Goal: Task Accomplishment & Management: Complete application form

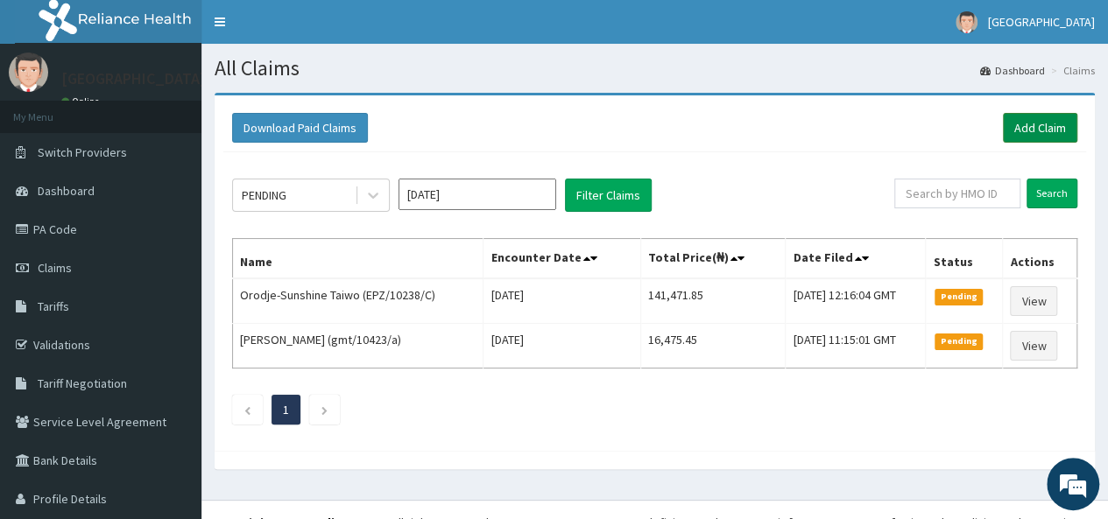
click at [1030, 119] on link "Add Claim" at bounding box center [1040, 128] width 74 height 30
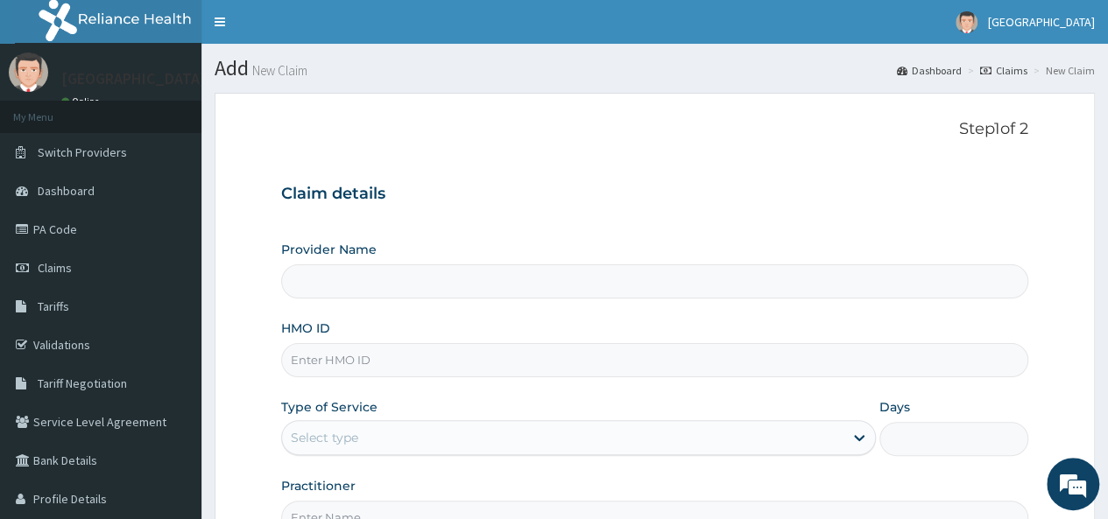
type input "[GEOGRAPHIC_DATA]"
click at [487, 373] on input "HMO ID" at bounding box center [654, 360] width 747 height 34
type input "ELN/10715/D"
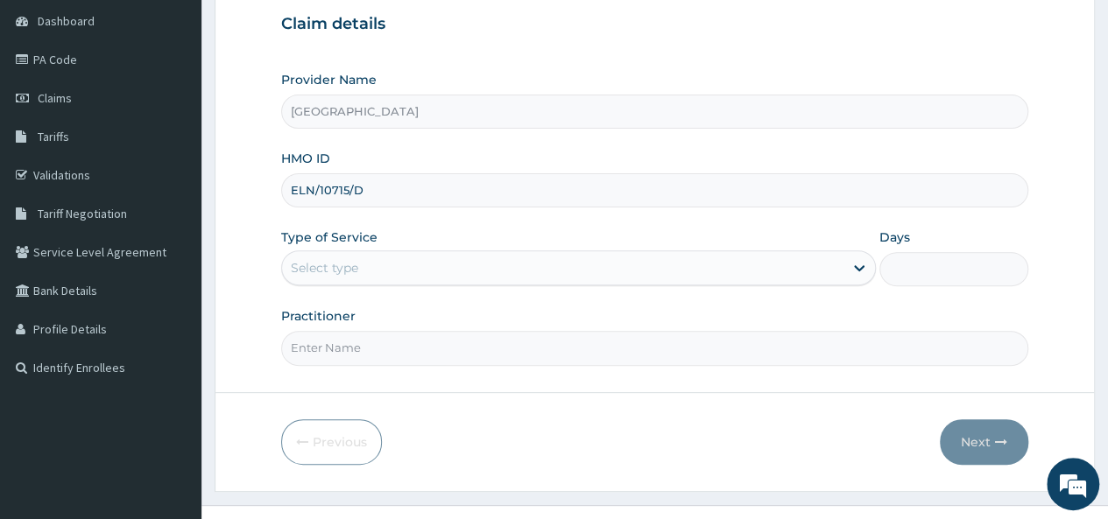
scroll to position [196, 0]
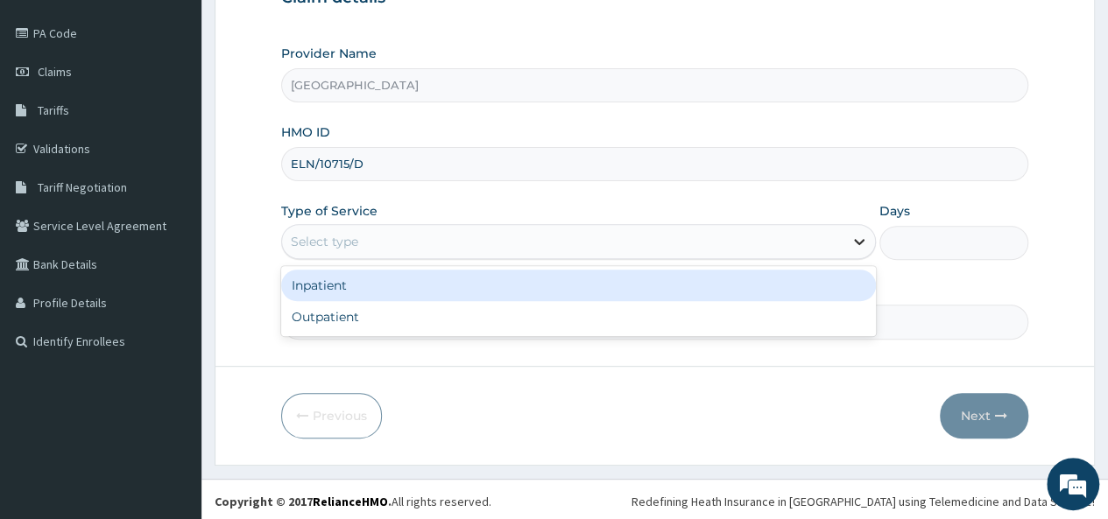
click at [851, 244] on icon at bounding box center [860, 242] width 18 height 18
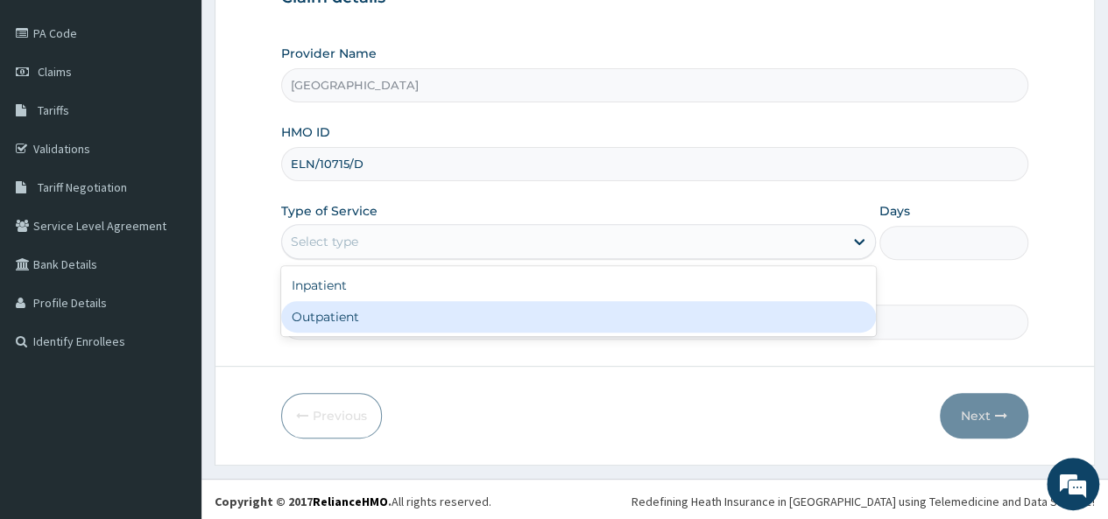
click at [710, 307] on div "Outpatient" at bounding box center [578, 317] width 595 height 32
type input "1"
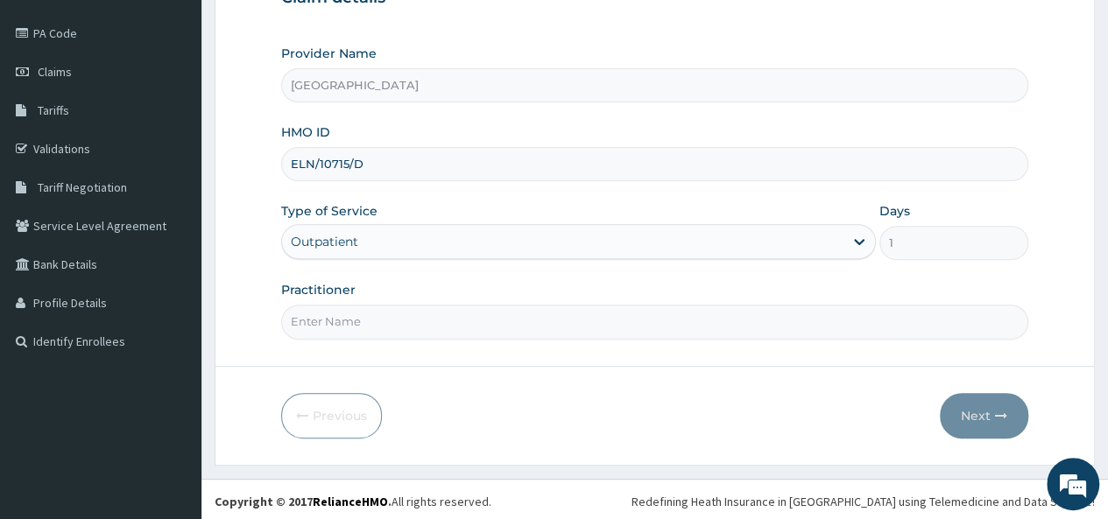
click at [643, 321] on input "Practitioner" at bounding box center [654, 322] width 747 height 34
type input "Dr Akor"
click at [988, 400] on button "Next" at bounding box center [984, 416] width 88 height 46
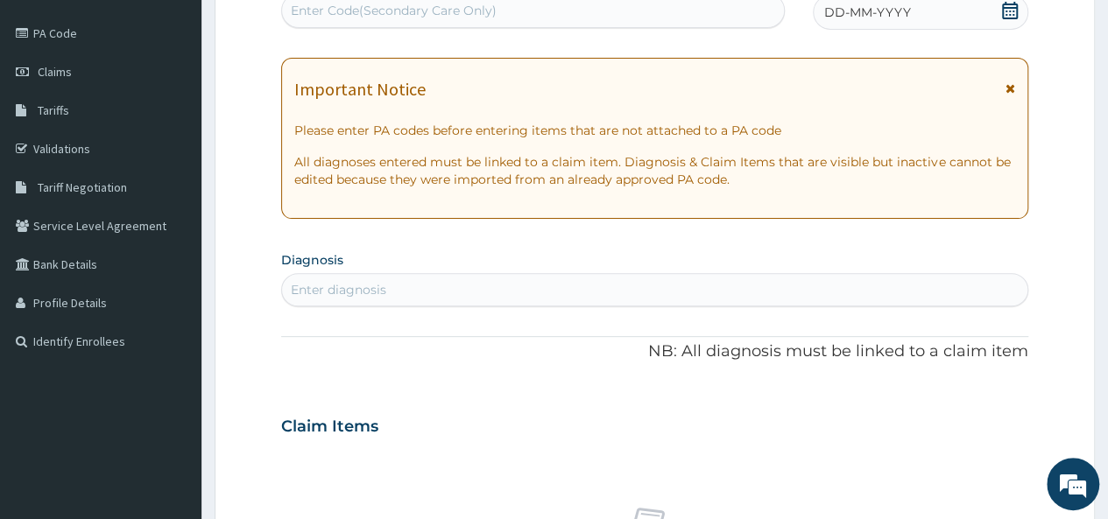
click at [703, 8] on div "Enter Code(Secondary Care Only)" at bounding box center [532, 10] width 501 height 28
paste input "PA/BDA3E1"
type input "PA/BDA3E1"
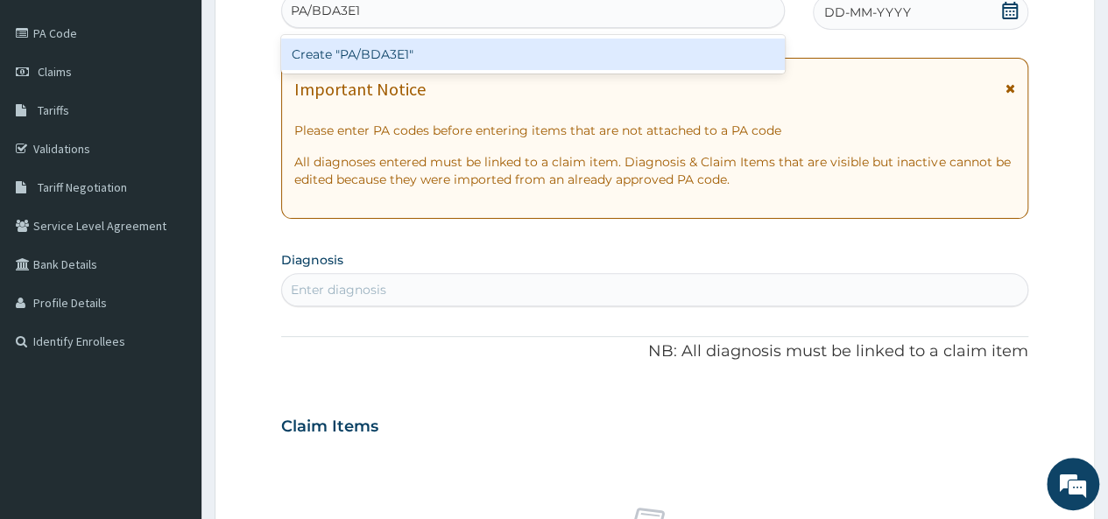
click at [514, 53] on div "Create "PA/BDA3E1"" at bounding box center [532, 55] width 503 height 32
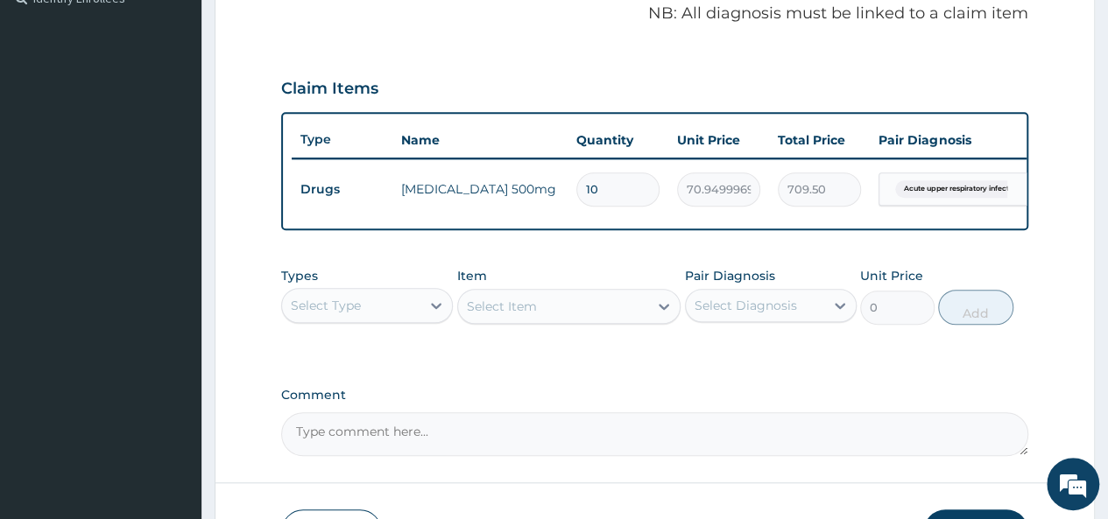
scroll to position [548, 0]
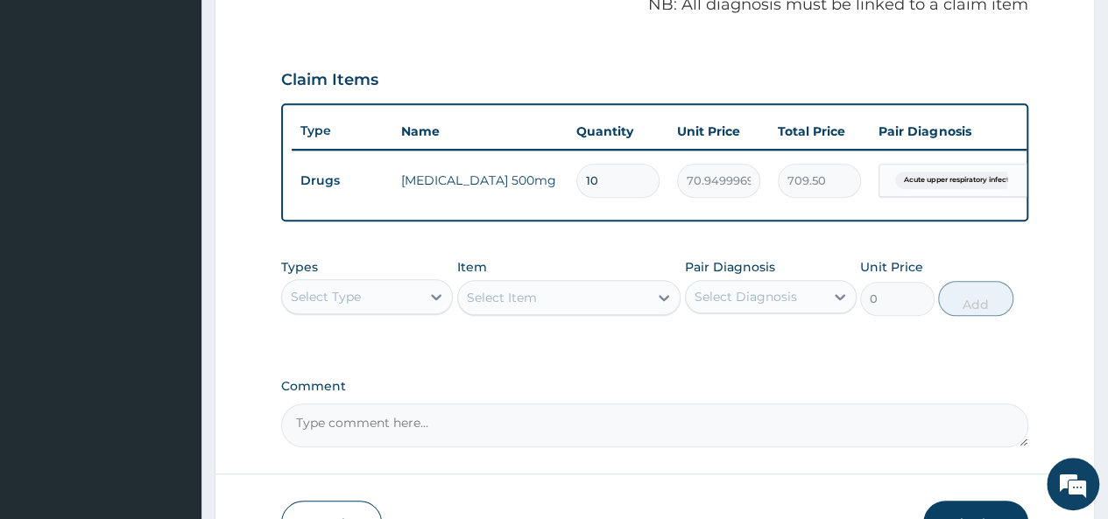
click at [413, 316] on div "Types Select Type" at bounding box center [367, 287] width 172 height 58
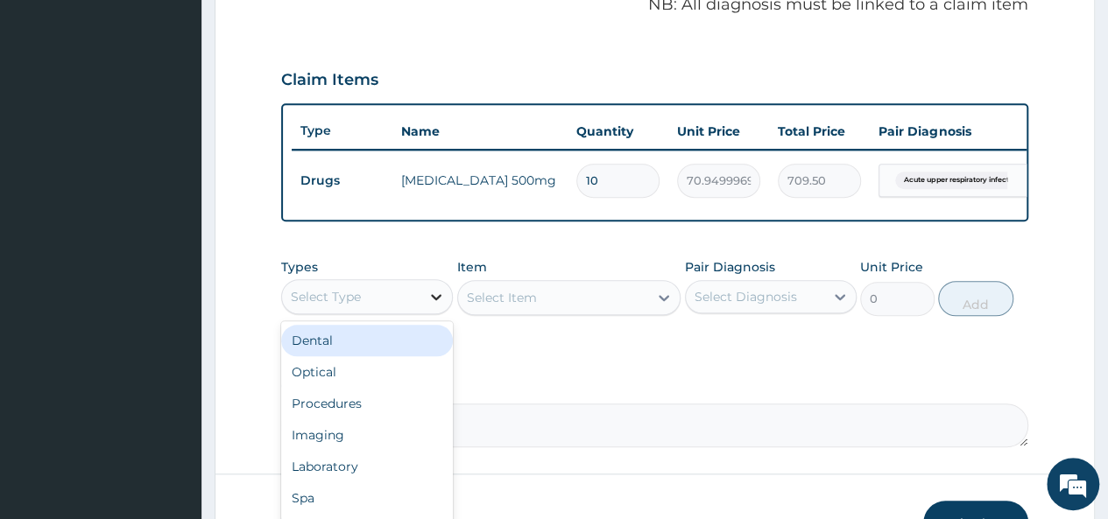
click at [445, 302] on icon at bounding box center [436, 297] width 18 height 18
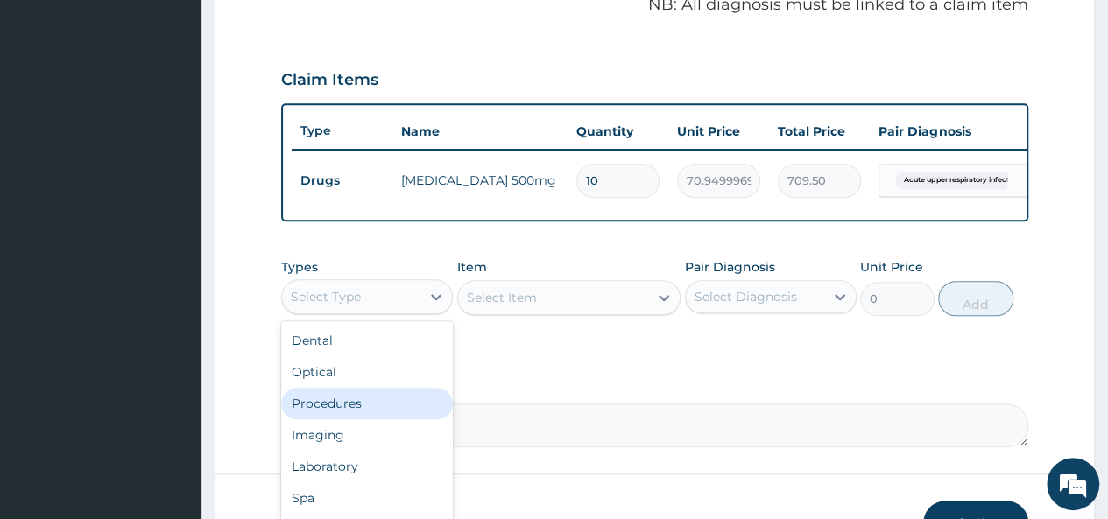
click at [422, 420] on div "Procedures" at bounding box center [367, 404] width 172 height 32
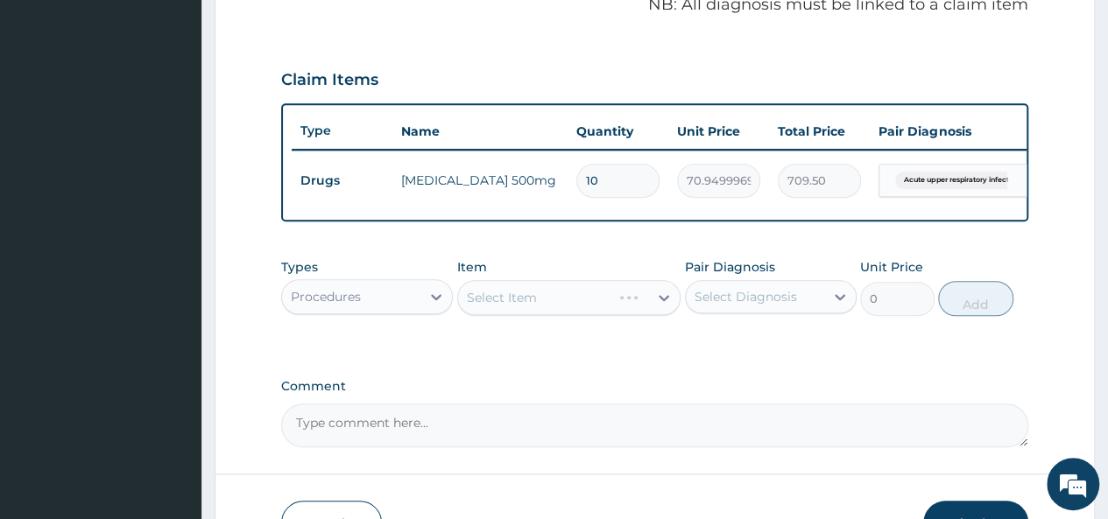
click at [646, 311] on div "Select Item" at bounding box center [569, 297] width 224 height 35
click at [638, 315] on div "Select Item" at bounding box center [569, 297] width 224 height 35
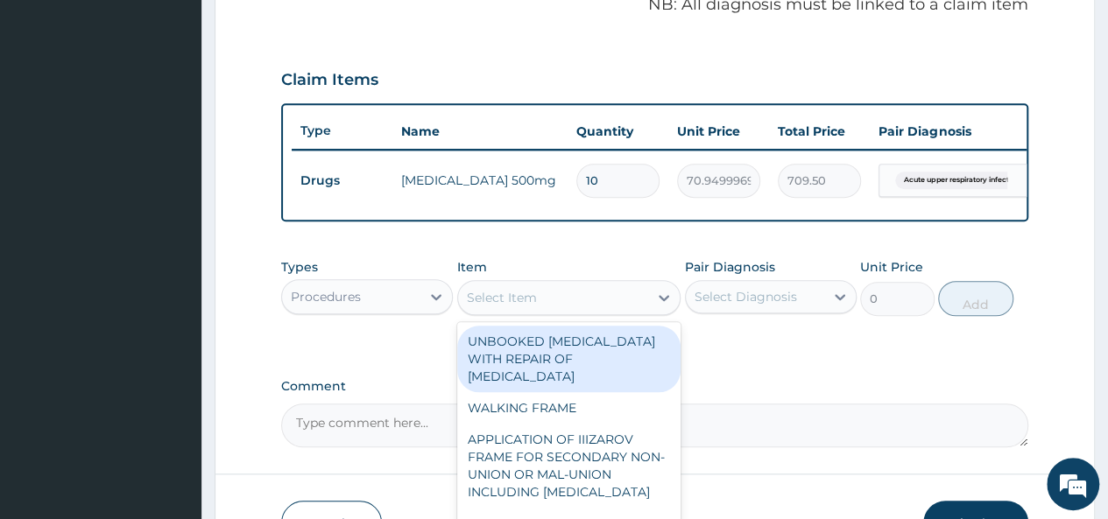
click at [638, 312] on div "Select Item" at bounding box center [553, 298] width 191 height 28
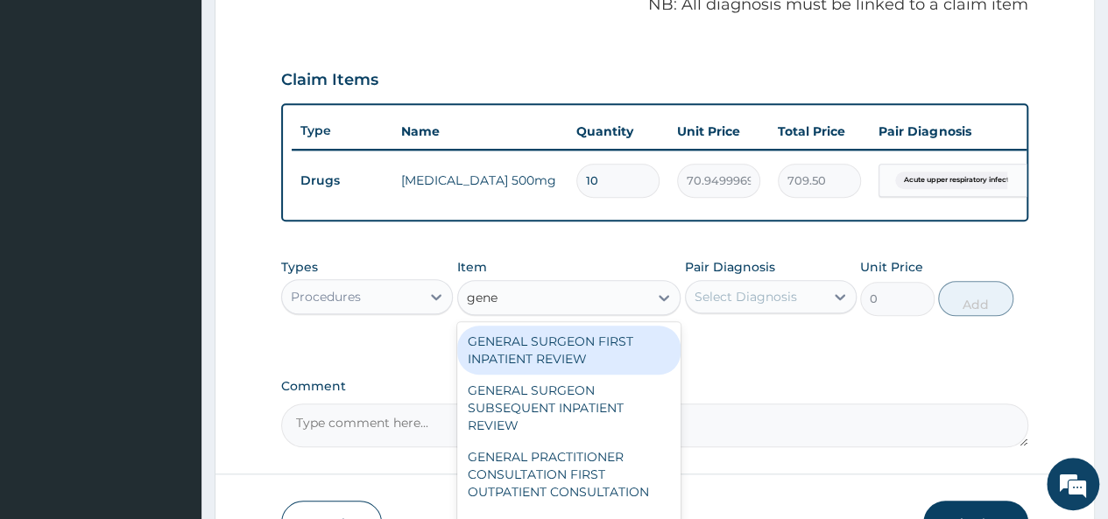
type input "gener"
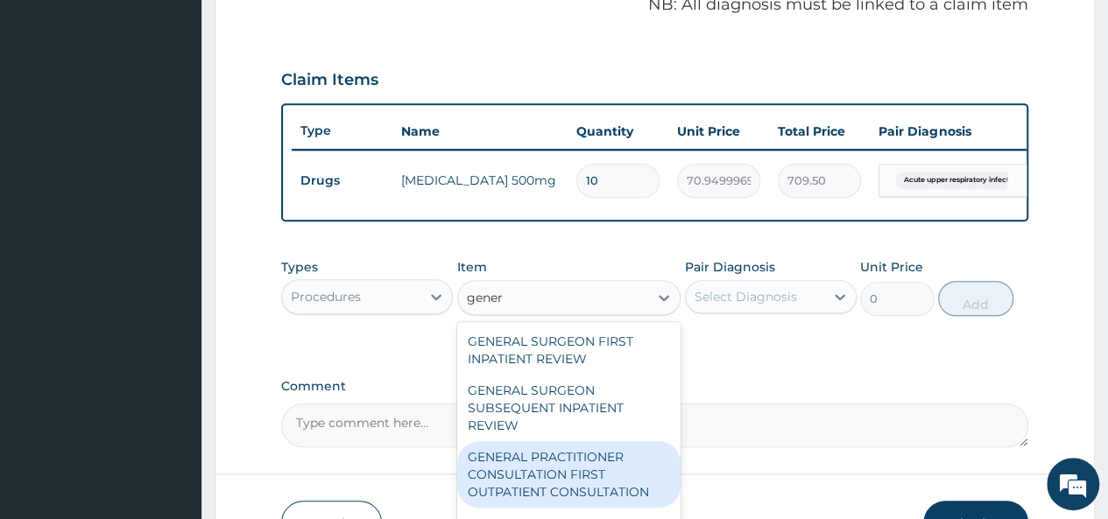
click at [613, 456] on div "GENERAL PRACTITIONER CONSULTATION FIRST OUTPATIENT CONSULTATION" at bounding box center [569, 474] width 224 height 67
type input "3547.5"
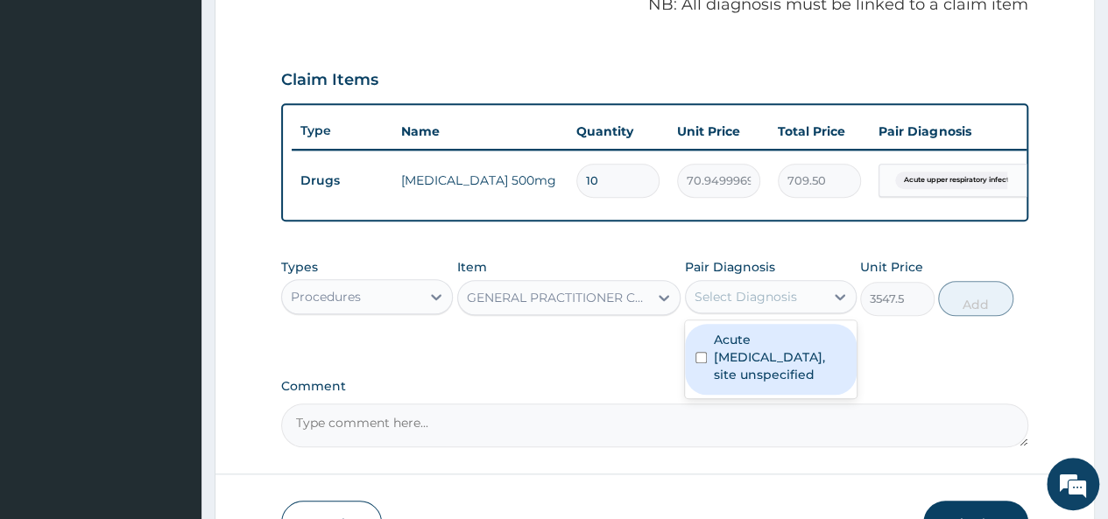
click at [759, 297] on div "Select Diagnosis" at bounding box center [755, 297] width 138 height 28
click at [719, 369] on label "Acute upper respiratory infection, site unspecified" at bounding box center [780, 357] width 132 height 53
checkbox input "true"
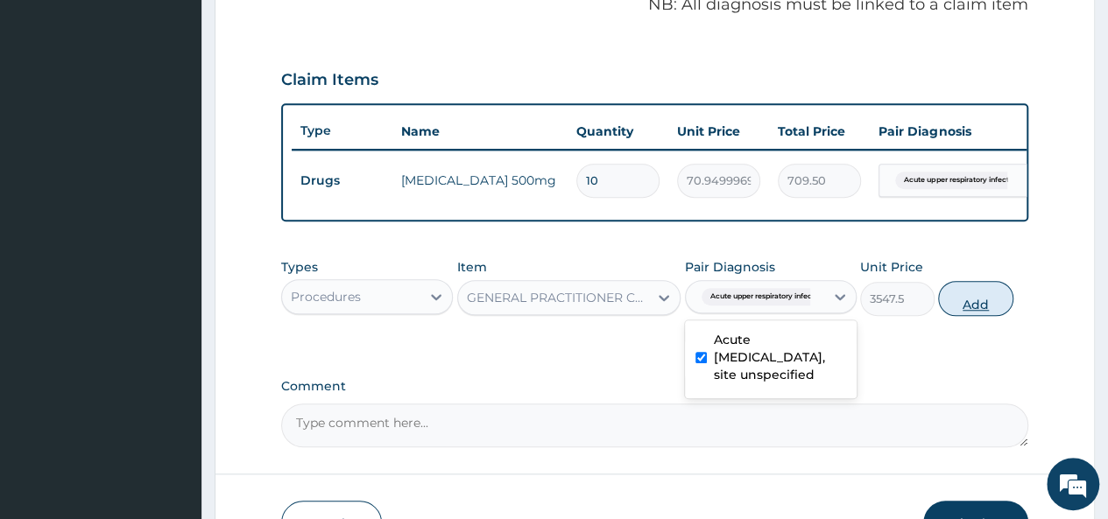
click at [967, 310] on button "Add" at bounding box center [975, 298] width 74 height 35
type input "0"
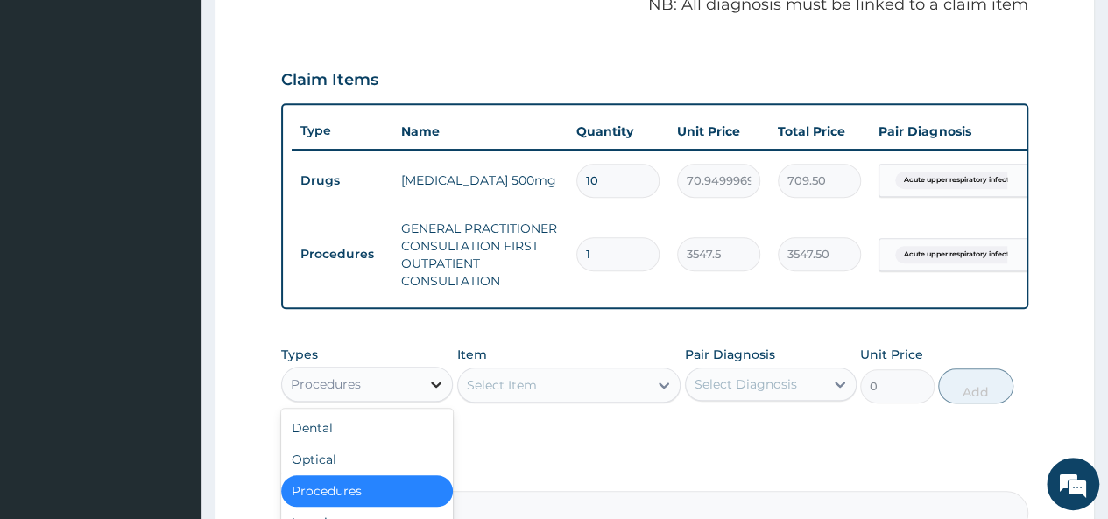
click at [436, 388] on icon at bounding box center [436, 385] width 11 height 6
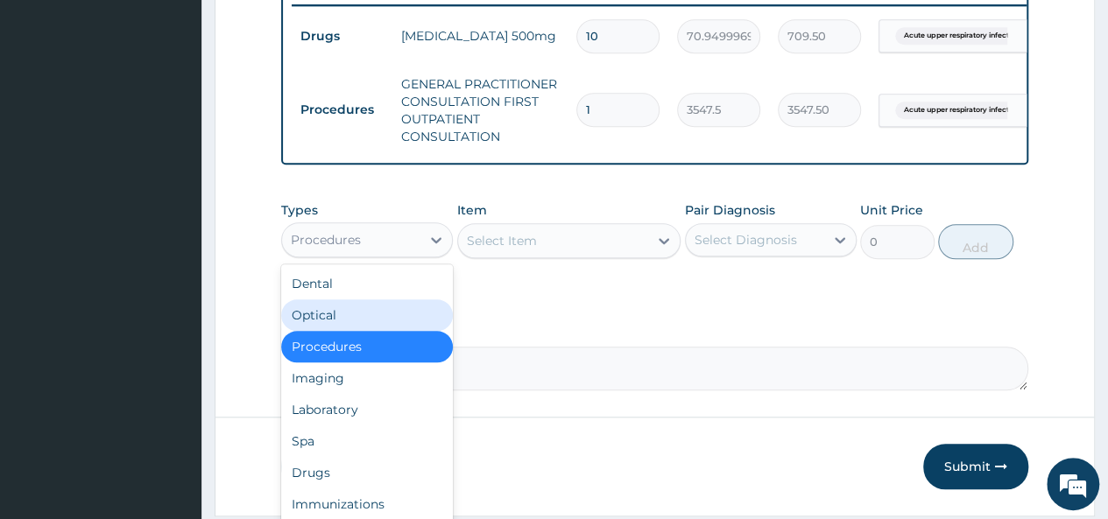
scroll to position [759, 0]
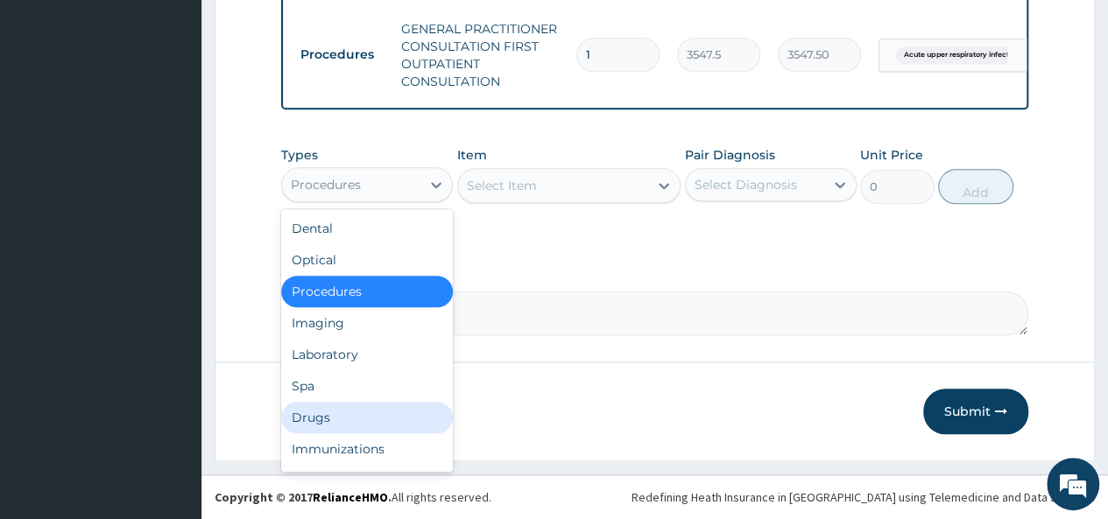
click at [340, 409] on div "Drugs" at bounding box center [367, 418] width 172 height 32
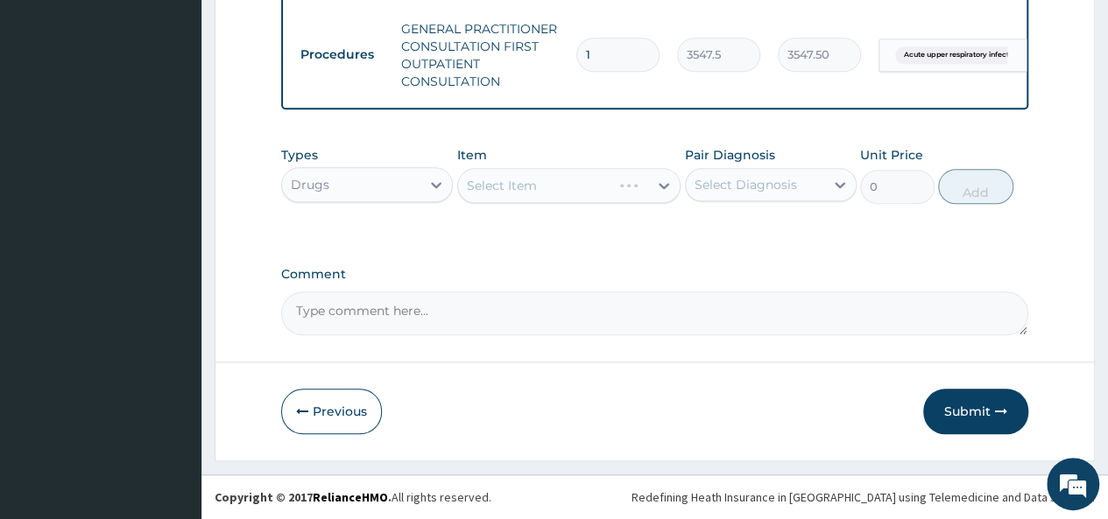
click at [612, 183] on div "Select Item" at bounding box center [569, 185] width 224 height 35
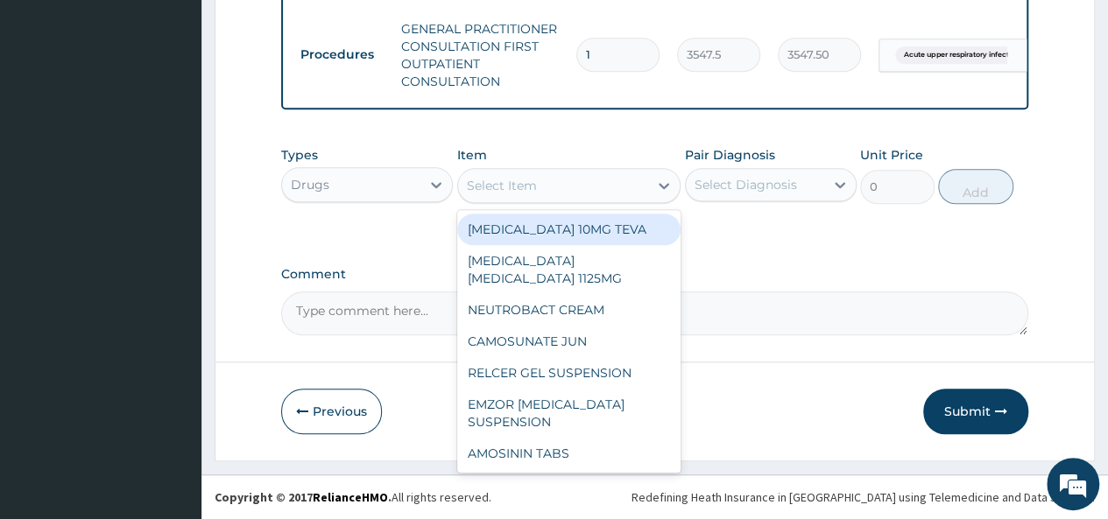
click at [648, 185] on div "Select Item" at bounding box center [553, 186] width 191 height 28
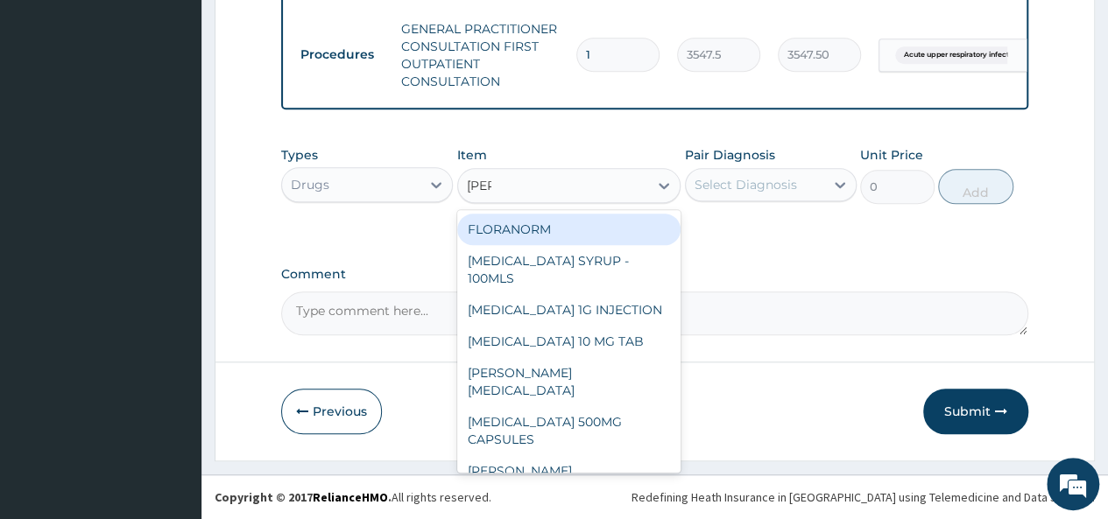
type input "lorat"
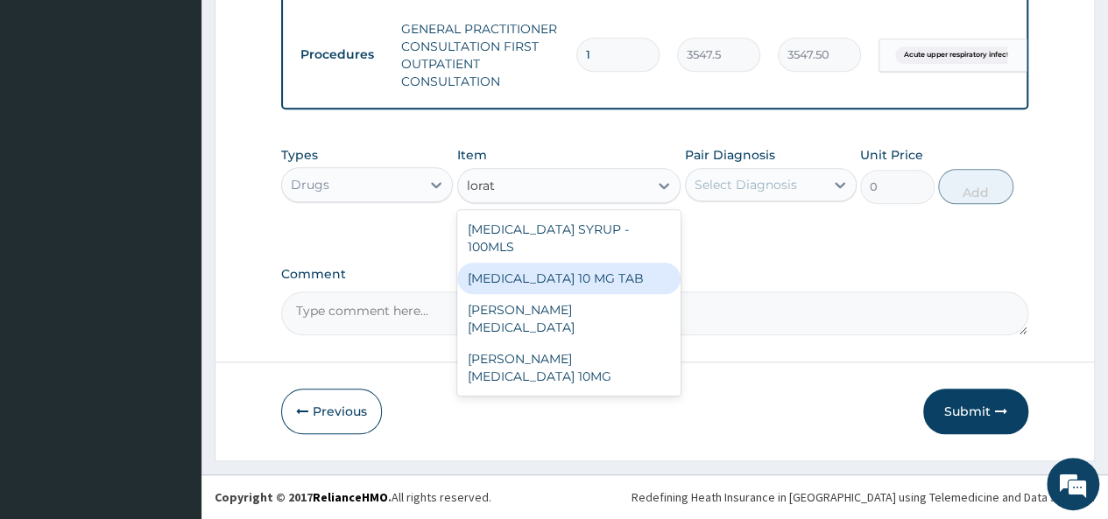
click at [528, 273] on div "LORATADINE 10 MG TAB" at bounding box center [569, 279] width 224 height 32
type input "59.125"
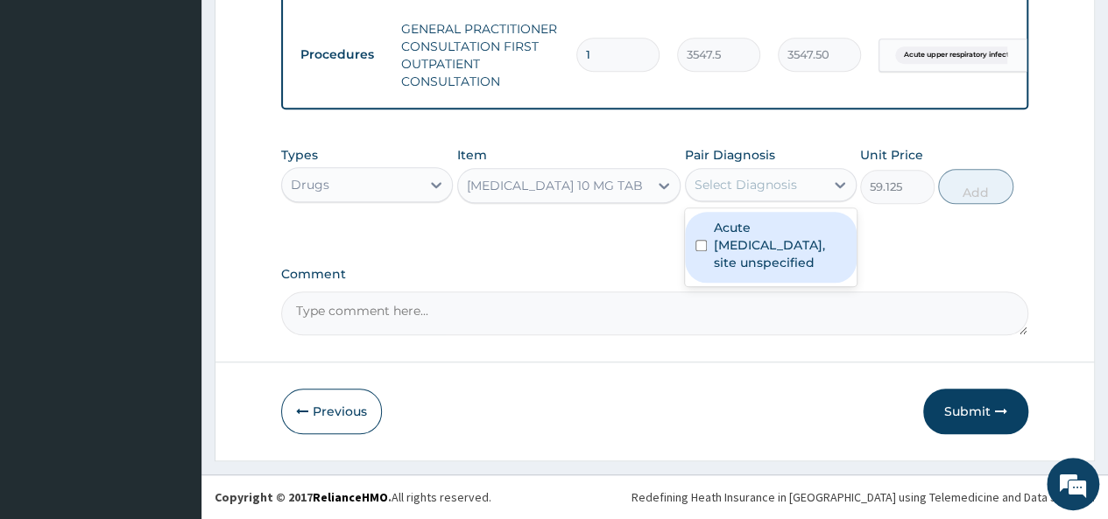
click at [788, 193] on div "Select Diagnosis" at bounding box center [746, 185] width 102 height 18
click at [724, 255] on label "Acute upper respiratory infection, site unspecified" at bounding box center [780, 245] width 132 height 53
checkbox input "true"
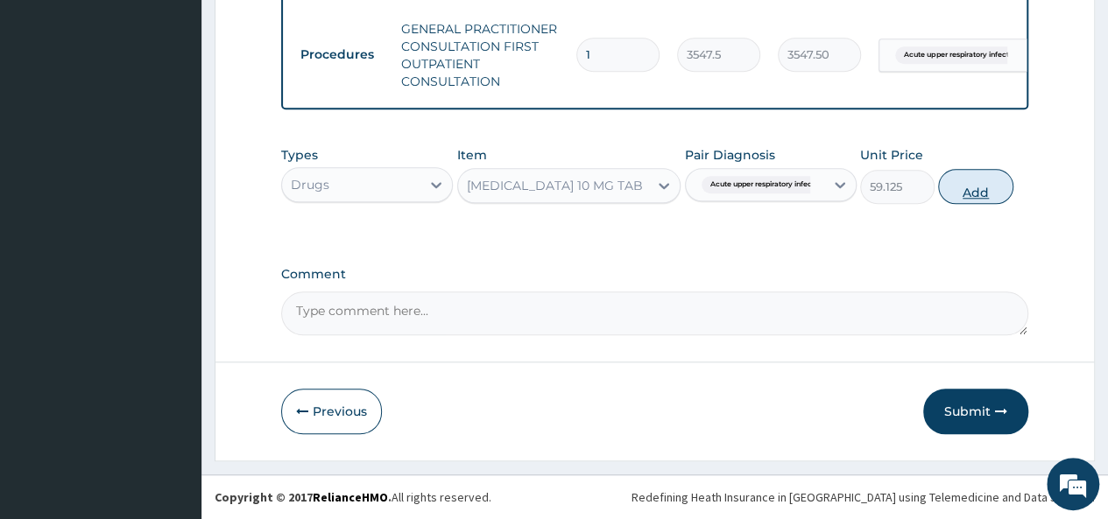
click at [975, 177] on button "Add" at bounding box center [975, 186] width 74 height 35
type input "0"
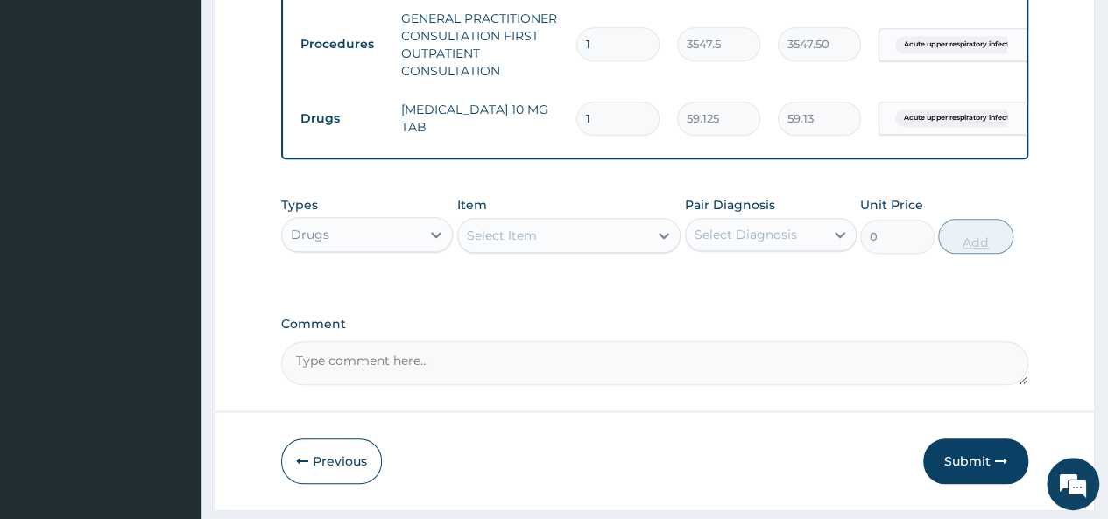
type input "0.00"
type input "7"
type input "413.88"
type input "7"
click at [538, 240] on div "Select Item" at bounding box center [553, 236] width 191 height 28
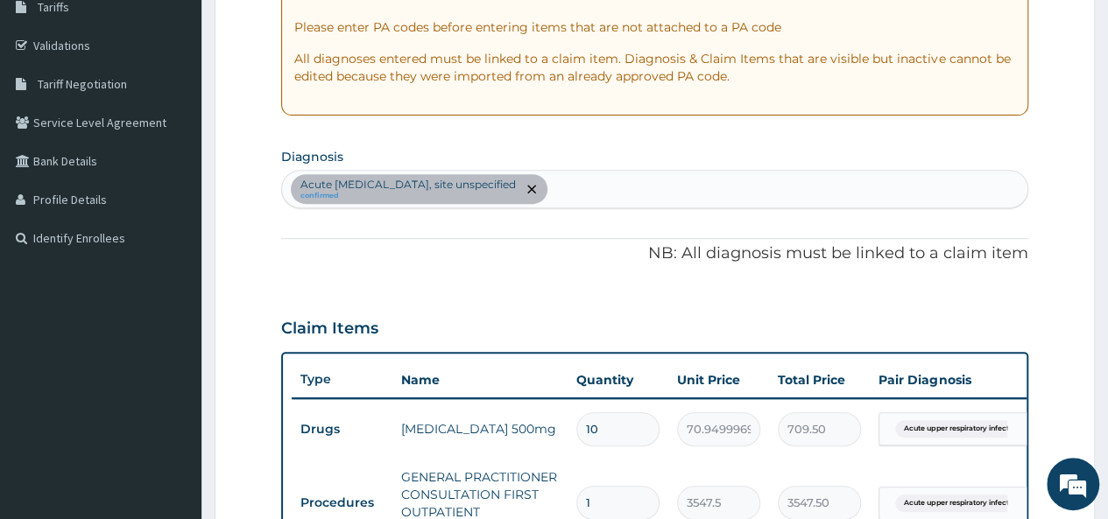
scroll to position [298, 0]
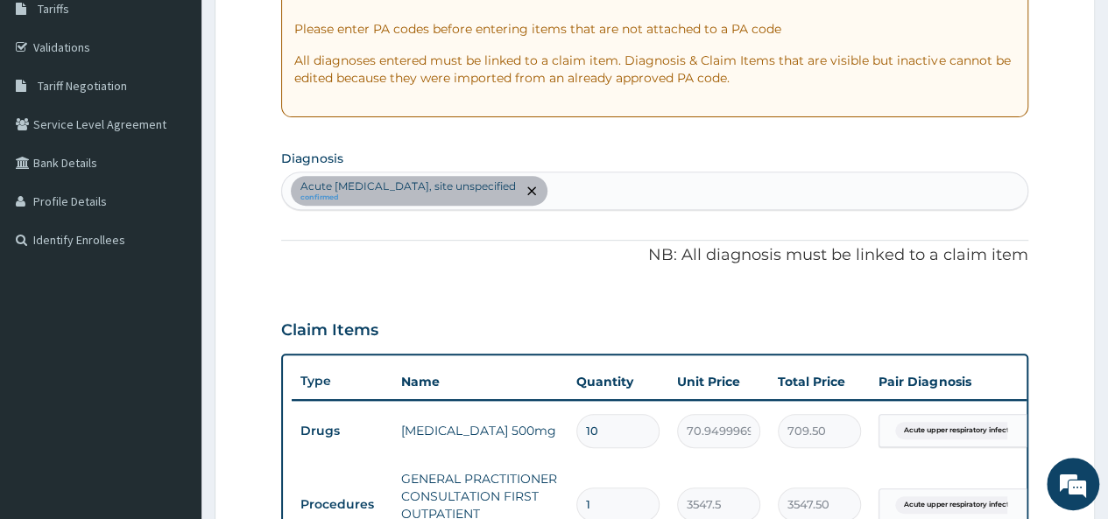
click at [660, 180] on div "Acute upper respiratory infection, site unspecified confirmed" at bounding box center [654, 191] width 745 height 37
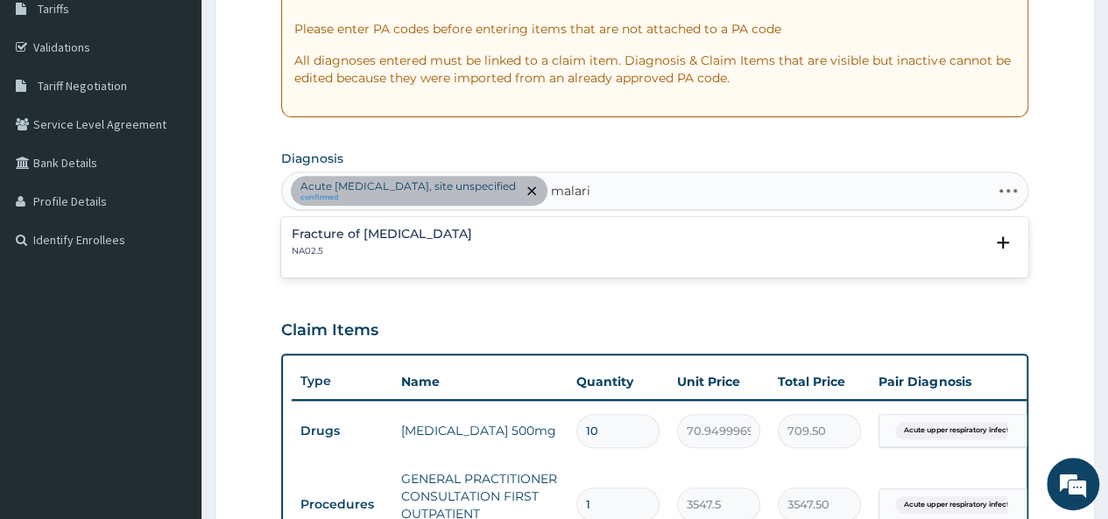
type input "malaria"
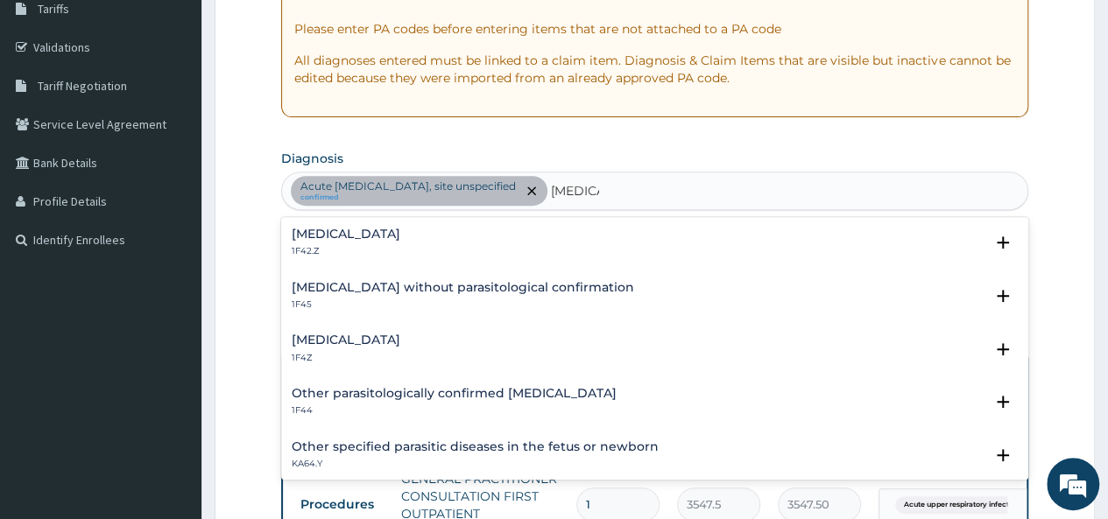
click at [380, 347] on div "Malaria, unspecified 1F4Z" at bounding box center [346, 349] width 109 height 31
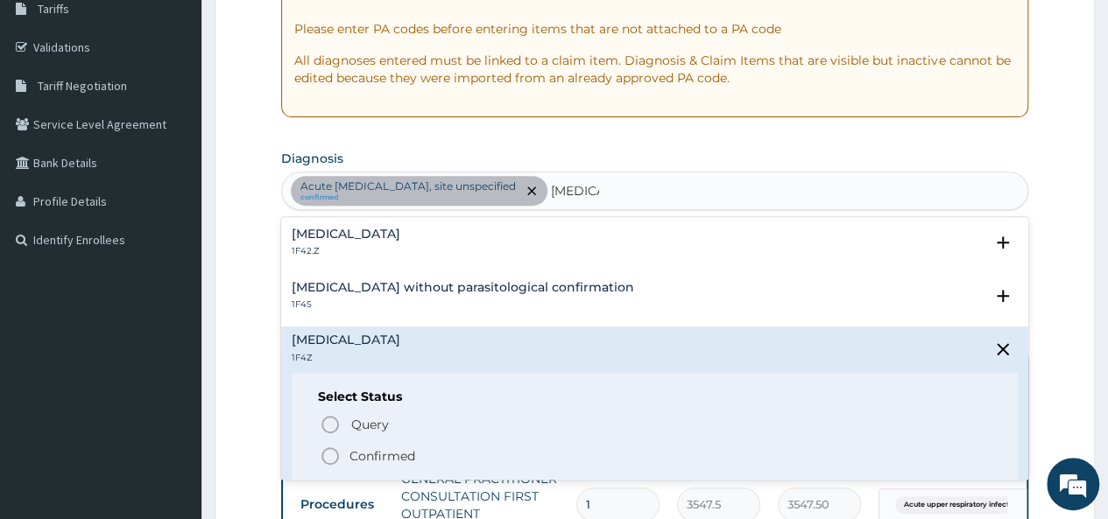
click at [367, 448] on p "Confirmed" at bounding box center [383, 457] width 66 height 18
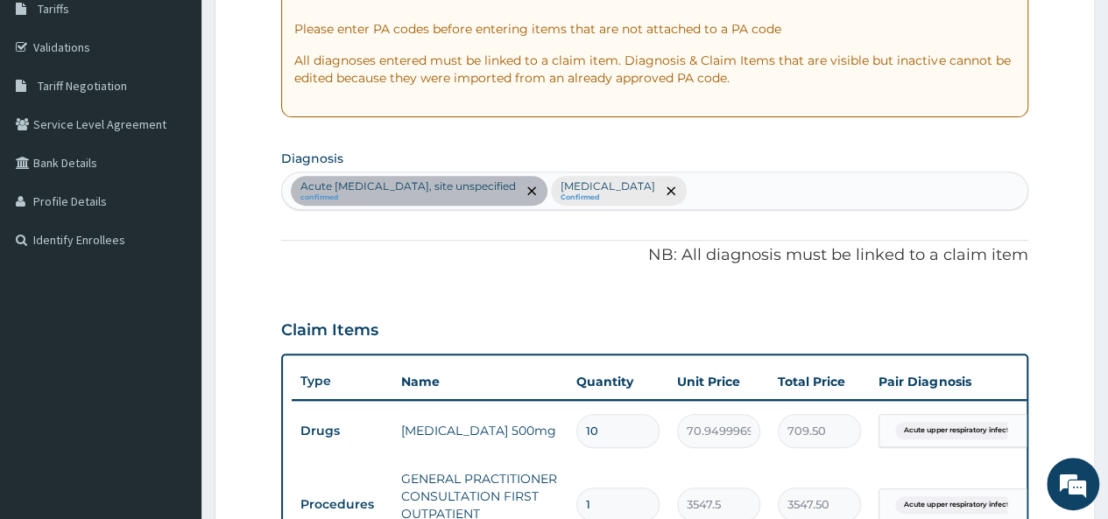
drag, startPoint x: 1106, startPoint y: 176, endPoint x: 1116, endPoint y: 176, distance: 9.6
click at [1107, 176] on html "R EL Toggle navigation Holy Family Hospital Holy Family Hospital - holyfamilyho…" at bounding box center [554, 366] width 1108 height 1328
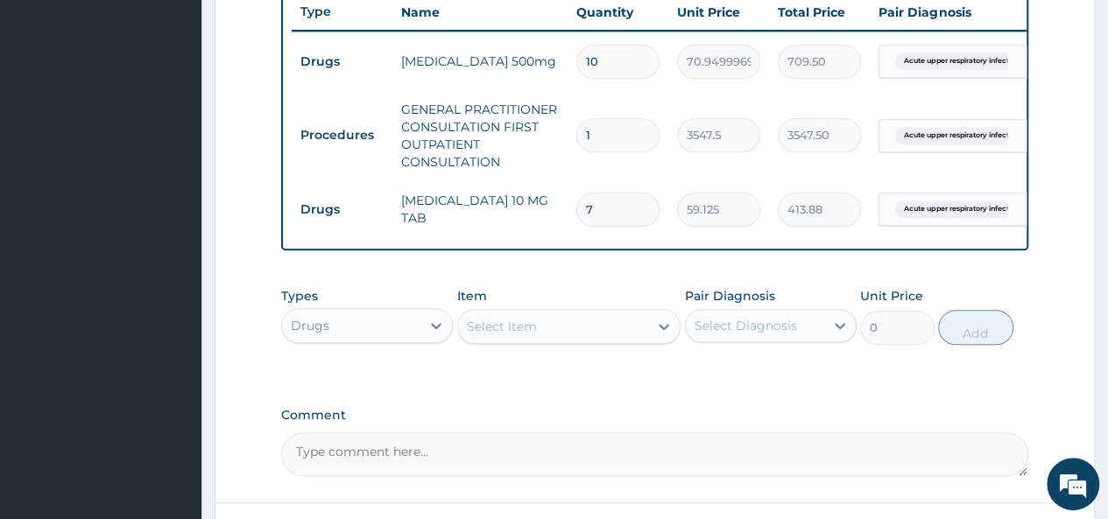
scroll to position [819, 0]
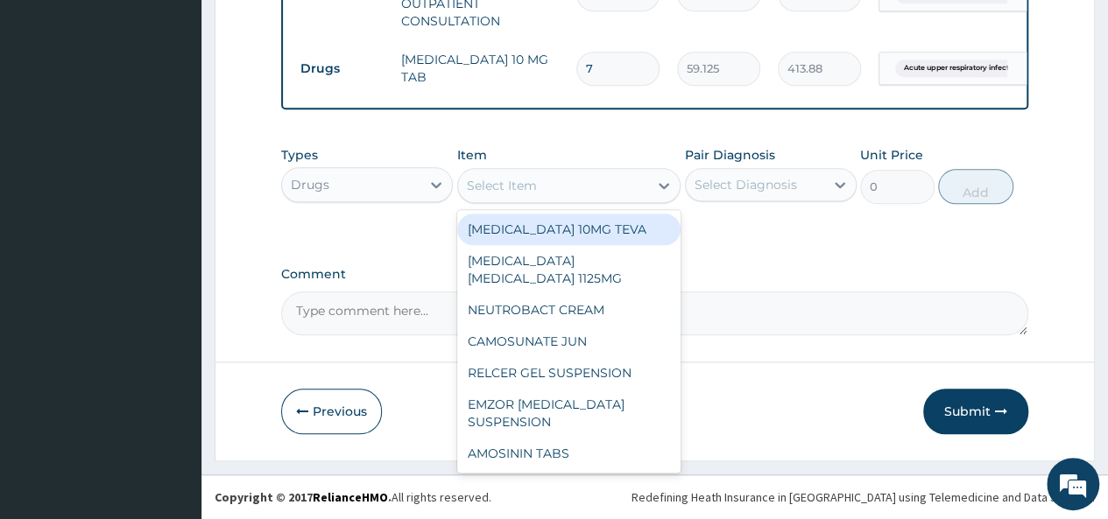
click at [596, 197] on div "Select Item" at bounding box center [553, 186] width 191 height 28
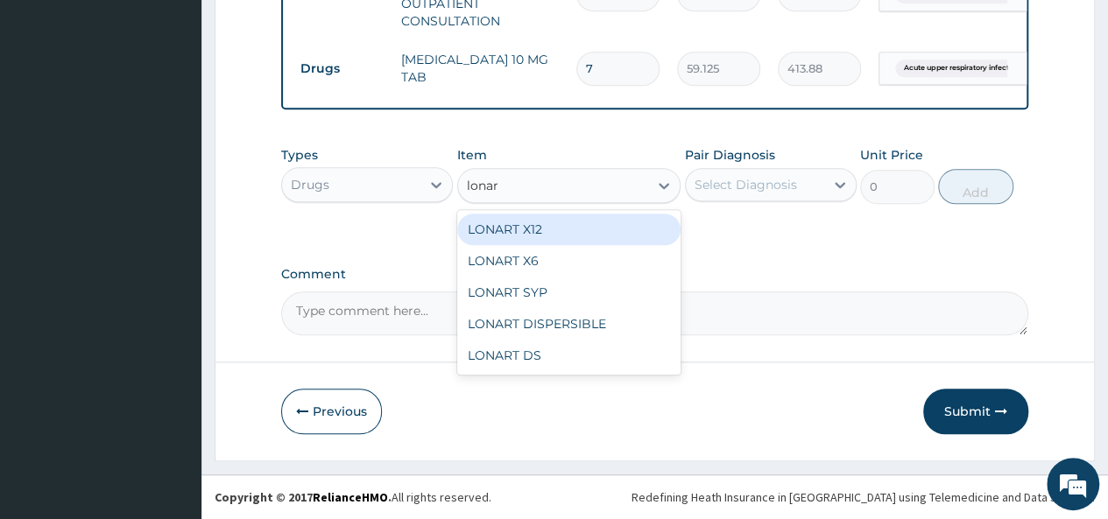
type input "lonart"
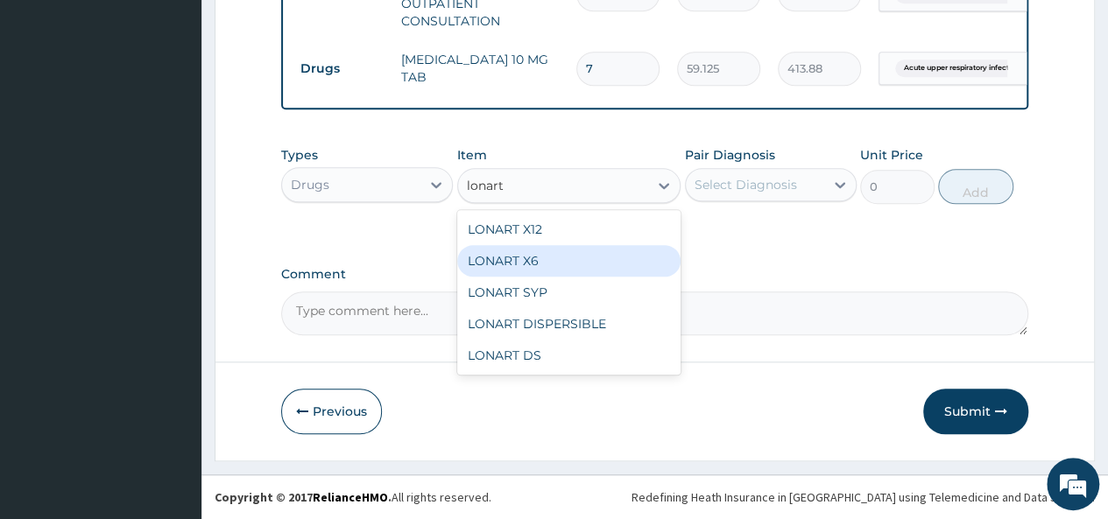
click at [526, 259] on div "LONART X6" at bounding box center [569, 261] width 224 height 32
type input "473"
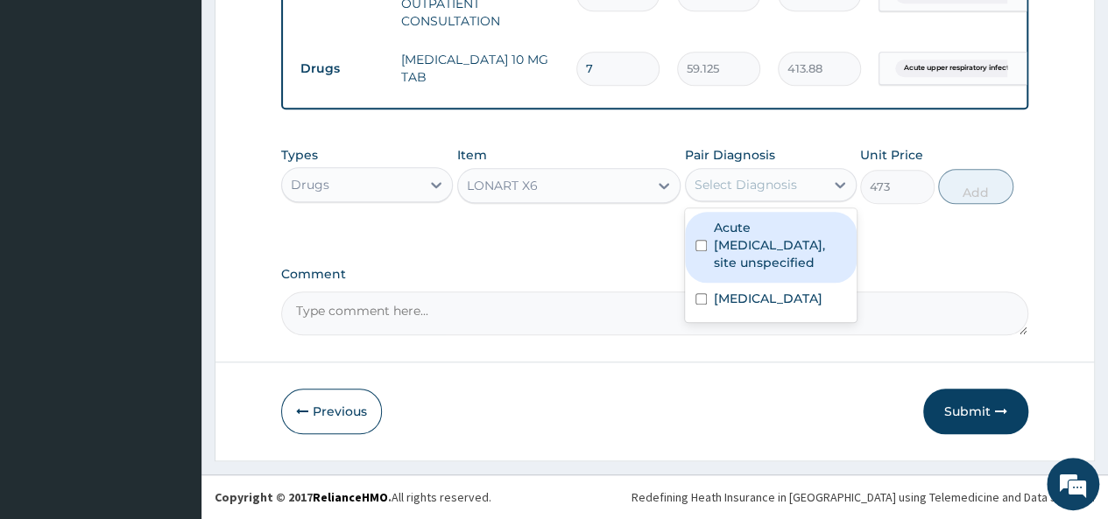
click at [774, 182] on div "Select Diagnosis" at bounding box center [746, 185] width 102 height 18
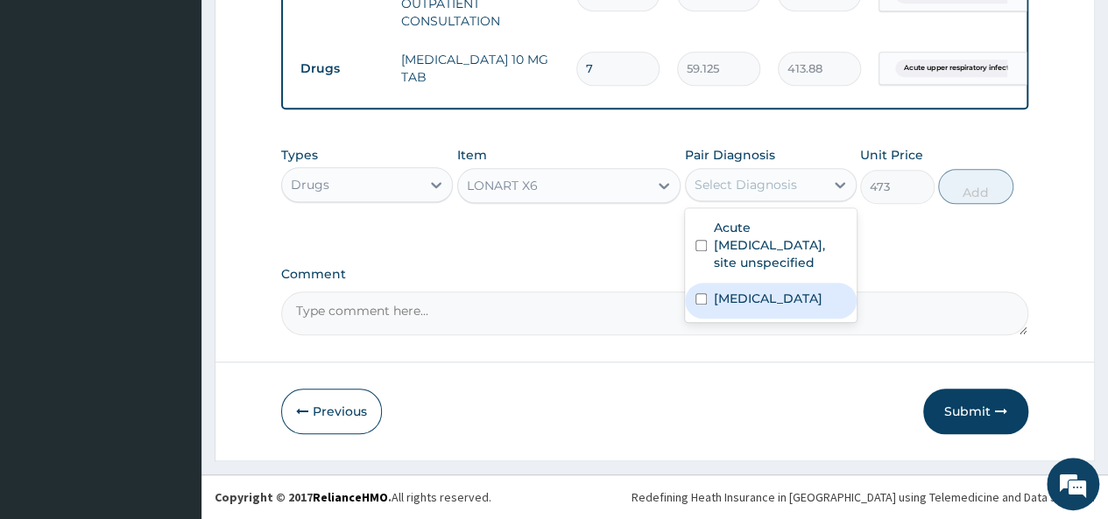
click at [714, 307] on label "Malaria, unspecified" at bounding box center [768, 299] width 109 height 18
checkbox input "true"
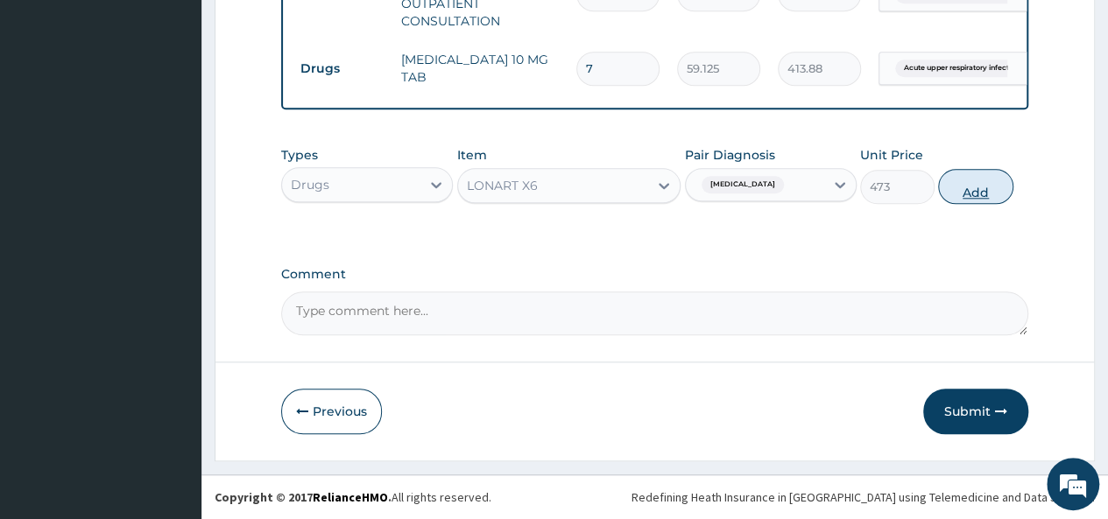
click at [978, 194] on button "Add" at bounding box center [975, 186] width 74 height 35
type input "0"
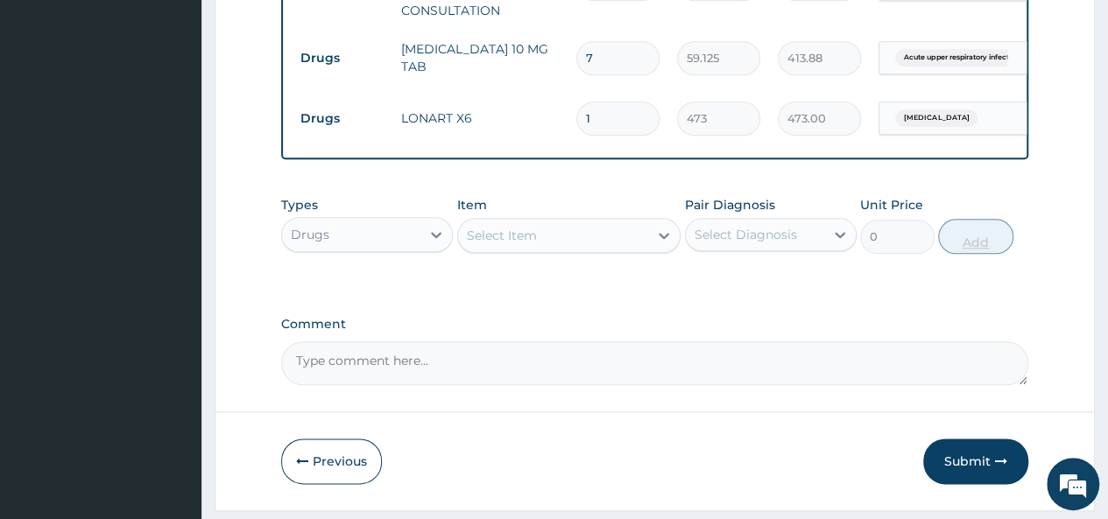
type input "0.00"
type input "6"
type input "2838.00"
type input "6"
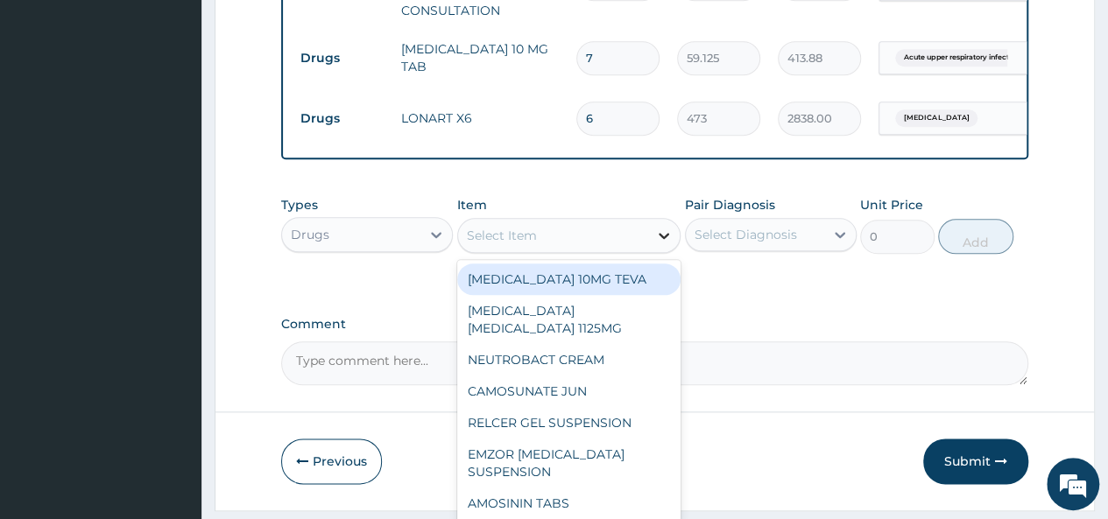
click at [653, 251] on div at bounding box center [664, 236] width 32 height 32
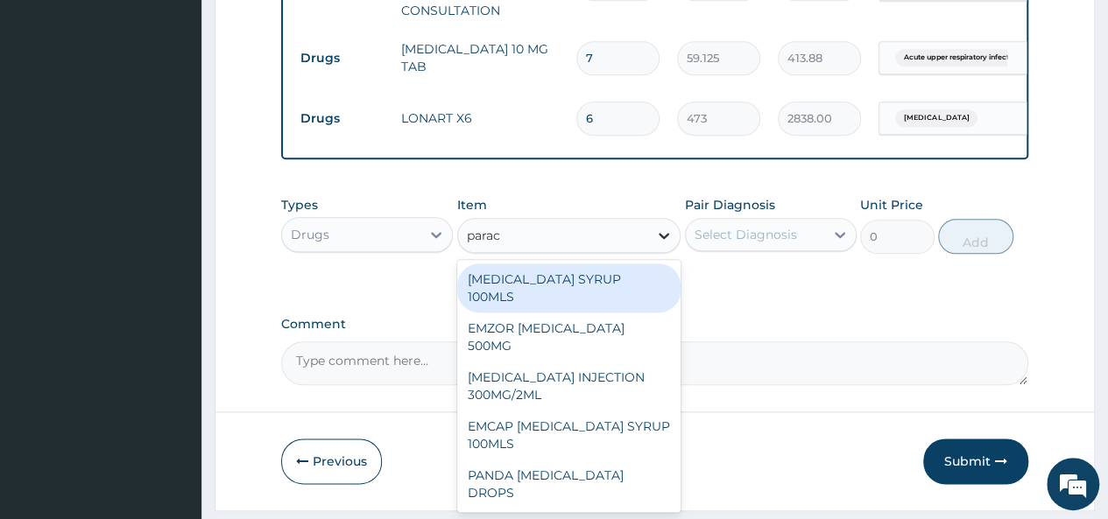
type input "parace"
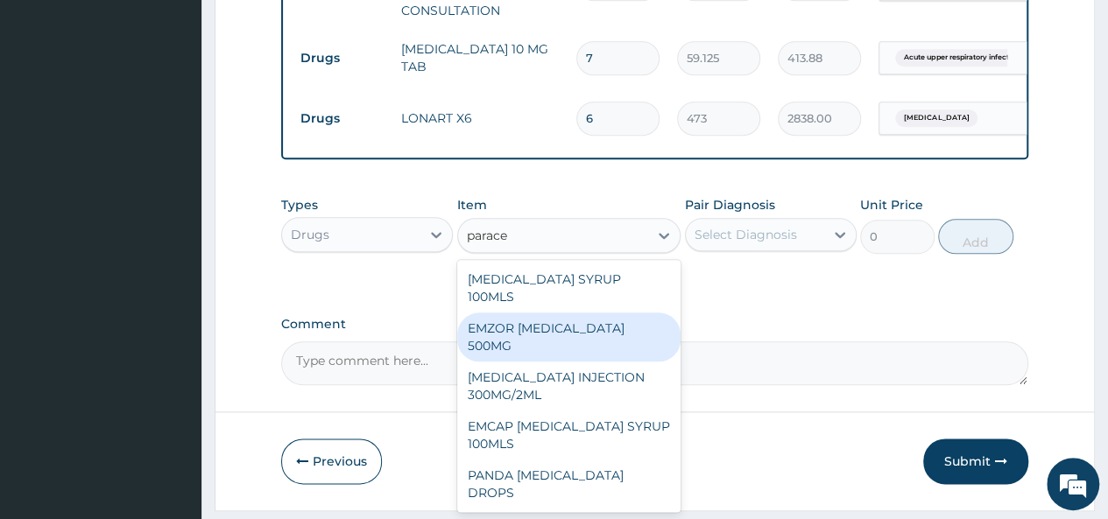
click at [631, 334] on div "EMZOR PARACETAMOL 500MG" at bounding box center [569, 337] width 224 height 49
type input "23.64999961853027"
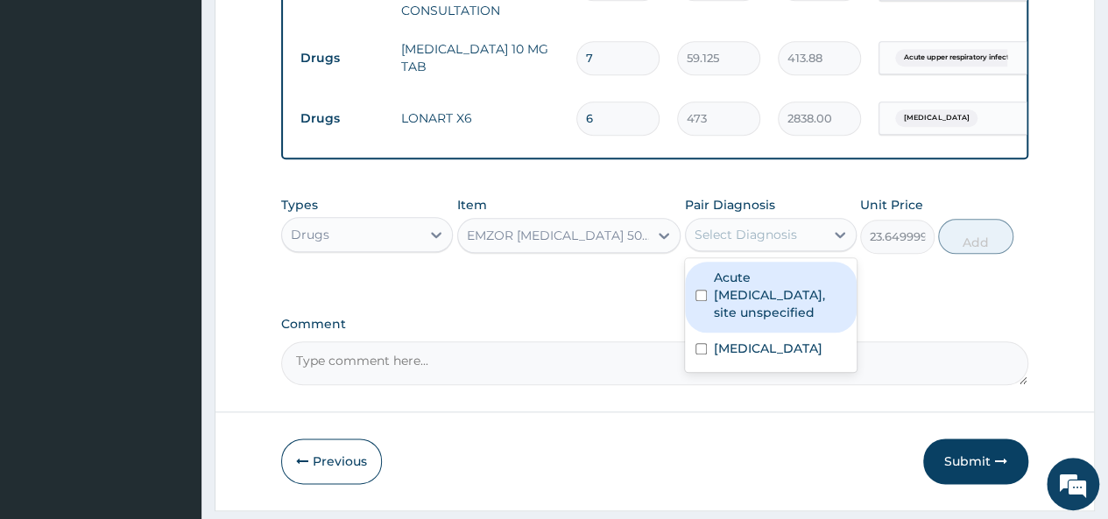
click at [785, 244] on div "Select Diagnosis" at bounding box center [746, 235] width 102 height 18
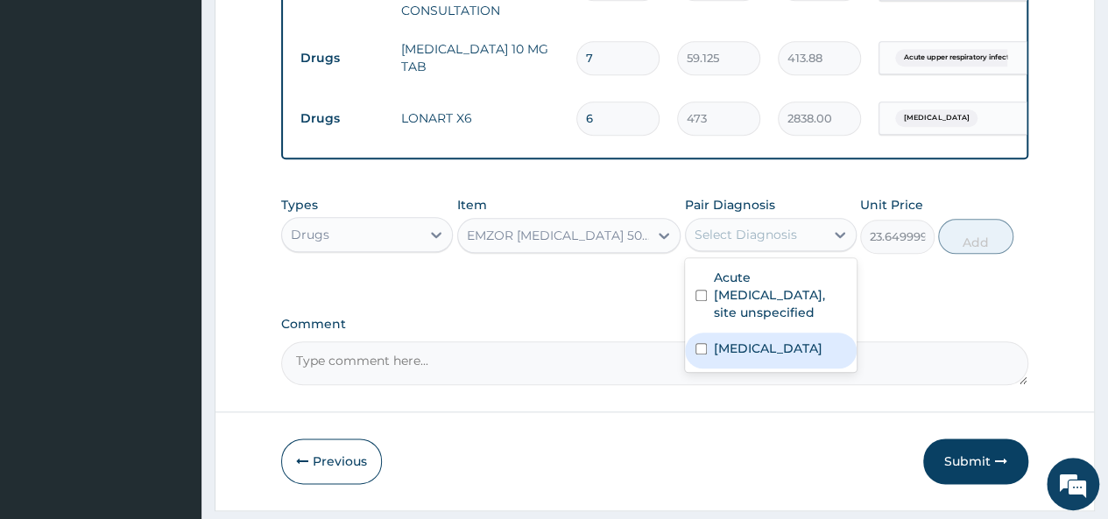
click at [755, 357] on label "Malaria, unspecified" at bounding box center [768, 349] width 109 height 18
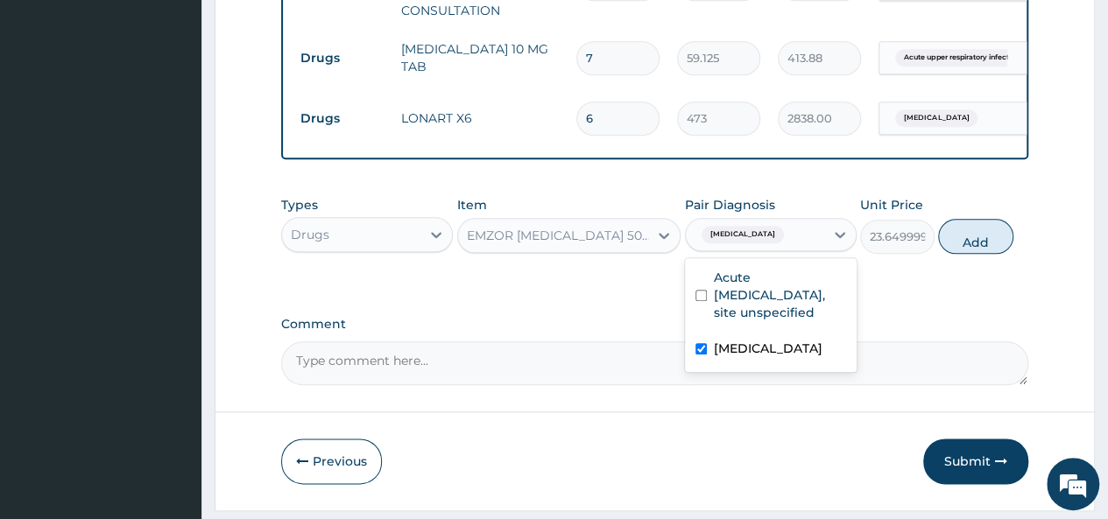
checkbox input "true"
click at [970, 242] on button "Add" at bounding box center [975, 236] width 74 height 35
type input "0"
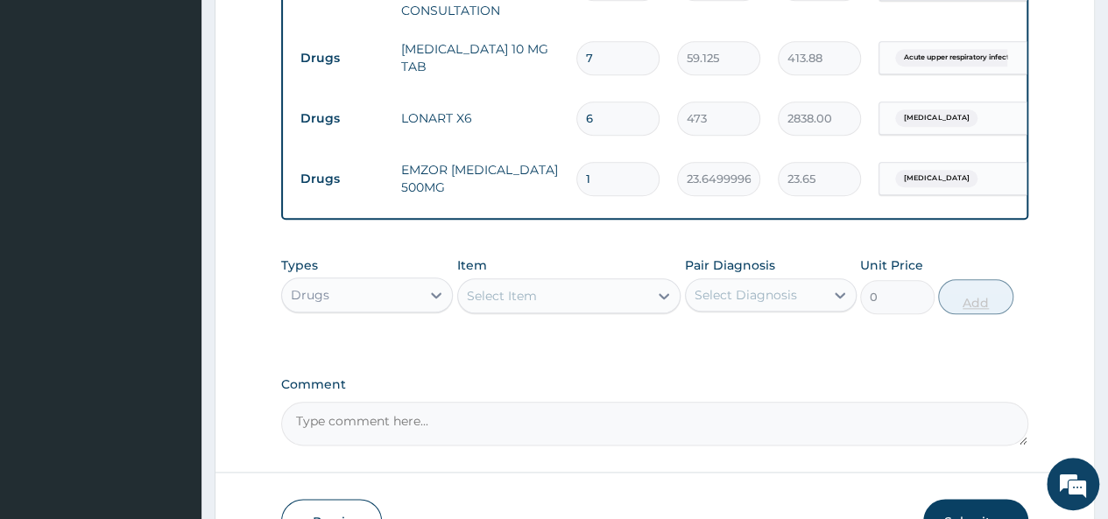
type input "18"
type input "425.70"
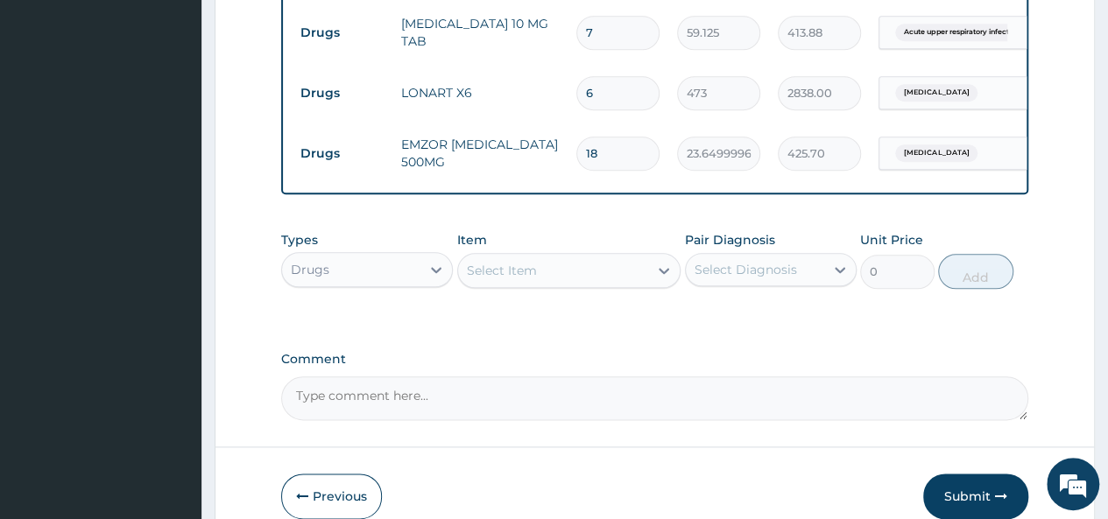
scroll to position [941, 0]
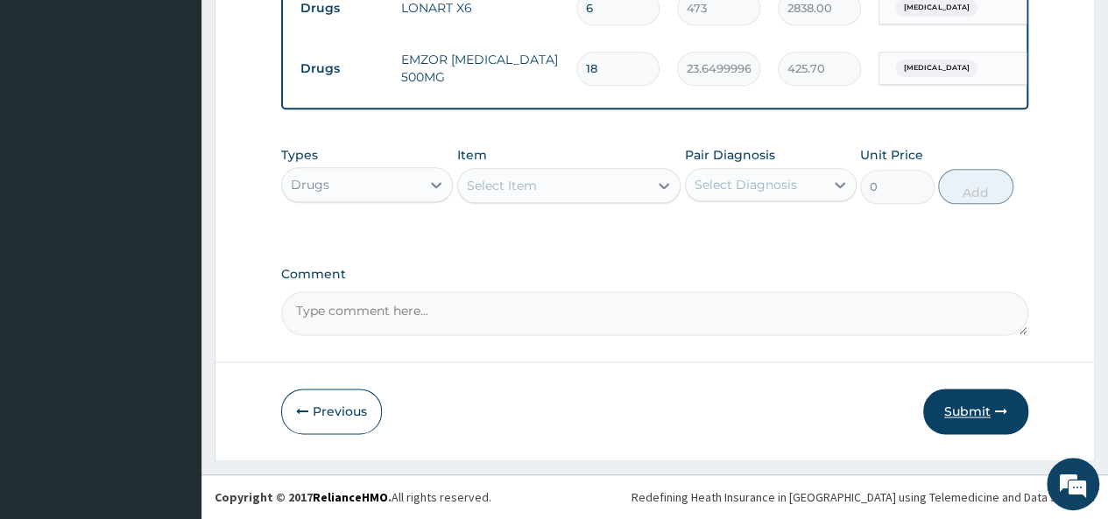
type input "18"
click at [984, 404] on button "Submit" at bounding box center [975, 412] width 105 height 46
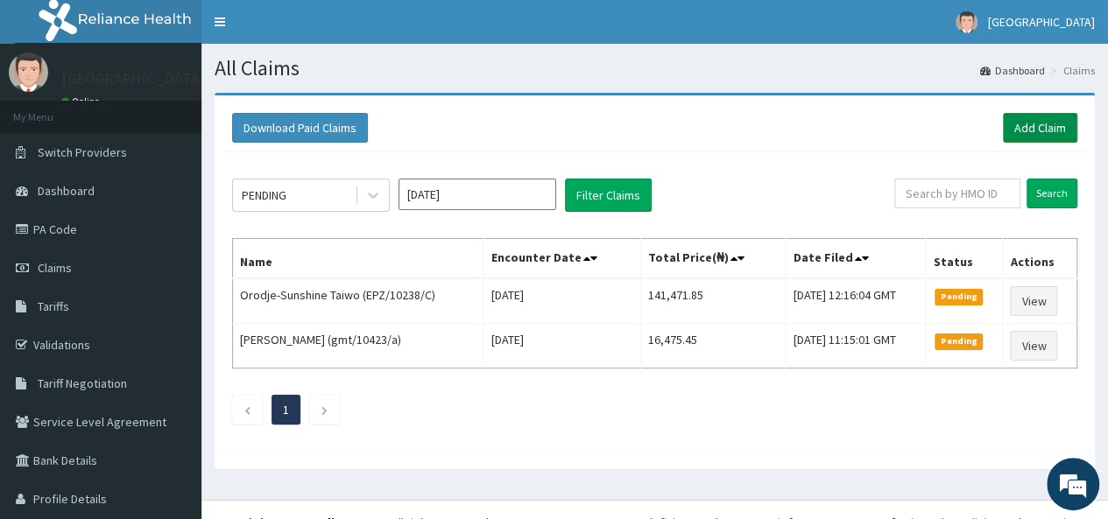
click at [1028, 131] on link "Add Claim" at bounding box center [1040, 128] width 74 height 30
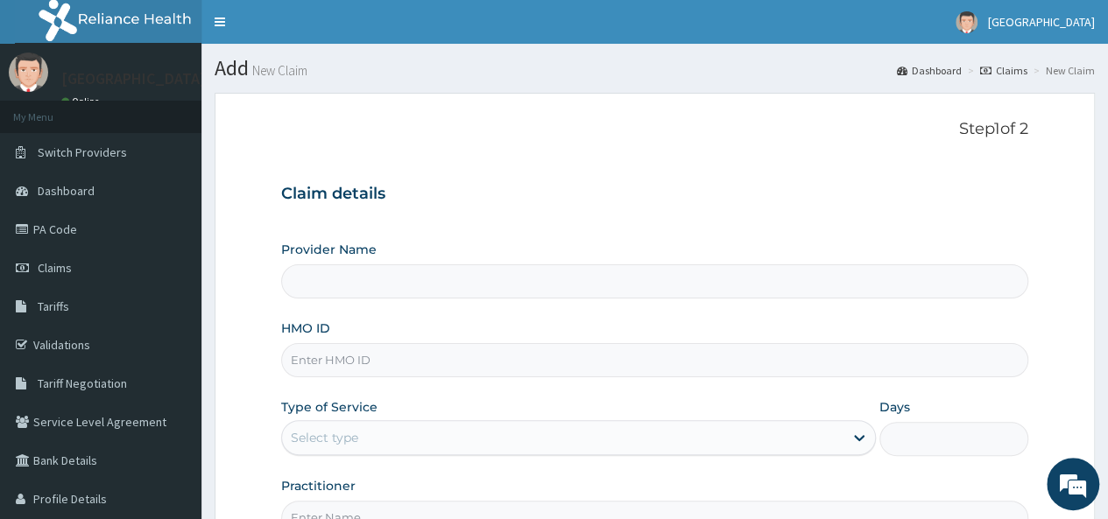
type input "[GEOGRAPHIC_DATA]"
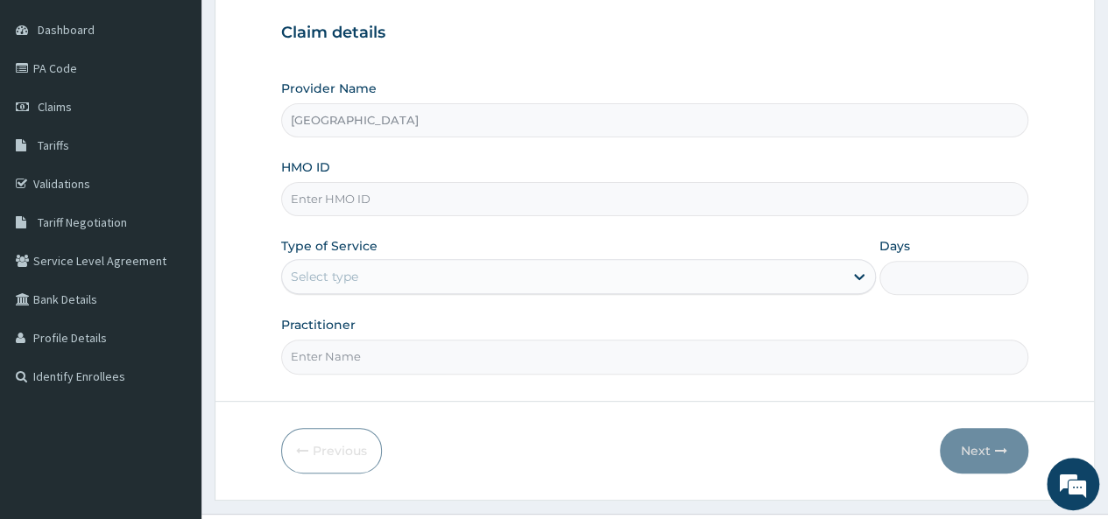
scroll to position [157, 0]
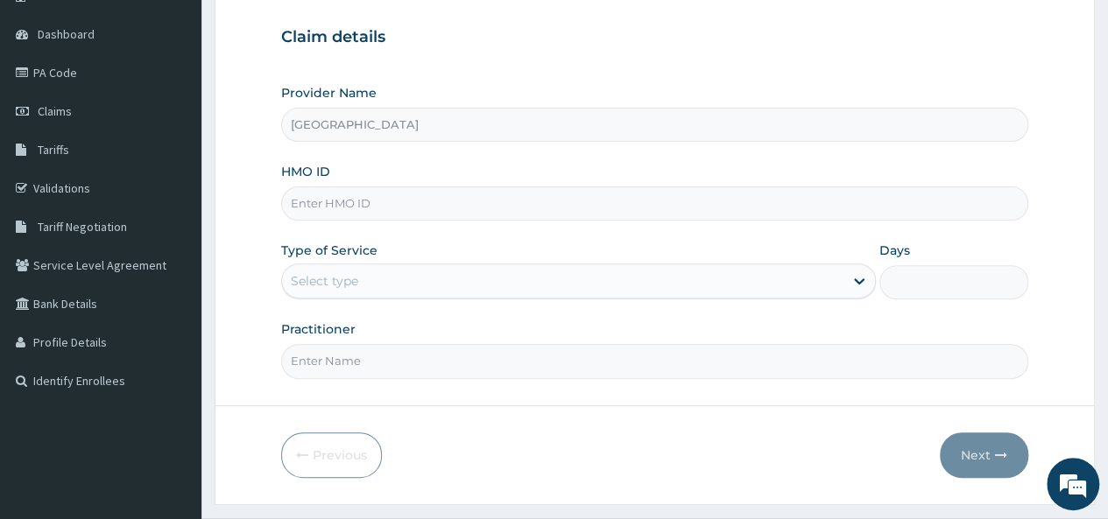
click at [406, 204] on input "HMO ID" at bounding box center [654, 204] width 747 height 34
type input "ELN/10715/A"
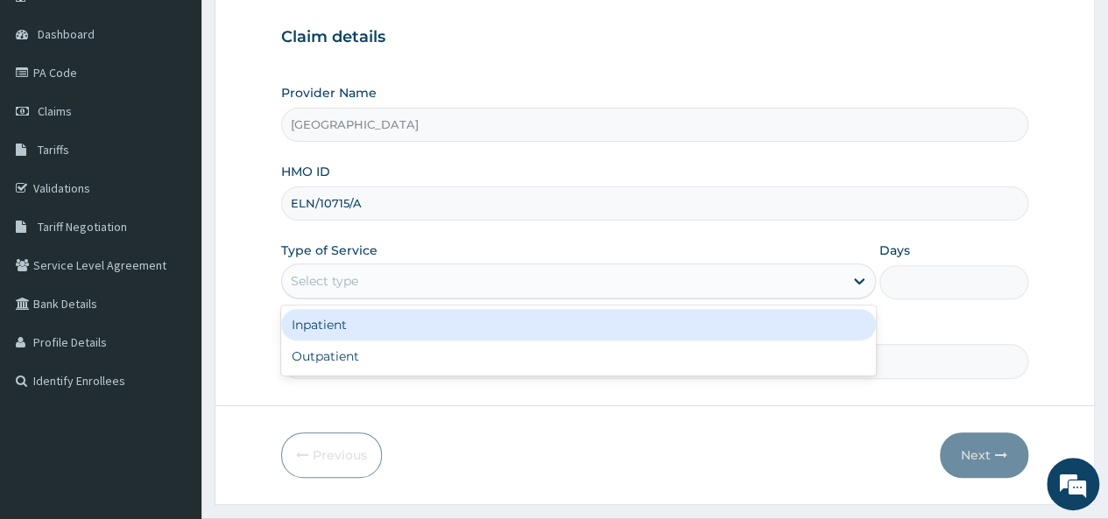
click at [408, 295] on div "Select type" at bounding box center [578, 281] width 595 height 35
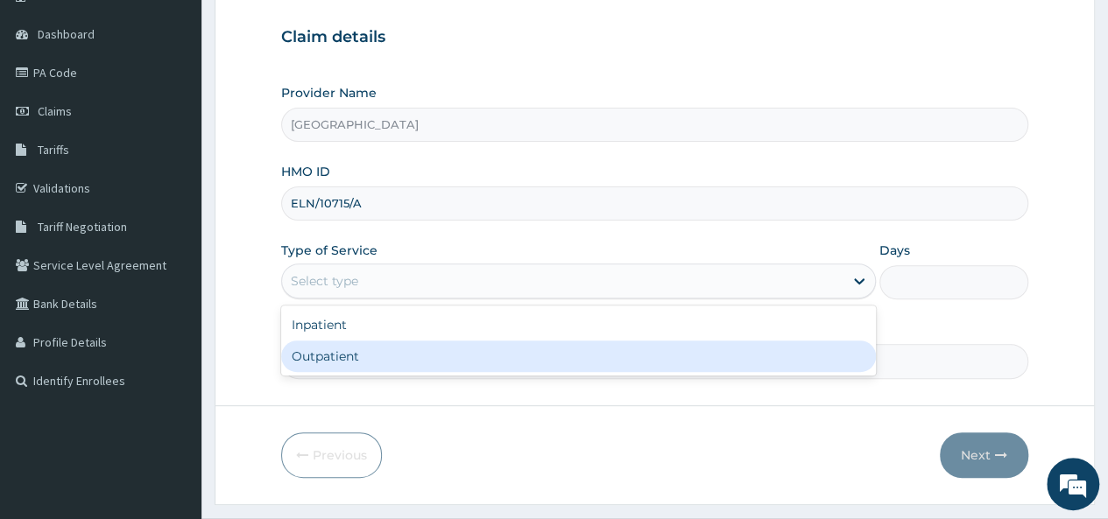
click at [389, 341] on div "Outpatient" at bounding box center [578, 357] width 595 height 32
type input "1"
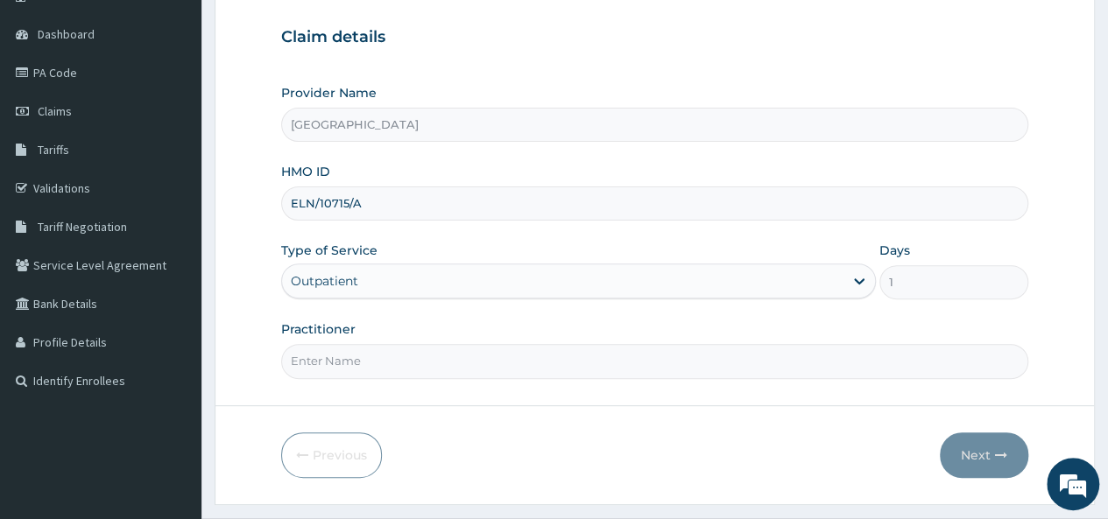
click at [364, 362] on input "Practitioner" at bounding box center [654, 361] width 747 height 34
type input "Dr Akor"
click at [979, 443] on button "Next" at bounding box center [984, 456] width 88 height 46
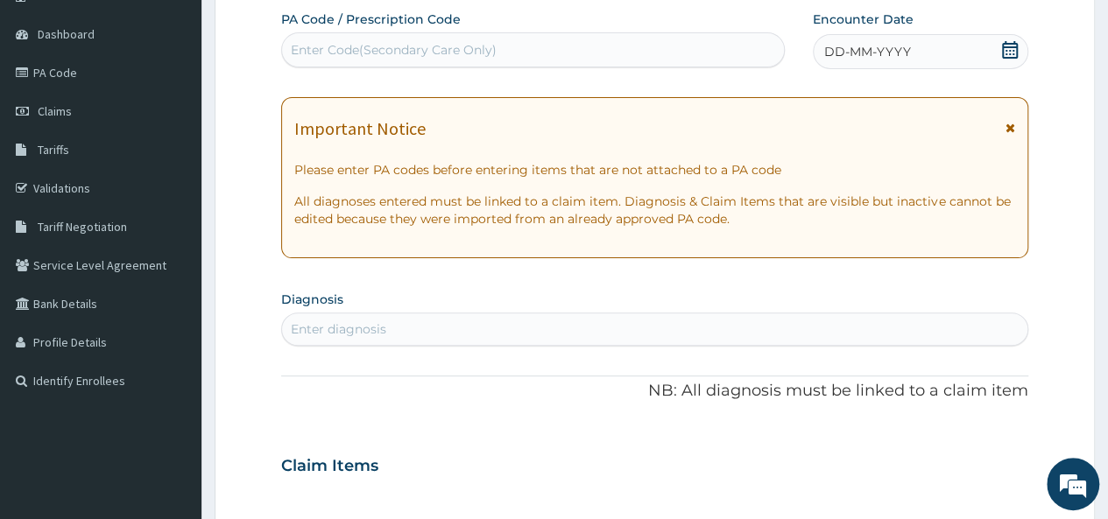
click at [534, 43] on div "Enter Code(Secondary Care Only)" at bounding box center [532, 50] width 501 height 28
paste input "PA/E9B8B6"
type input "PA/E9B8B6"
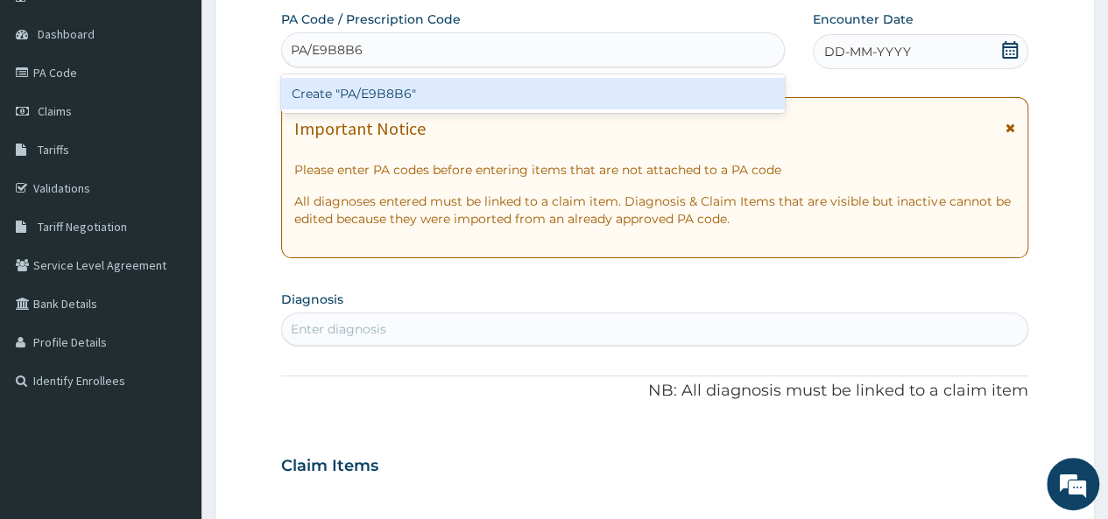
click at [470, 99] on div "Create "PA/E9B8B6"" at bounding box center [532, 94] width 503 height 32
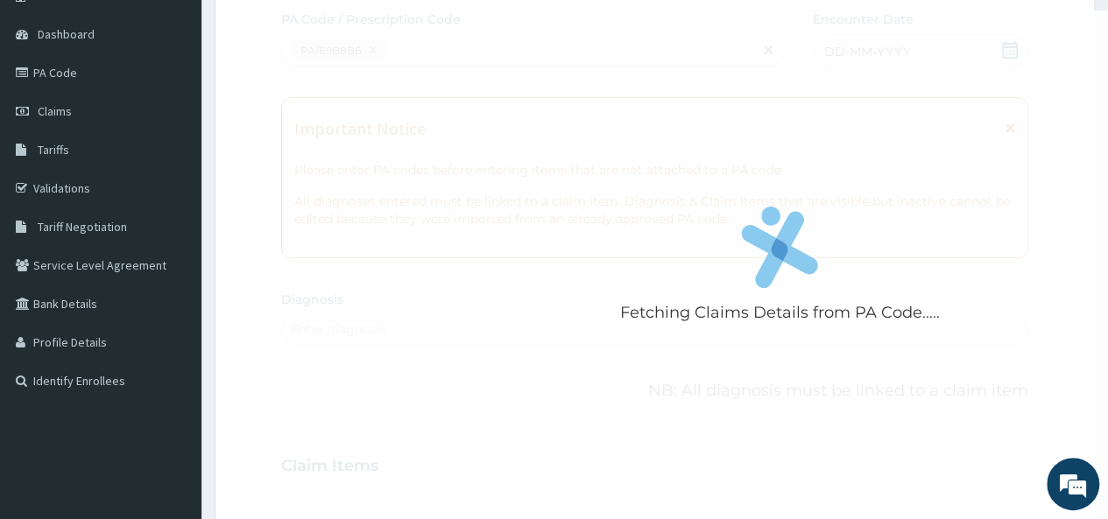
scroll to position [589, 0]
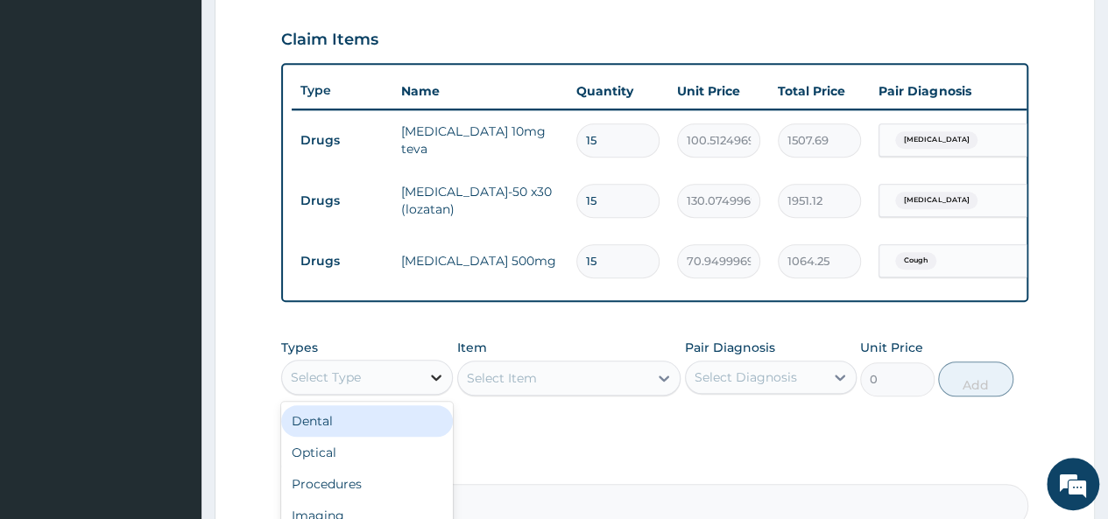
click at [423, 381] on div at bounding box center [436, 378] width 32 height 32
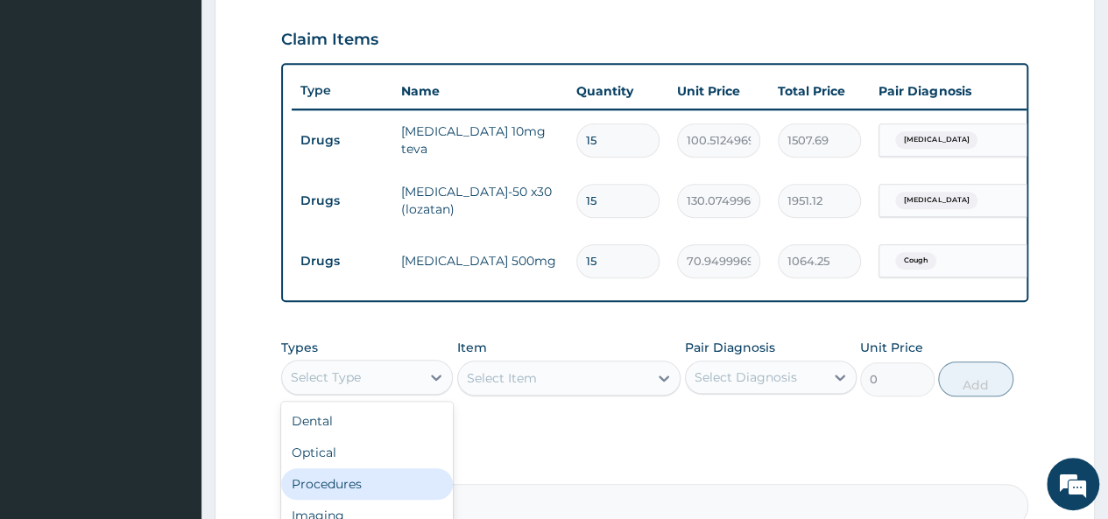
click at [356, 498] on div "Procedures" at bounding box center [367, 485] width 172 height 32
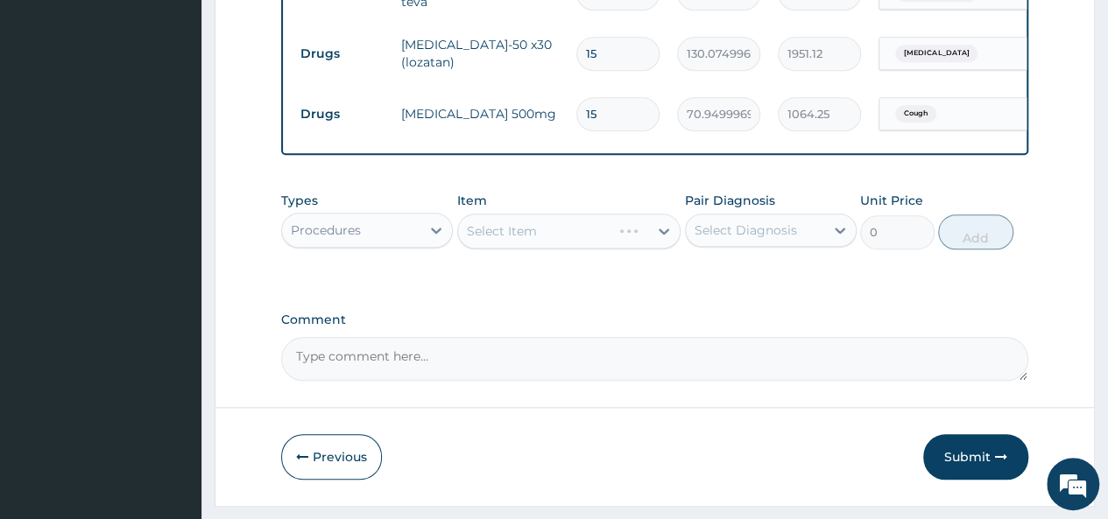
scroll to position [792, 0]
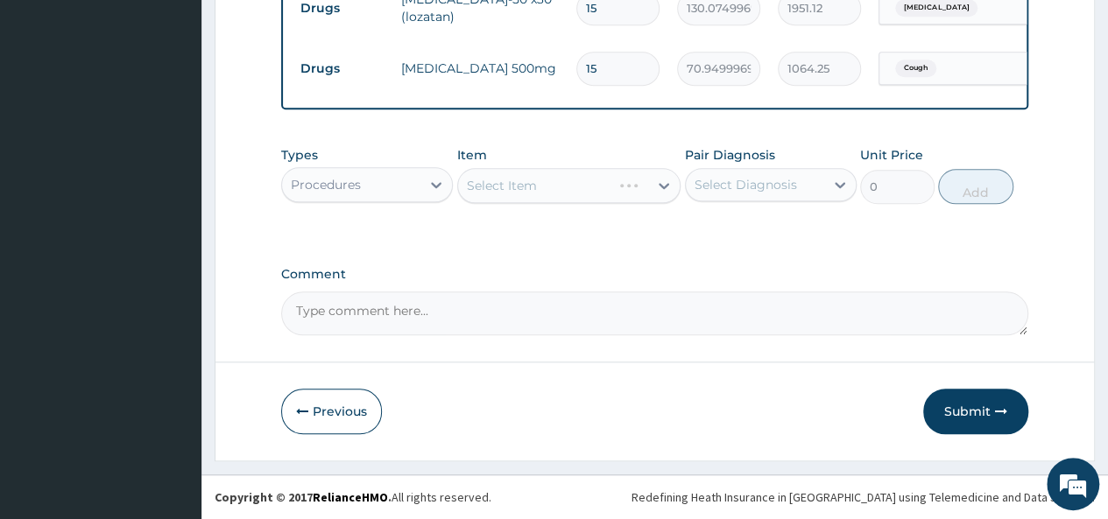
click at [645, 190] on div "Select Item" at bounding box center [569, 185] width 224 height 35
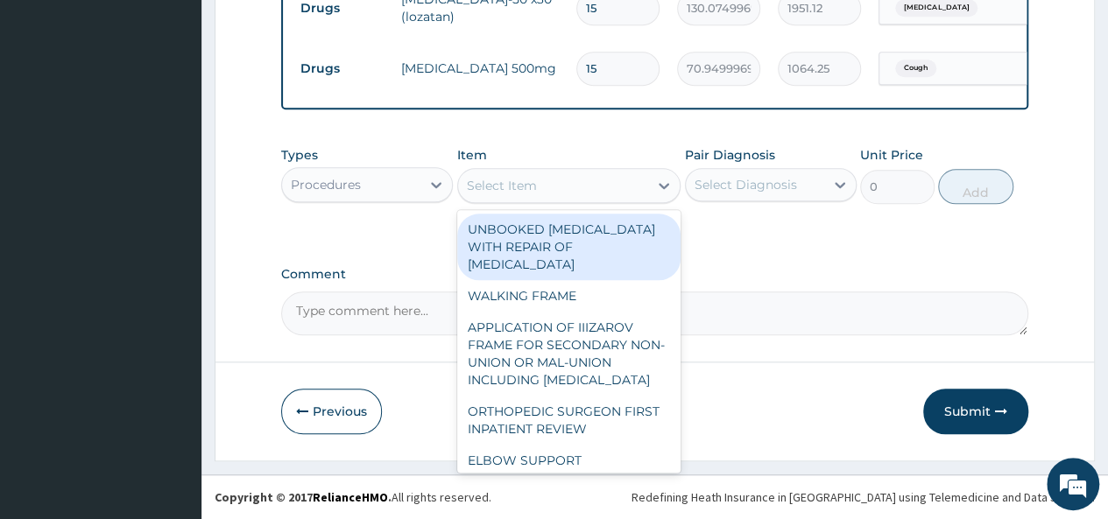
click at [645, 190] on div "Select Item" at bounding box center [553, 186] width 191 height 28
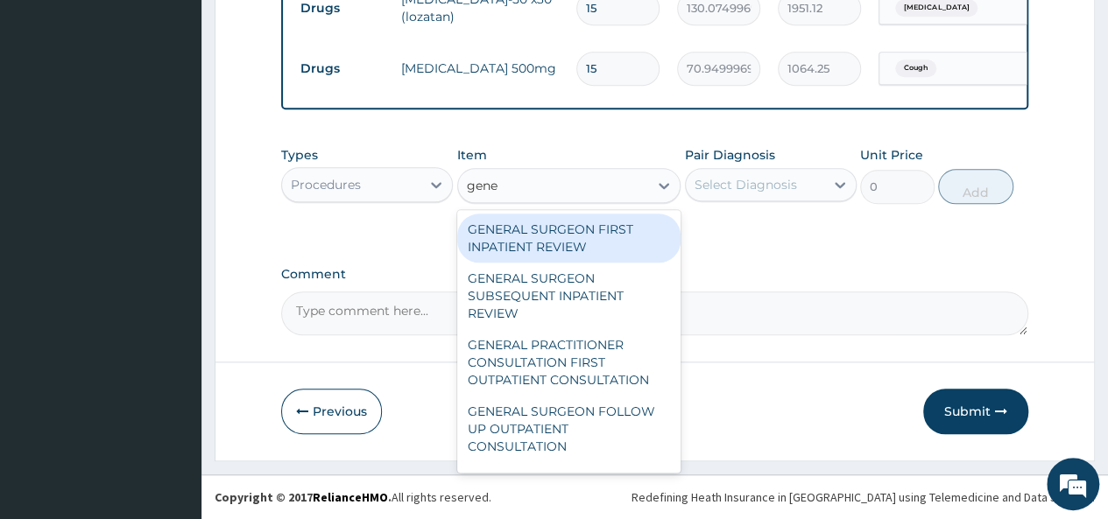
type input "gener"
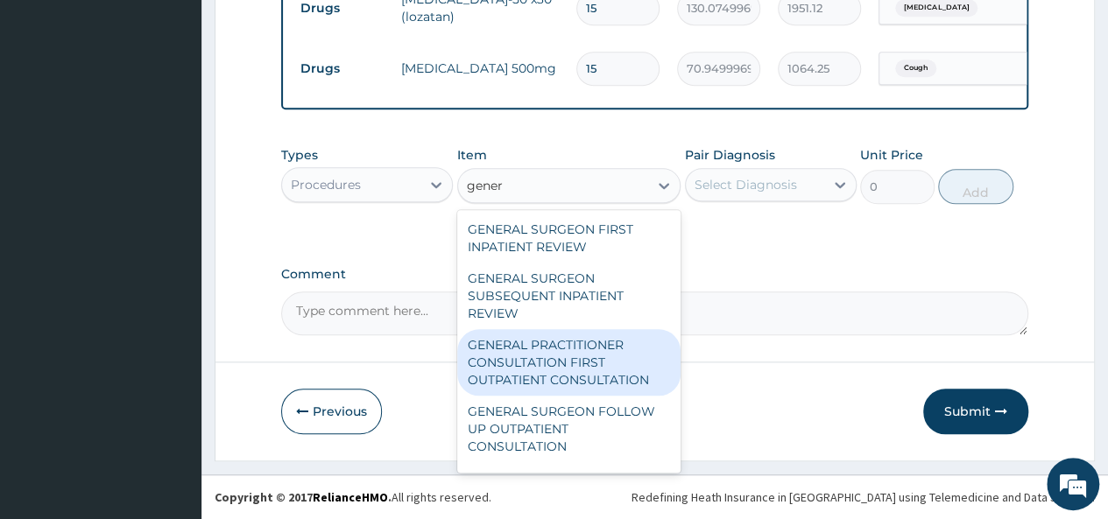
click at [564, 374] on div "GENERAL PRACTITIONER CONSULTATION FIRST OUTPATIENT CONSULTATION" at bounding box center [569, 362] width 224 height 67
type input "3547.5"
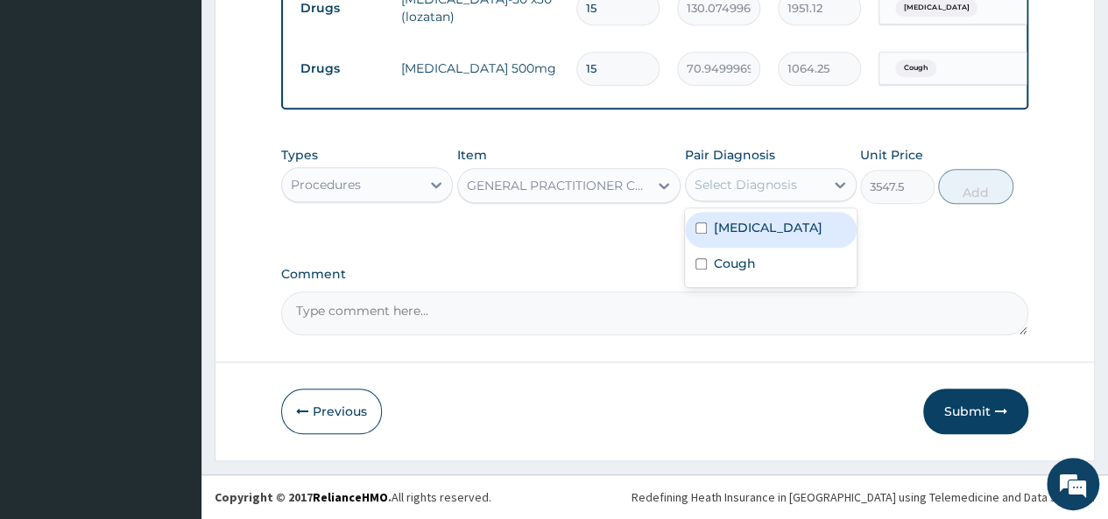
click at [805, 178] on div "Select Diagnosis" at bounding box center [755, 185] width 138 height 28
click at [724, 237] on label "Hypertensive heart disease" at bounding box center [768, 228] width 109 height 18
checkbox input "true"
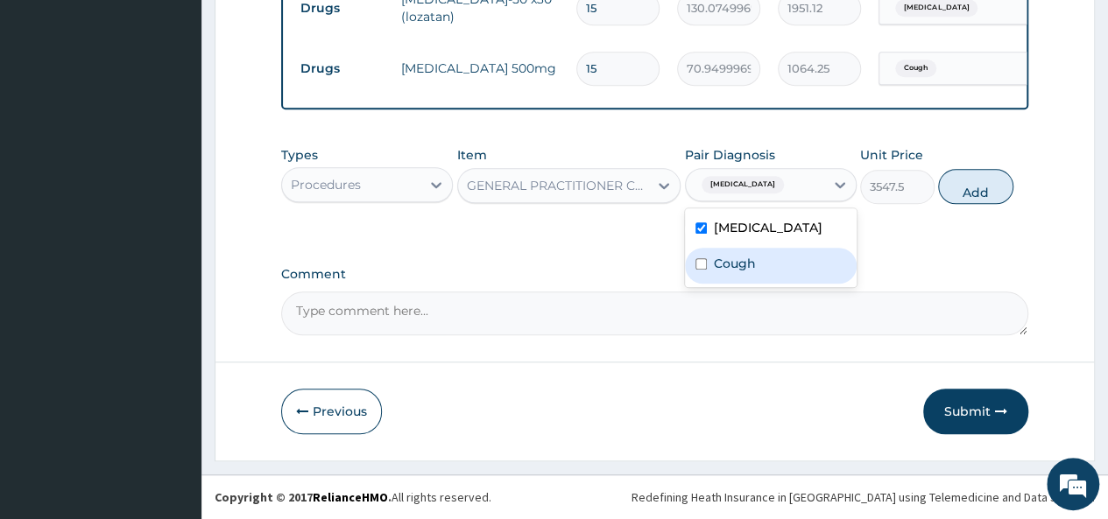
click at [718, 272] on label "Cough" at bounding box center [735, 264] width 42 height 18
checkbox input "true"
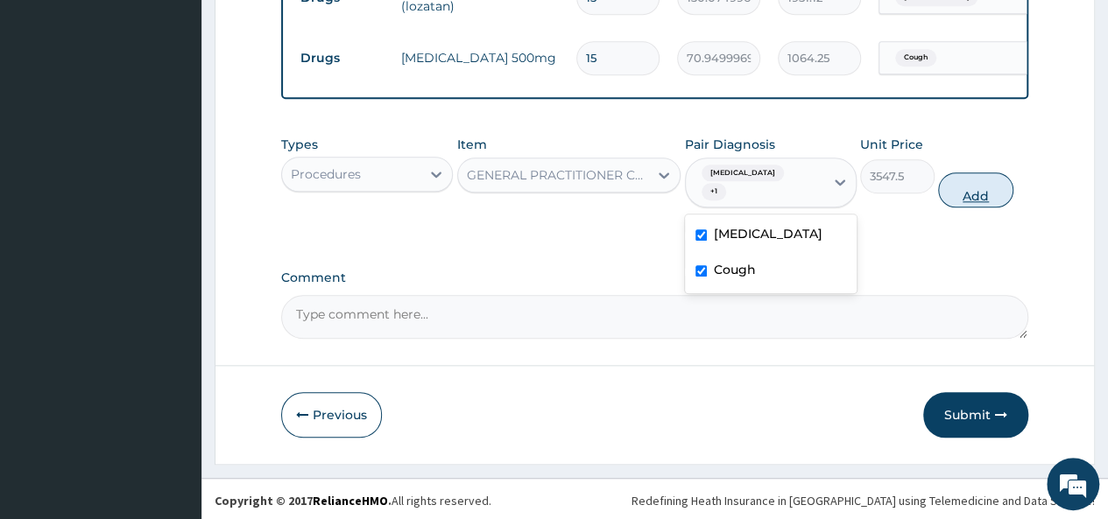
click at [980, 204] on button "Add" at bounding box center [975, 190] width 74 height 35
type input "0"
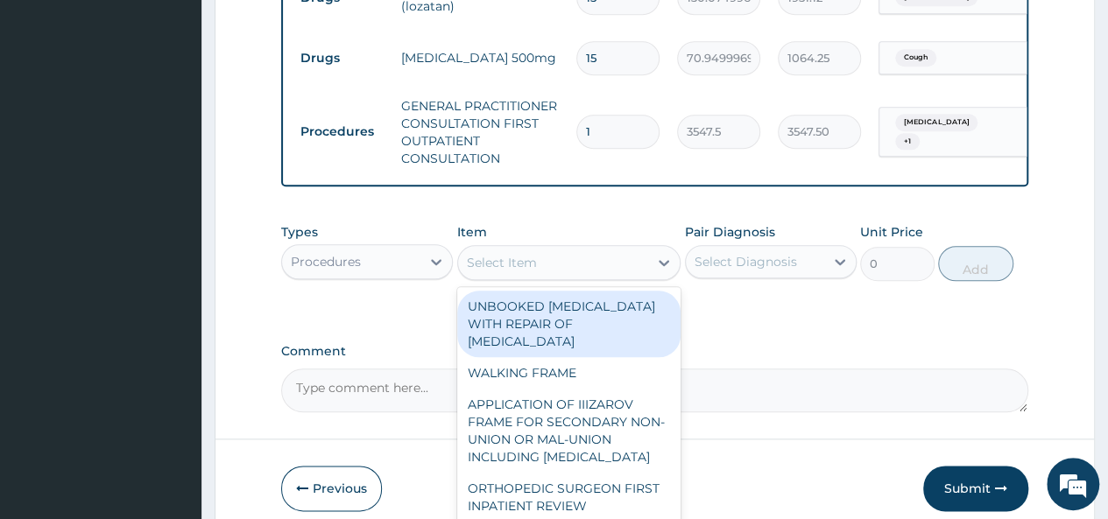
click at [573, 277] on div "Select Item" at bounding box center [553, 263] width 191 height 28
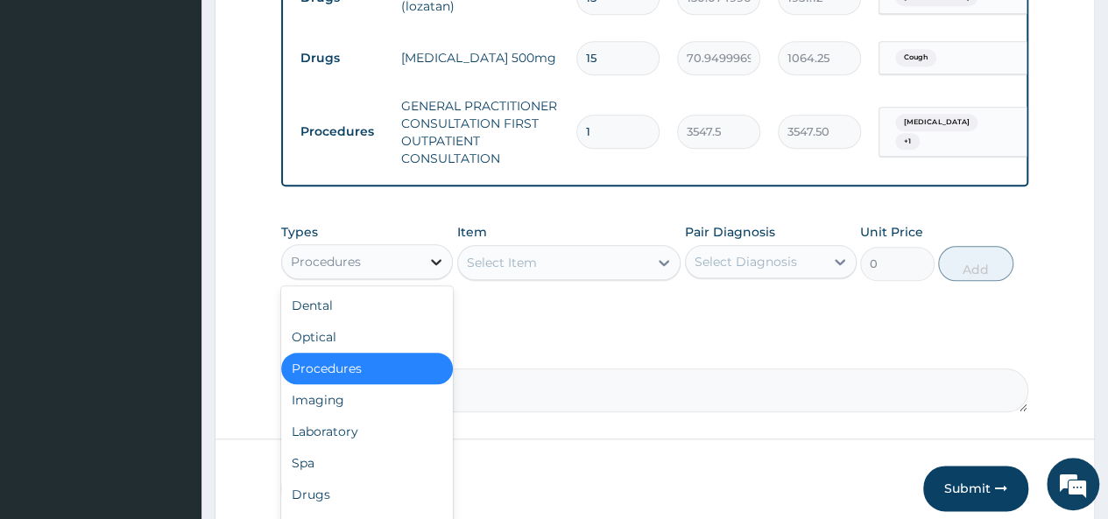
click at [430, 271] on icon at bounding box center [436, 262] width 18 height 18
click at [381, 504] on div "Drugs" at bounding box center [367, 495] width 172 height 32
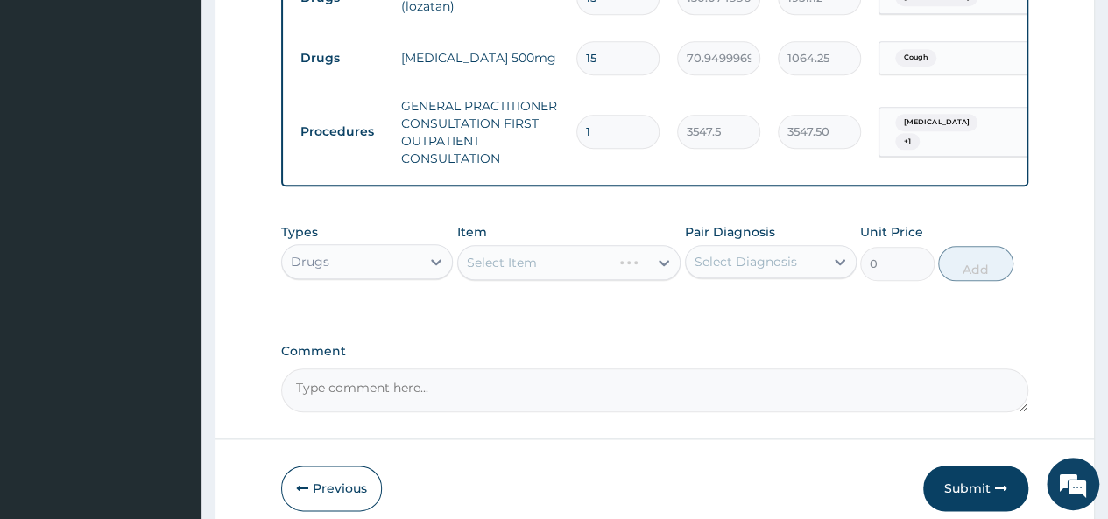
click at [636, 280] on div "Select Item" at bounding box center [569, 262] width 224 height 35
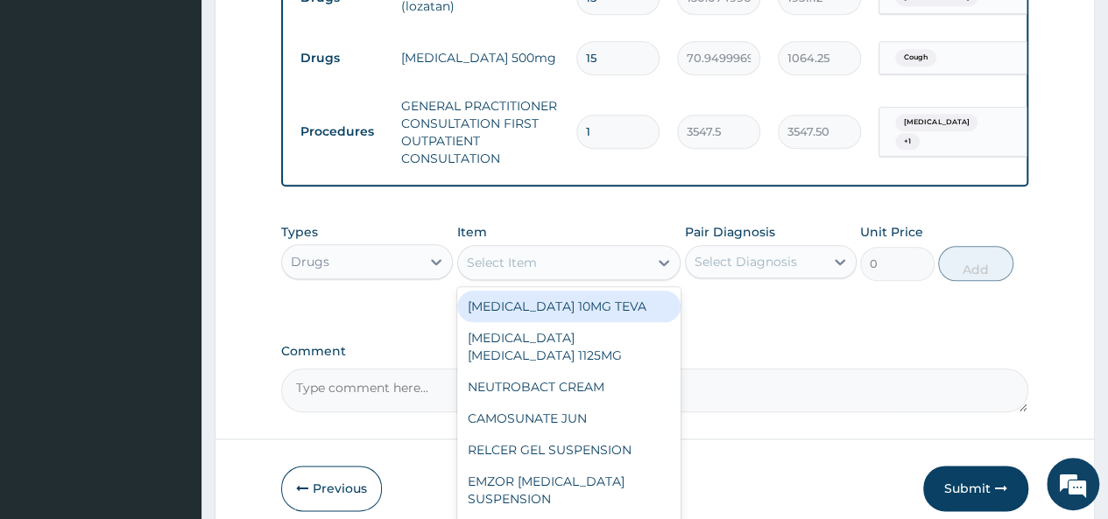
click at [625, 274] on div "Select Item" at bounding box center [553, 263] width 191 height 28
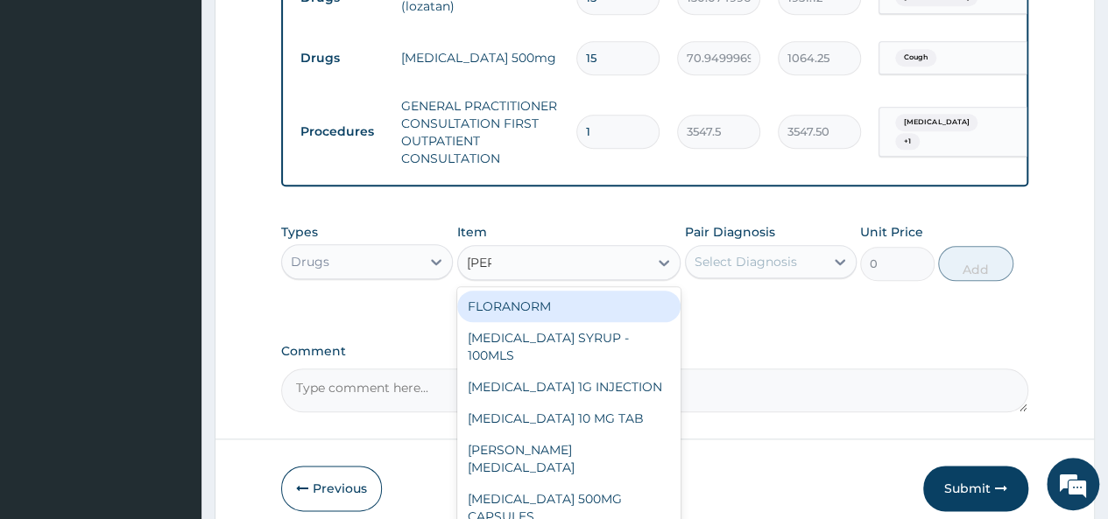
type input "lorat"
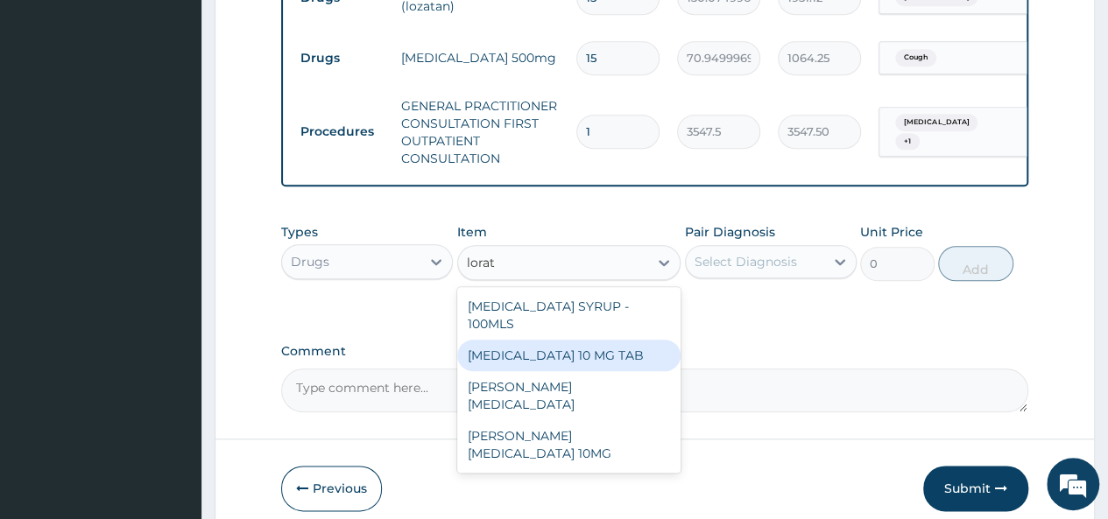
click at [608, 350] on div "[MEDICAL_DATA] 10 MG TAB" at bounding box center [569, 356] width 224 height 32
type input "59.125"
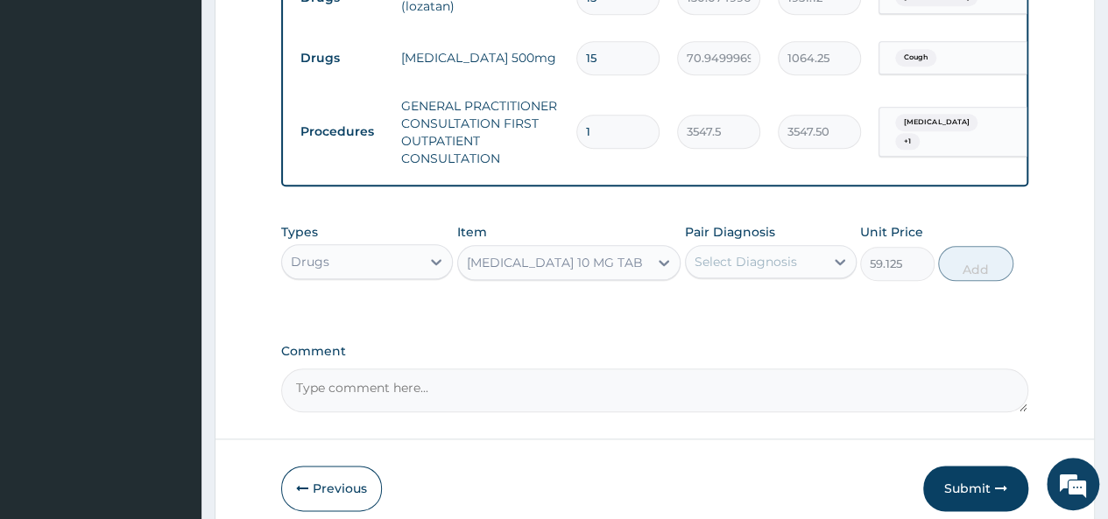
click at [769, 271] on div "Select Diagnosis" at bounding box center [746, 262] width 102 height 18
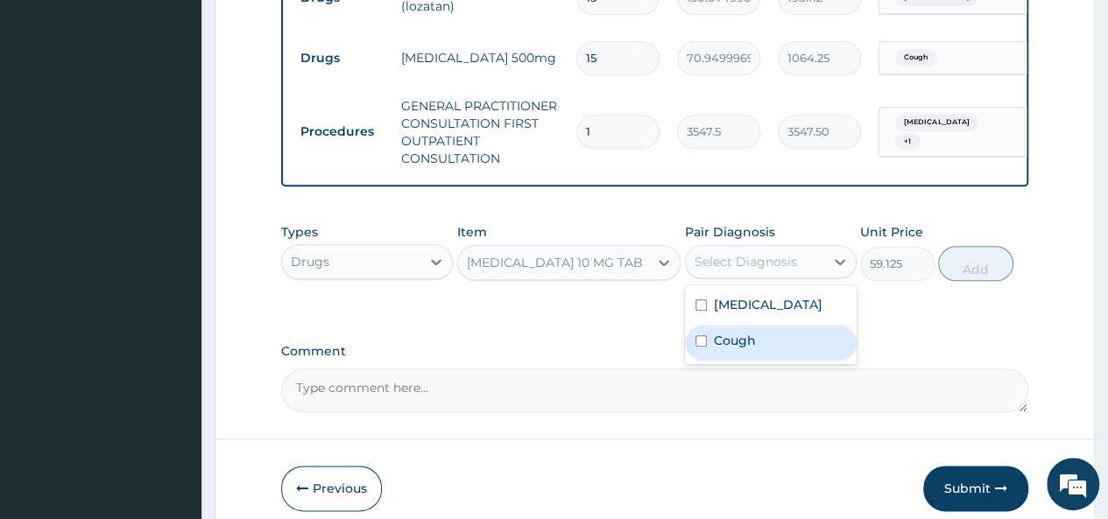
click at [725, 350] on label "Cough" at bounding box center [735, 341] width 42 height 18
checkbox input "true"
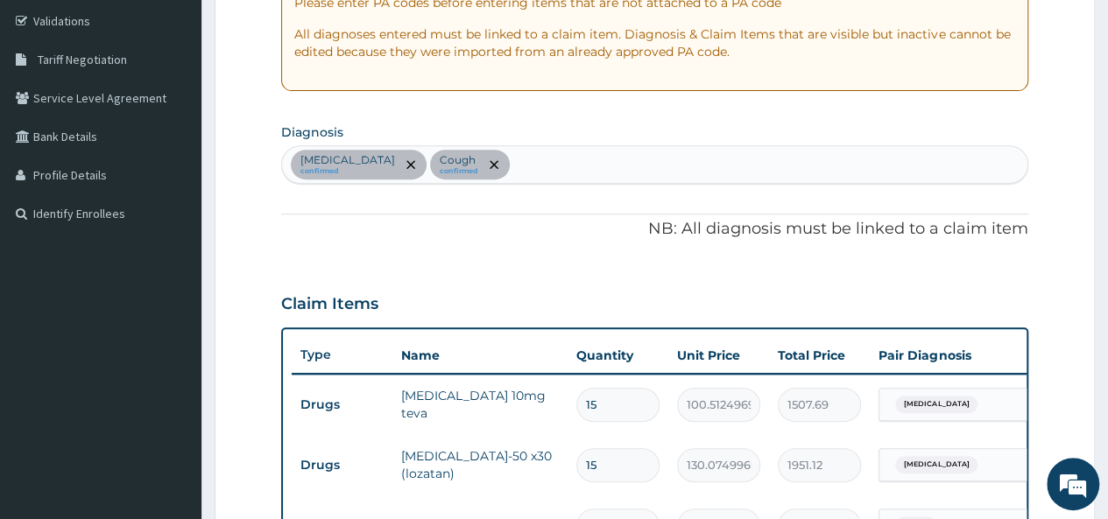
scroll to position [276, 0]
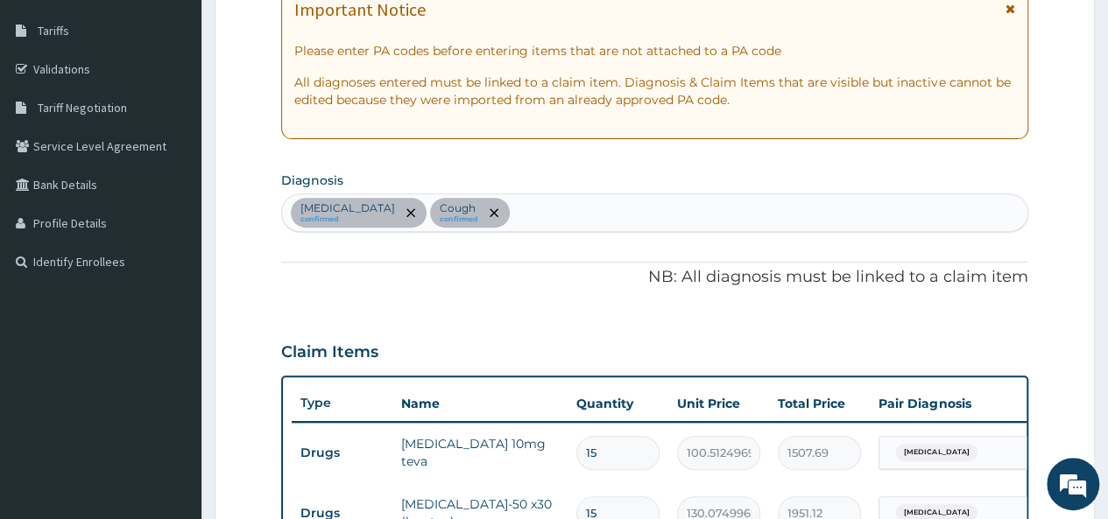
click at [627, 219] on div "Hypertensive heart disease confirmed Cough confirmed" at bounding box center [654, 212] width 745 height 37
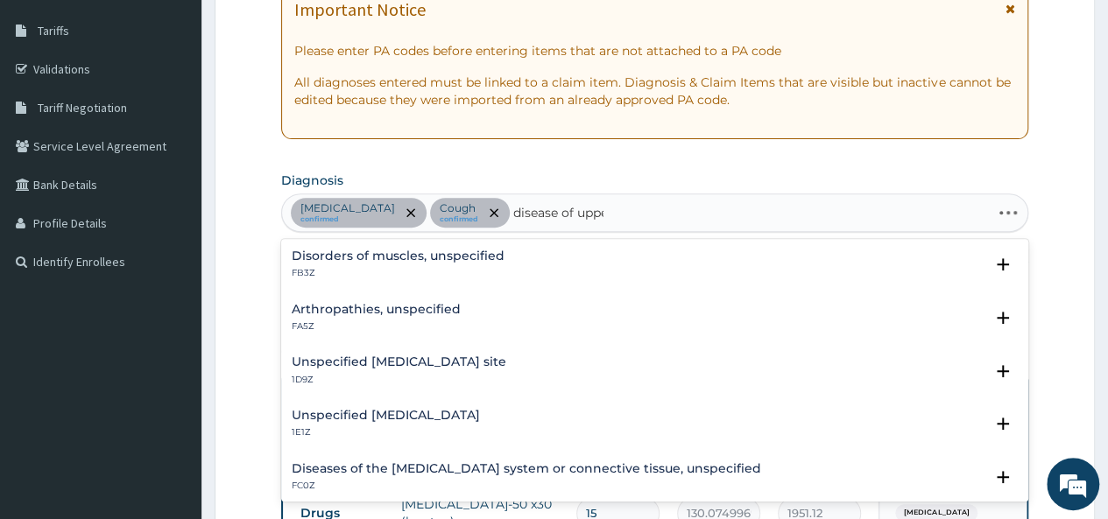
type input "disease of upper"
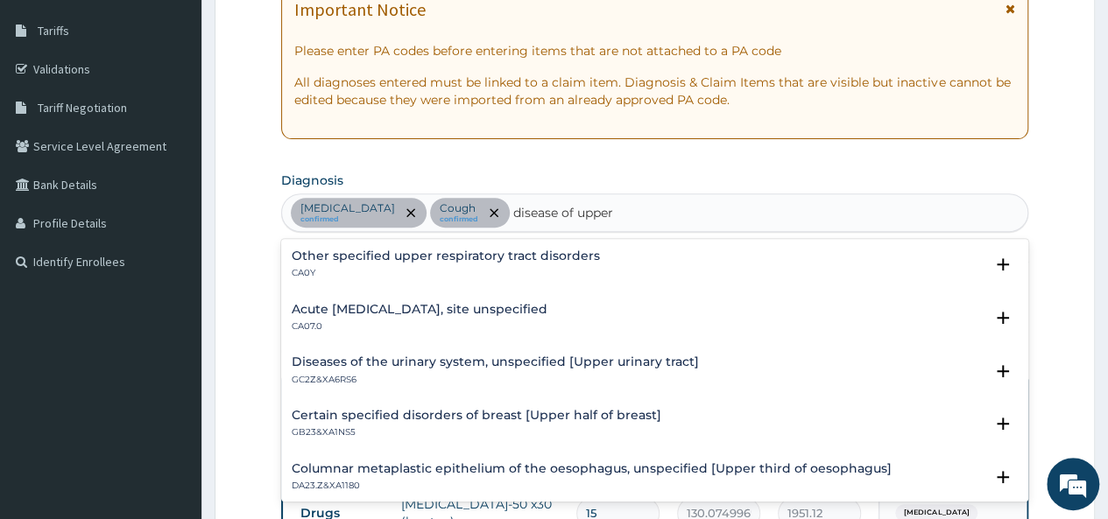
click at [545, 321] on p "CA07.0" at bounding box center [420, 327] width 256 height 12
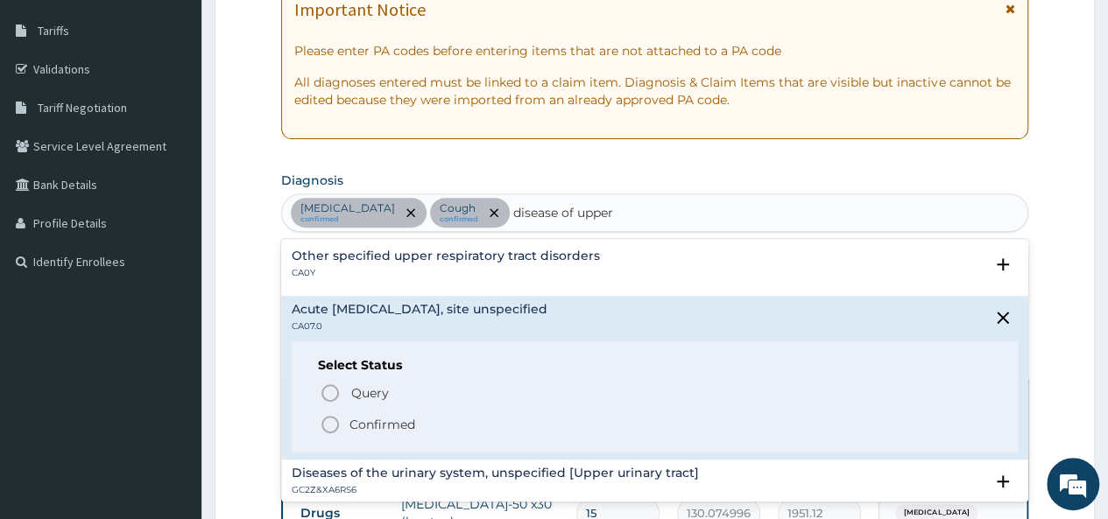
click at [394, 434] on div "Select Status Query Query covers suspected (?), Keep in view (kiv), Ruled out (…" at bounding box center [655, 397] width 726 height 111
click at [333, 420] on icon "status option filled" at bounding box center [330, 424] width 21 height 21
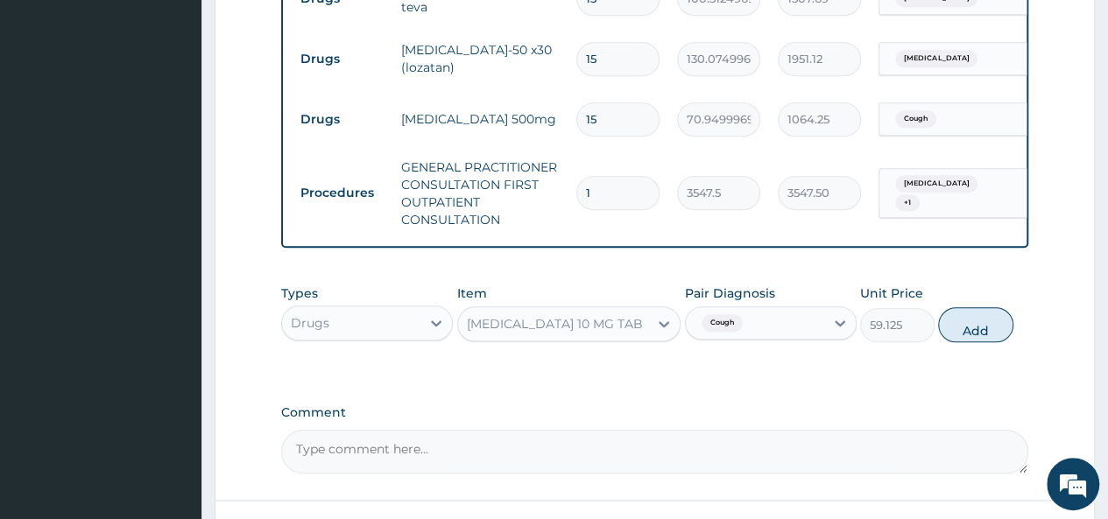
scroll to position [734, 0]
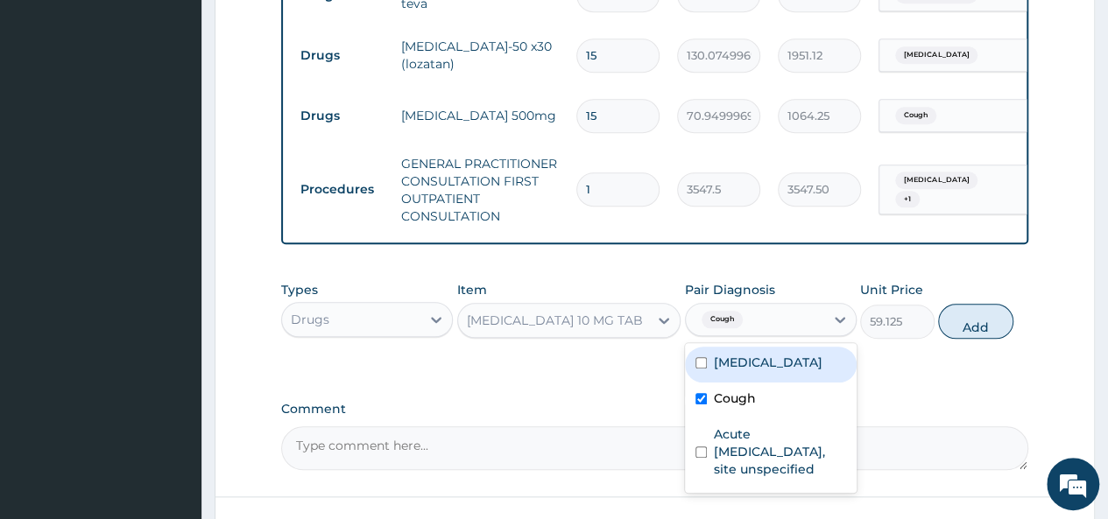
click at [814, 335] on div "Cough" at bounding box center [755, 320] width 138 height 30
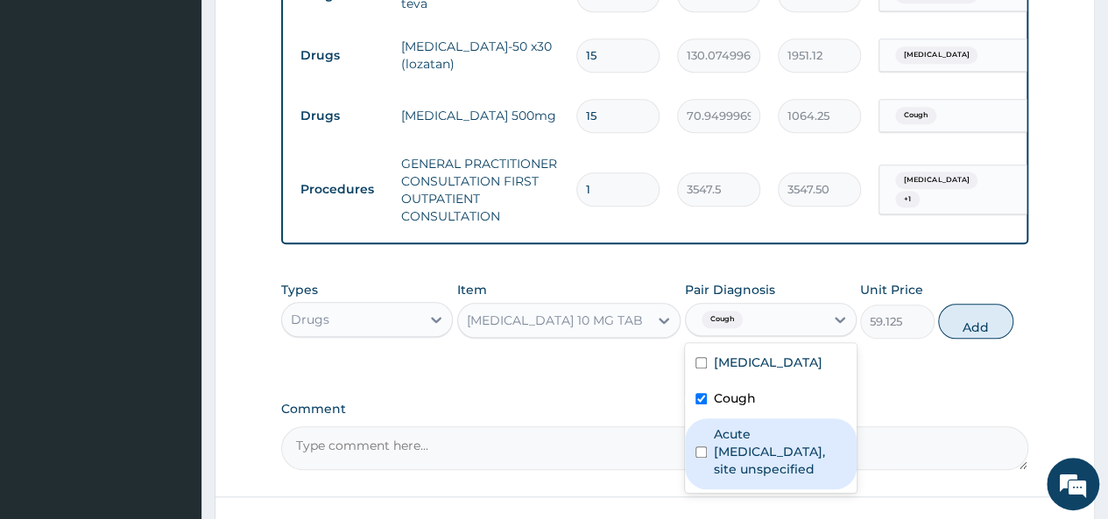
click at [715, 478] on label "Acute upper respiratory infection, site unspecified" at bounding box center [780, 452] width 132 height 53
checkbox input "true"
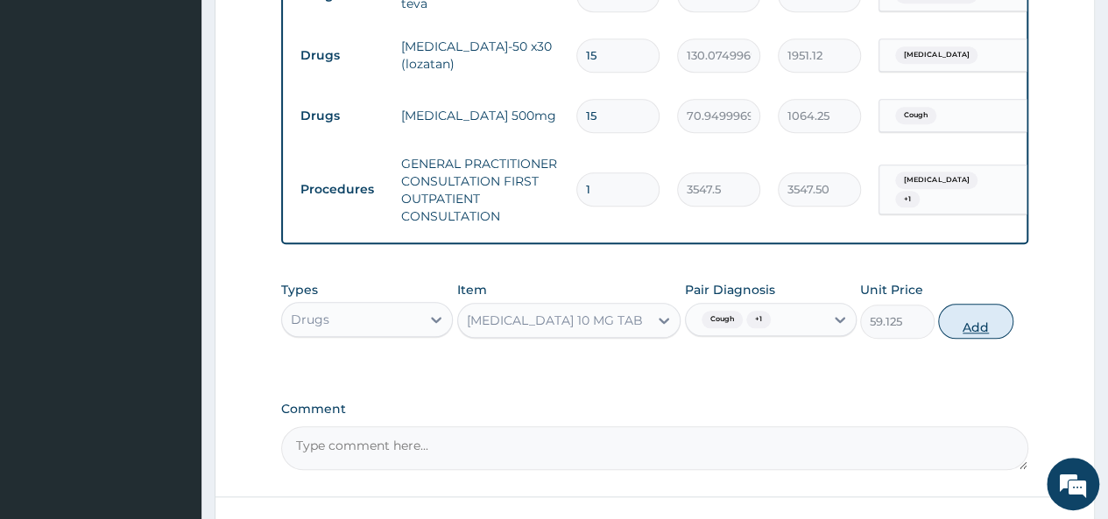
click at [992, 336] on button "Add" at bounding box center [975, 321] width 74 height 35
type input "0"
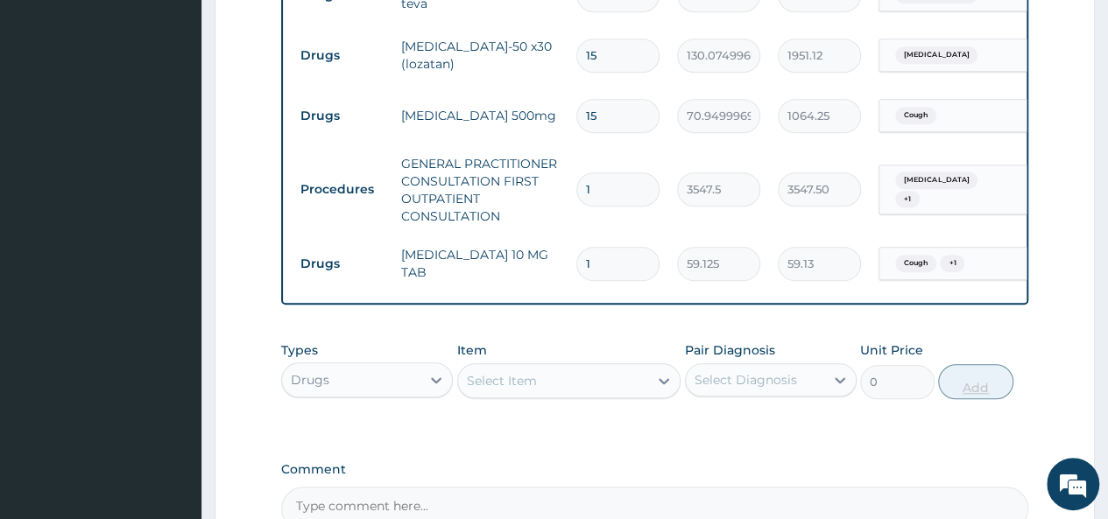
type input "0.00"
type input "7"
type input "413.88"
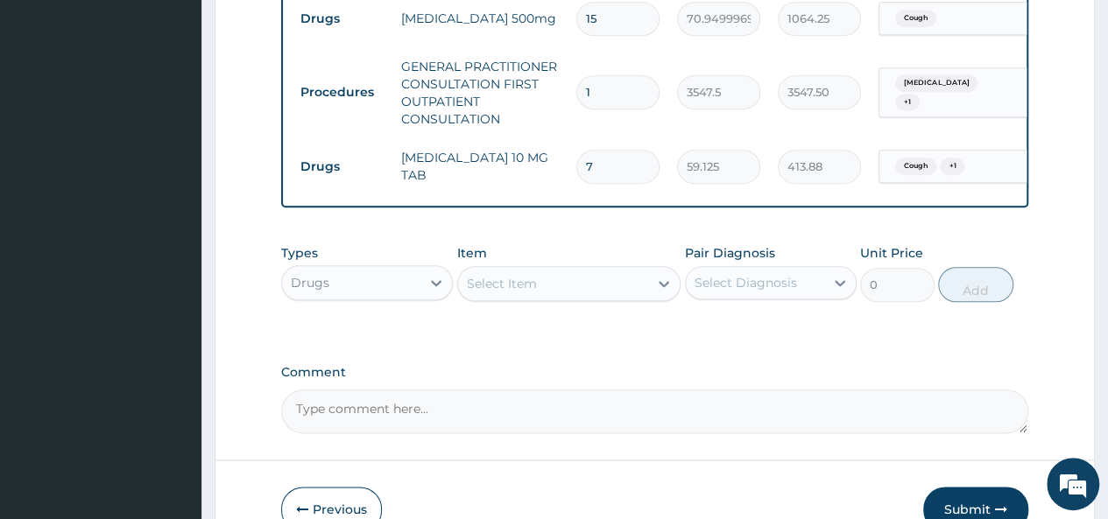
scroll to position [941, 0]
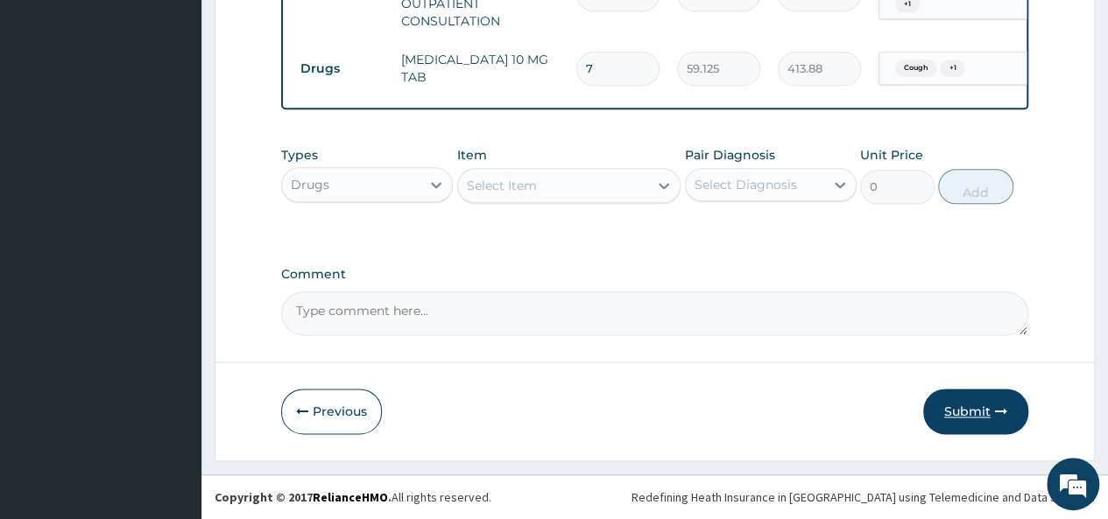
type input "7"
click at [966, 422] on button "Submit" at bounding box center [975, 412] width 105 height 46
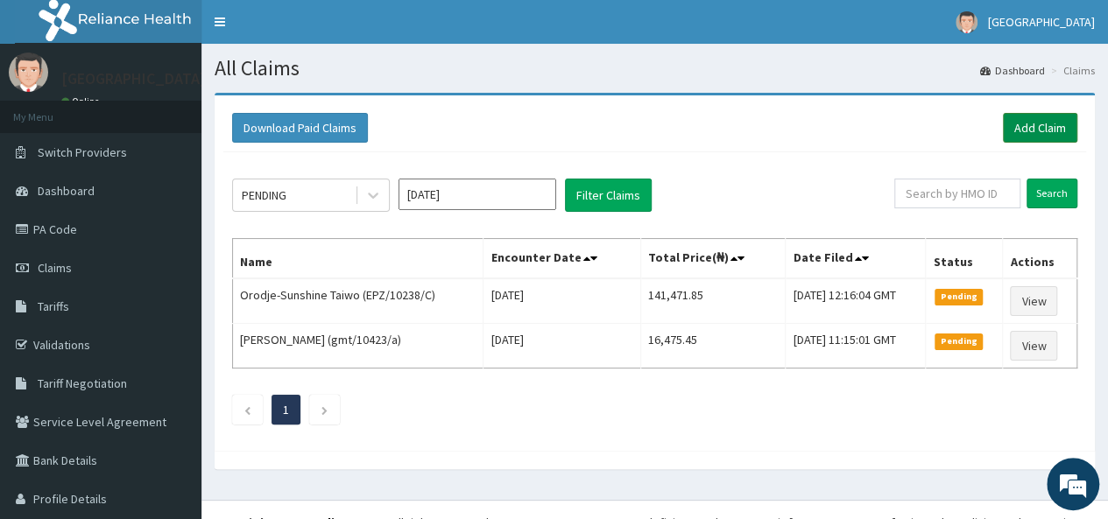
click at [1014, 127] on link "Add Claim" at bounding box center [1040, 128] width 74 height 30
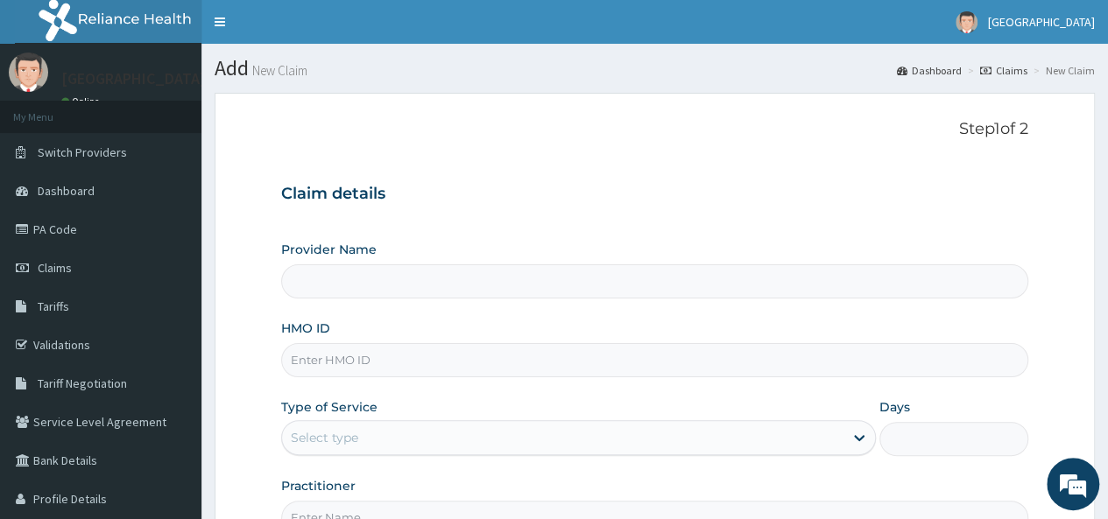
type input "[GEOGRAPHIC_DATA]"
click at [379, 366] on input "HMO ID" at bounding box center [654, 360] width 747 height 34
type input "ELN/10715/E"
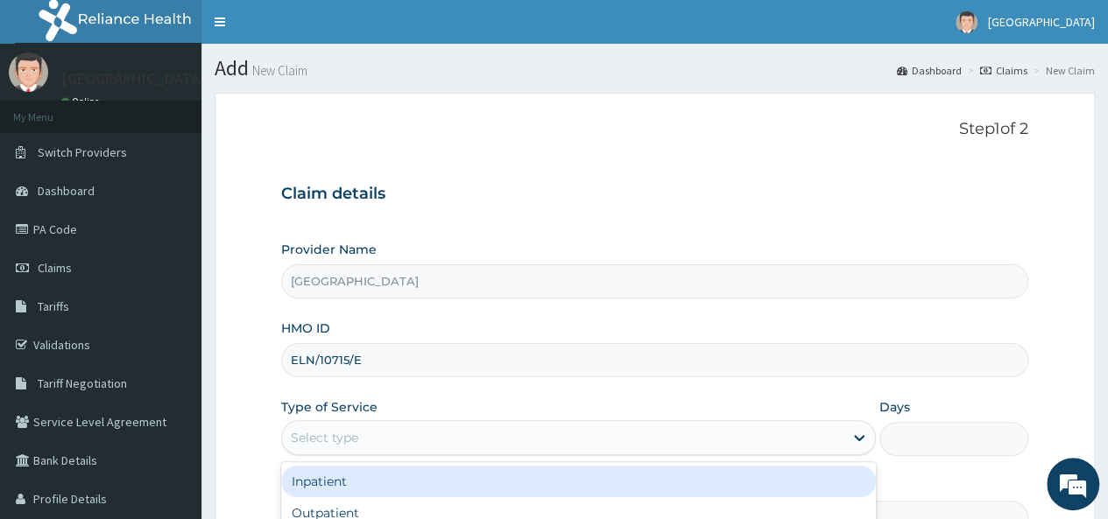
click at [424, 449] on div "Select type" at bounding box center [563, 438] width 562 height 28
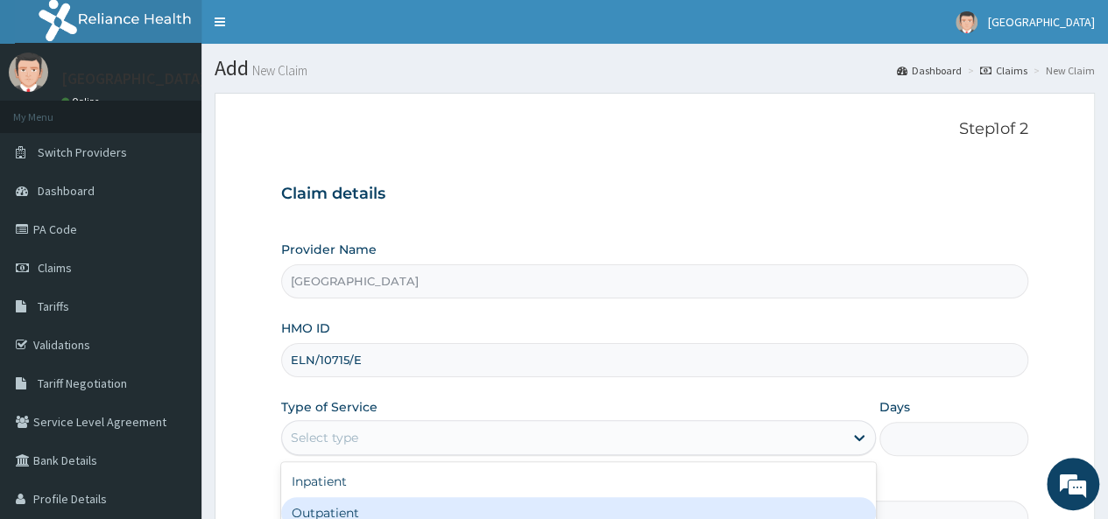
click at [428, 510] on div "Outpatient" at bounding box center [578, 514] width 595 height 32
type input "1"
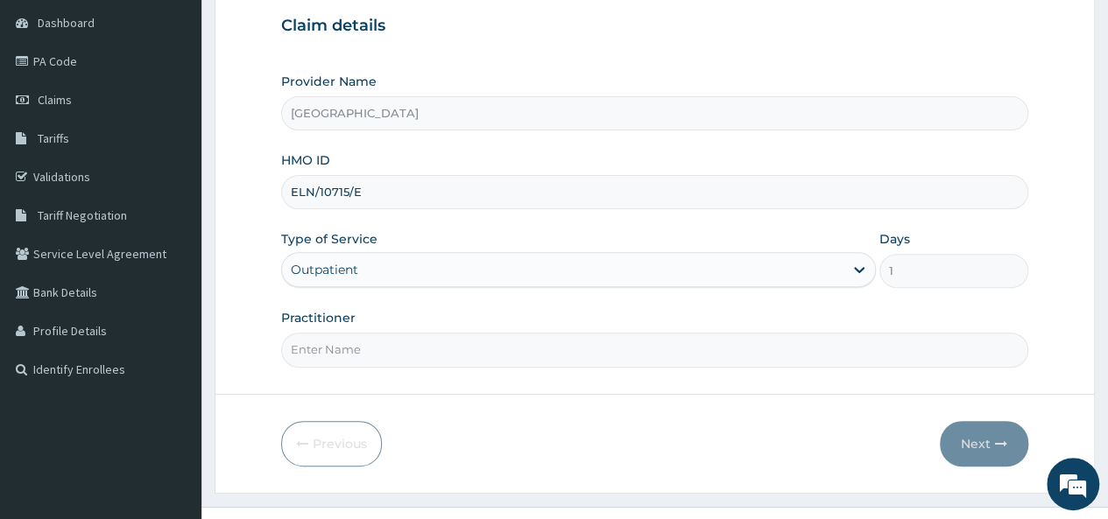
scroll to position [172, 0]
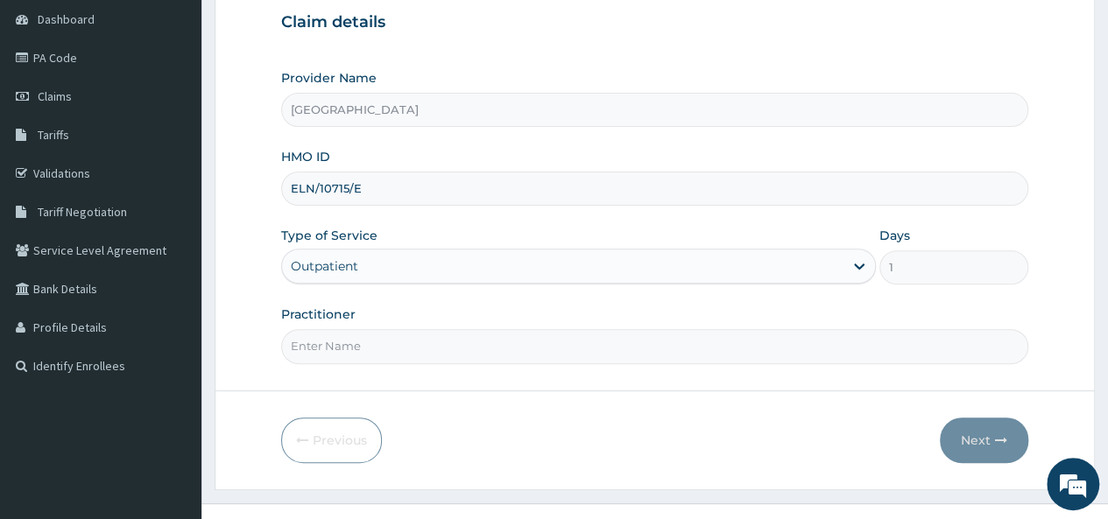
click at [598, 342] on input "Practitioner" at bounding box center [654, 346] width 747 height 34
type input "Dr Akor"
click at [968, 442] on button "Next" at bounding box center [984, 441] width 88 height 46
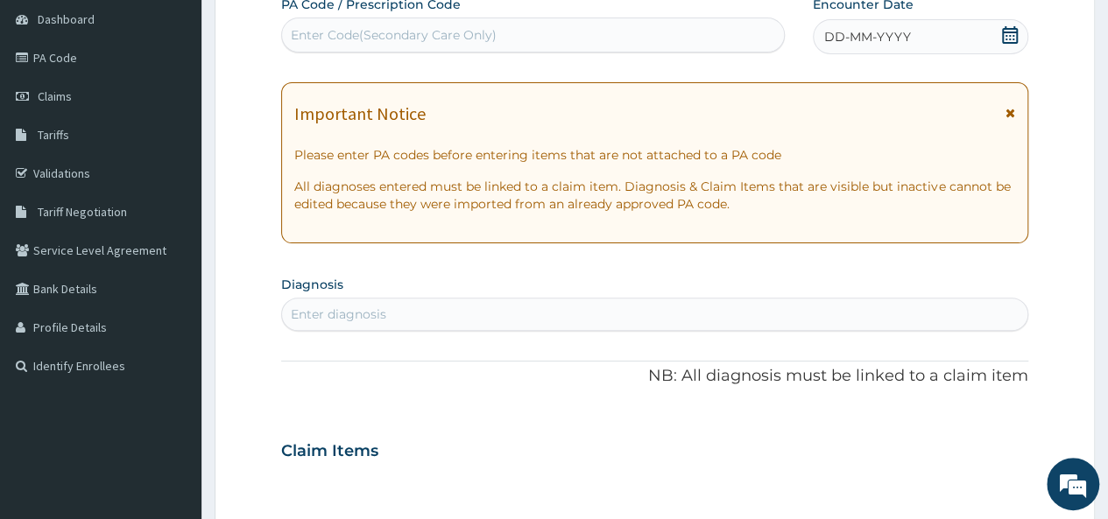
click at [456, 29] on div "Enter Code(Secondary Care Only)" at bounding box center [394, 35] width 206 height 18
paste input "PA/E9B8B6"
type input "PA/E9B8B6"
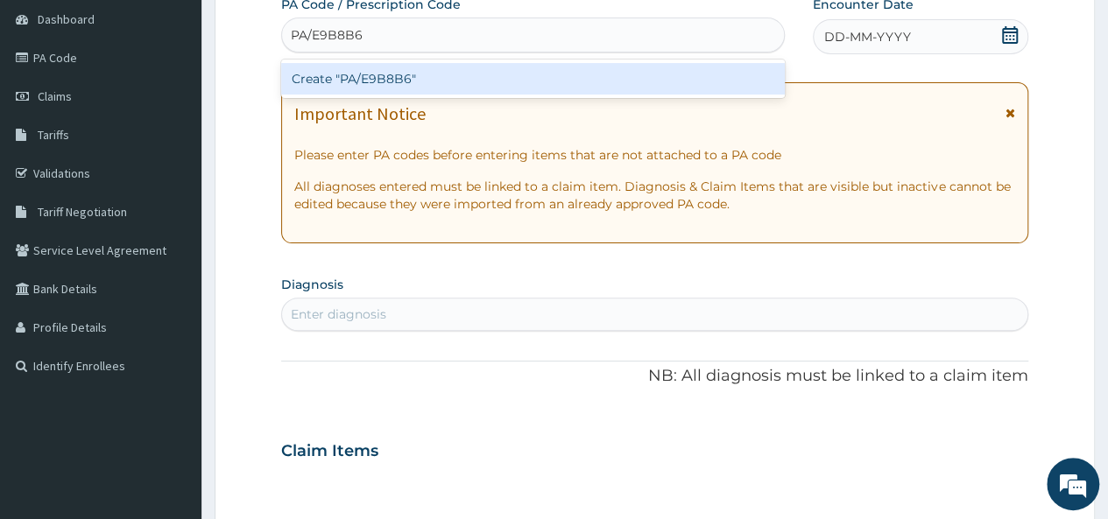
click at [426, 81] on div "Create "PA/E9B8B6"" at bounding box center [532, 79] width 503 height 32
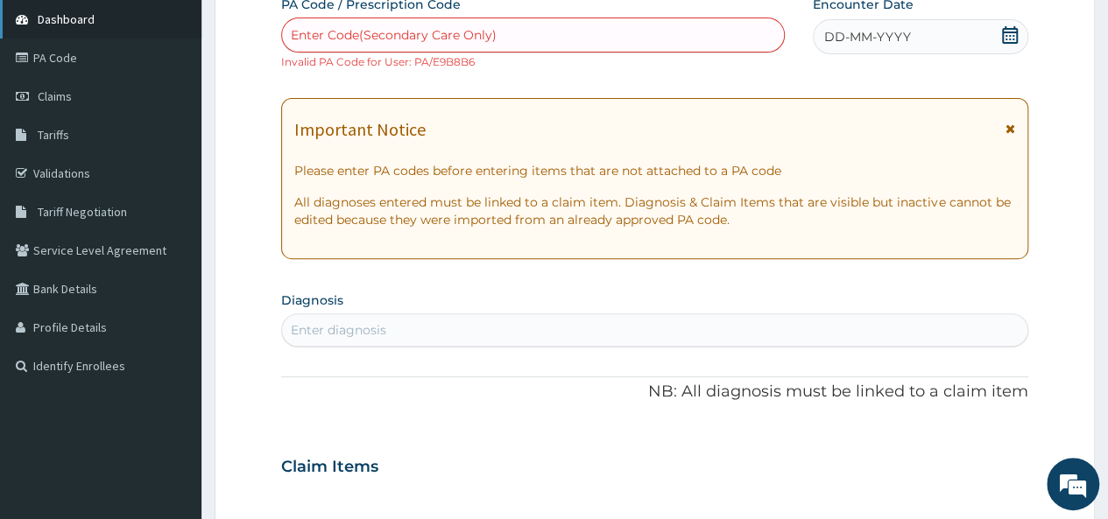
paste input "PA/B80BC9"
type input "PA/B80BC9"
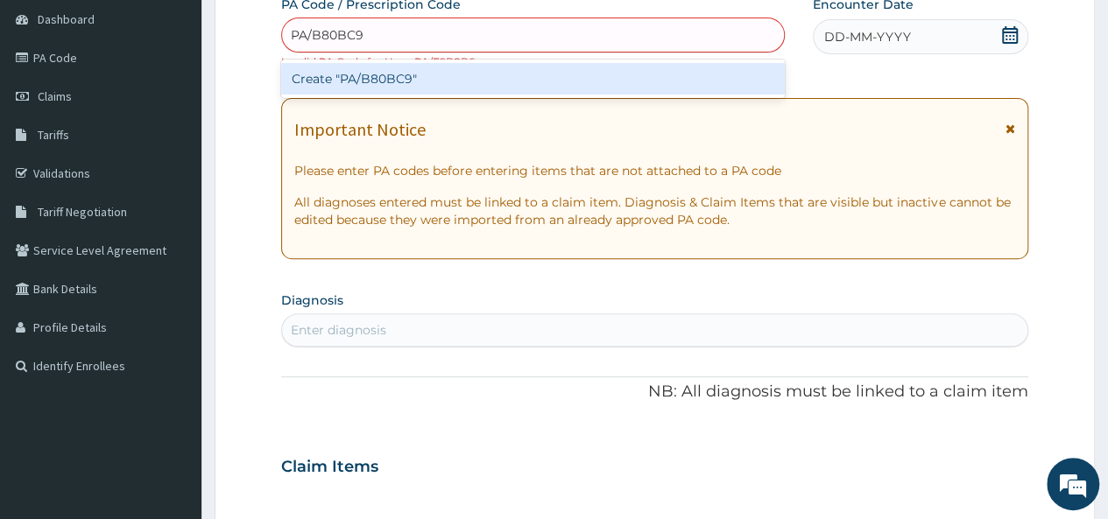
click at [424, 75] on div "Create "PA/B80BC9"" at bounding box center [532, 79] width 503 height 32
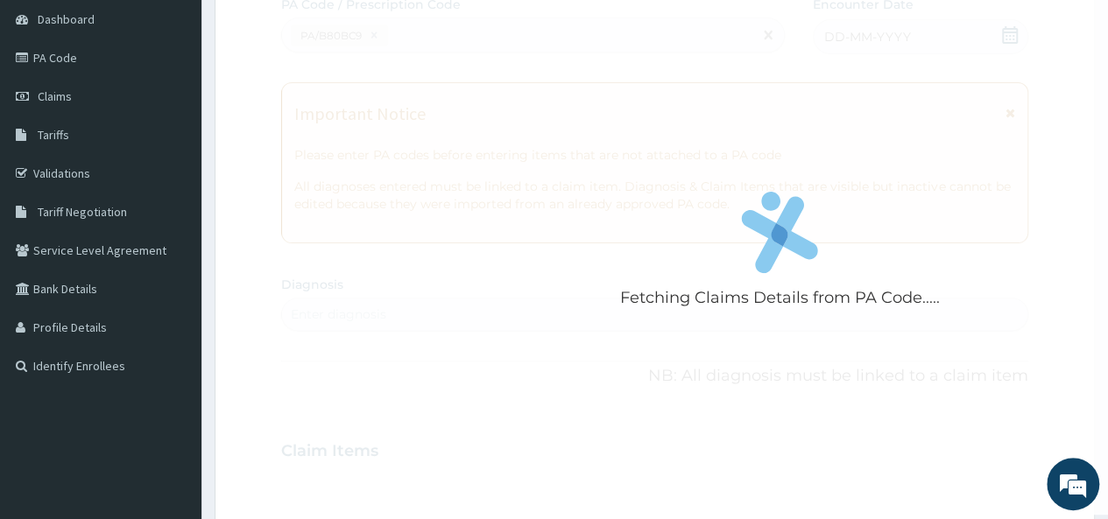
scroll to position [468, 0]
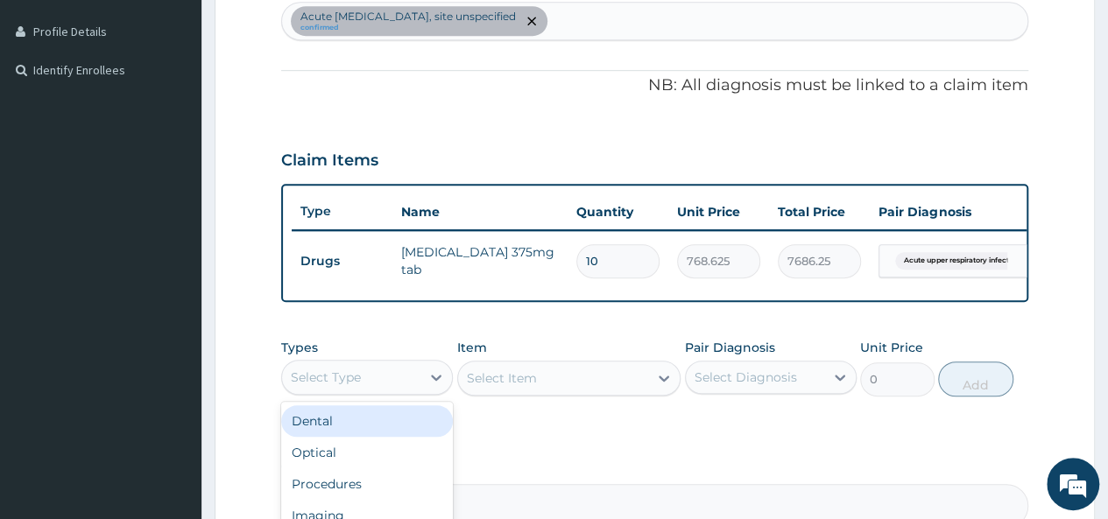
click at [419, 390] on div "Select Type" at bounding box center [351, 378] width 138 height 28
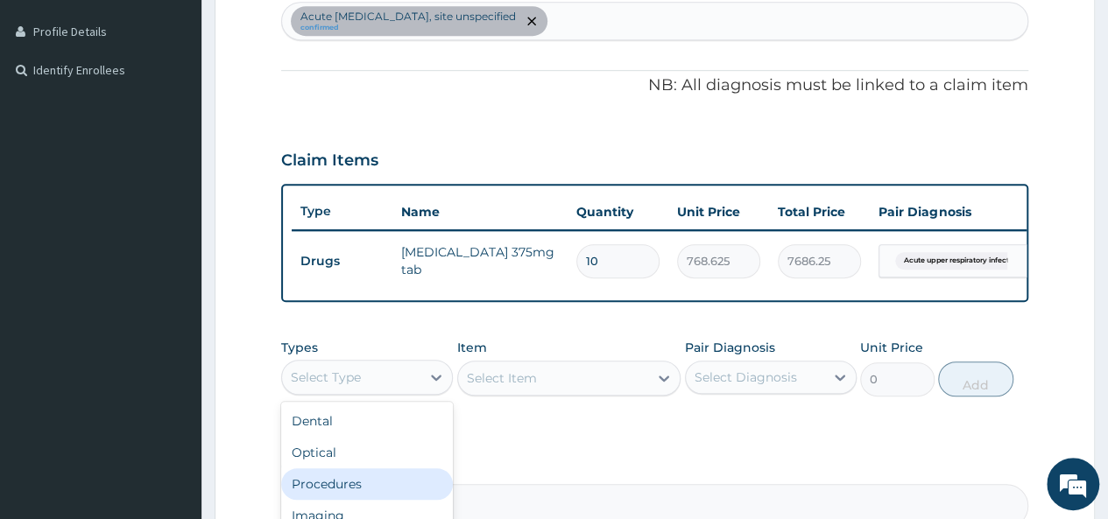
click at [392, 491] on div "Procedures" at bounding box center [367, 485] width 172 height 32
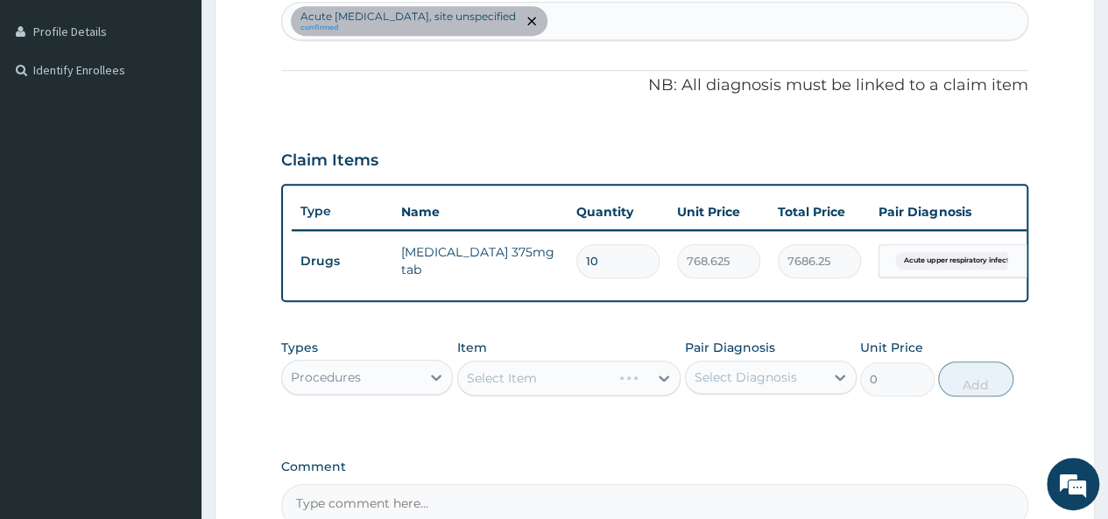
click at [658, 388] on div "Select Item" at bounding box center [569, 378] width 224 height 35
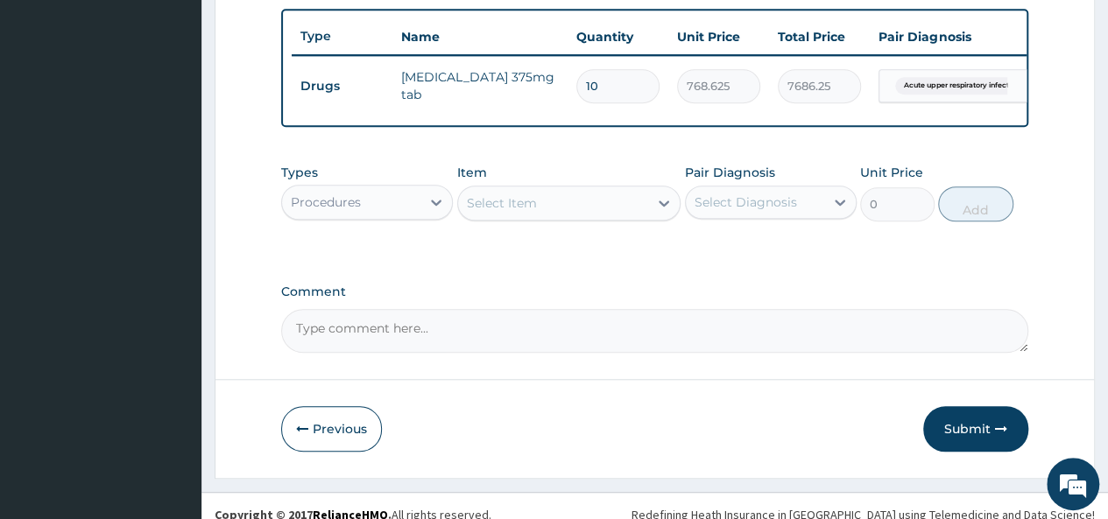
scroll to position [671, 0]
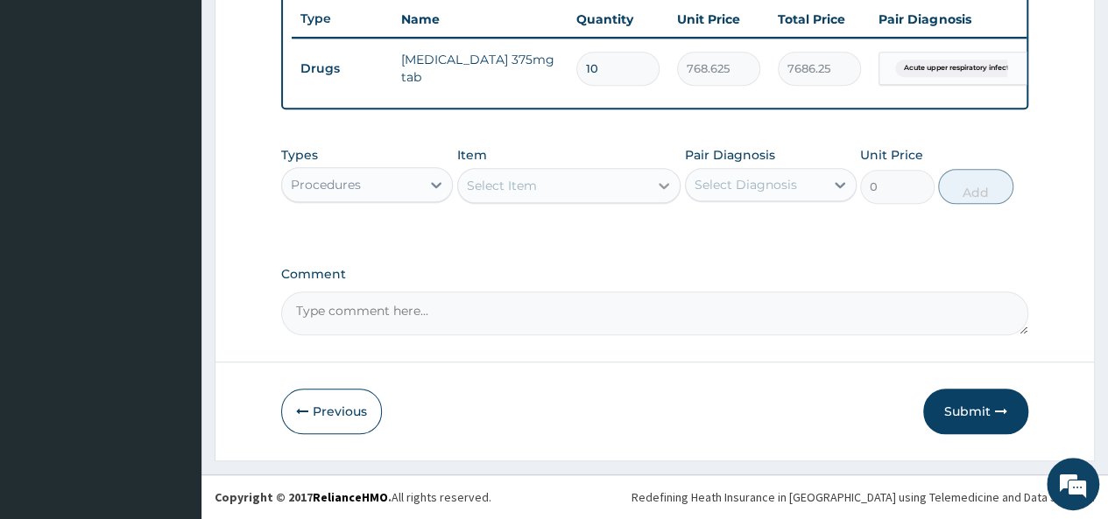
click at [662, 199] on div at bounding box center [664, 186] width 32 height 32
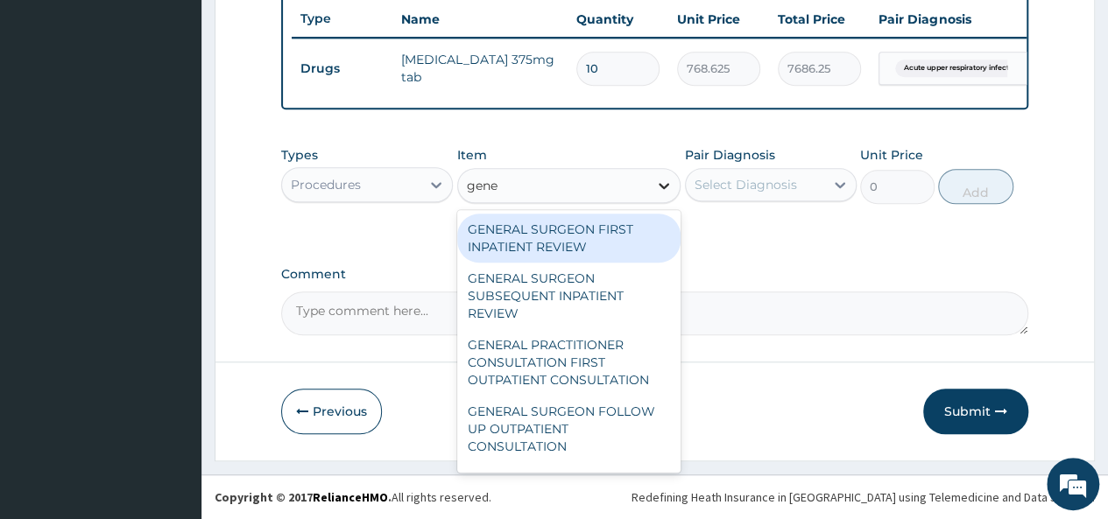
type input "gener"
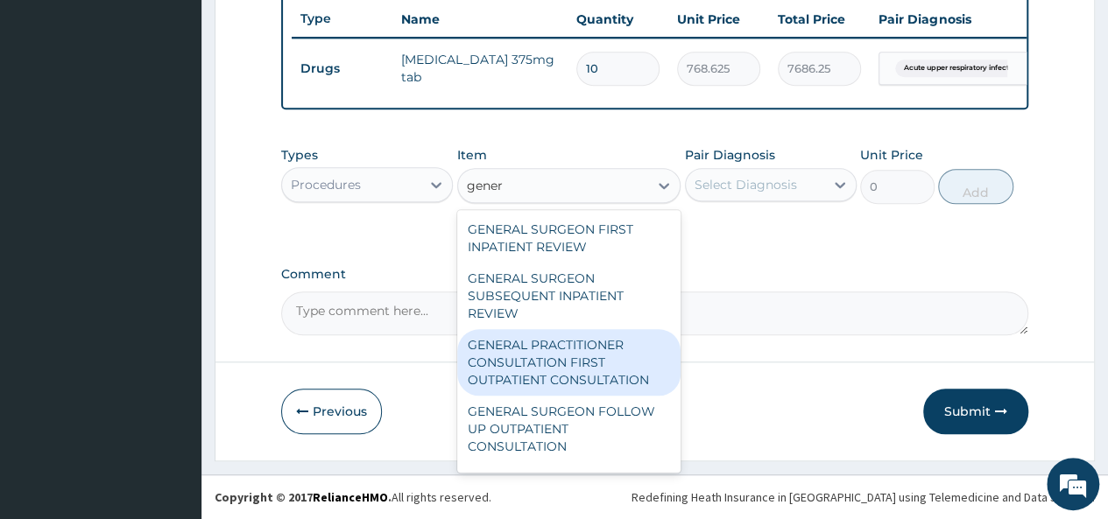
click at [578, 337] on div "GENERAL PRACTITIONER CONSULTATION FIRST OUTPATIENT CONSULTATION" at bounding box center [569, 362] width 224 height 67
type input "3547.5"
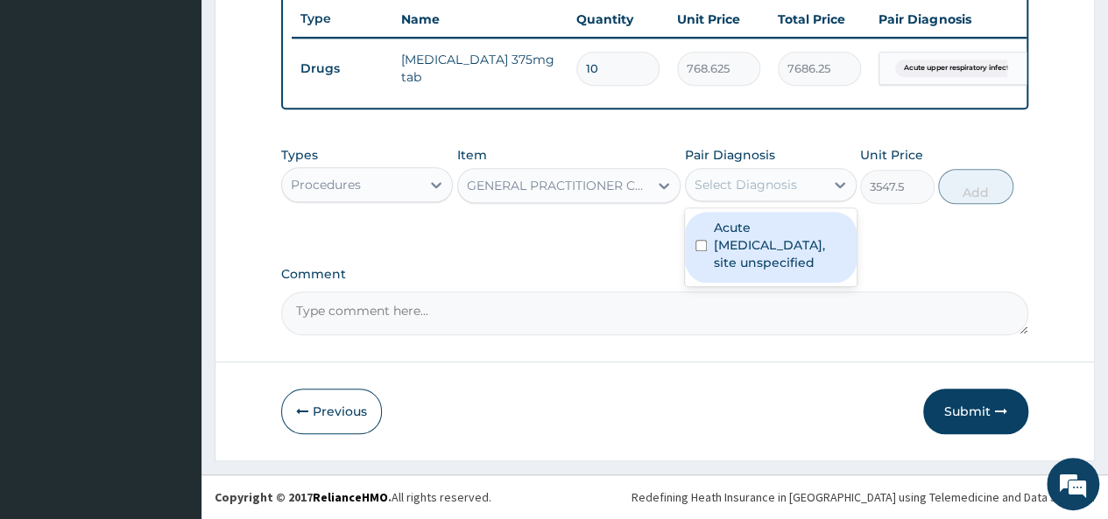
click at [741, 183] on div "Select Diagnosis" at bounding box center [746, 185] width 102 height 18
click at [735, 266] on label "Acute upper respiratory infection, site unspecified" at bounding box center [780, 245] width 132 height 53
checkbox input "true"
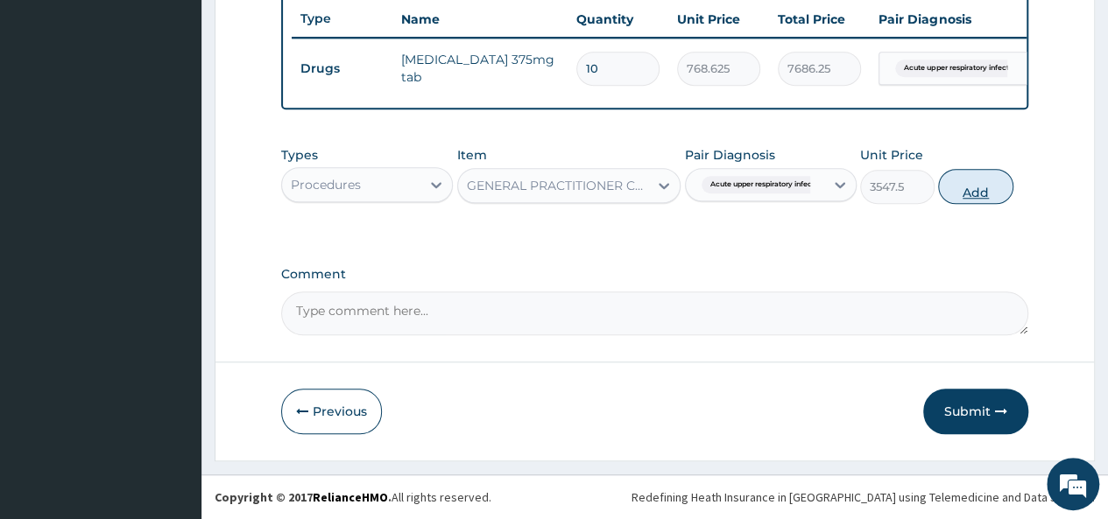
click at [950, 197] on button "Add" at bounding box center [975, 186] width 74 height 35
type input "0"
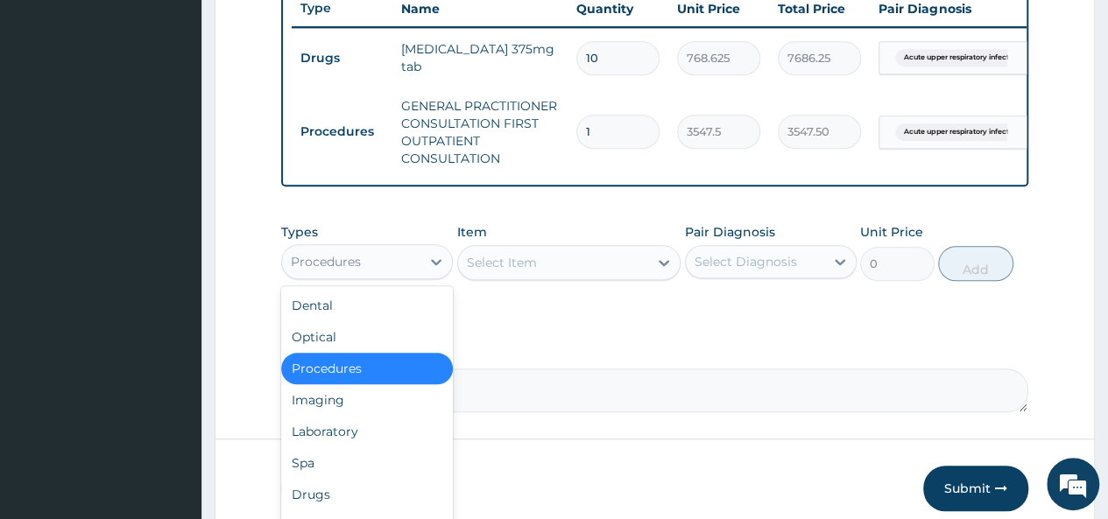
click at [383, 262] on div "Procedures" at bounding box center [351, 262] width 138 height 28
click at [380, 502] on div "Drugs" at bounding box center [367, 495] width 172 height 32
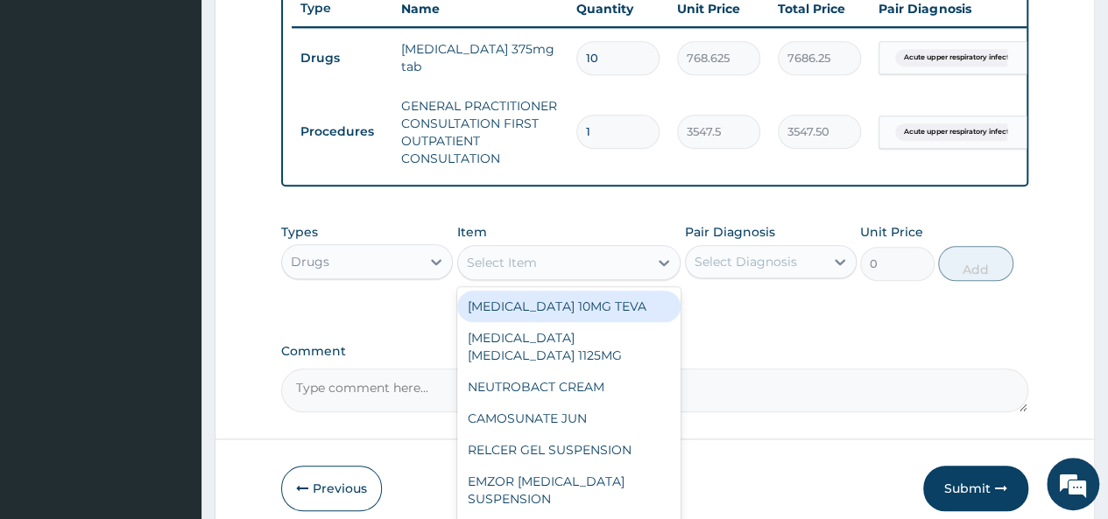
click at [638, 277] on div "Select Item" at bounding box center [553, 263] width 191 height 28
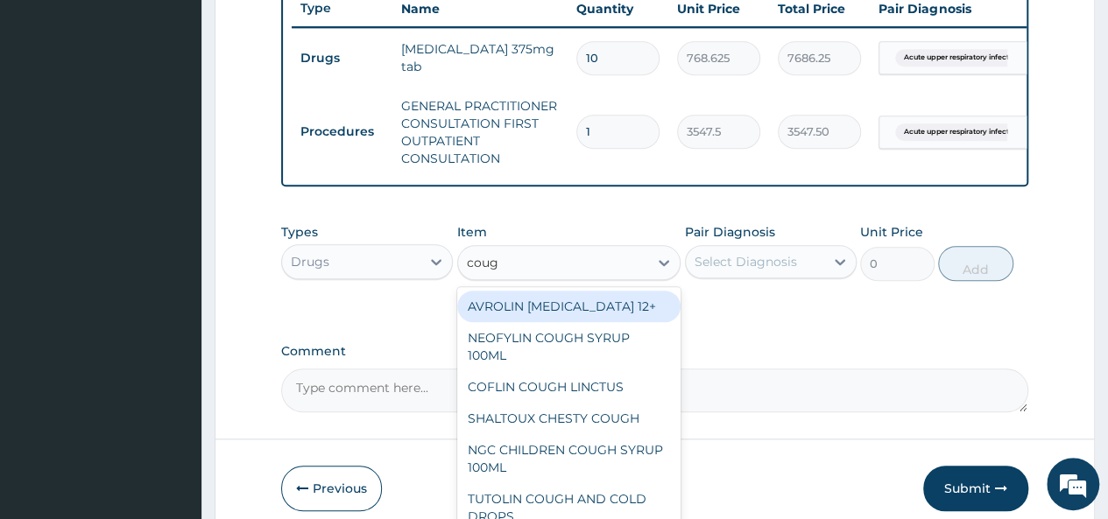
type input "cough"
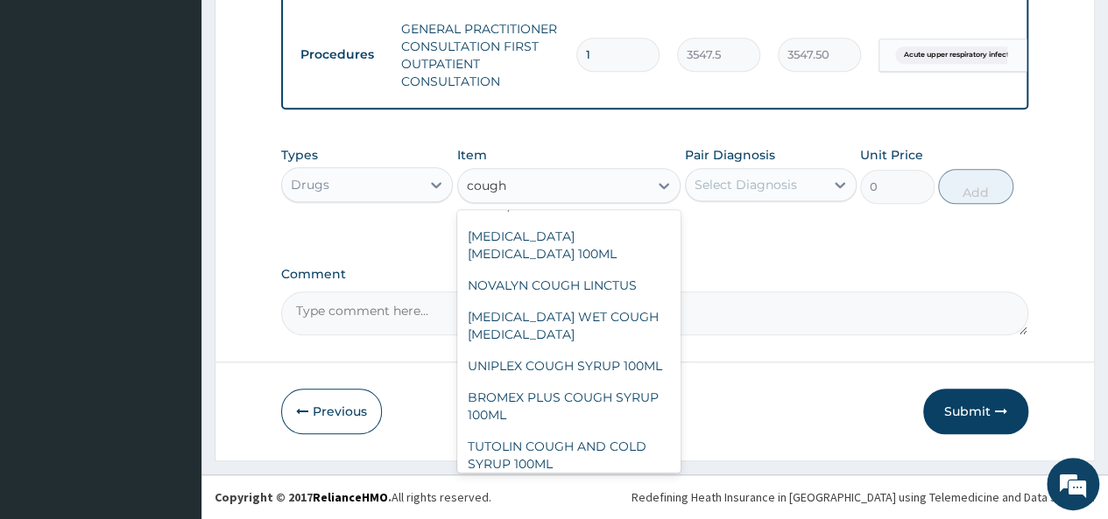
scroll to position [294, 0]
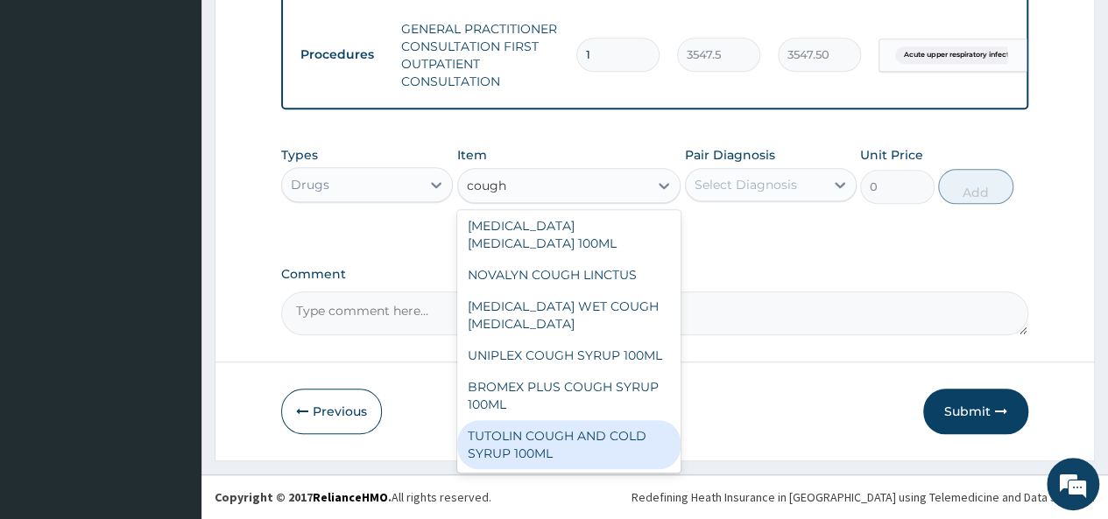
click at [561, 430] on div "TUTOLIN COUGH AND COLD SYRUP 100ML" at bounding box center [569, 444] width 224 height 49
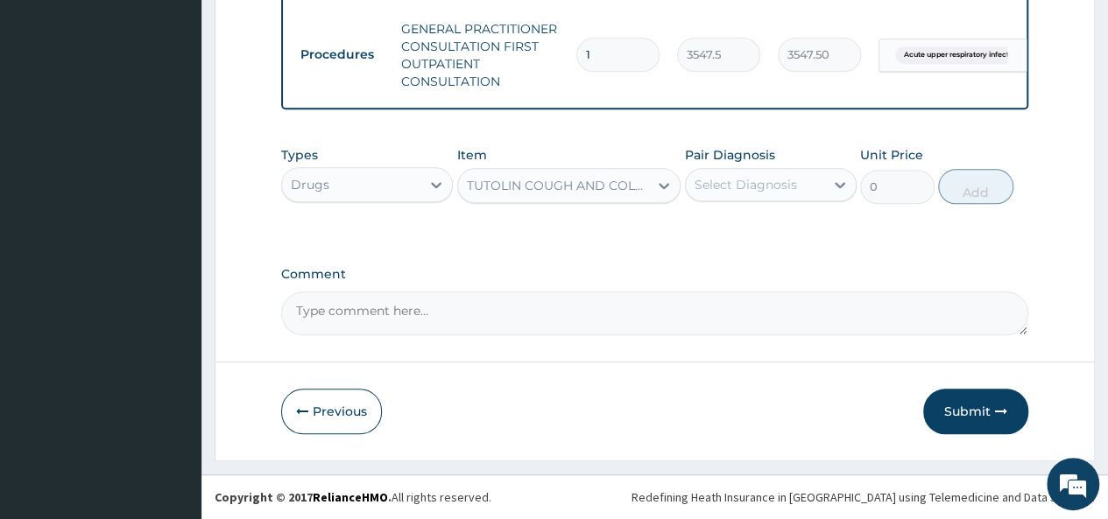
type input "1537.25"
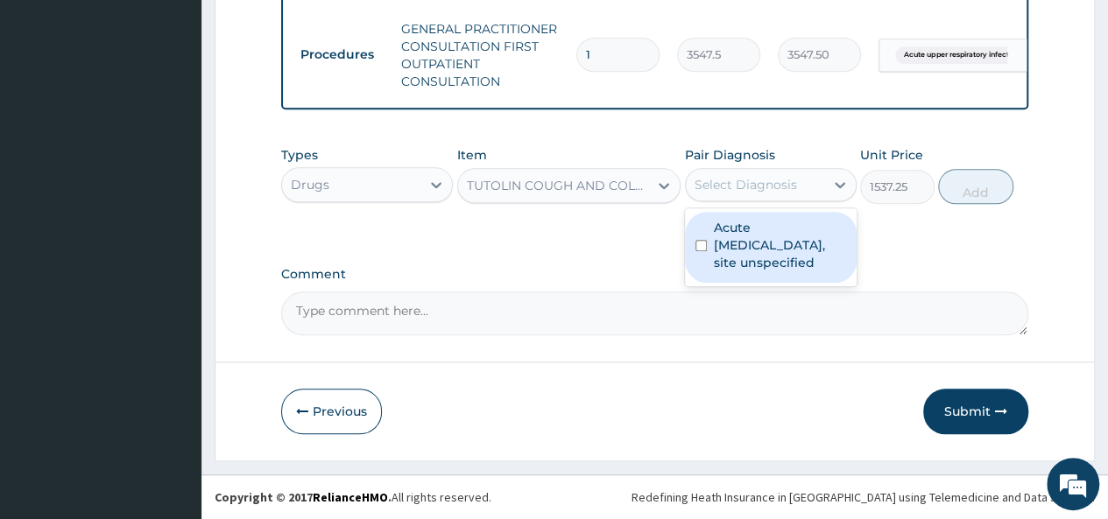
click at [775, 188] on div "Select Diagnosis" at bounding box center [746, 185] width 102 height 18
click at [724, 256] on label "Acute upper respiratory infection, site unspecified" at bounding box center [780, 245] width 132 height 53
checkbox input "true"
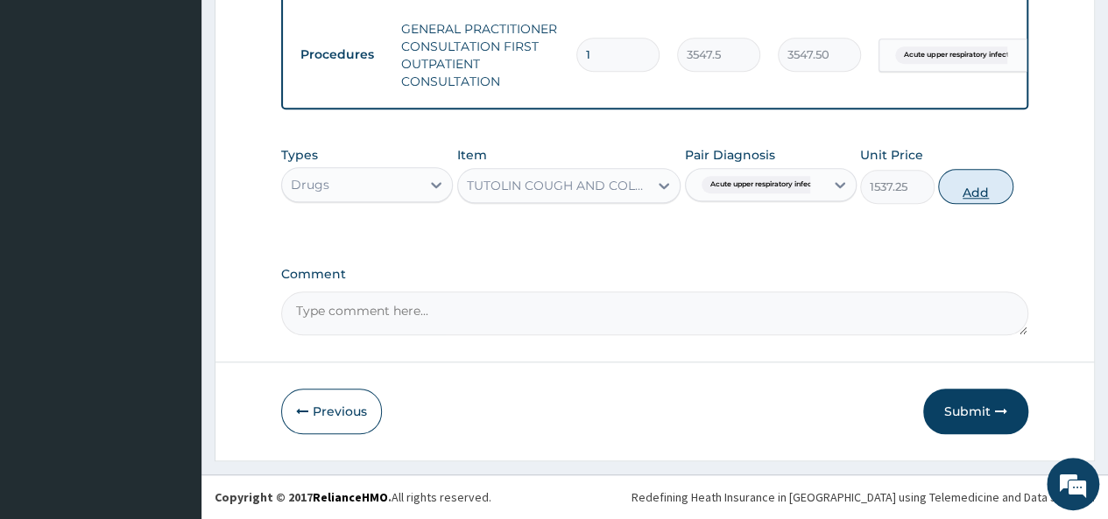
click at [960, 195] on button "Add" at bounding box center [975, 186] width 74 height 35
type input "0"
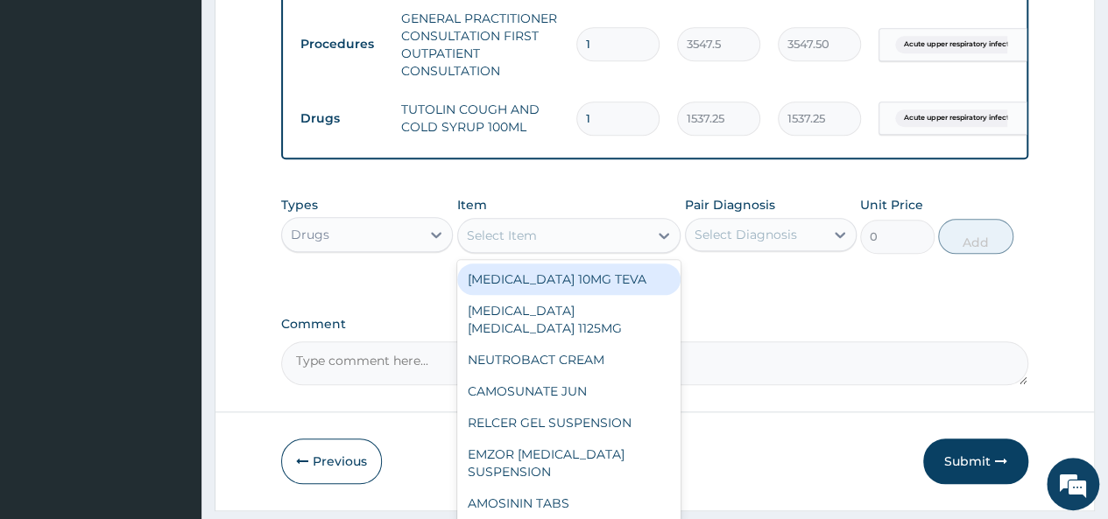
click at [590, 246] on div "Select Item" at bounding box center [553, 236] width 191 height 28
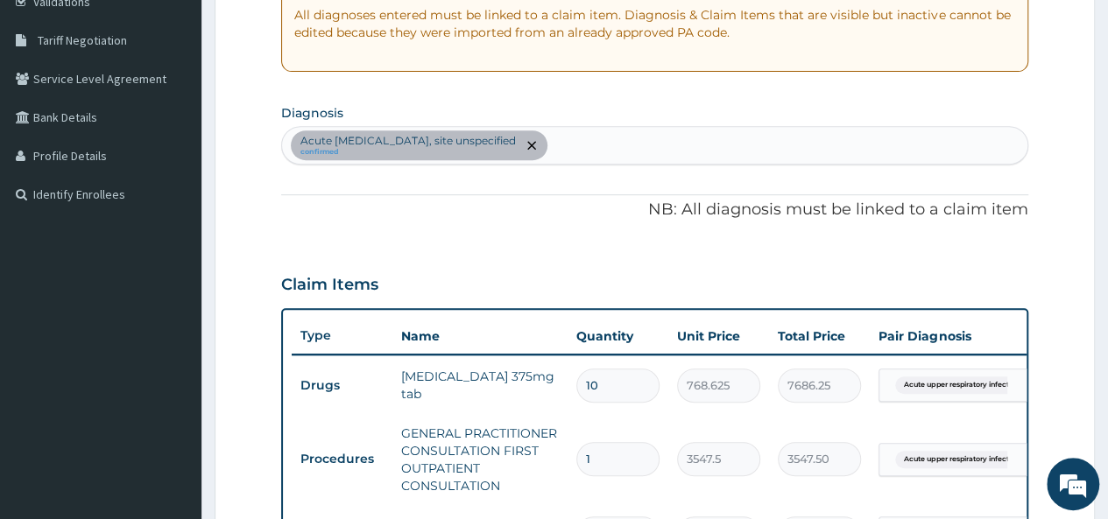
scroll to position [361, 0]
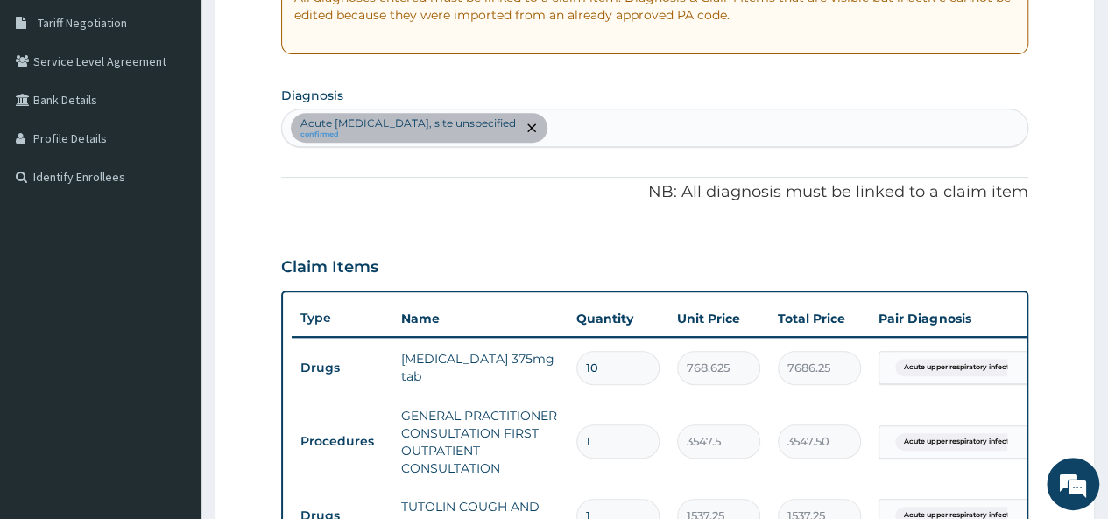
click at [662, 127] on div "Acute upper respiratory infection, site unspecified confirmed" at bounding box center [654, 127] width 745 height 37
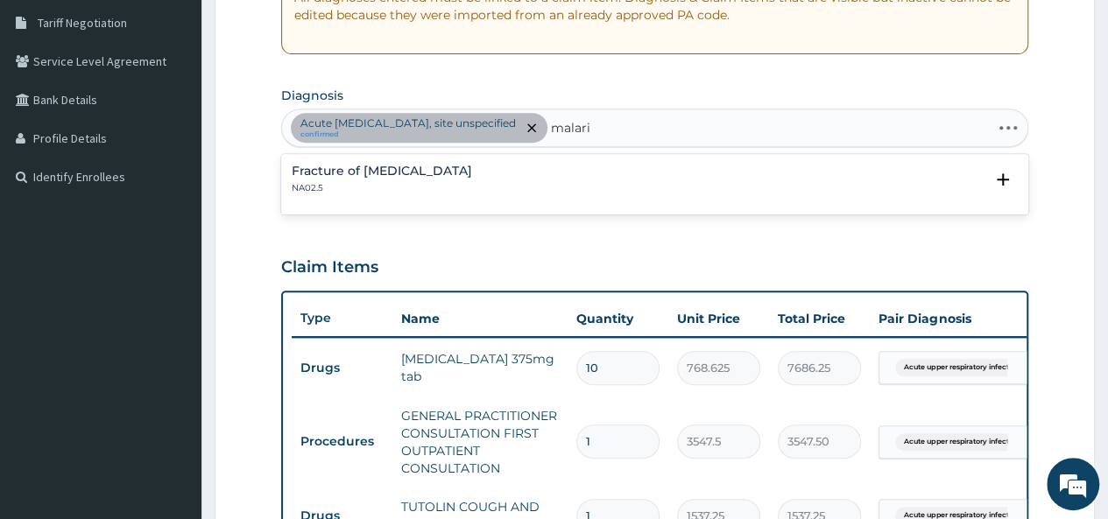
type input "malaria"
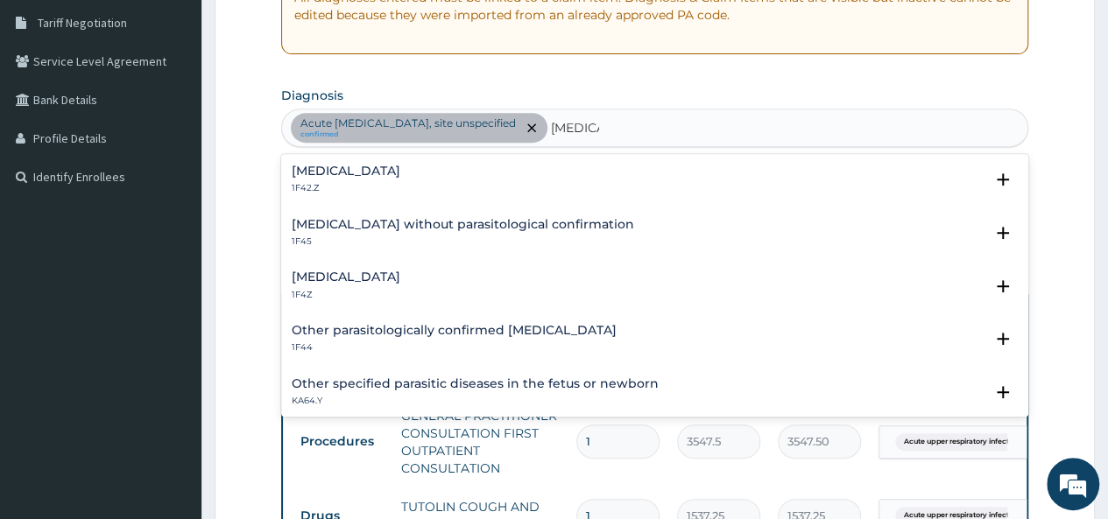
click at [418, 271] on div "Malaria, unspecified 1F4Z" at bounding box center [655, 286] width 726 height 31
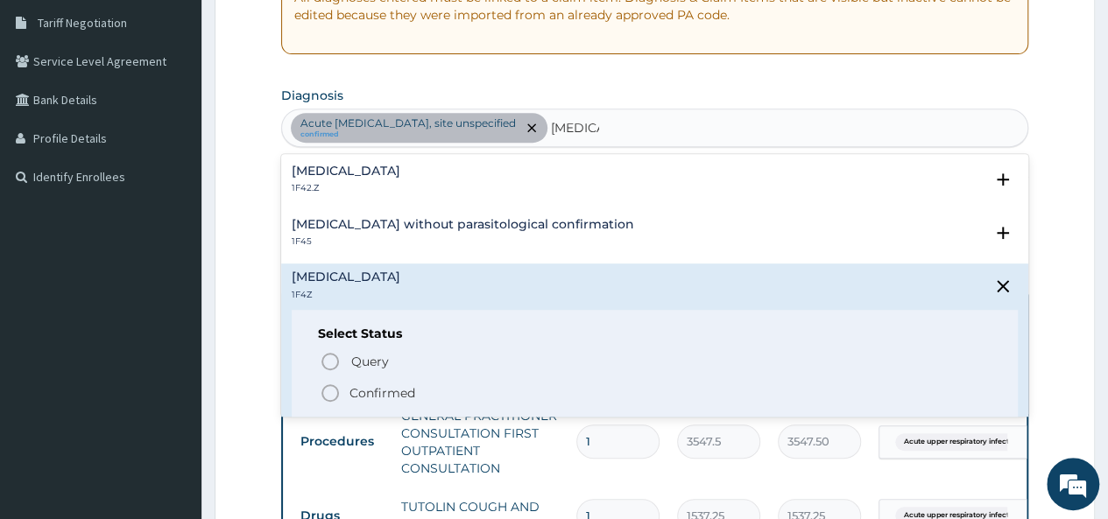
click at [375, 385] on p "Confirmed" at bounding box center [383, 394] width 66 height 18
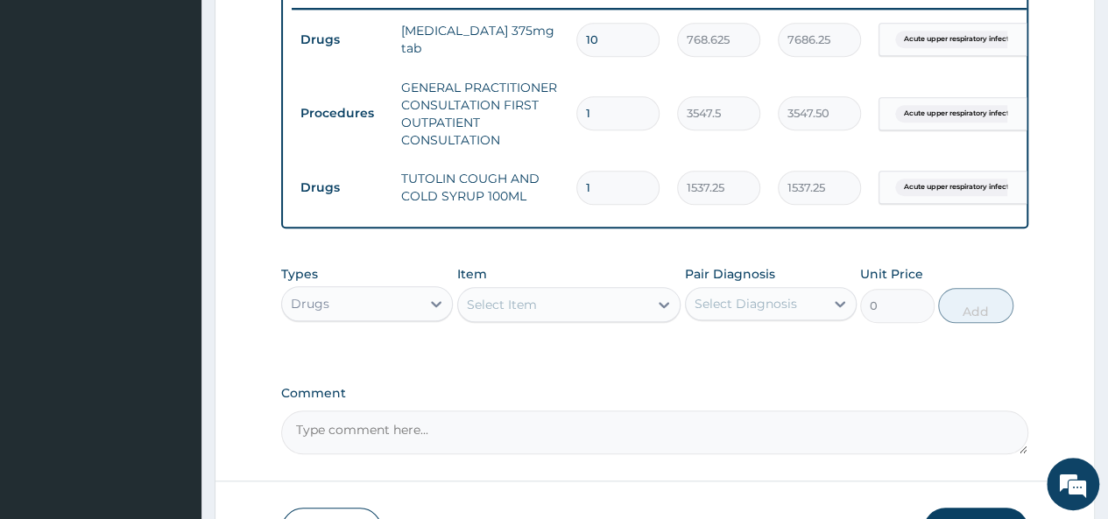
scroll to position [819, 0]
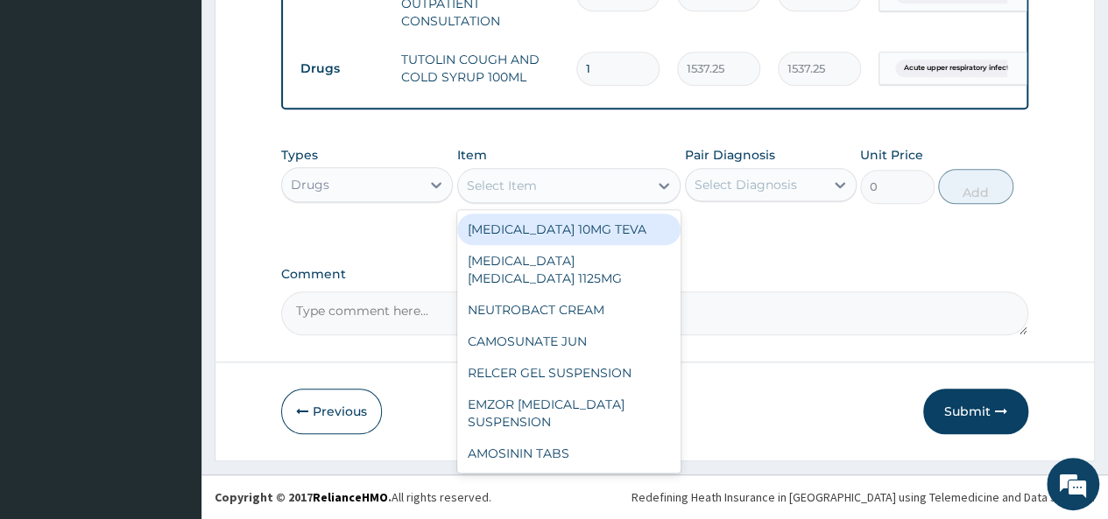
click at [597, 190] on div "Select Item" at bounding box center [553, 186] width 191 height 28
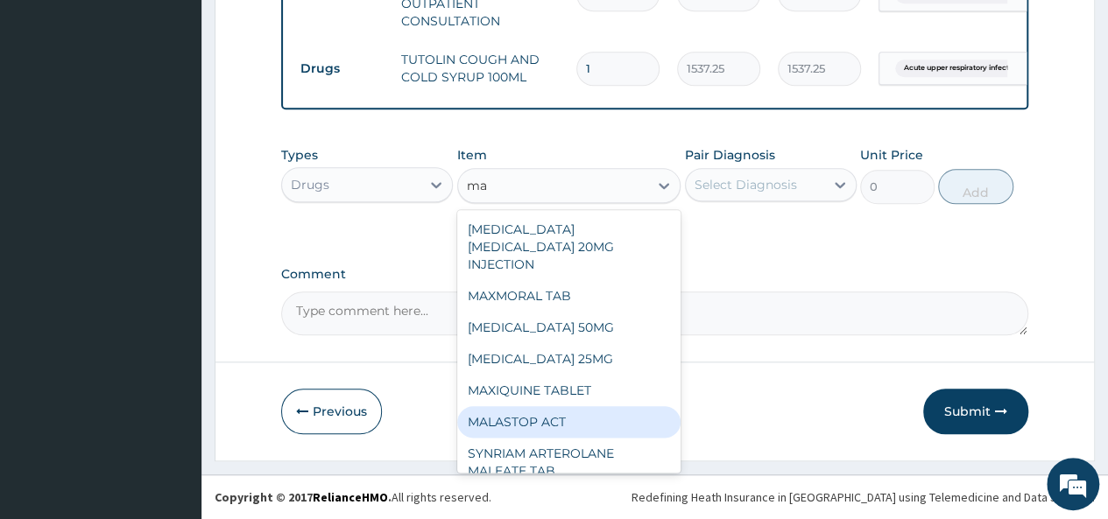
type input "m"
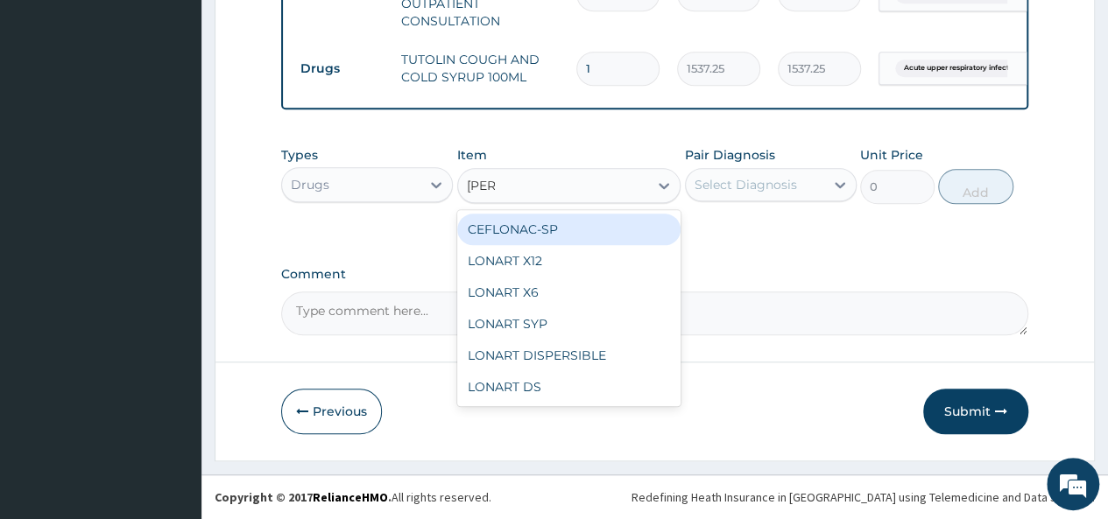
type input "lonar"
click at [568, 233] on div "LONART X12" at bounding box center [569, 230] width 224 height 32
type input "112.3375015258789"
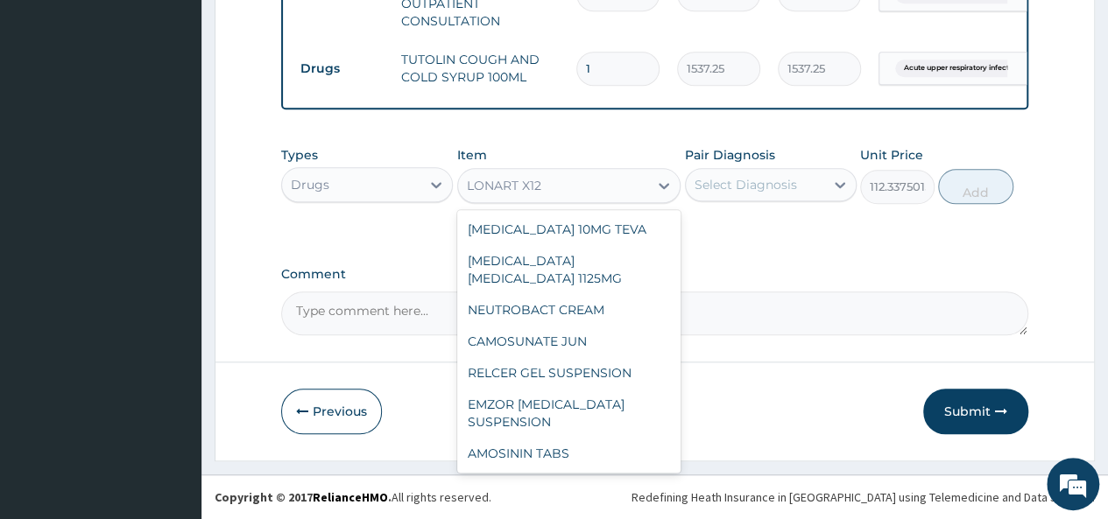
click at [624, 194] on div "LONART X12" at bounding box center [553, 186] width 191 height 28
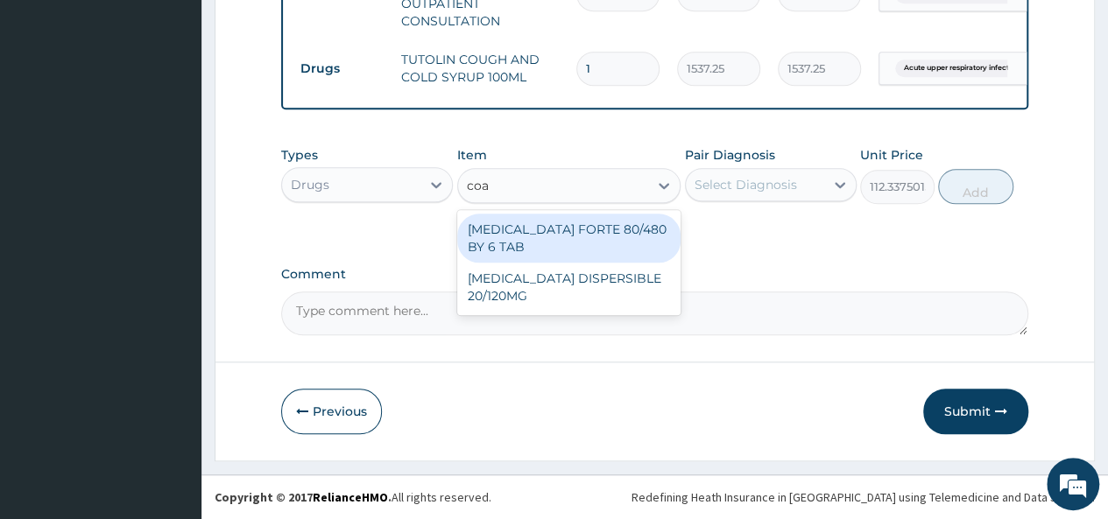
scroll to position [0, 0]
type input "coar"
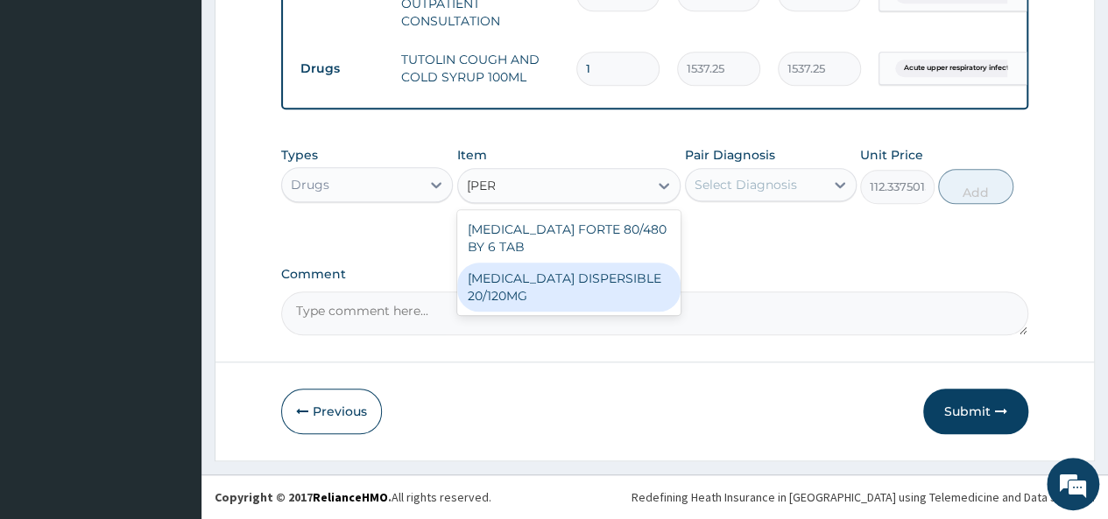
click at [600, 276] on div "COARTEM DISPERSIBLE 20/120MG" at bounding box center [569, 287] width 224 height 49
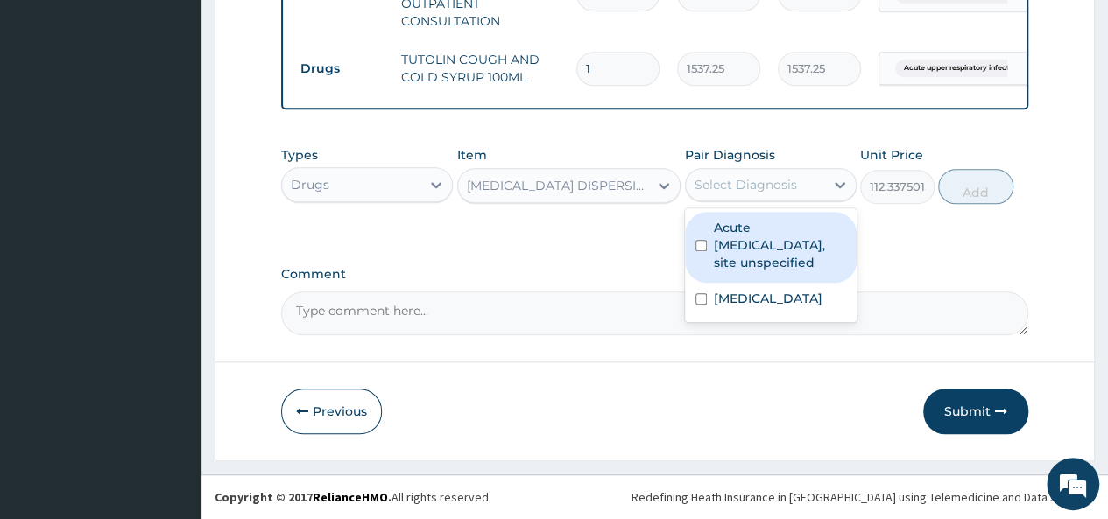
click at [777, 182] on div "Select Diagnosis" at bounding box center [746, 185] width 102 height 18
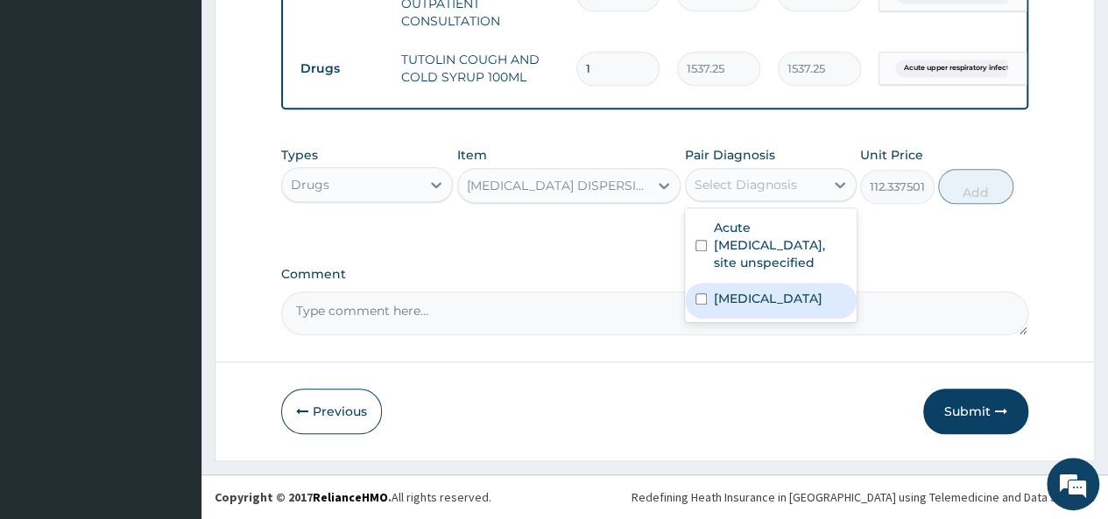
click at [696, 305] on input "checkbox" at bounding box center [701, 298] width 11 height 11
checkbox input "true"
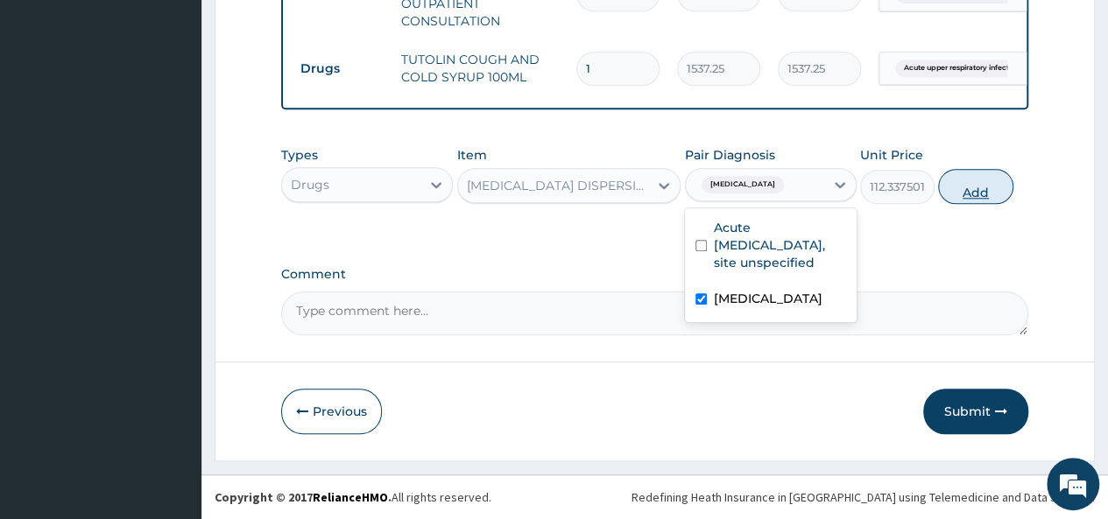
click at [985, 194] on button "Add" at bounding box center [975, 186] width 74 height 35
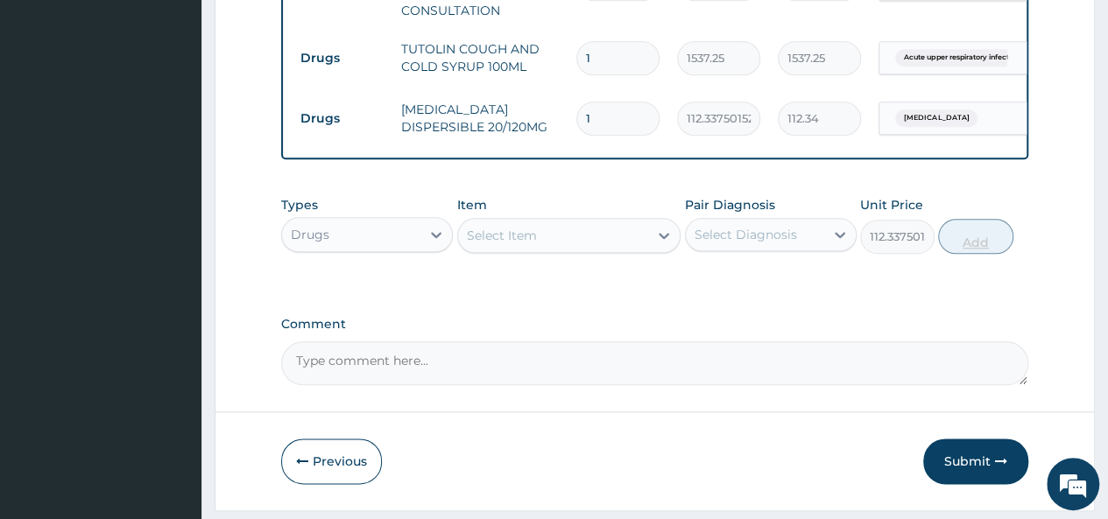
type input "0"
type input "18"
type input "2022.08"
type input "18"
click at [864, 330] on label "Comment" at bounding box center [654, 324] width 747 height 15
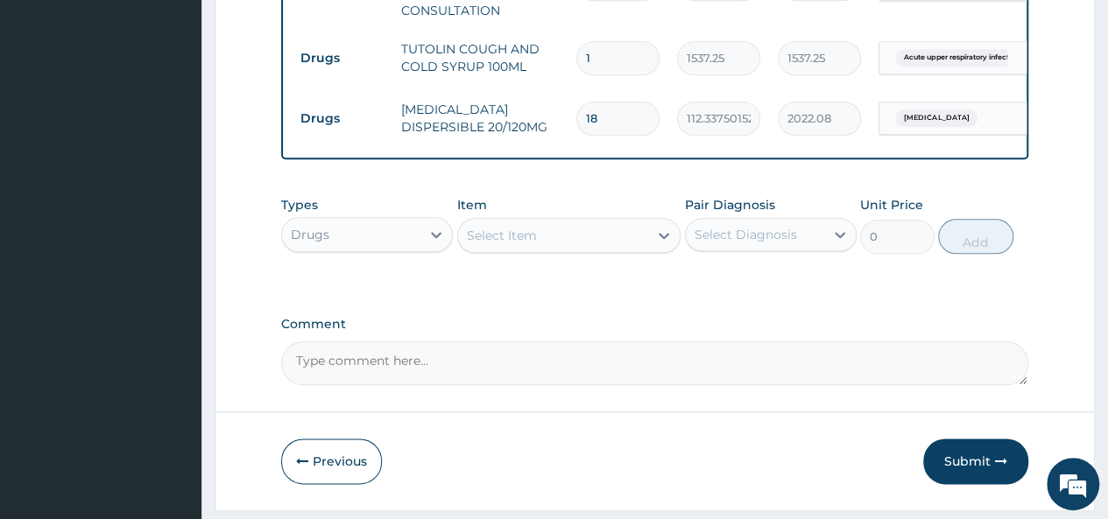
click at [864, 342] on textarea "Comment" at bounding box center [654, 364] width 747 height 44
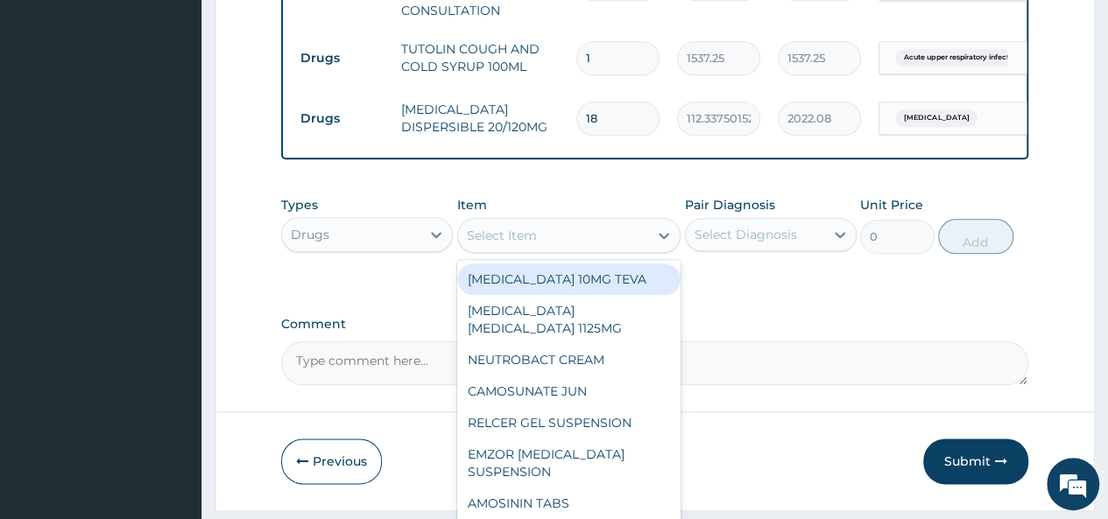
click at [644, 241] on div "Select Item" at bounding box center [553, 236] width 191 height 28
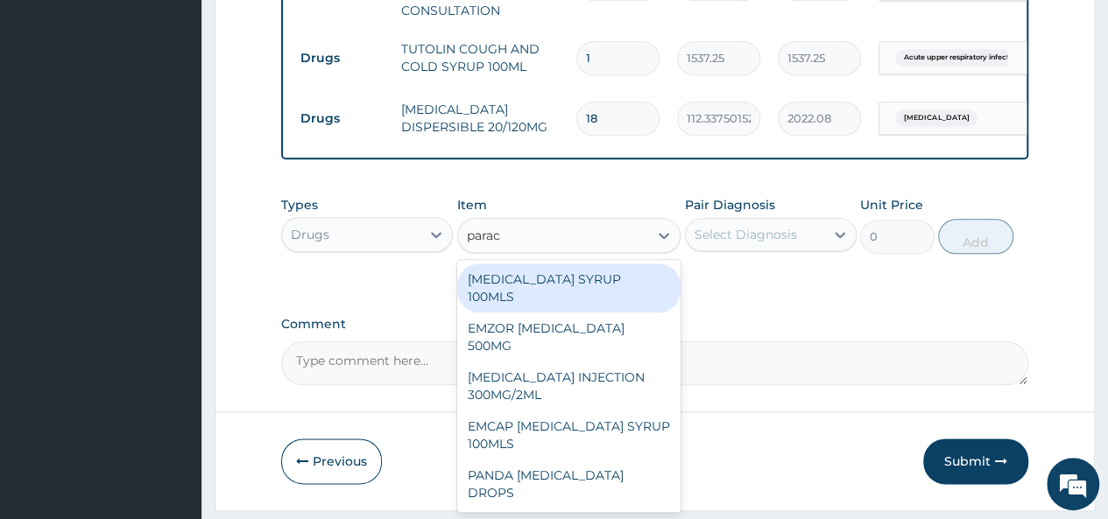
type input "parace"
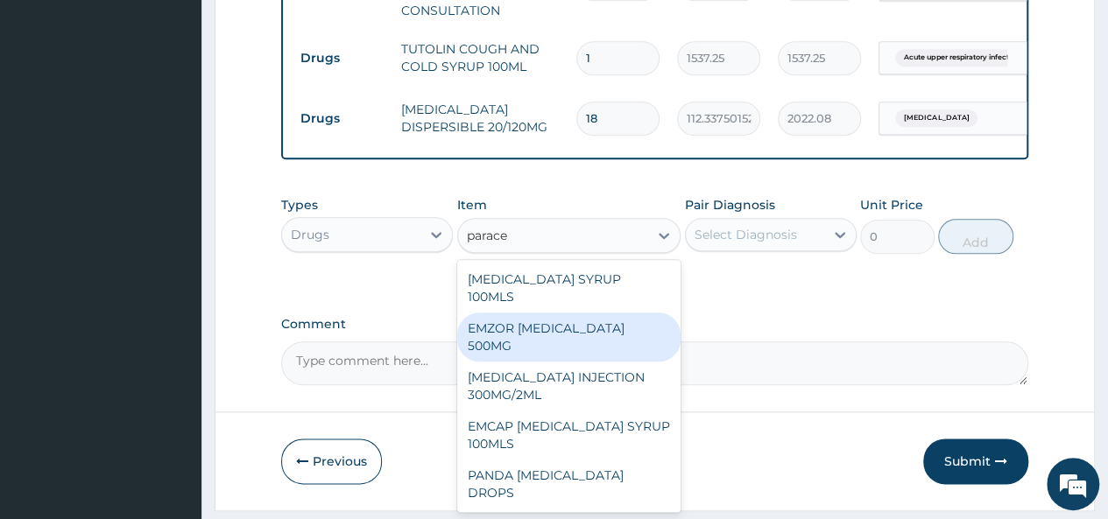
click at [584, 330] on div "EMZOR PARACETAMOL 500MG" at bounding box center [569, 337] width 224 height 49
type input "23.64999961853027"
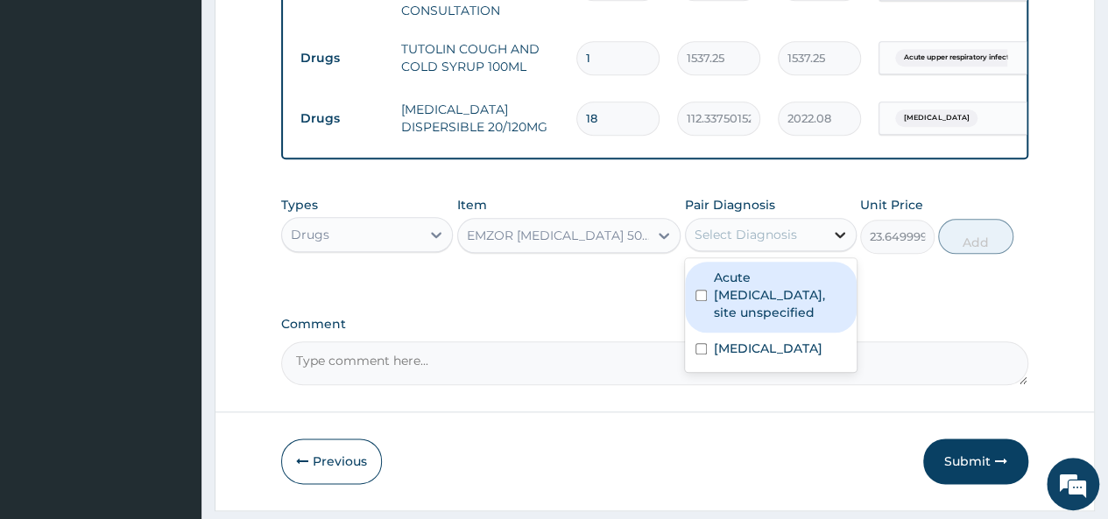
click at [844, 242] on icon at bounding box center [840, 235] width 18 height 18
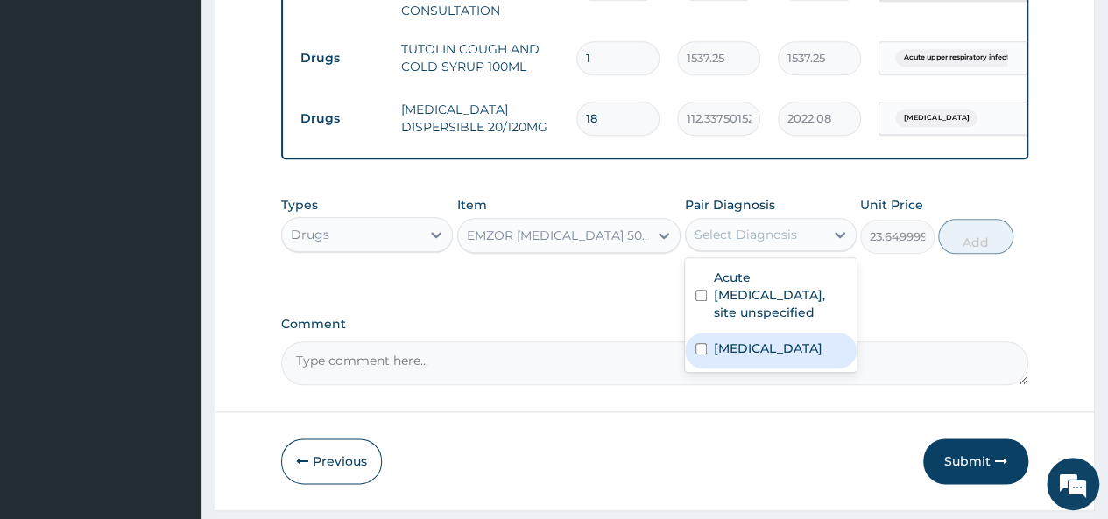
click at [752, 357] on label "Malaria, unspecified" at bounding box center [768, 349] width 109 height 18
checkbox input "true"
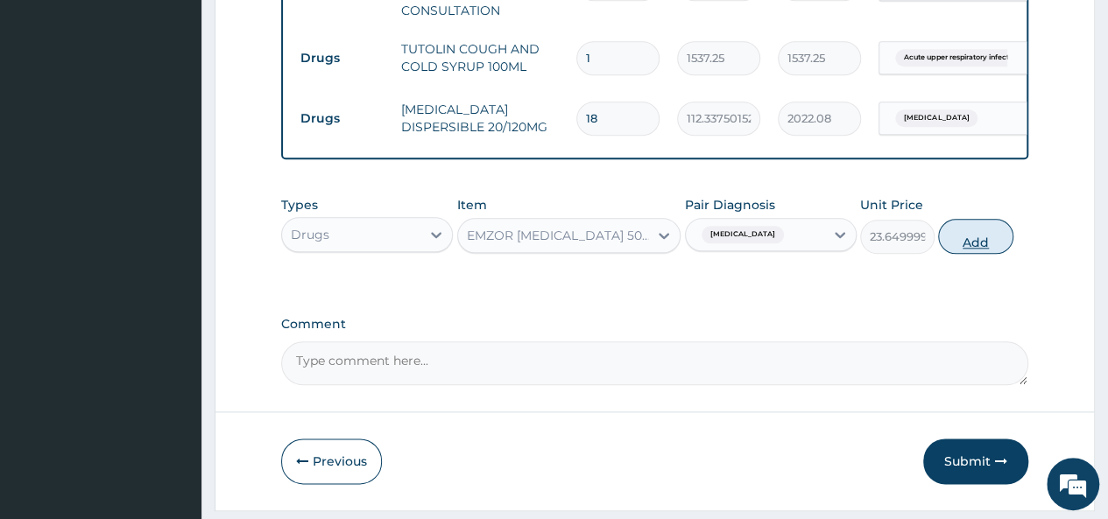
click at [978, 246] on button "Add" at bounding box center [975, 236] width 74 height 35
type input "0"
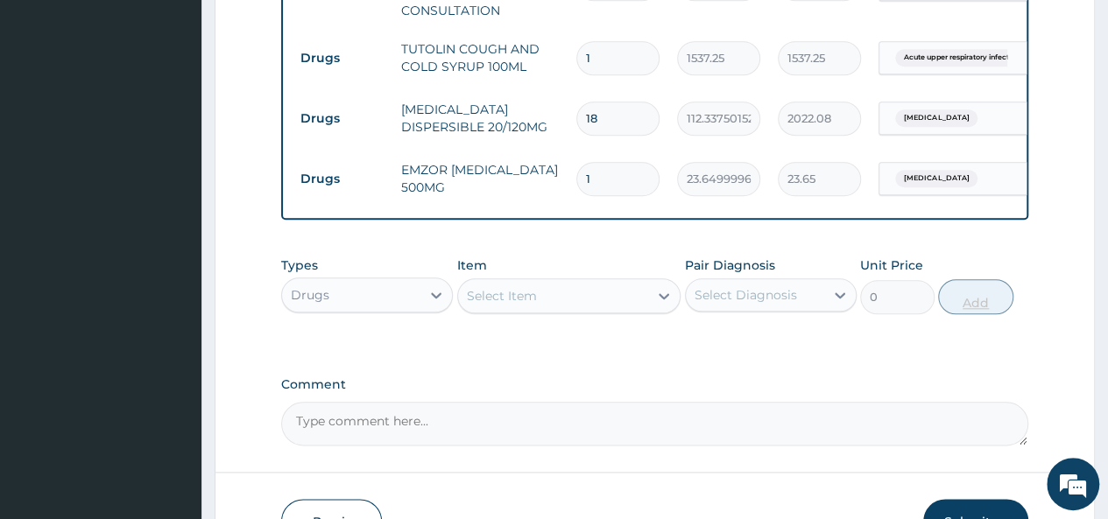
type input "0.00"
type input "9"
type input "212.85"
type input "9"
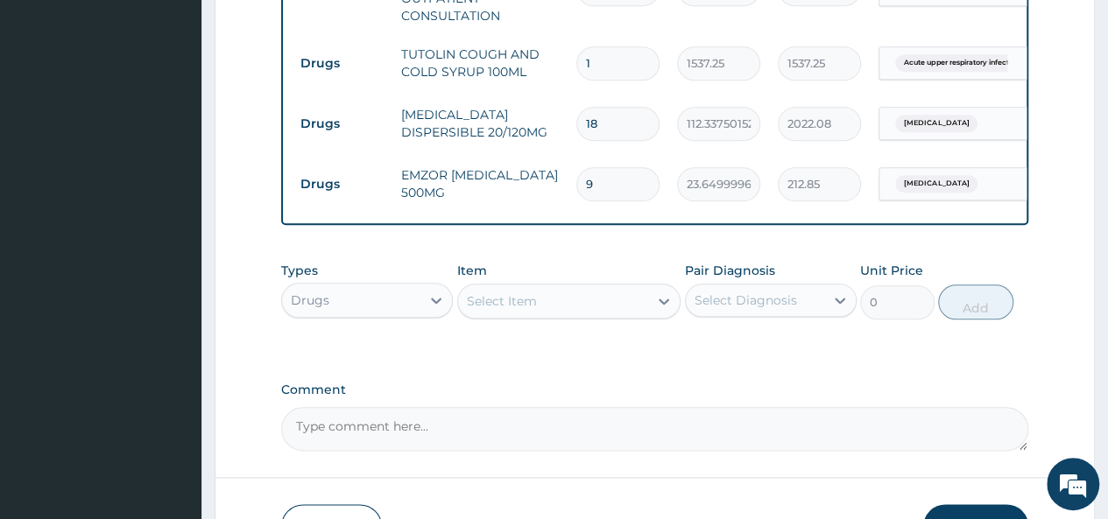
scroll to position [941, 0]
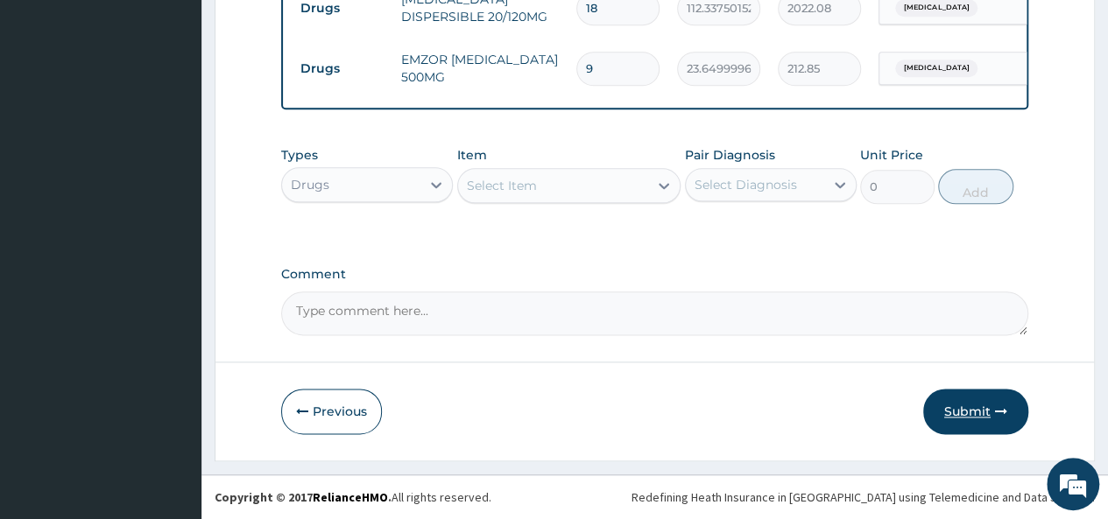
click at [991, 411] on button "Submit" at bounding box center [975, 412] width 105 height 46
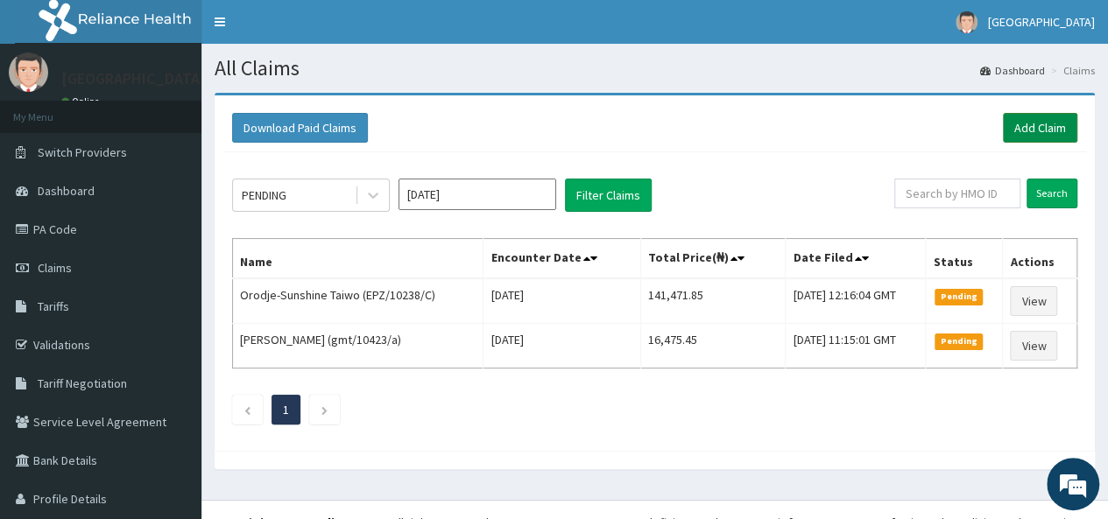
click at [1013, 123] on link "Add Claim" at bounding box center [1040, 128] width 74 height 30
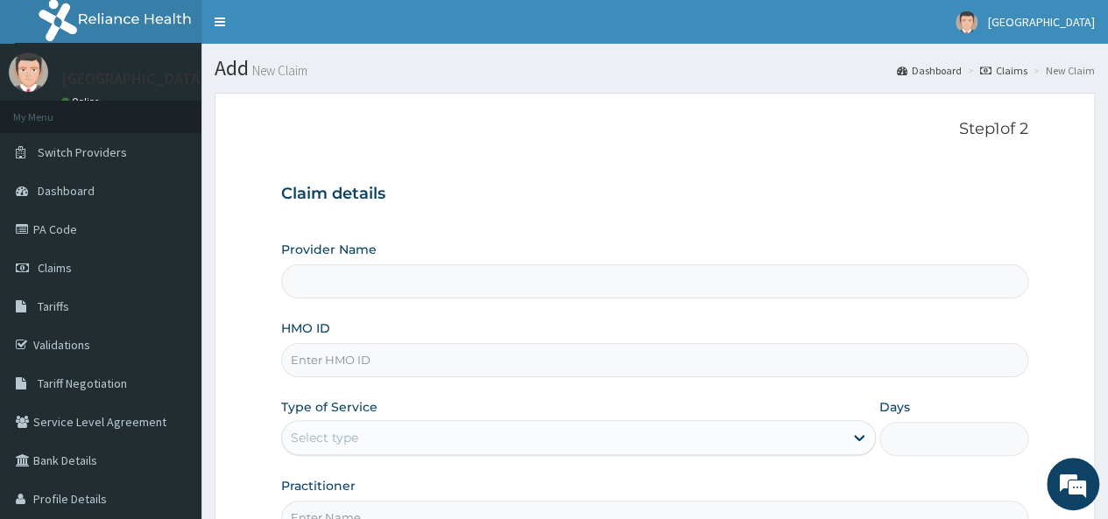
type input "[GEOGRAPHIC_DATA]"
click at [522, 363] on input "HMO ID" at bounding box center [654, 360] width 747 height 34
type input "ELN/10715/F"
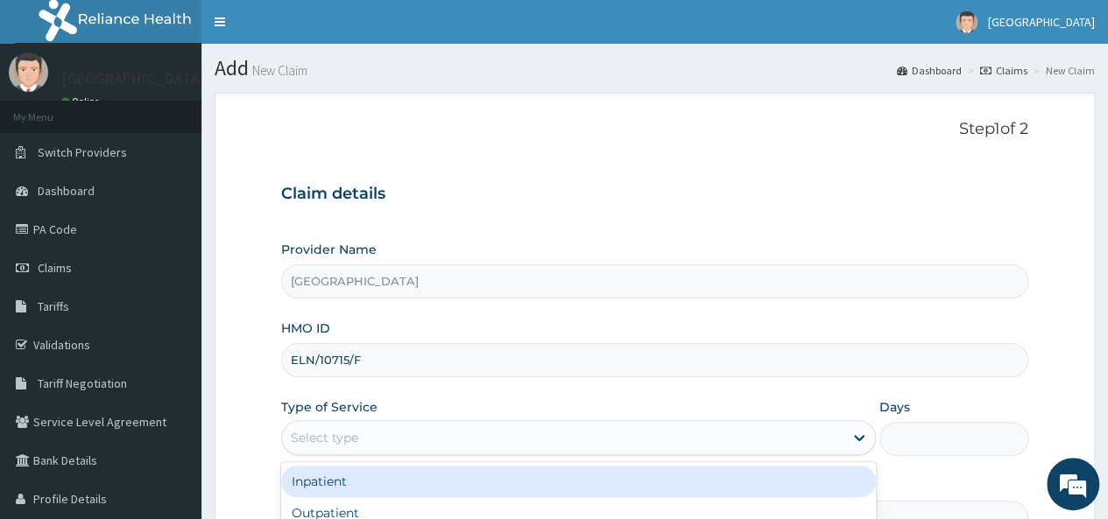
click at [597, 448] on div "Select type" at bounding box center [563, 438] width 562 height 28
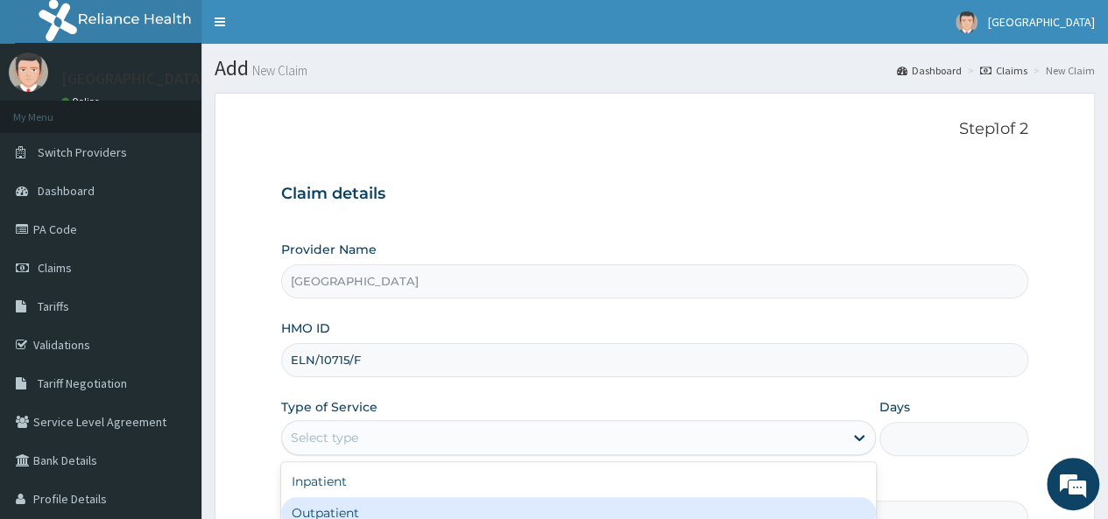
click at [496, 510] on div "Outpatient" at bounding box center [578, 514] width 595 height 32
type input "1"
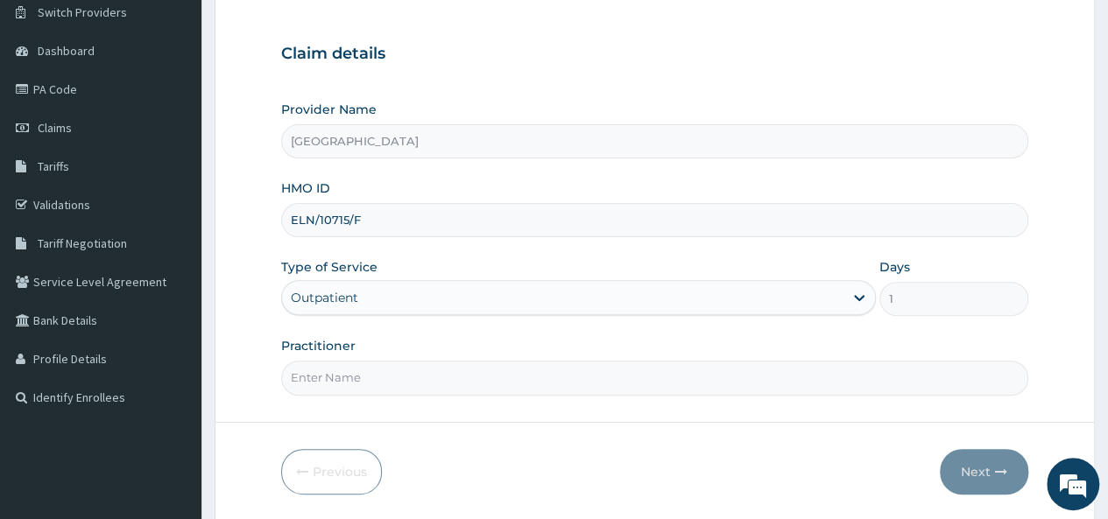
scroll to position [196, 0]
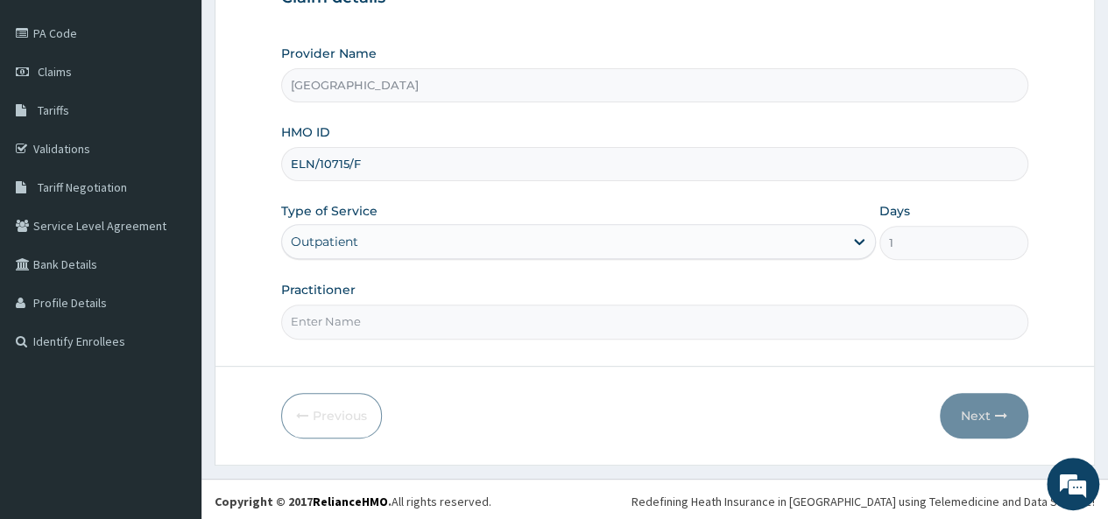
click at [428, 337] on form "Step 1 of 2 Claim details Provider Name Holy Family Hospital HMO ID ELN/10715/F…" at bounding box center [655, 181] width 880 height 569
click at [429, 335] on input "Practitioner" at bounding box center [654, 322] width 747 height 34
type input "[PERSON_NAME]"
click at [992, 416] on button "Next" at bounding box center [984, 416] width 88 height 46
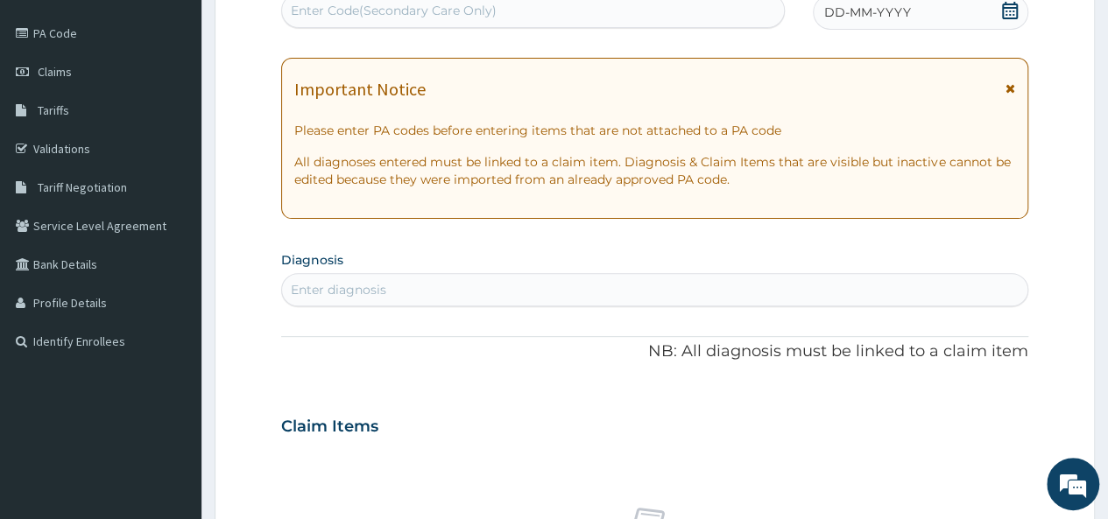
click at [342, 8] on div "Enter Code(Secondary Care Only)" at bounding box center [394, 11] width 206 height 18
type input "V"
paste input "PA/AC2203"
type input "PA/AC2203"
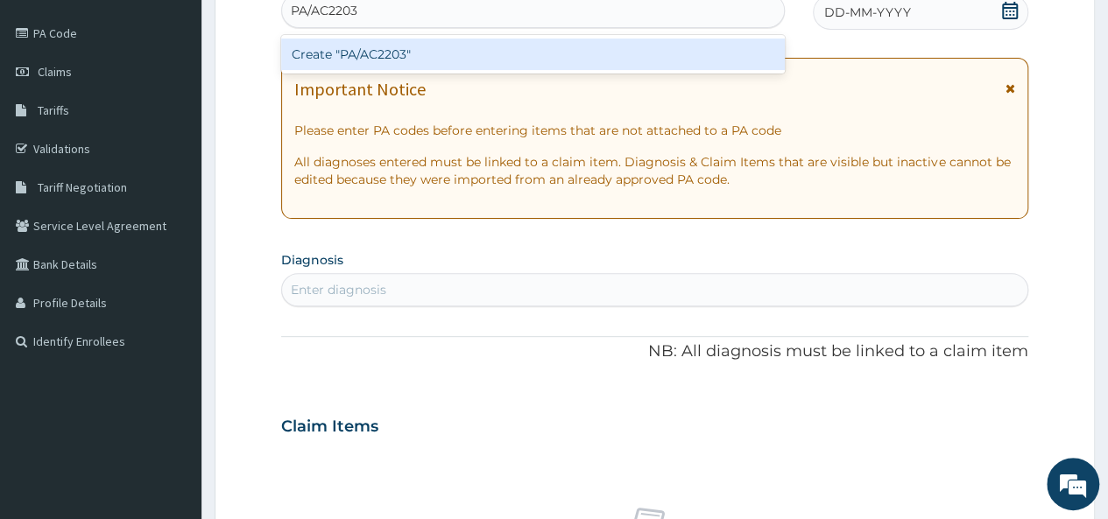
click at [337, 48] on div "Create "PA/AC2203"" at bounding box center [532, 55] width 503 height 32
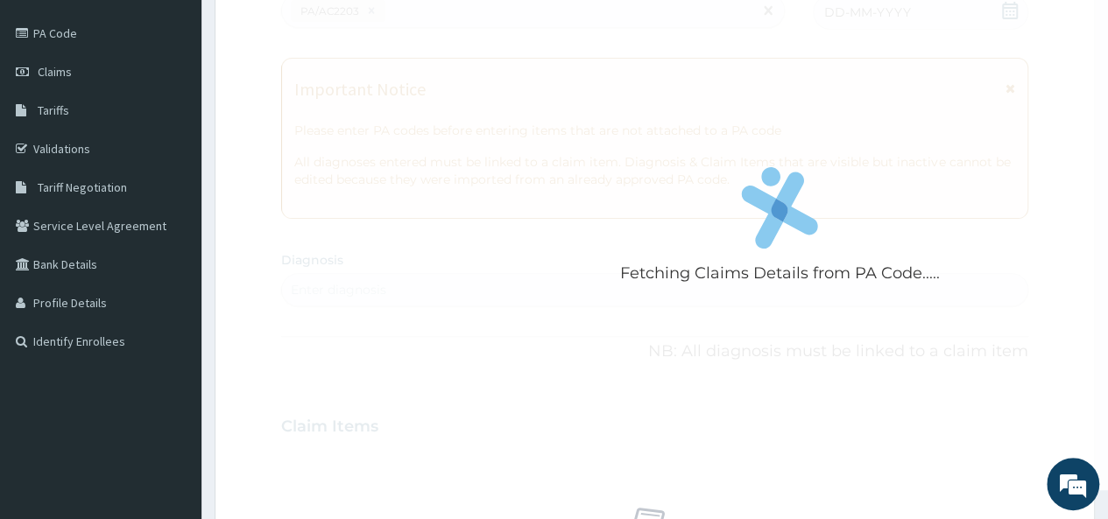
scroll to position [224, 0]
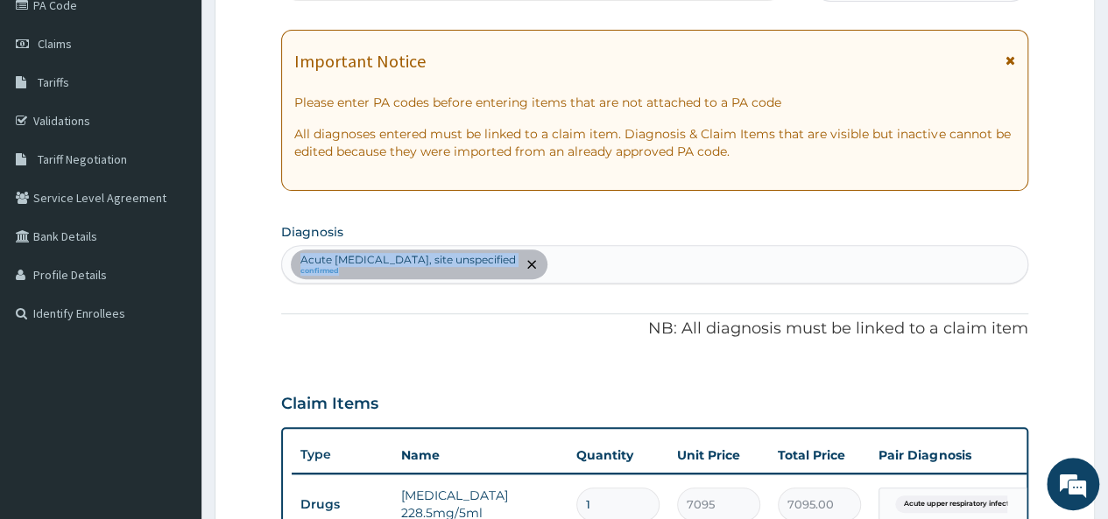
drag, startPoint x: 1105, startPoint y: 237, endPoint x: 1116, endPoint y: 278, distance: 41.9
click at [1107, 278] on html "R EL Toggle navigation Holy Family Hospital Holy Family Hospital - holyfamilyho…" at bounding box center [554, 366] width 1108 height 1180
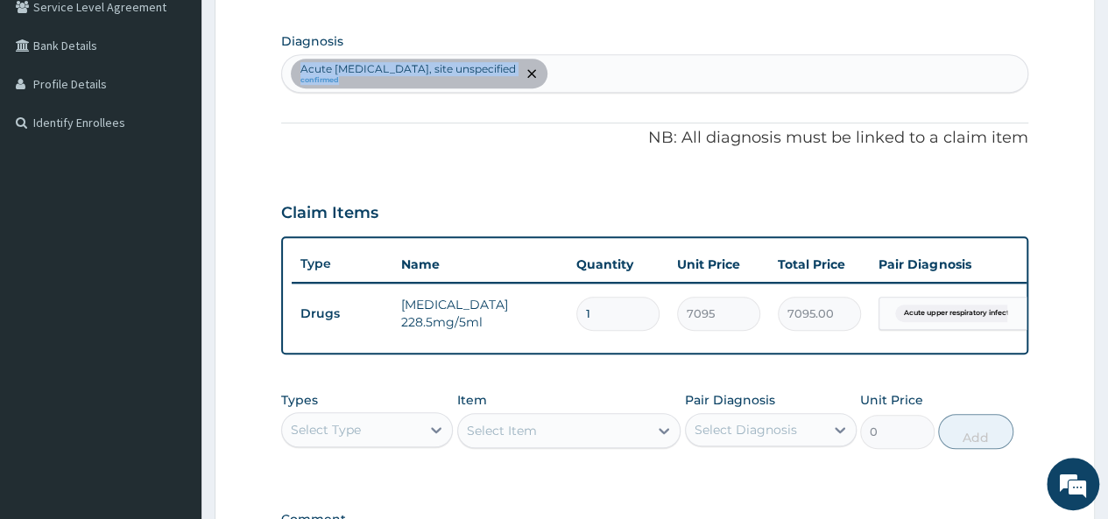
scroll to position [416, 0]
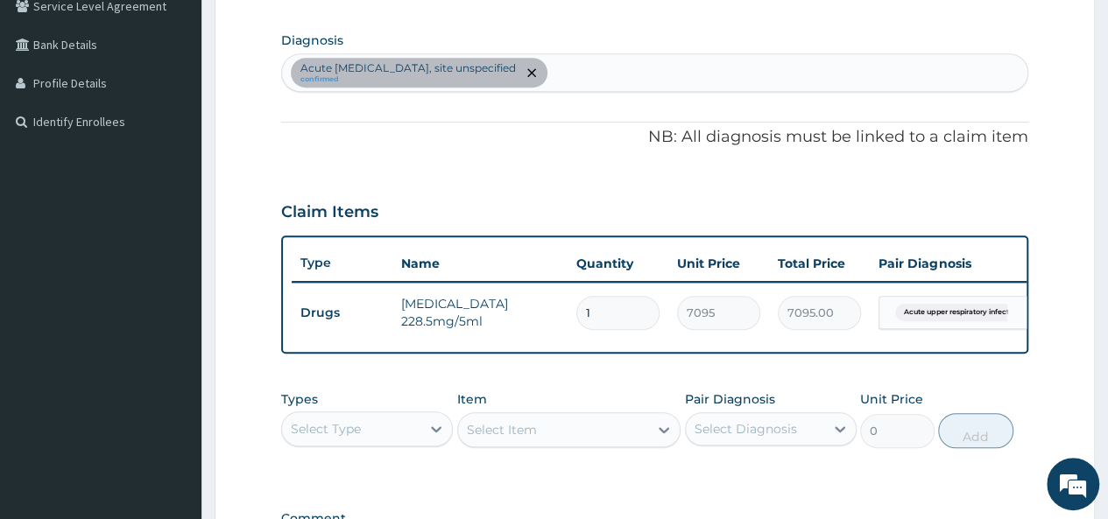
click at [723, 199] on div "Claim Items" at bounding box center [654, 209] width 747 height 46
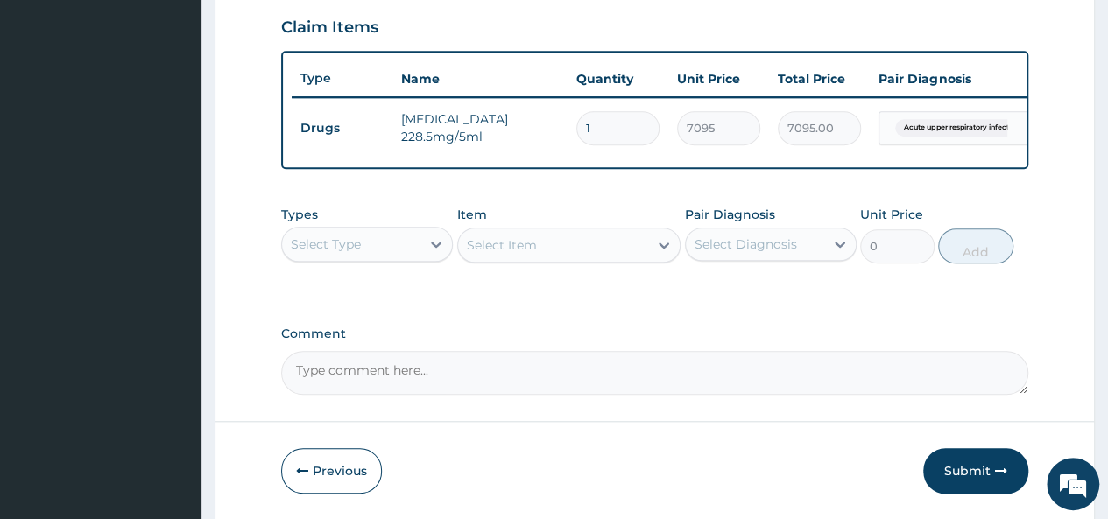
scroll to position [671, 0]
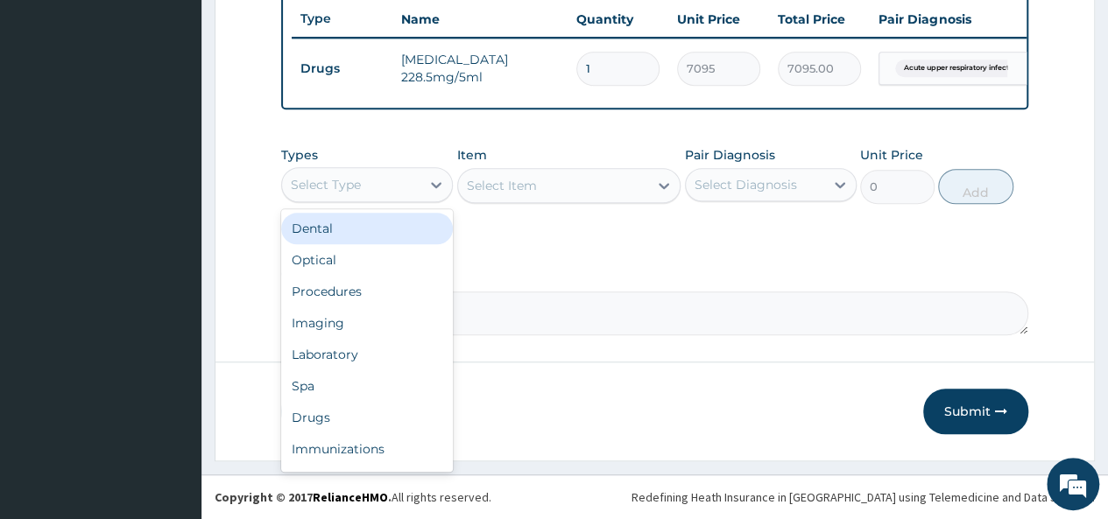
click at [416, 183] on div "Select Type" at bounding box center [351, 185] width 138 height 28
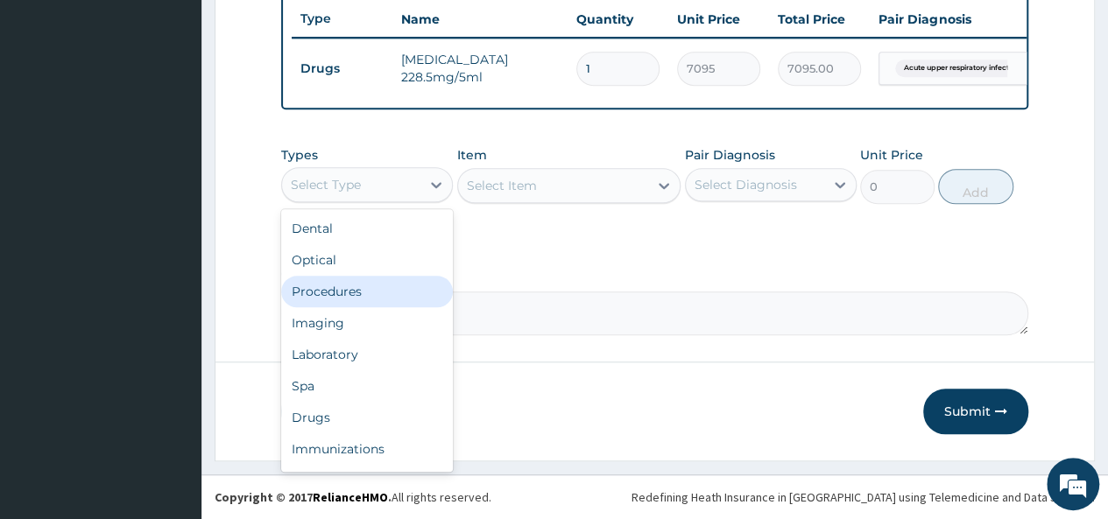
click at [392, 294] on div "Procedures" at bounding box center [367, 292] width 172 height 32
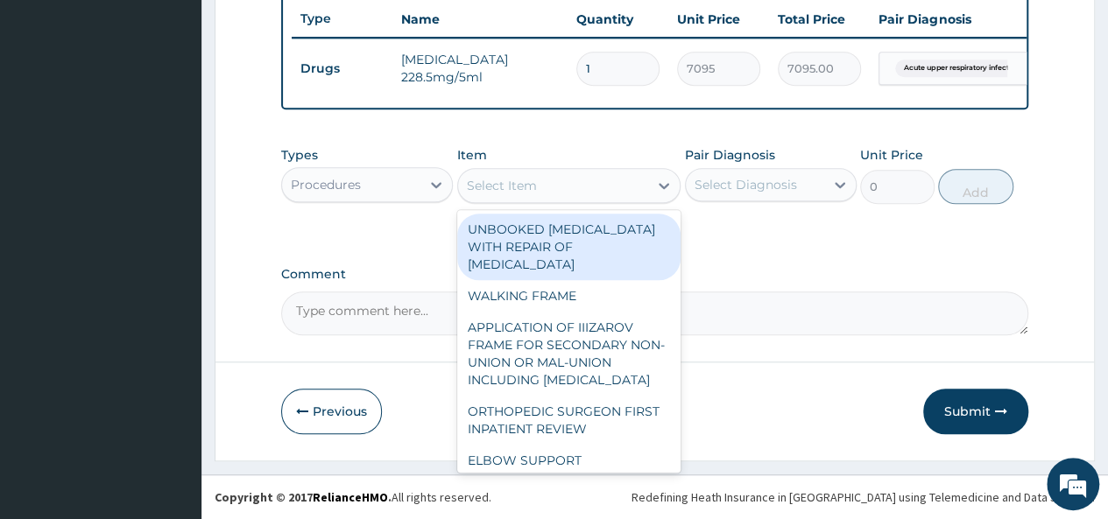
click at [632, 197] on div "Select Item" at bounding box center [553, 186] width 191 height 28
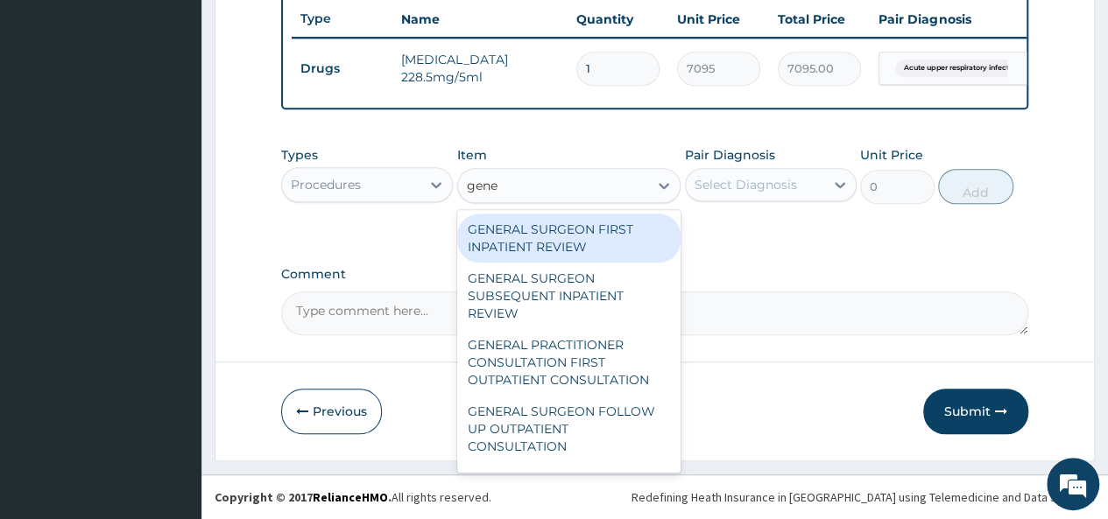
type input "gener"
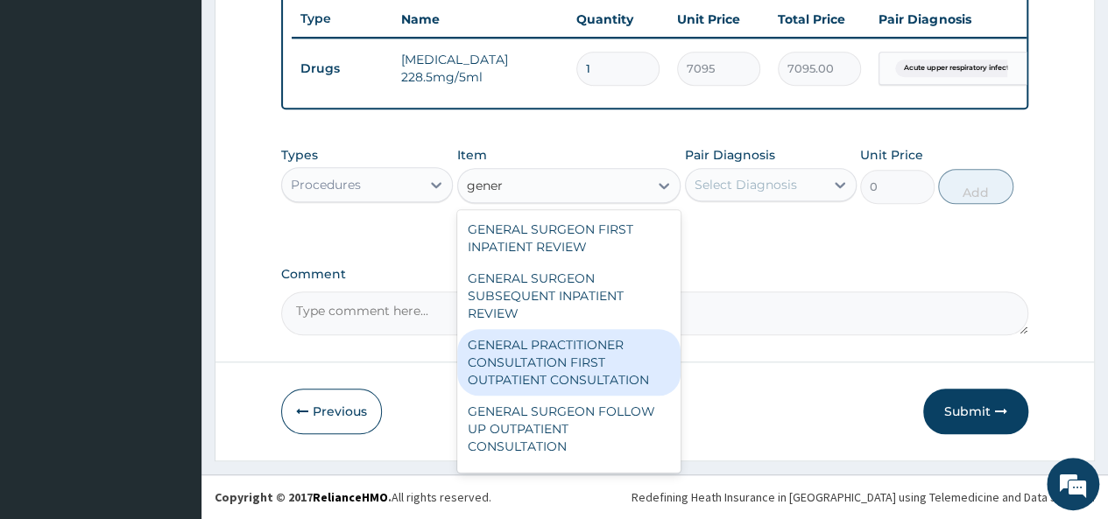
click at [609, 349] on div "GENERAL PRACTITIONER CONSULTATION FIRST OUTPATIENT CONSULTATION" at bounding box center [569, 362] width 224 height 67
type input "3547.5"
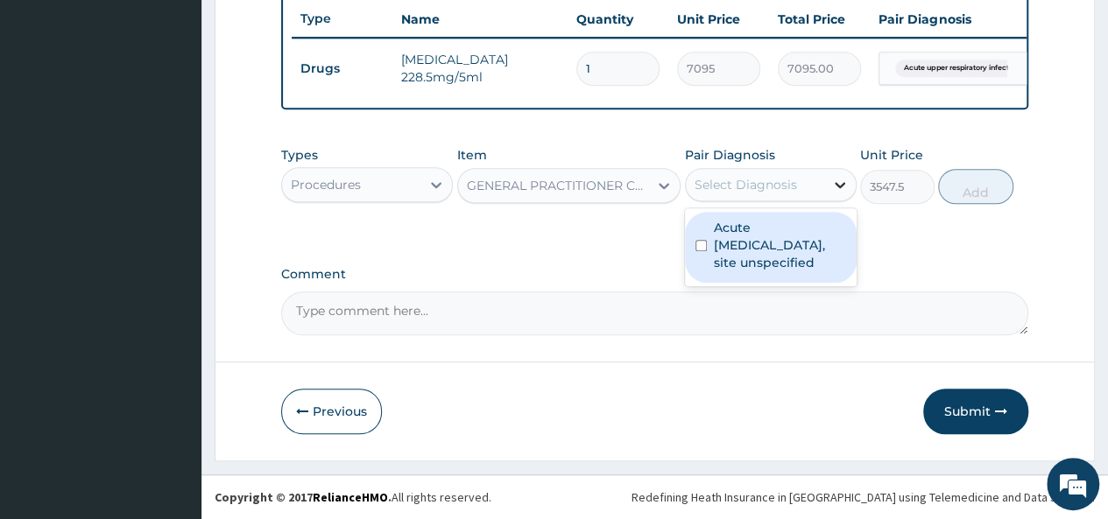
click at [832, 180] on icon at bounding box center [840, 185] width 18 height 18
click at [774, 237] on label "Acute upper respiratory infection, site unspecified" at bounding box center [780, 245] width 132 height 53
checkbox input "true"
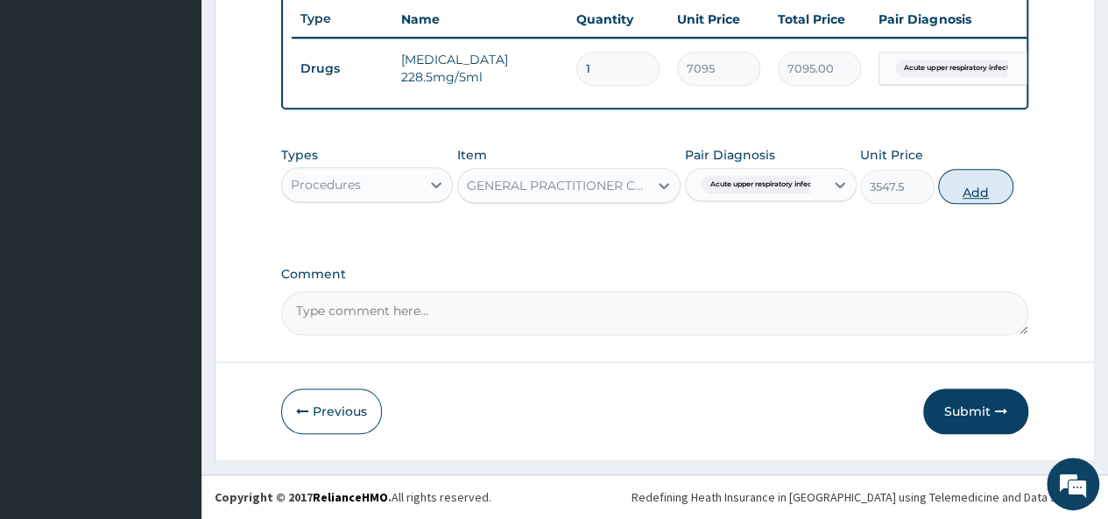
click at [976, 194] on button "Add" at bounding box center [975, 186] width 74 height 35
type input "0"
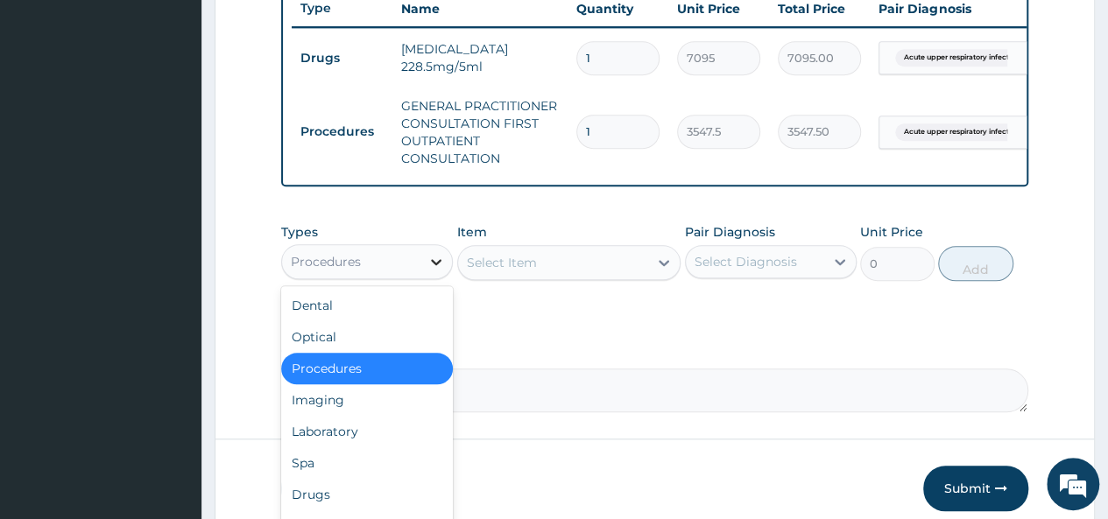
click at [434, 271] on icon at bounding box center [436, 262] width 18 height 18
click at [365, 497] on div "Drugs" at bounding box center [367, 495] width 172 height 32
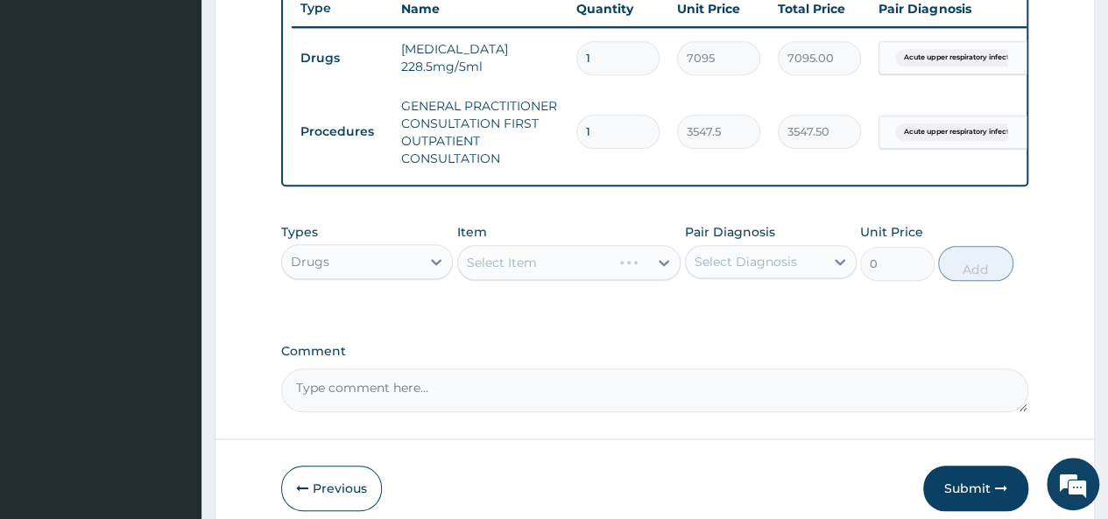
click at [638, 253] on div "Item Select Item" at bounding box center [569, 252] width 224 height 58
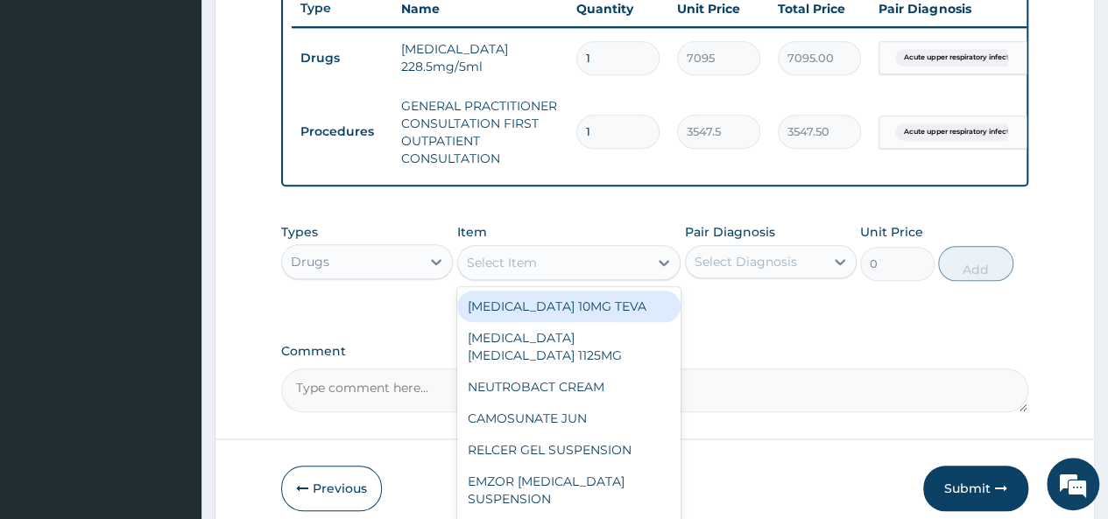
click at [637, 276] on div "Select Item" at bounding box center [553, 263] width 191 height 28
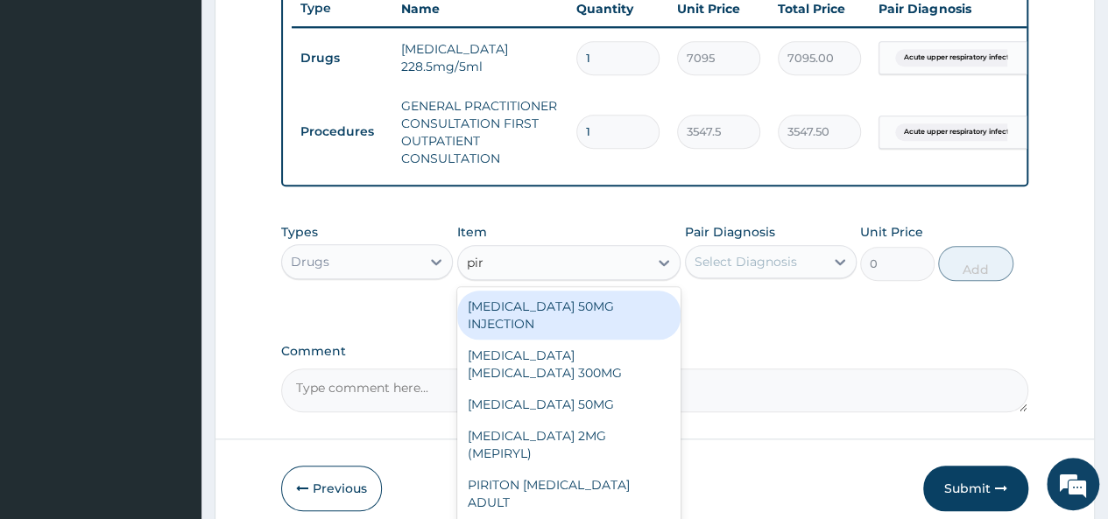
type input "piri"
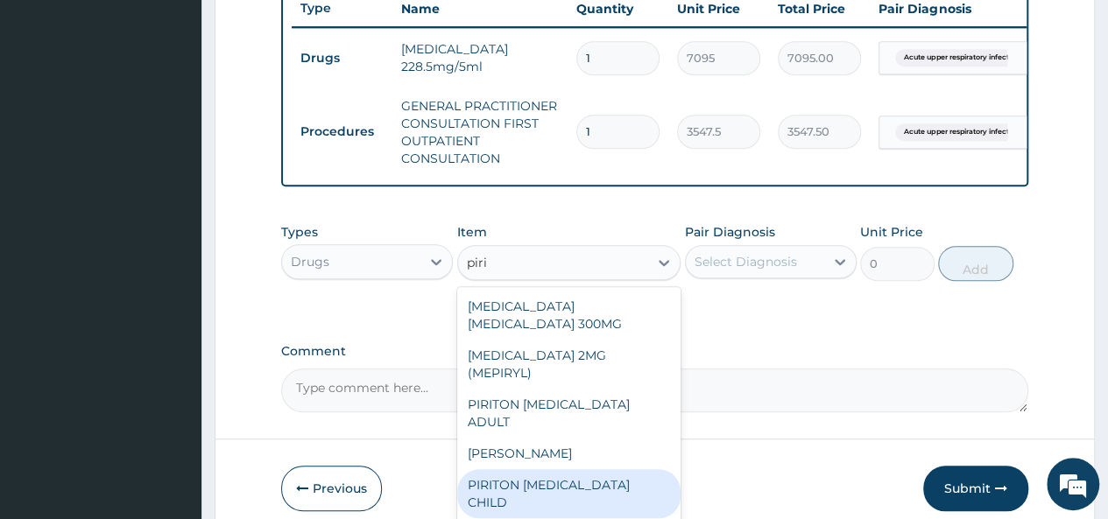
click at [615, 470] on div "PIRITON EXPECTORANT CHILD" at bounding box center [569, 494] width 224 height 49
type input "1182.5"
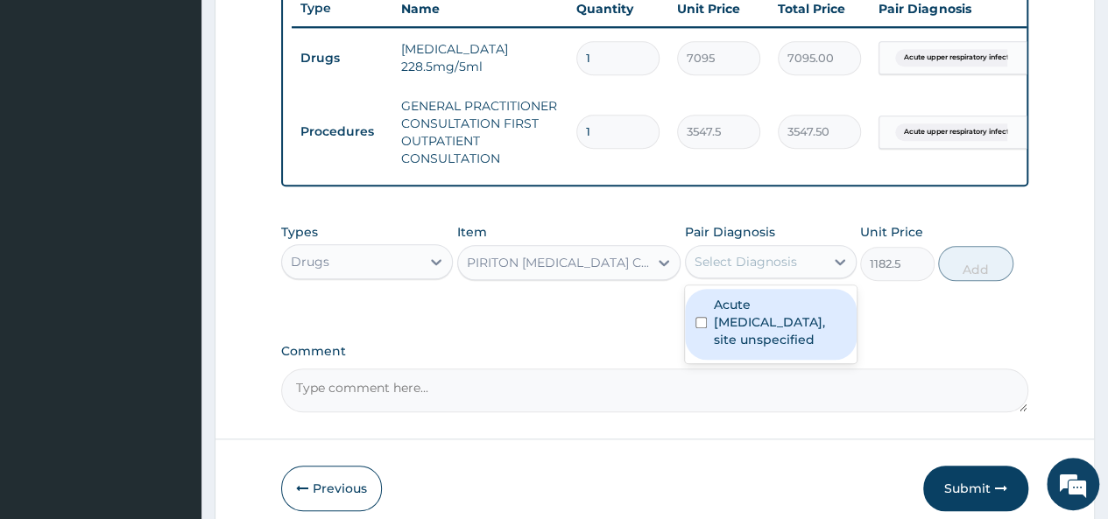
click at [818, 276] on div "Select Diagnosis" at bounding box center [755, 262] width 138 height 28
click at [788, 343] on label "Acute upper respiratory infection, site unspecified" at bounding box center [780, 322] width 132 height 53
checkbox input "true"
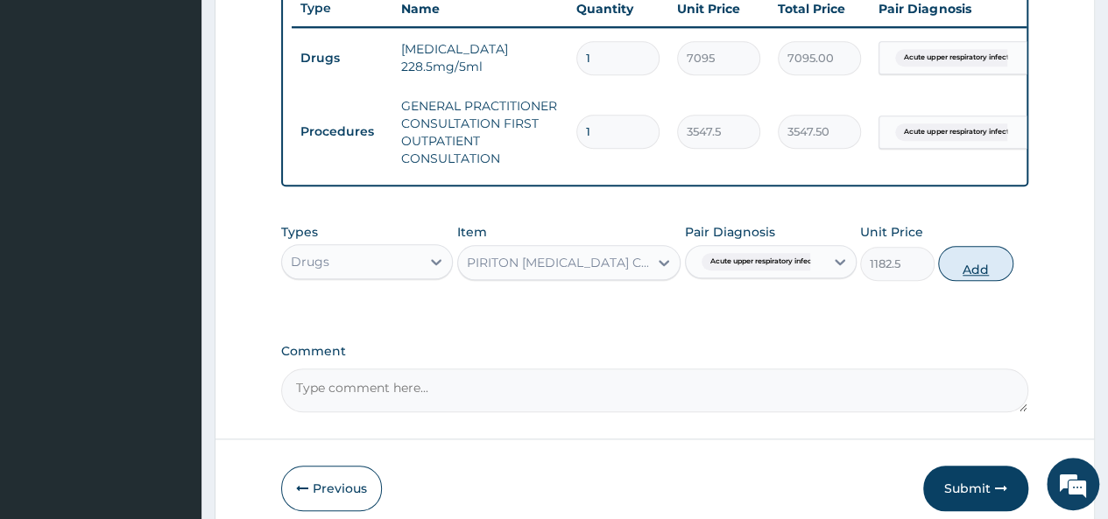
click at [975, 272] on button "Add" at bounding box center [975, 263] width 74 height 35
type input "0"
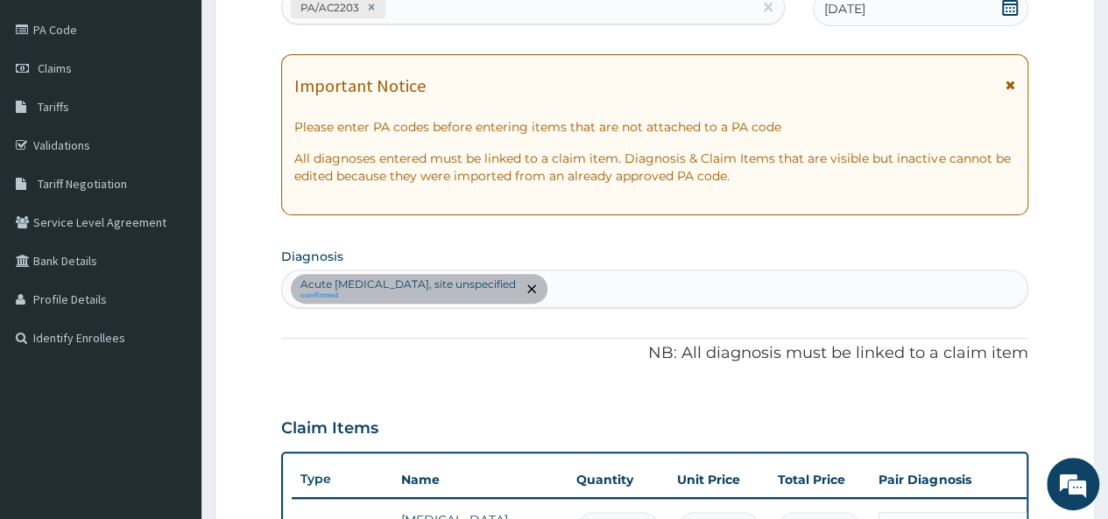
scroll to position [166, 0]
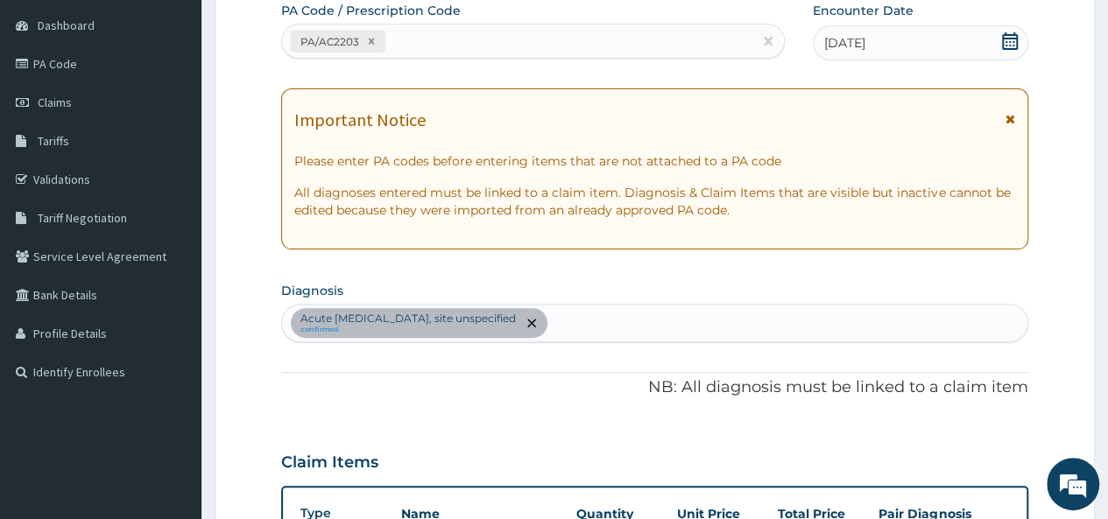
click at [802, 302] on section "Diagnosis Acute upper respiratory infection, site unspecified confirmed" at bounding box center [654, 310] width 747 height 65
click at [788, 323] on div "Acute upper respiratory infection, site unspecified confirmed" at bounding box center [654, 323] width 745 height 37
type input "malaria"
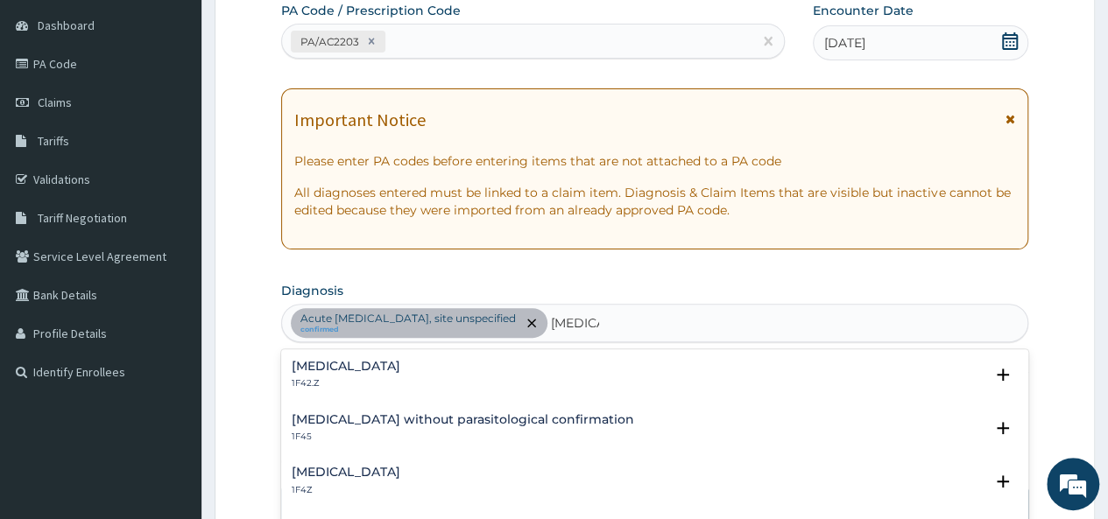
click at [400, 468] on h4 "Malaria, unspecified" at bounding box center [346, 472] width 109 height 13
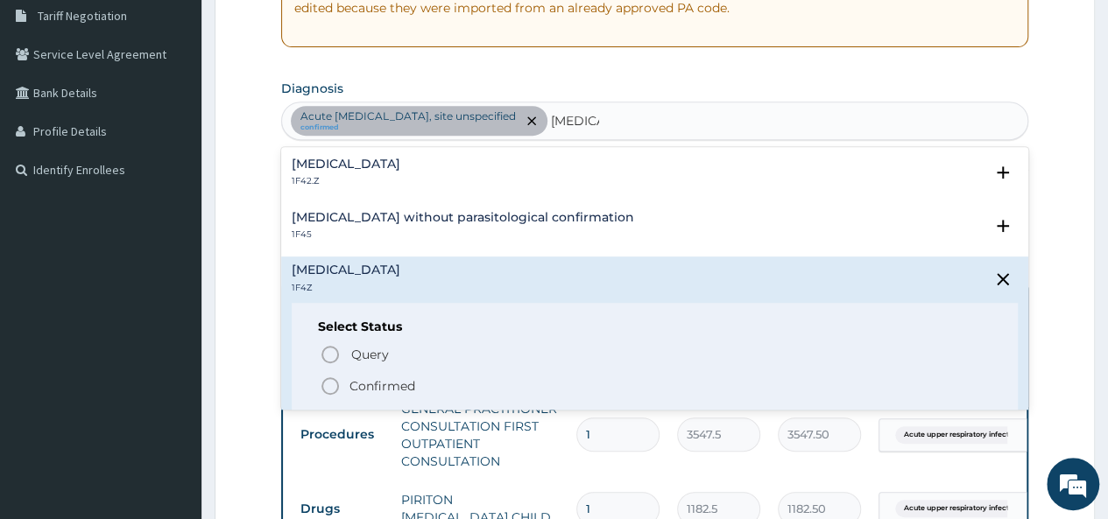
scroll to position [371, 0]
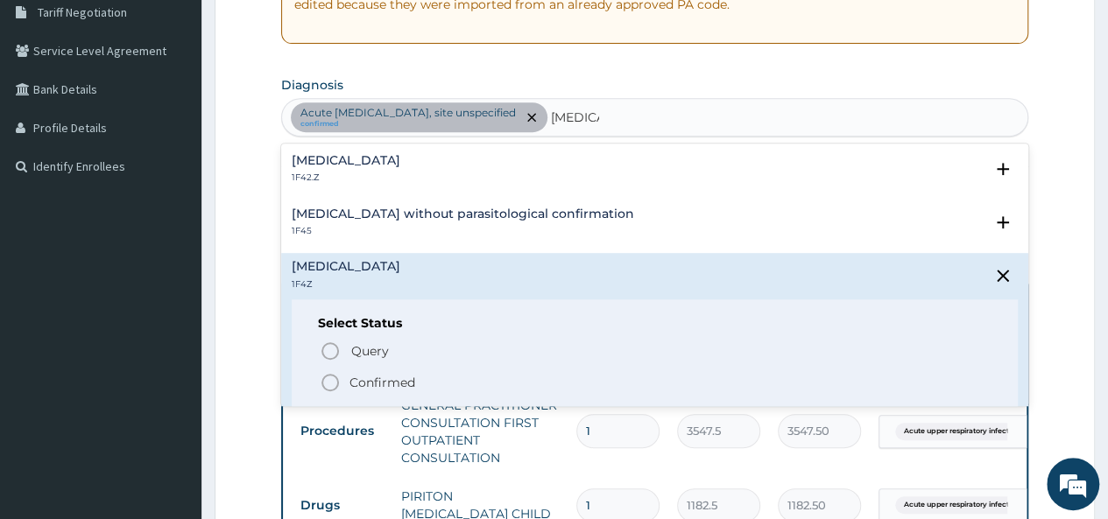
click at [403, 378] on p "Confirmed" at bounding box center [383, 383] width 66 height 18
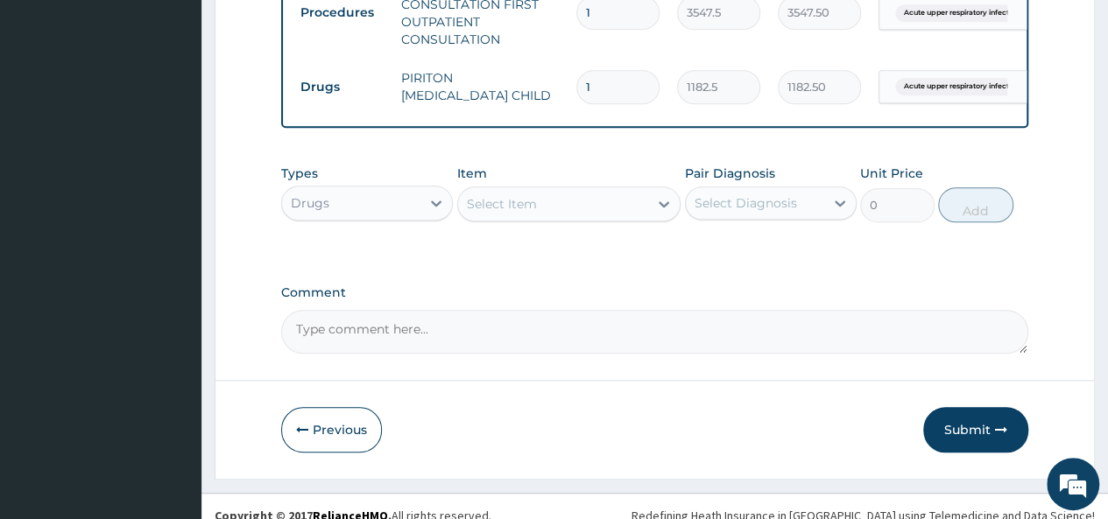
scroll to position [814, 0]
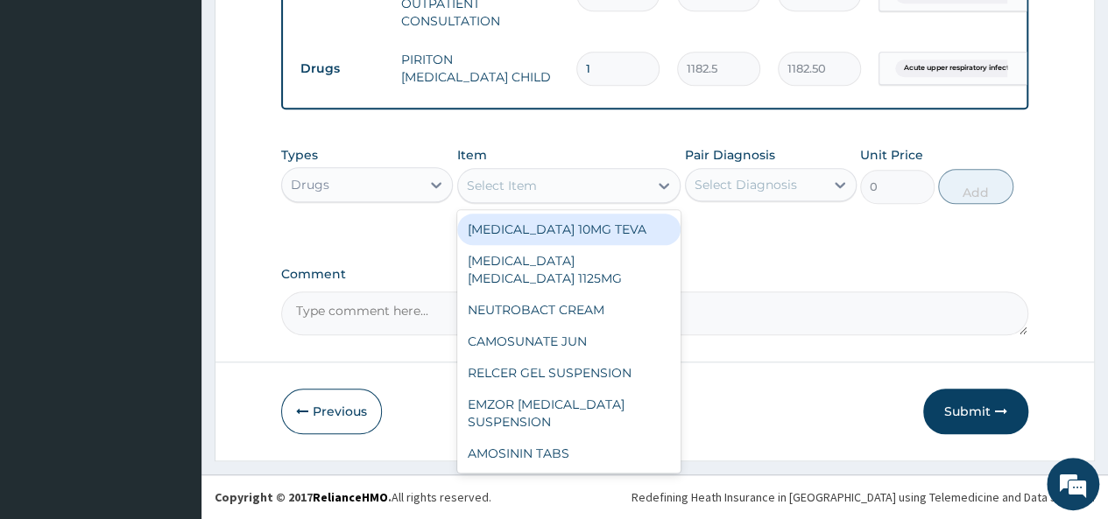
click at [581, 196] on div "Select Item" at bounding box center [553, 186] width 191 height 28
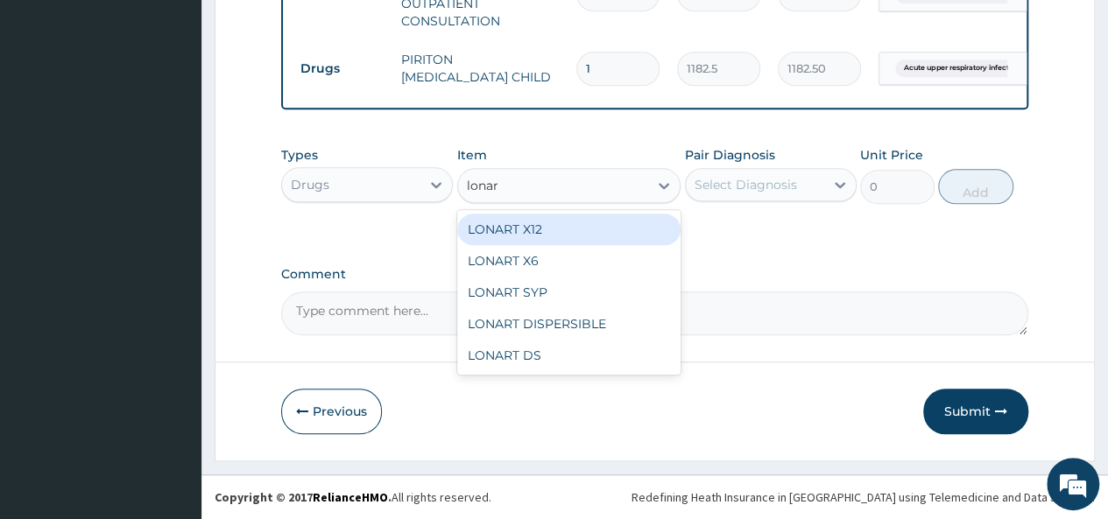
type input "lonart"
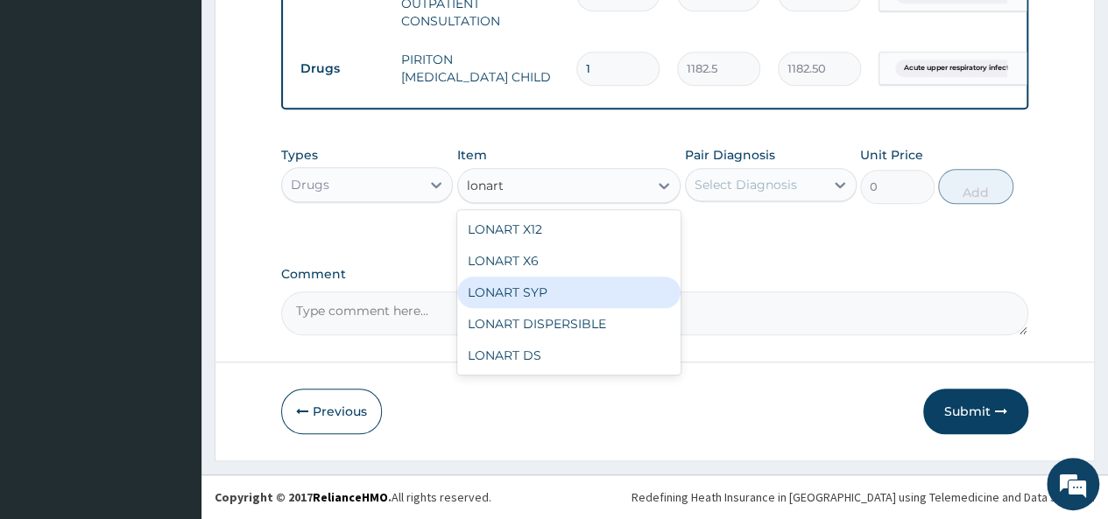
click at [527, 296] on div "LONART SYP" at bounding box center [569, 293] width 224 height 32
type input "2719.75"
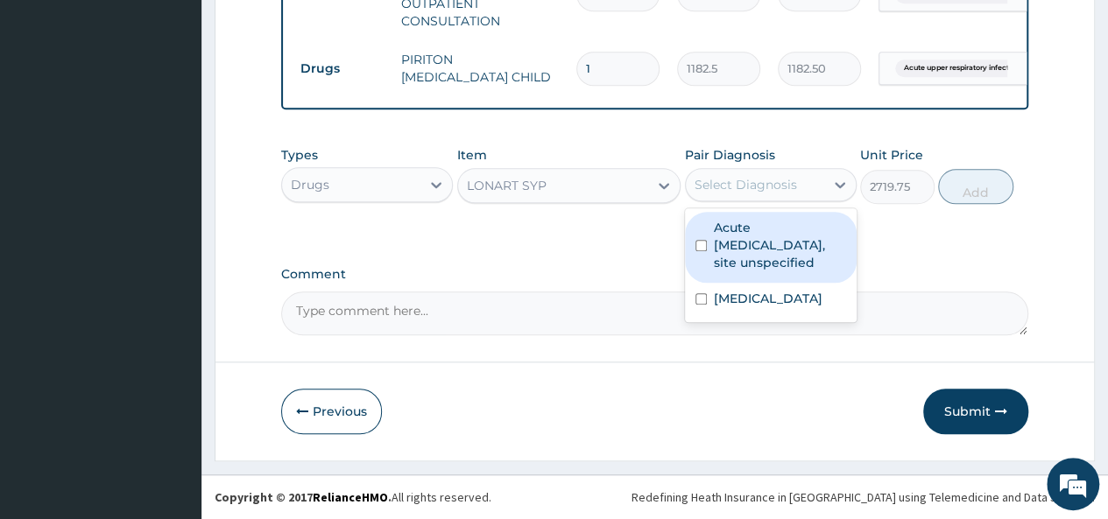
click at [794, 194] on div "Select Diagnosis" at bounding box center [746, 185] width 102 height 18
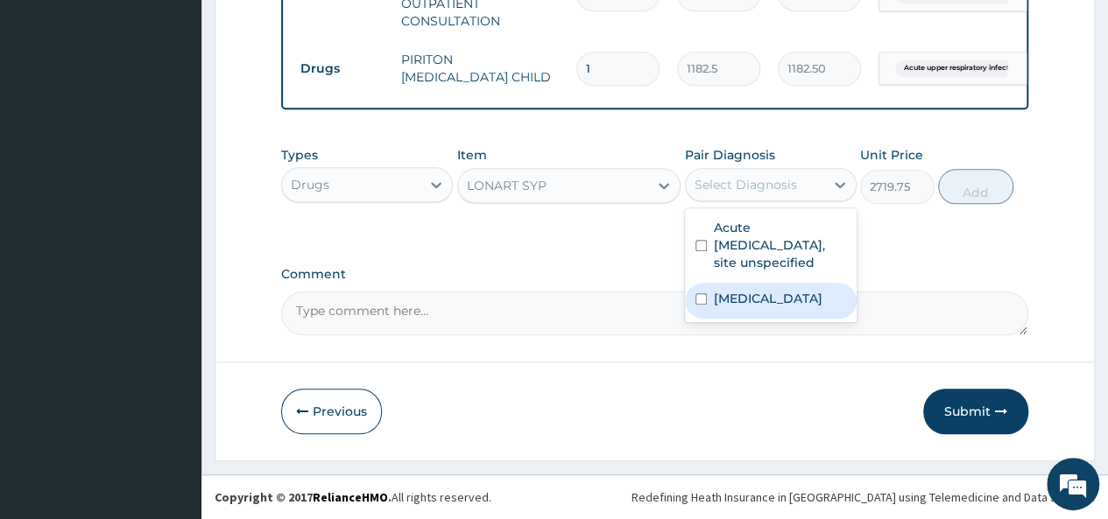
click at [712, 300] on div "Malaria, unspecified" at bounding box center [771, 301] width 172 height 36
checkbox input "true"
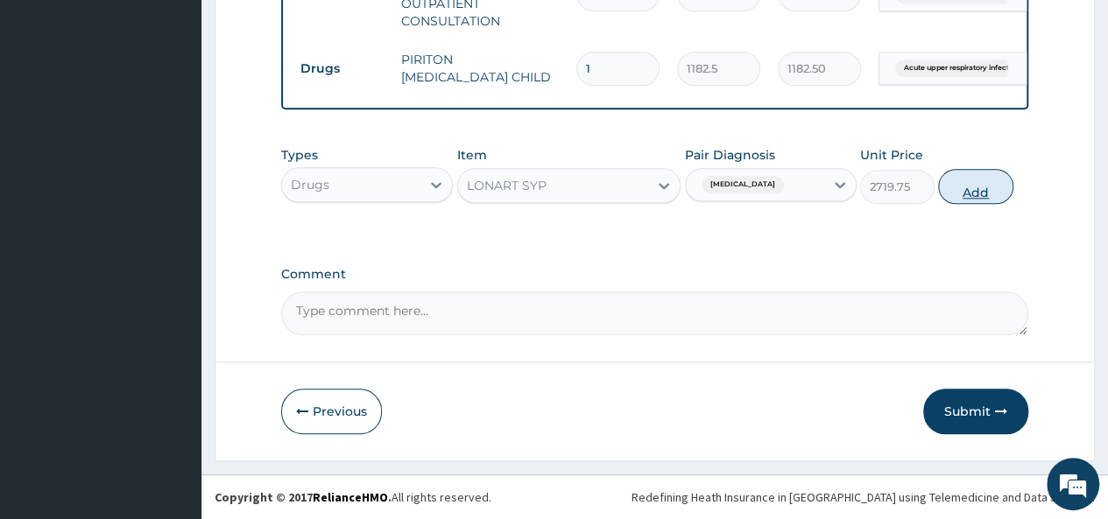
click at [981, 187] on button "Add" at bounding box center [975, 186] width 74 height 35
type input "0"
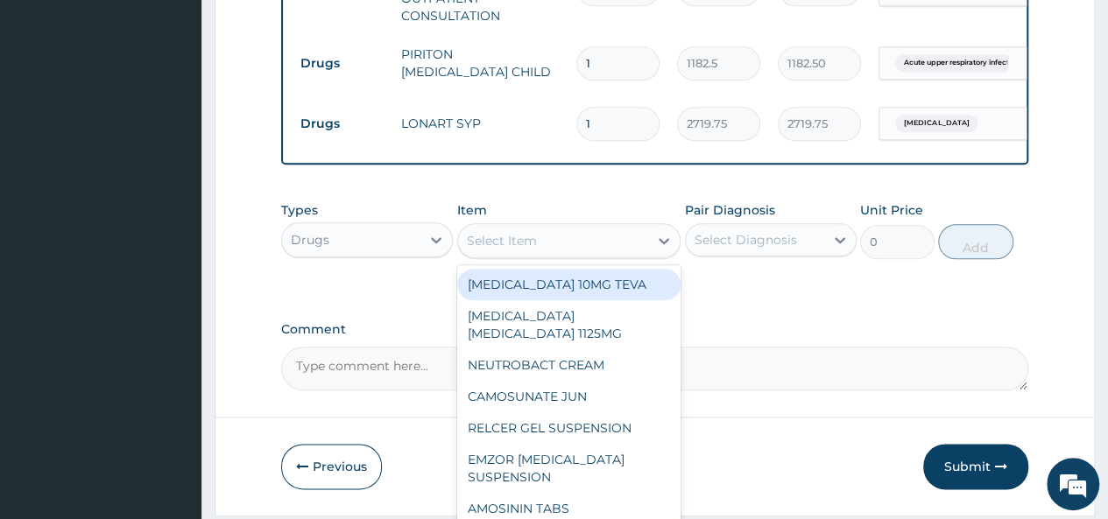
click at [541, 255] on div "Select Item" at bounding box center [553, 241] width 191 height 28
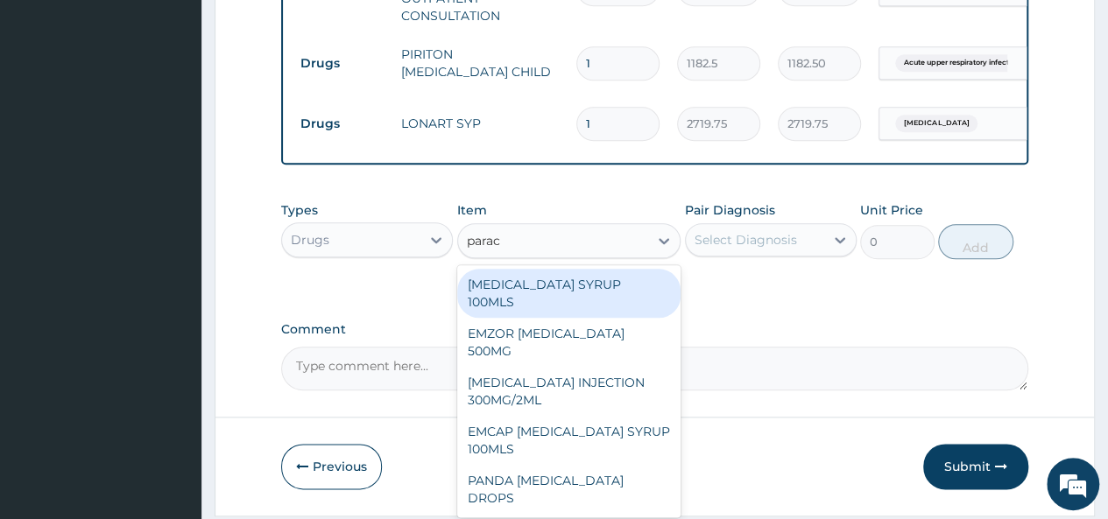
type input "parace"
click at [630, 307] on div "PARACETAMOL SYRUP 100MLS" at bounding box center [569, 293] width 224 height 49
type input "709.5"
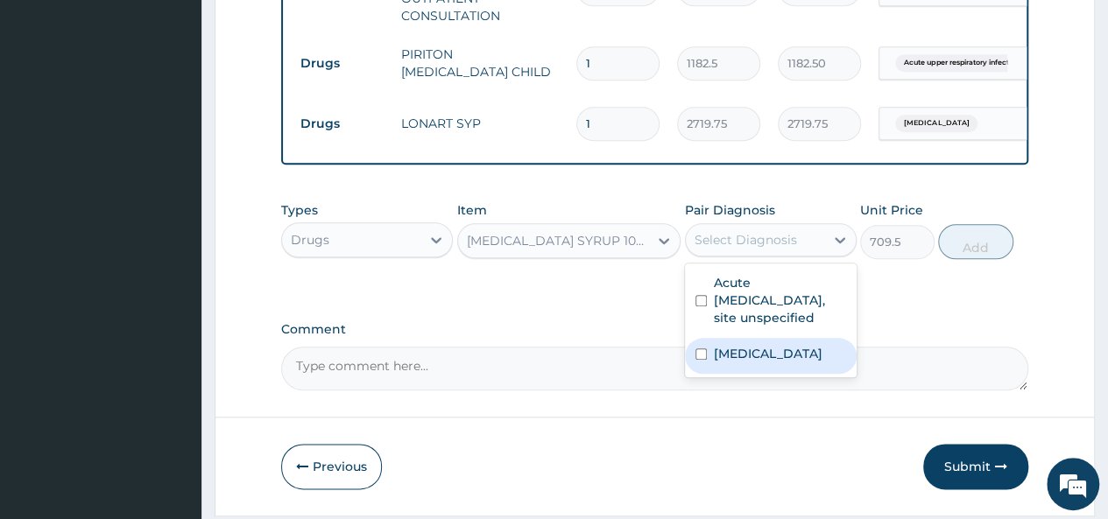
drag, startPoint x: 802, startPoint y: 250, endPoint x: 739, endPoint y: 362, distance: 128.6
click at [739, 257] on div "option Malaria, unspecified, selected. option Malaria, unspecified focused, 2 o…" at bounding box center [771, 239] width 172 height 33
click at [739, 362] on label "Malaria, unspecified" at bounding box center [768, 354] width 109 height 18
checkbox input "true"
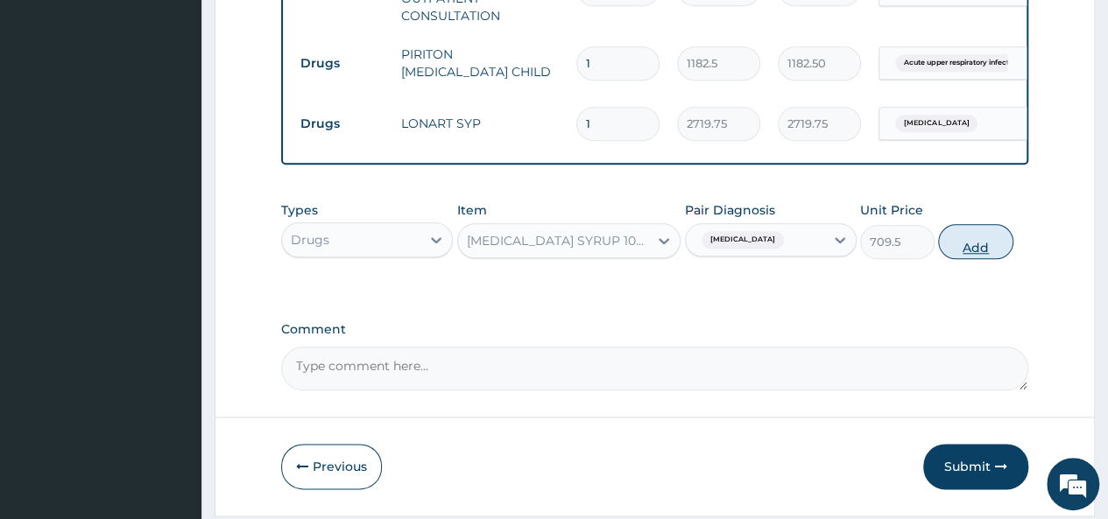
click at [980, 247] on button "Add" at bounding box center [975, 241] width 74 height 35
type input "0"
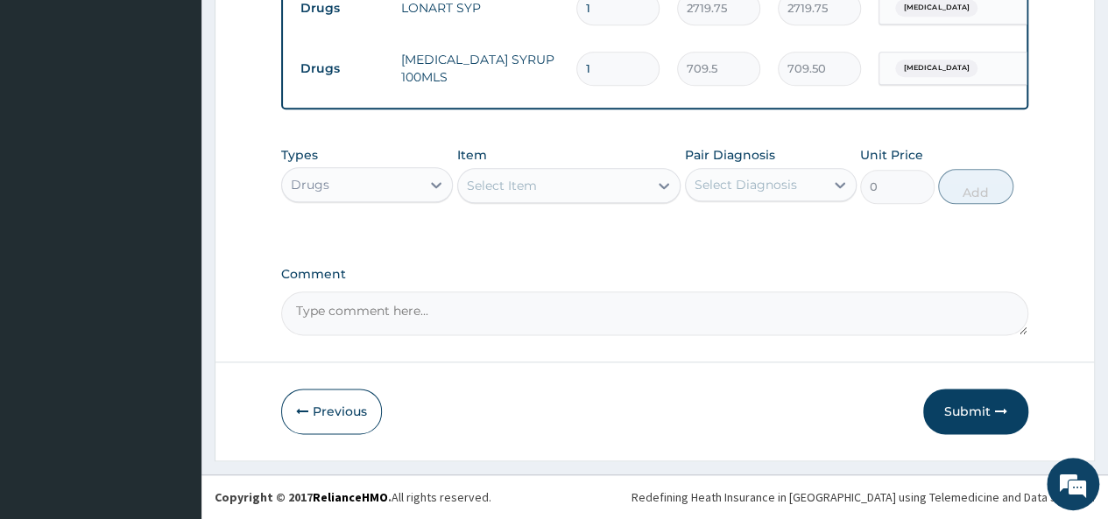
scroll to position [941, 0]
click at [1003, 414] on icon "button" at bounding box center [1001, 412] width 12 height 12
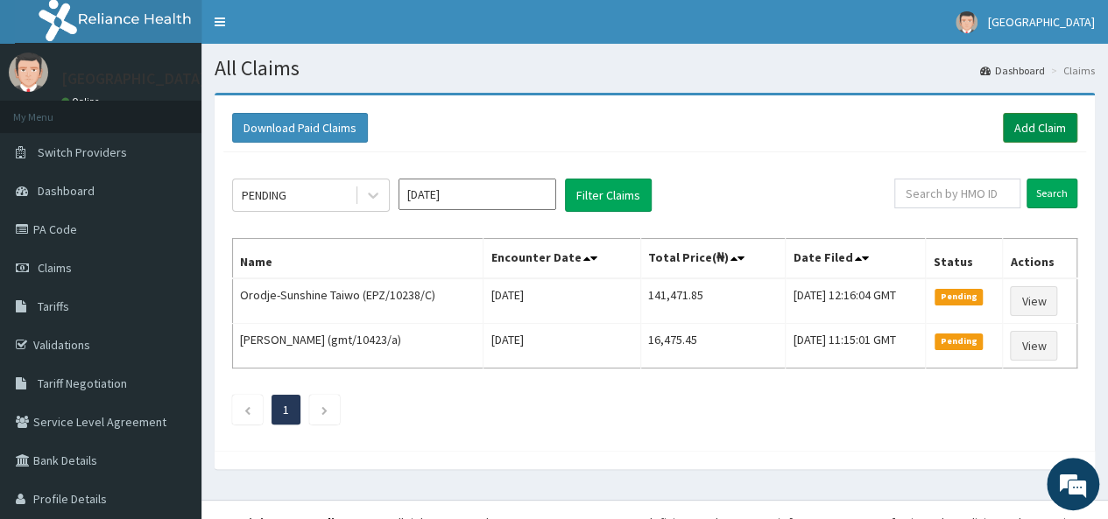
click at [1013, 120] on link "Add Claim" at bounding box center [1040, 128] width 74 height 30
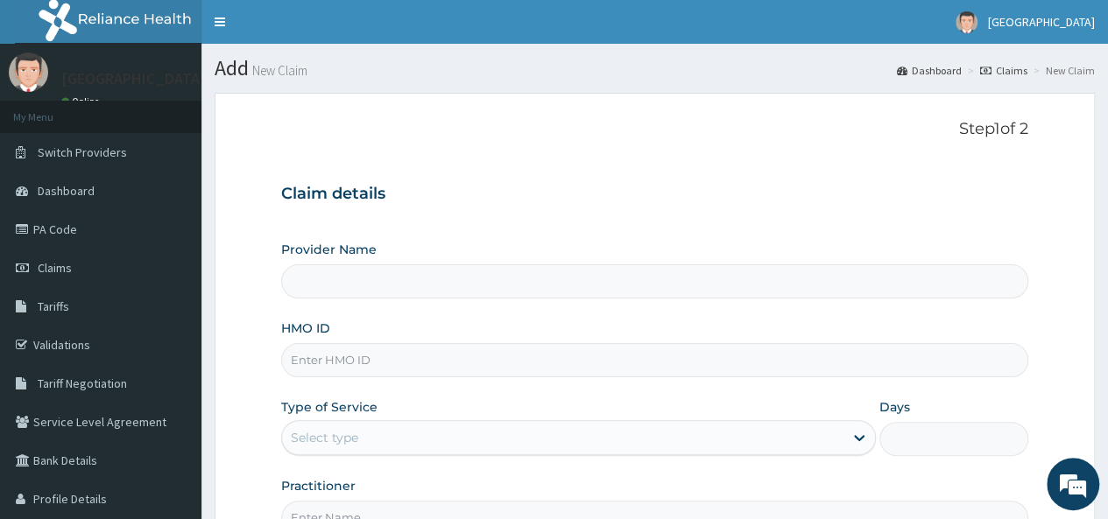
type input "[GEOGRAPHIC_DATA]"
click at [357, 353] on input "HMO ID" at bounding box center [654, 360] width 747 height 34
type input "ELN/10715/B"
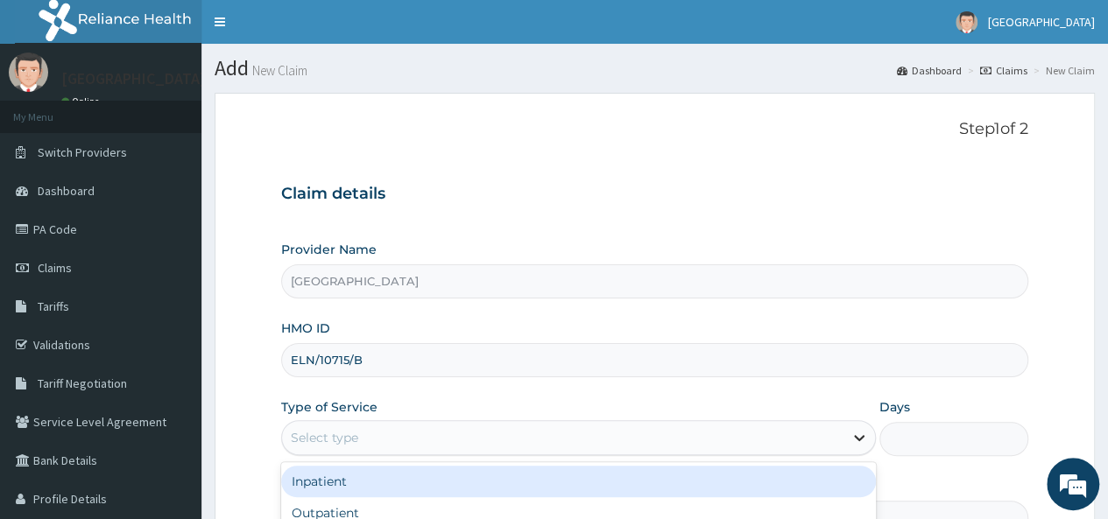
click at [850, 423] on div at bounding box center [860, 438] width 32 height 32
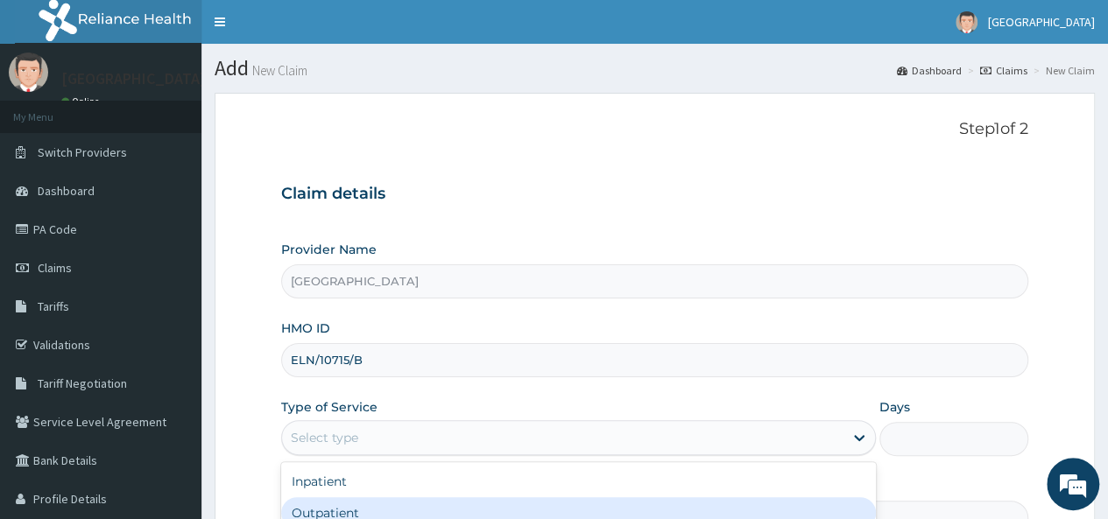
click at [569, 516] on div "Outpatient" at bounding box center [578, 514] width 595 height 32
type input "1"
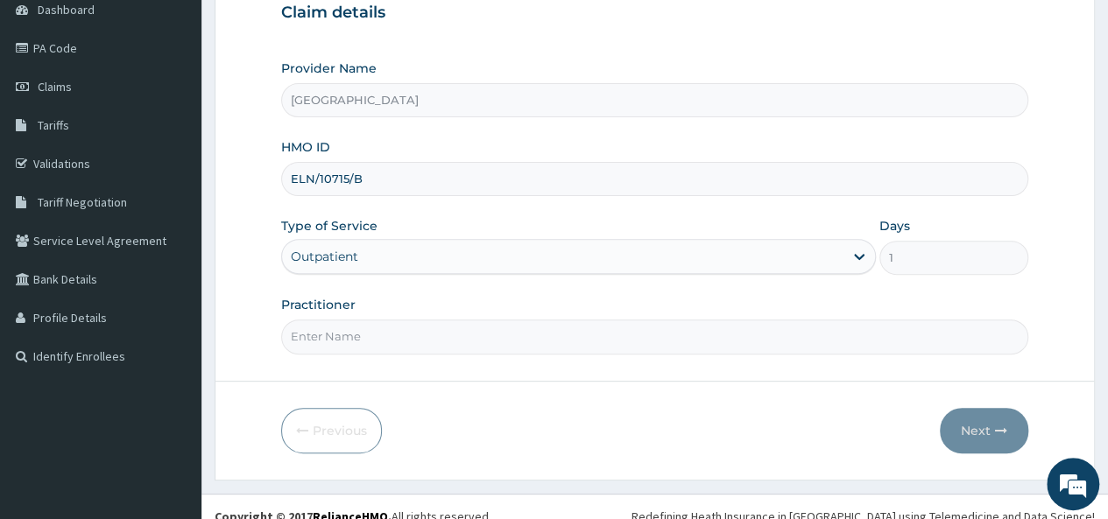
scroll to position [196, 0]
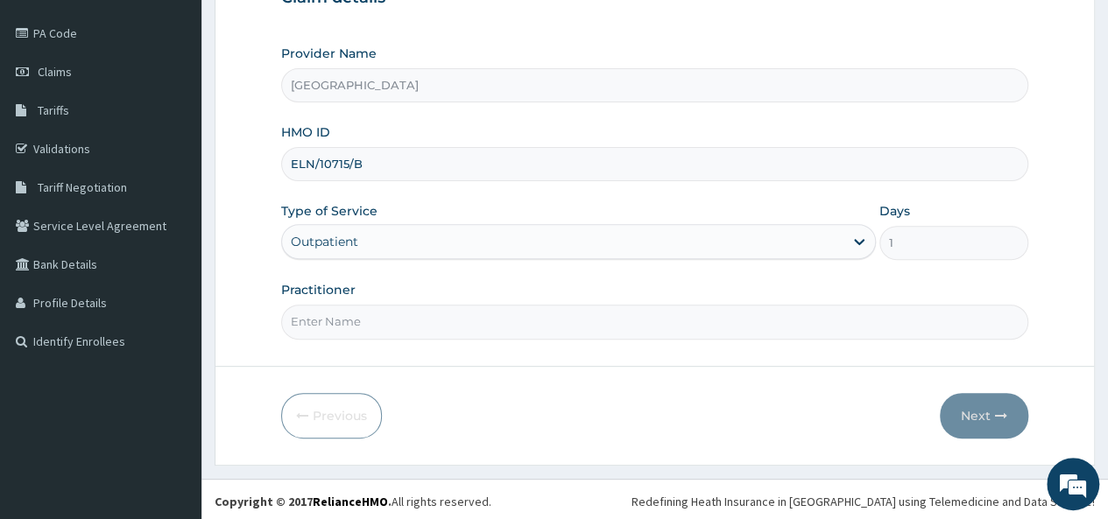
click at [547, 314] on input "Practitioner" at bounding box center [654, 322] width 747 height 34
type input "[PERSON_NAME]"
click at [960, 393] on button "Next" at bounding box center [984, 416] width 88 height 46
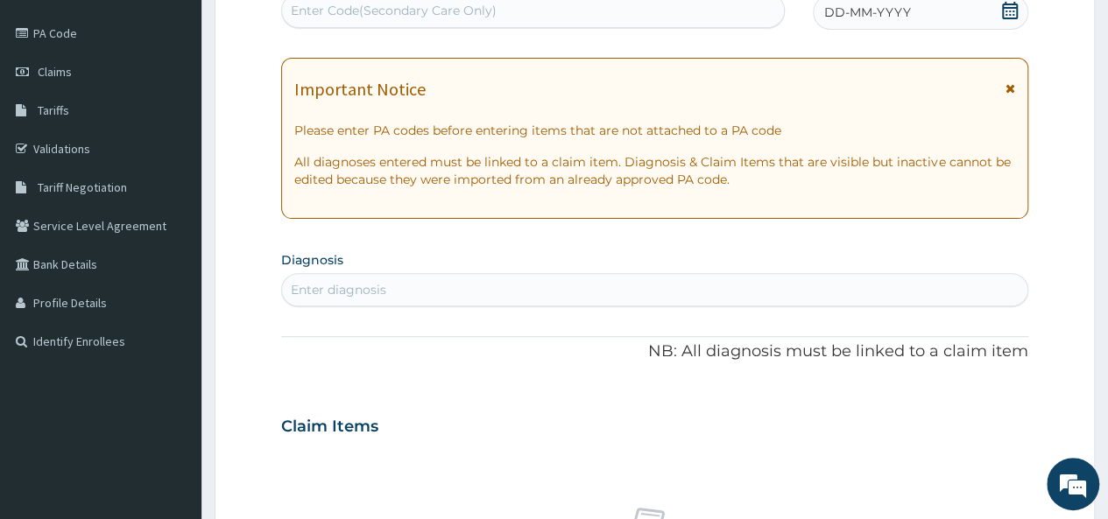
click at [473, 0] on div "Enter Code(Secondary Care Only)" at bounding box center [532, 10] width 501 height 28
paste input "PA/54A583"
type input "PA/54A583"
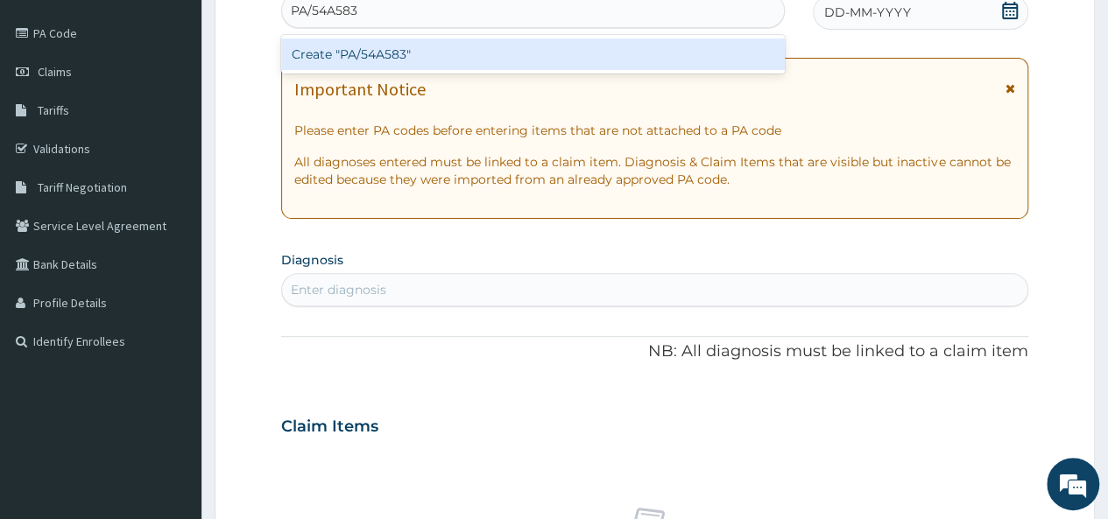
click at [450, 52] on div "Create "PA/54A583"" at bounding box center [532, 55] width 503 height 32
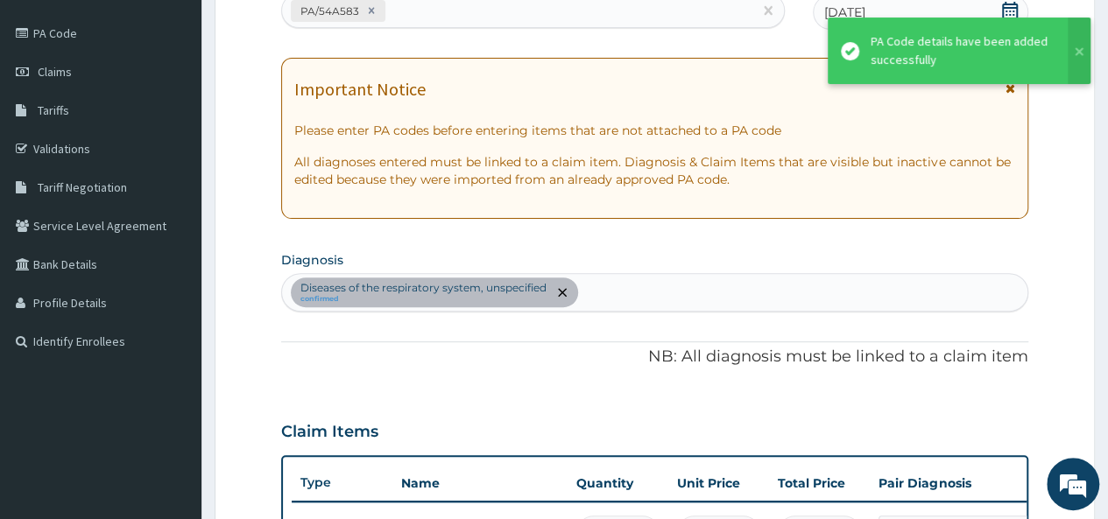
scroll to position [224, 0]
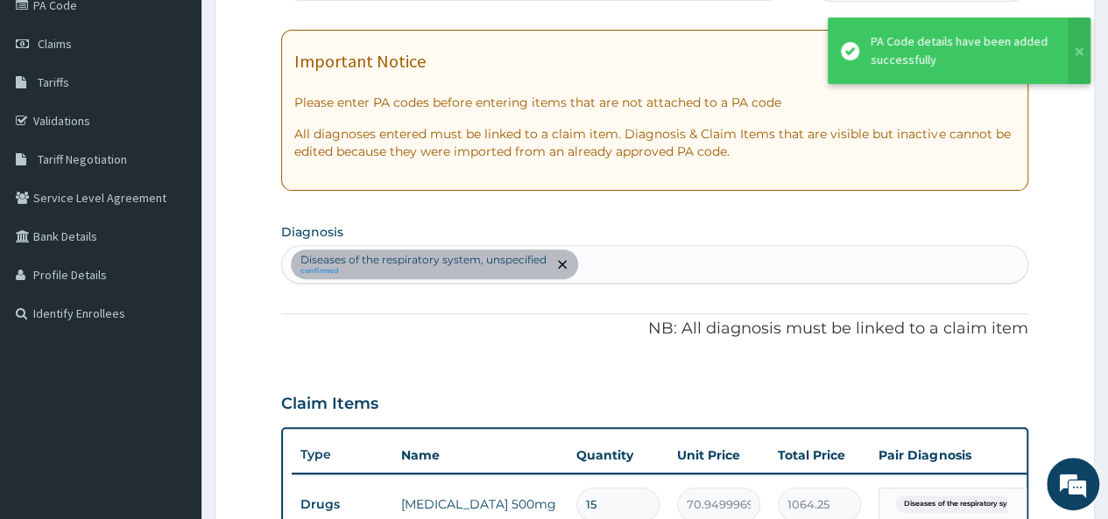
click at [659, 264] on div "Diseases of the respiratory system, unspecified confirmed" at bounding box center [654, 264] width 745 height 37
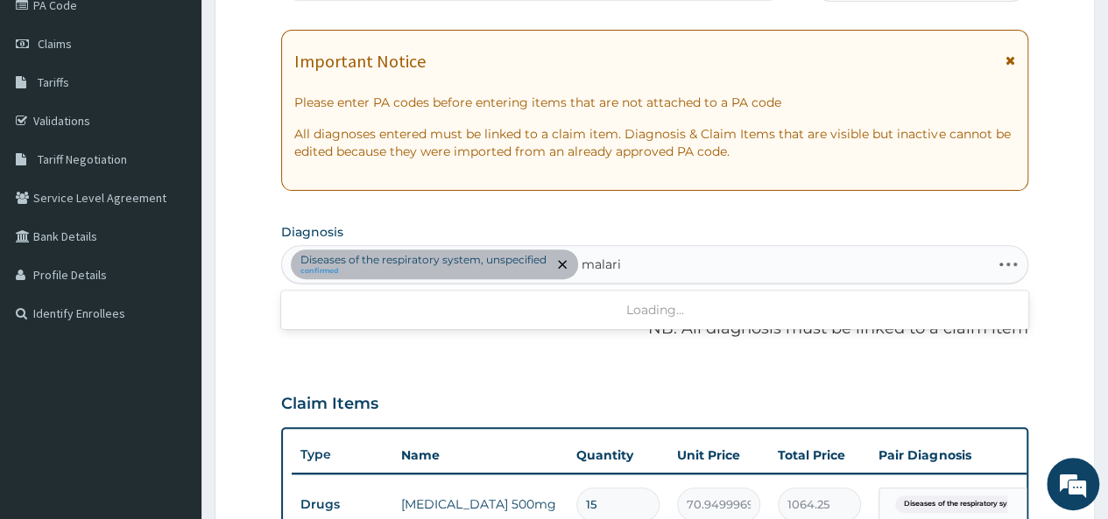
type input "[MEDICAL_DATA]"
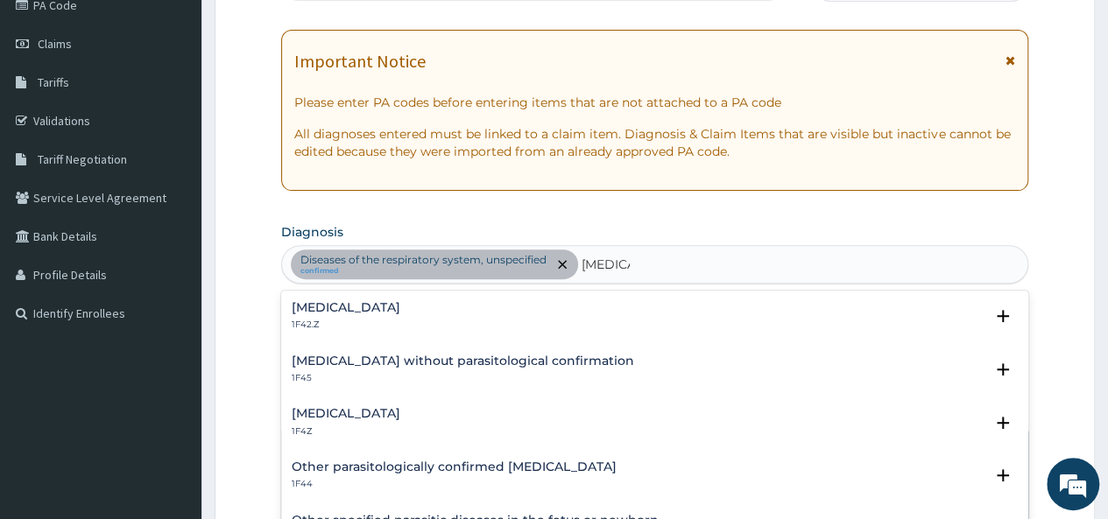
click at [443, 413] on div "[MEDICAL_DATA] 1F4Z" at bounding box center [655, 422] width 726 height 31
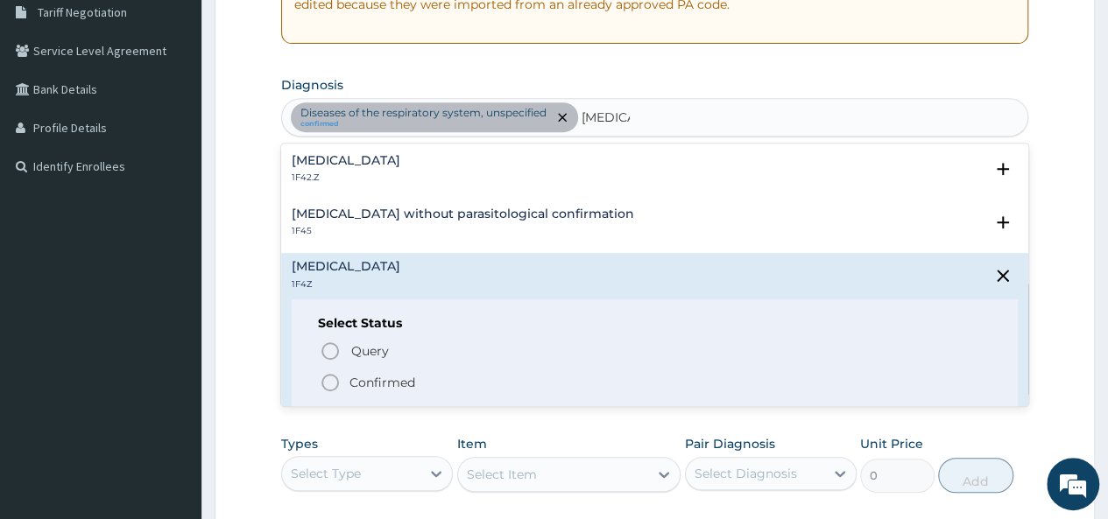
scroll to position [364, 0]
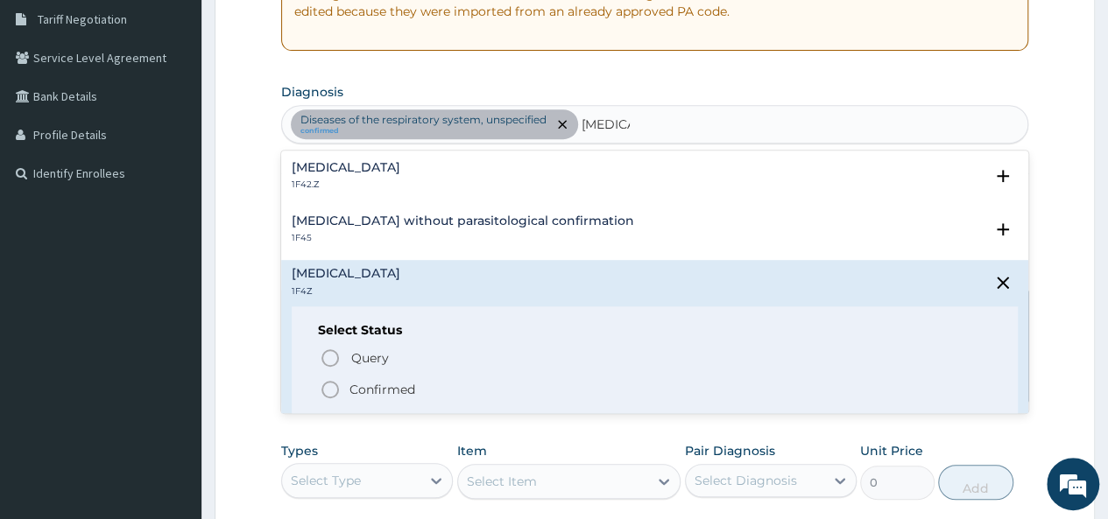
click at [347, 389] on span "Confirmed" at bounding box center [656, 389] width 672 height 21
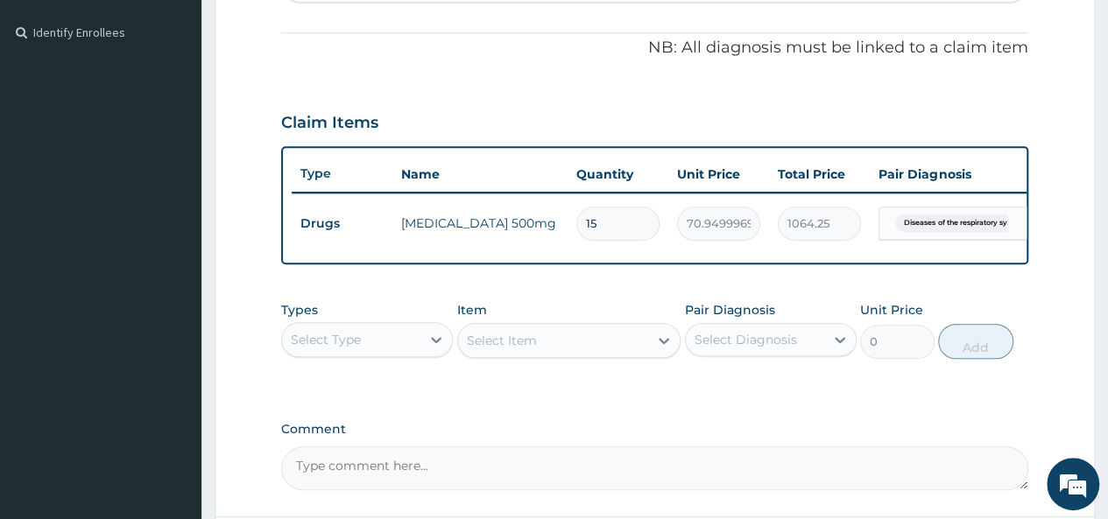
scroll to position [472, 0]
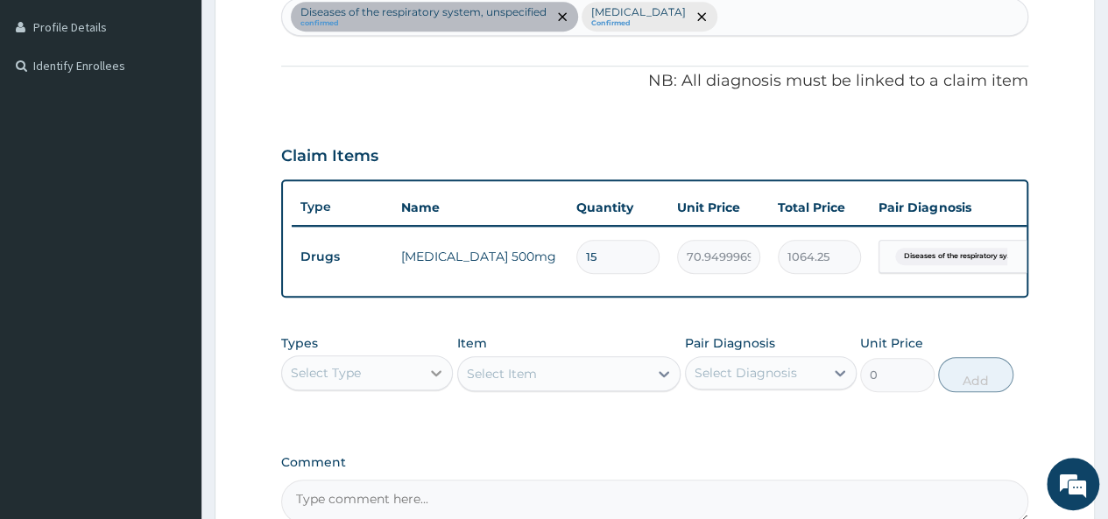
click at [420, 389] on div at bounding box center [436, 373] width 32 height 32
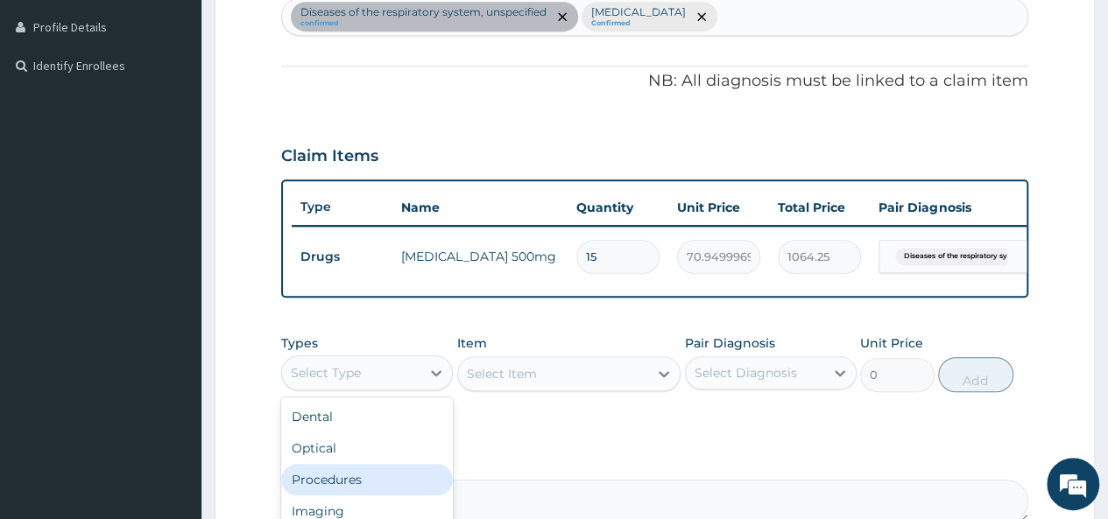
click at [352, 496] on div "Procedures" at bounding box center [367, 480] width 172 height 32
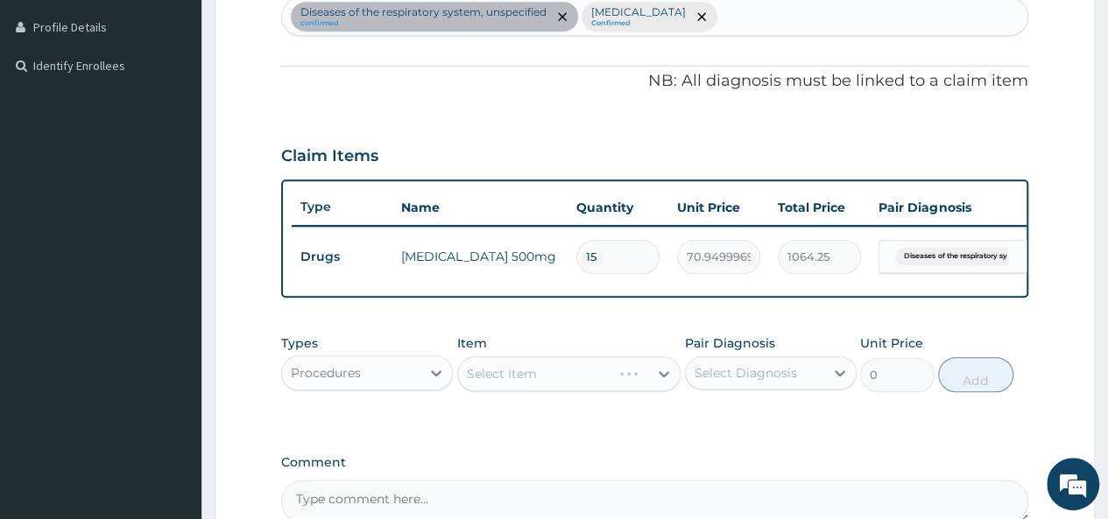
click at [560, 385] on div "Select Item" at bounding box center [569, 374] width 224 height 35
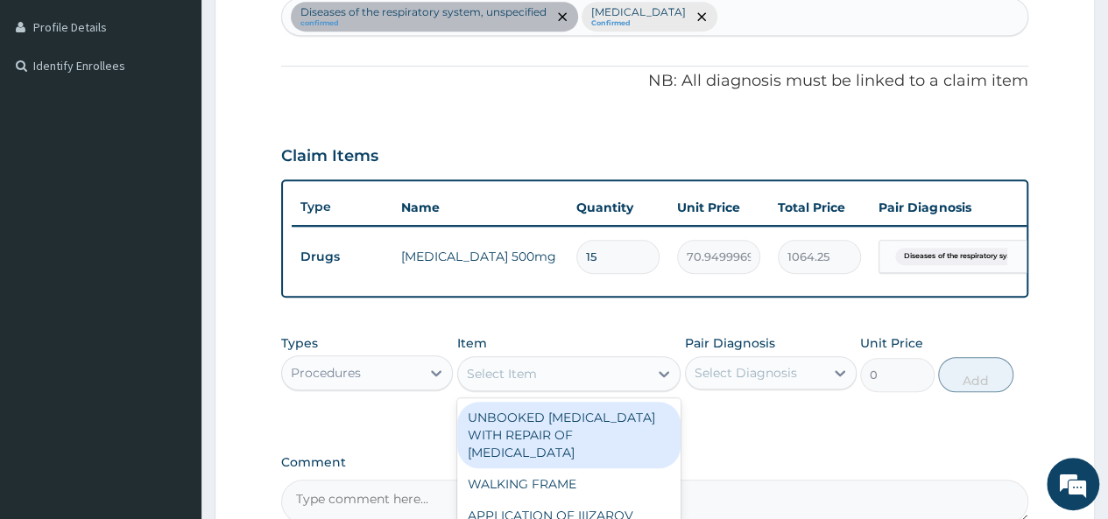
click at [560, 385] on div "Select Item" at bounding box center [553, 374] width 191 height 28
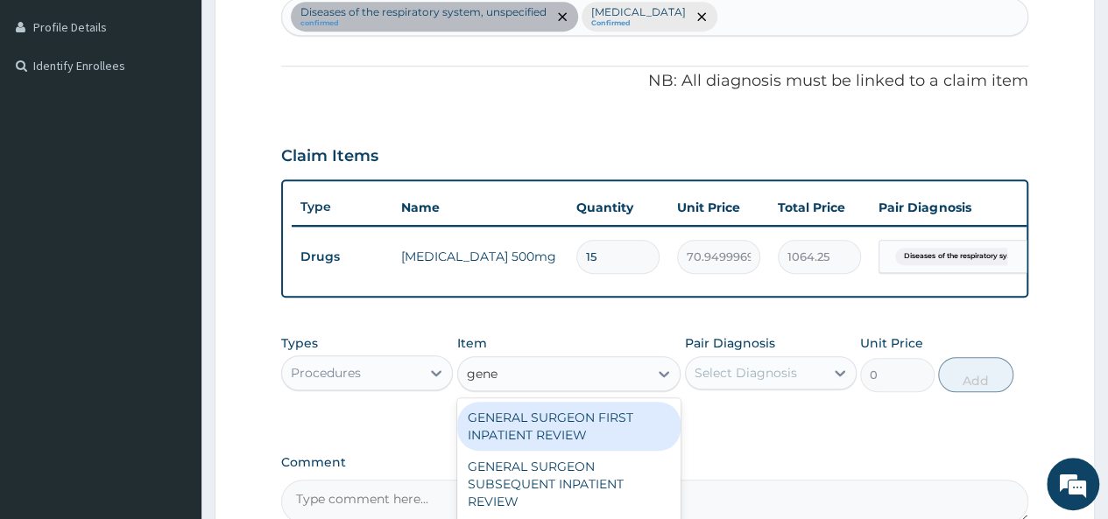
type input "gener"
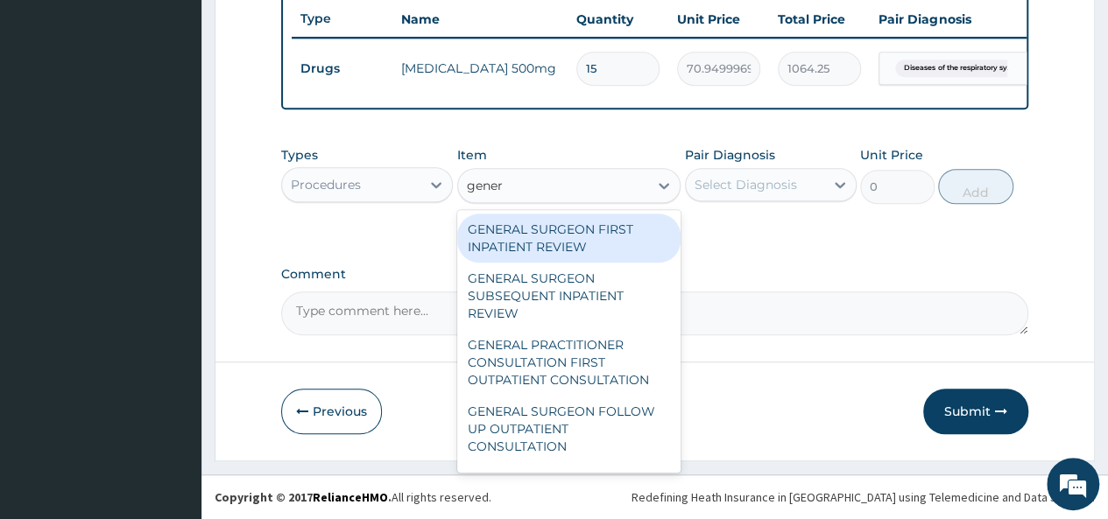
scroll to position [671, 0]
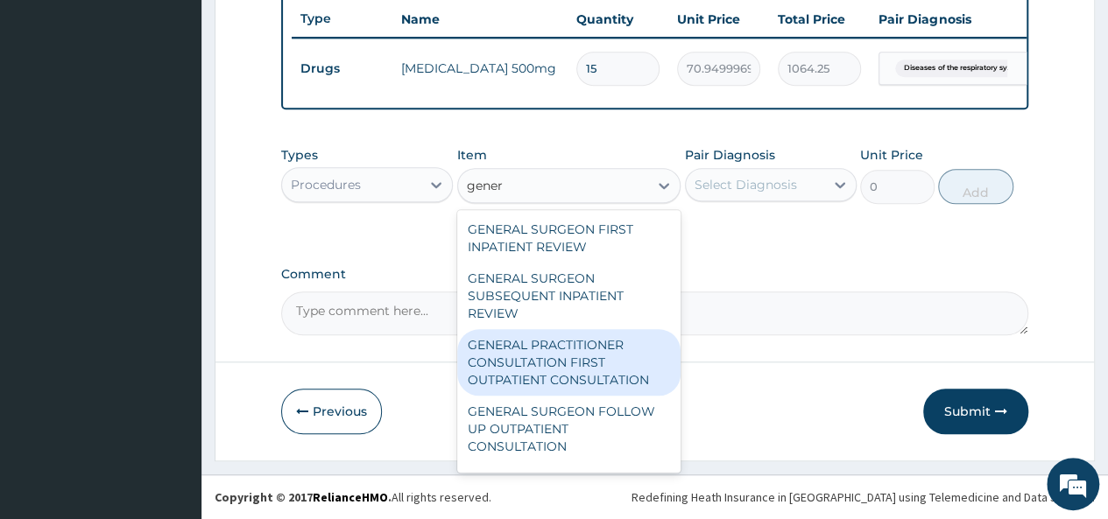
click at [604, 343] on div "GENERAL PRACTITIONER CONSULTATION FIRST OUTPATIENT CONSULTATION" at bounding box center [569, 362] width 224 height 67
type input "3547.5"
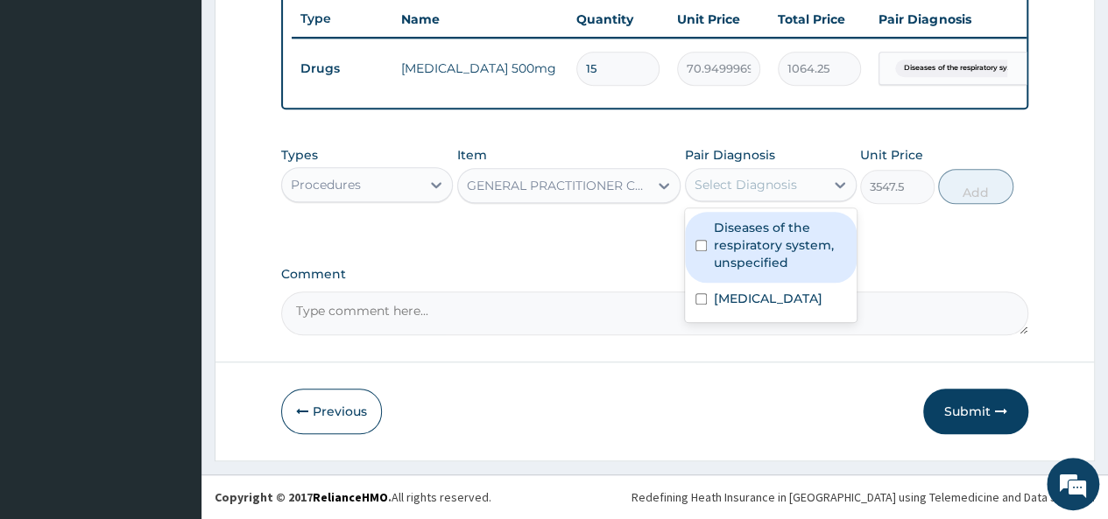
click at [773, 190] on div "Select Diagnosis" at bounding box center [746, 185] width 102 height 18
click at [752, 258] on label "Diseases of the respiratory system, unspecified" at bounding box center [780, 245] width 132 height 53
checkbox input "true"
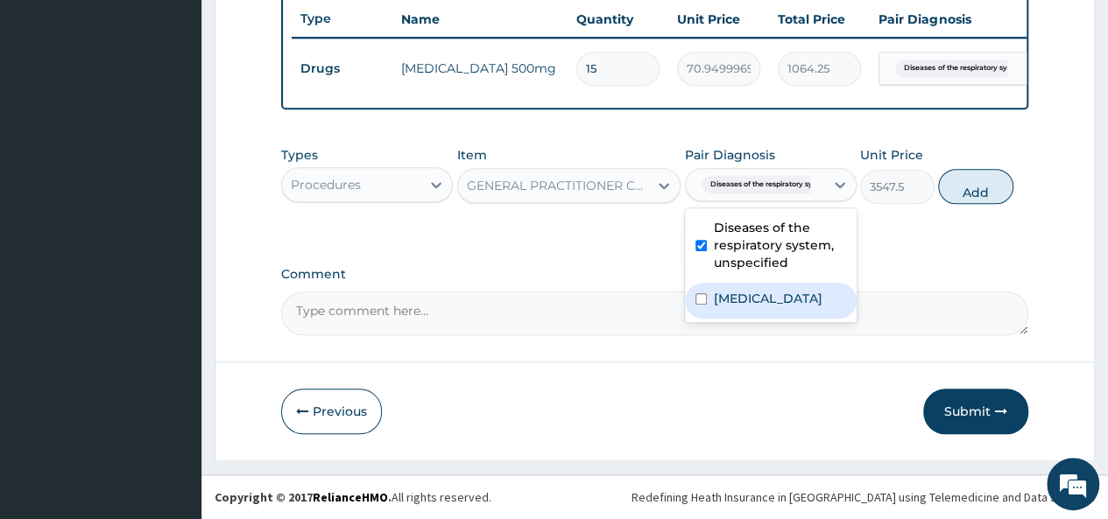
click at [734, 314] on div "Malaria, unspecified" at bounding box center [771, 301] width 172 height 36
checkbox input "true"
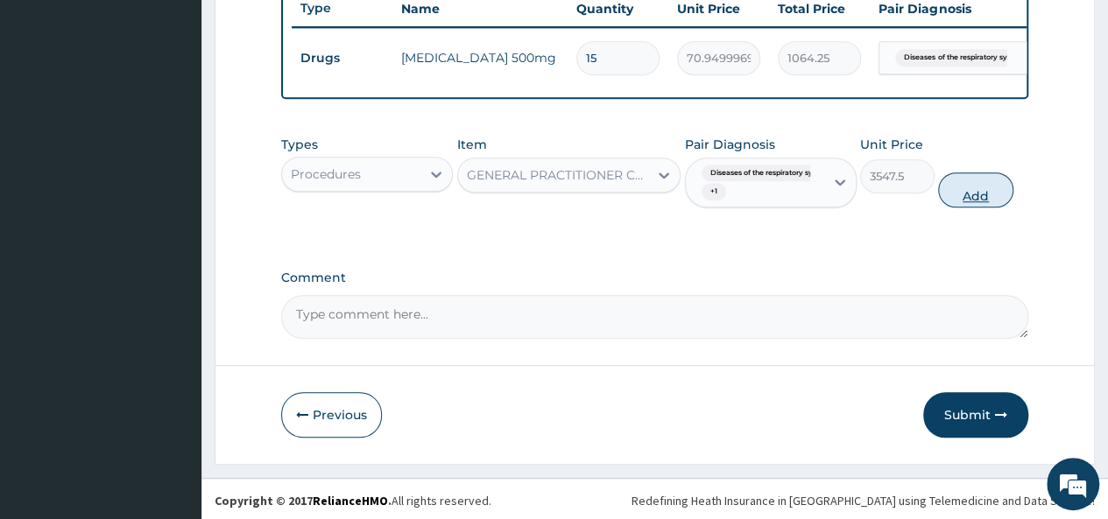
click at [959, 208] on button "Add" at bounding box center [975, 190] width 74 height 35
type input "0"
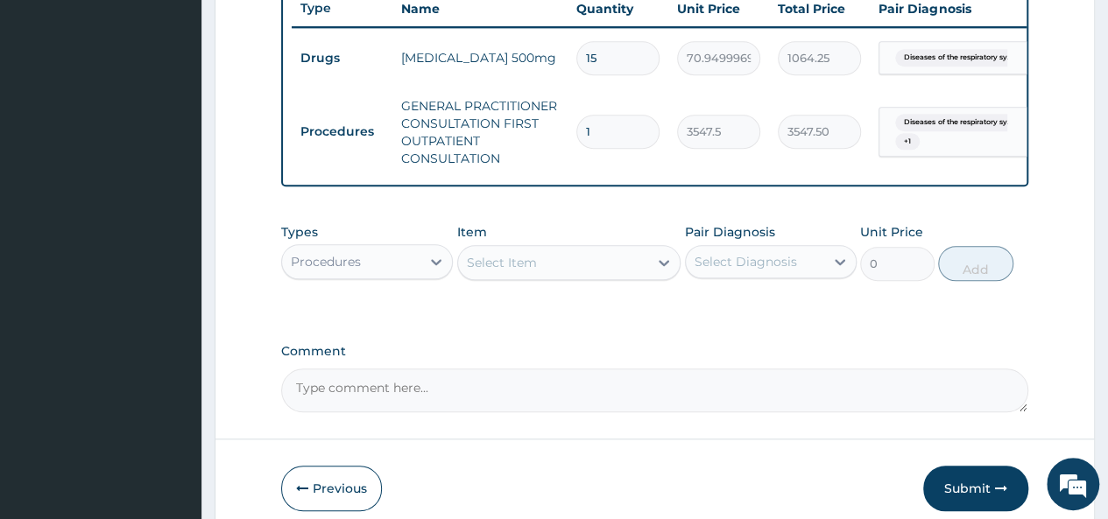
click at [357, 271] on div "Procedures" at bounding box center [326, 262] width 70 height 18
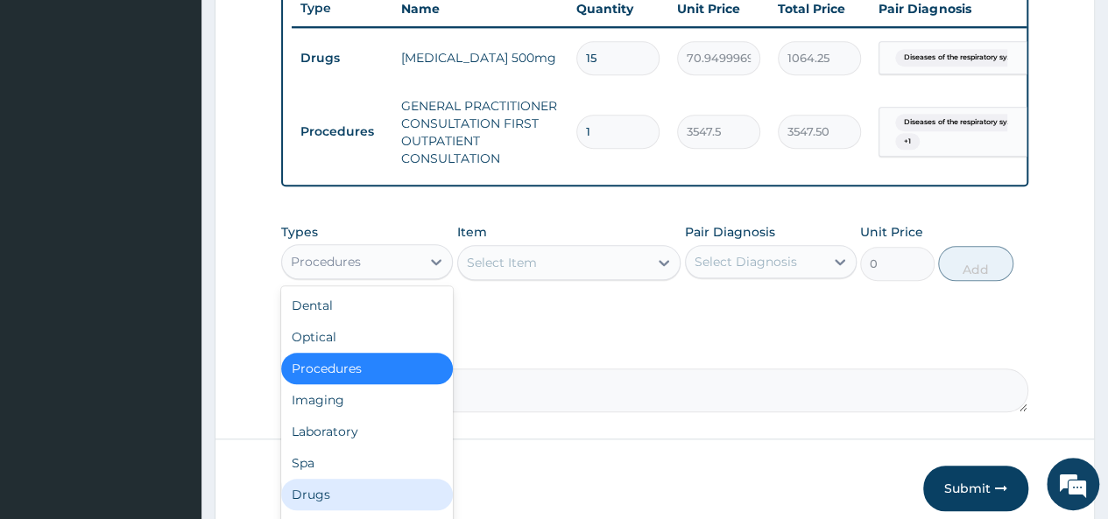
click at [321, 505] on div "Drugs" at bounding box center [367, 495] width 172 height 32
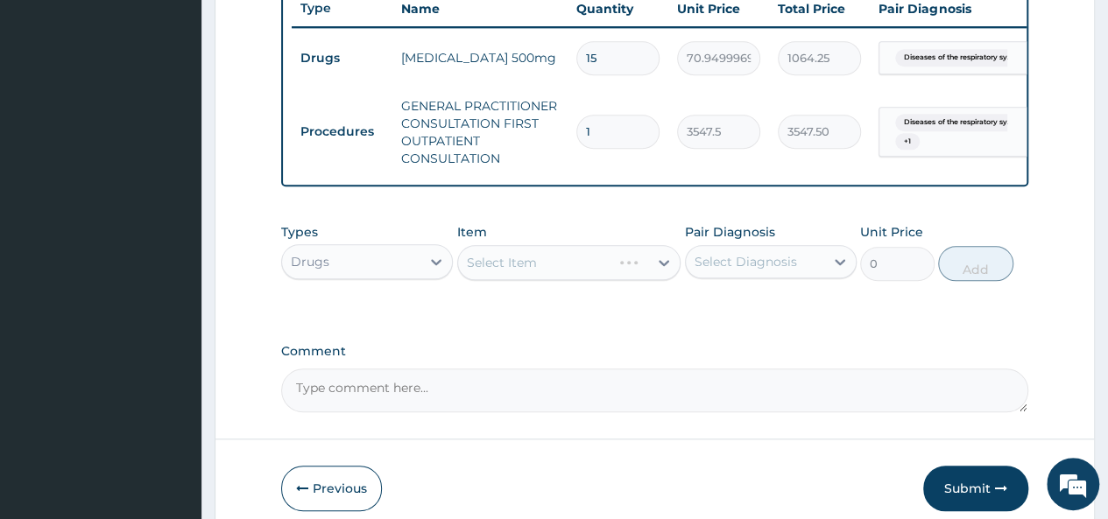
click at [619, 270] on div "Select Item" at bounding box center [569, 262] width 224 height 35
click at [622, 273] on div "Select Item" at bounding box center [569, 262] width 224 height 35
click at [622, 273] on div "Select Item" at bounding box center [553, 263] width 191 height 28
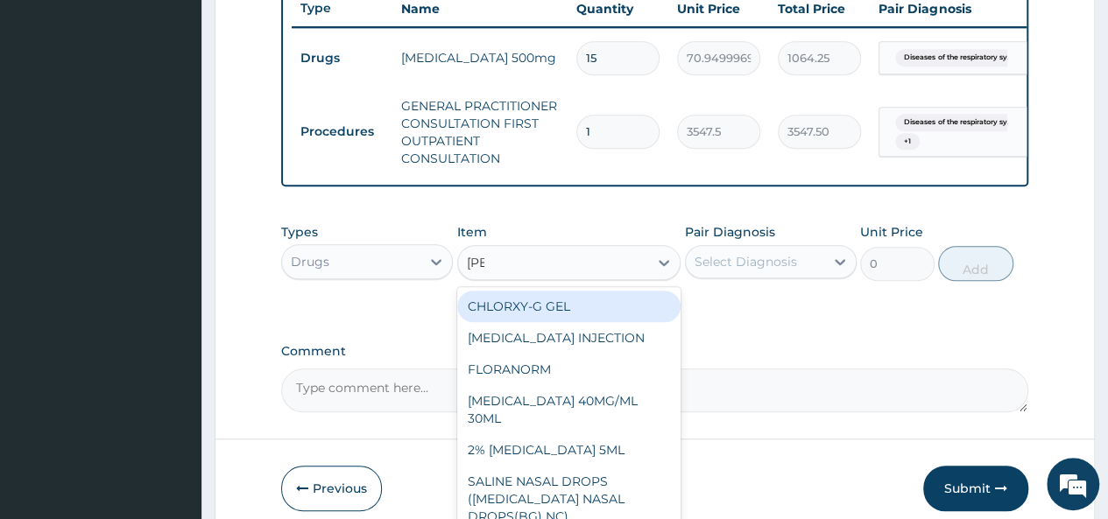
type input "lorat"
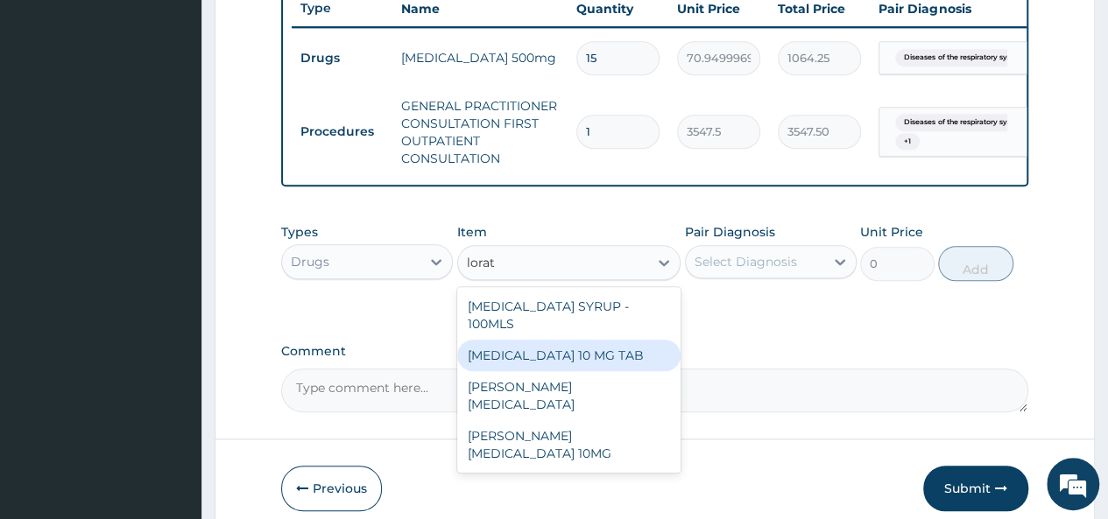
click at [597, 348] on div "LORATADINE 10 MG TAB" at bounding box center [569, 356] width 224 height 32
type input "59.125"
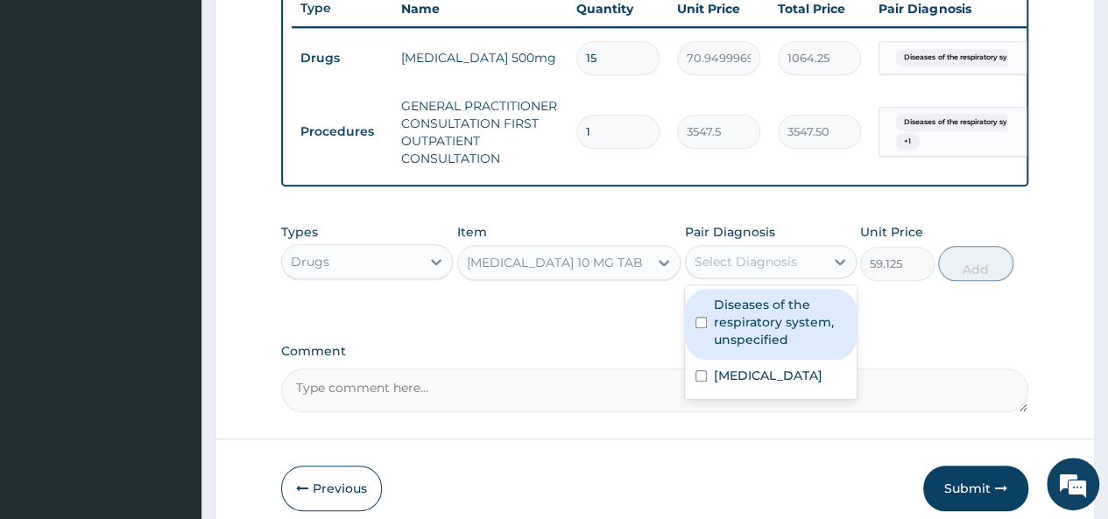
click at [771, 261] on div "Select Diagnosis" at bounding box center [755, 262] width 138 height 28
click at [717, 345] on label "Diseases of the respiratory system, unspecified" at bounding box center [780, 322] width 132 height 53
checkbox input "true"
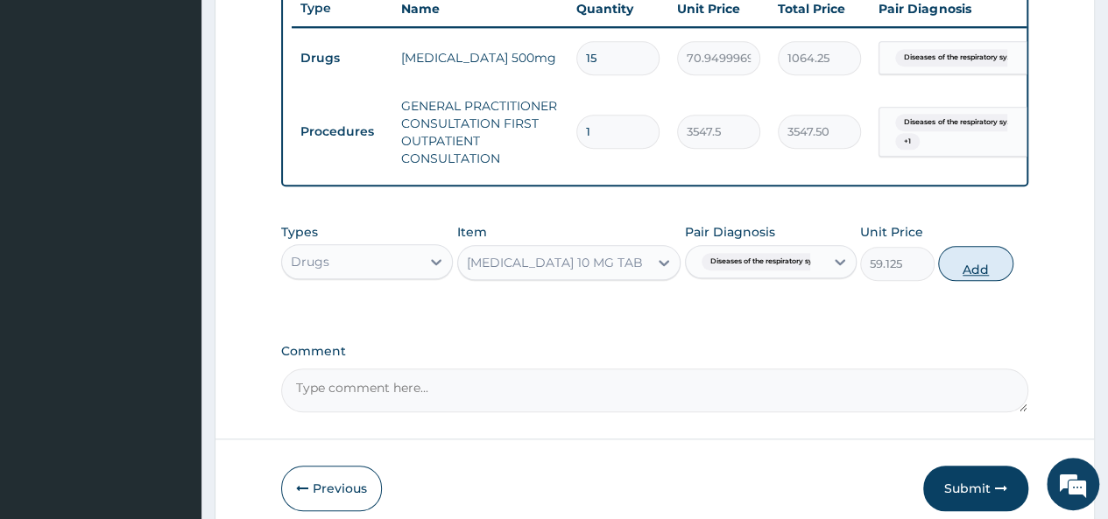
click at [986, 272] on button "Add" at bounding box center [975, 263] width 74 height 35
type input "0"
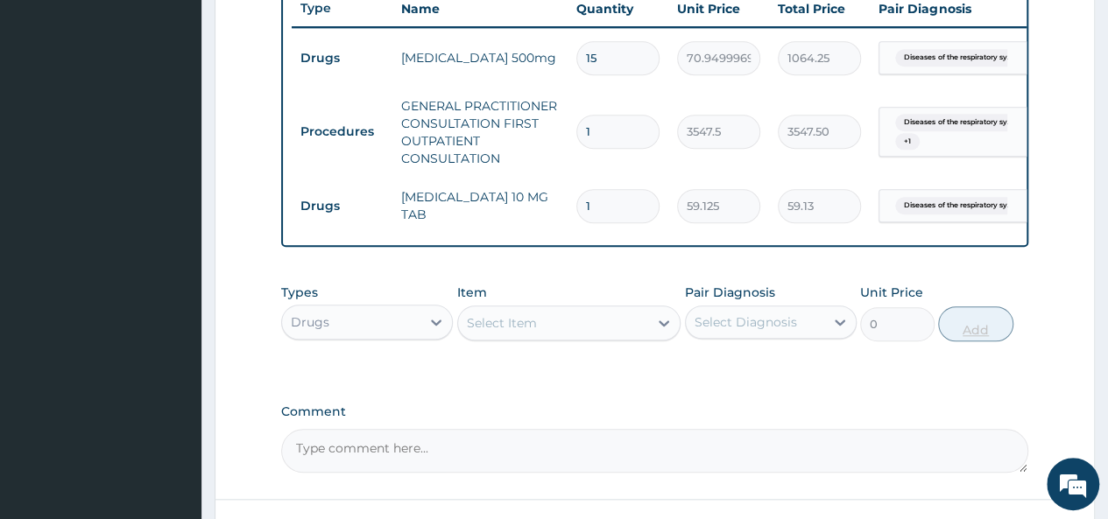
type input "0.00"
type input "7"
type input "413.88"
type input "7"
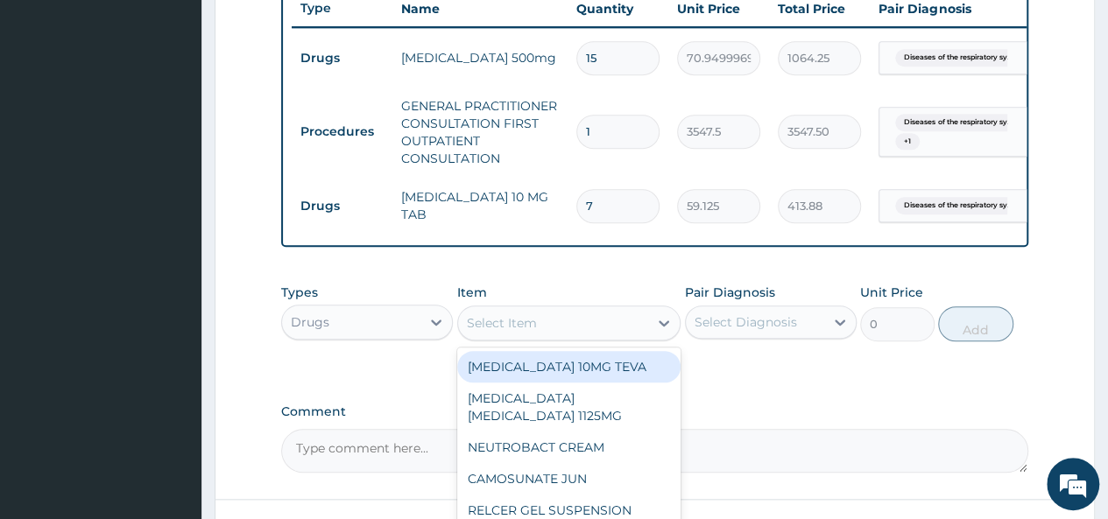
click at [592, 330] on div "Select Item" at bounding box center [553, 323] width 191 height 28
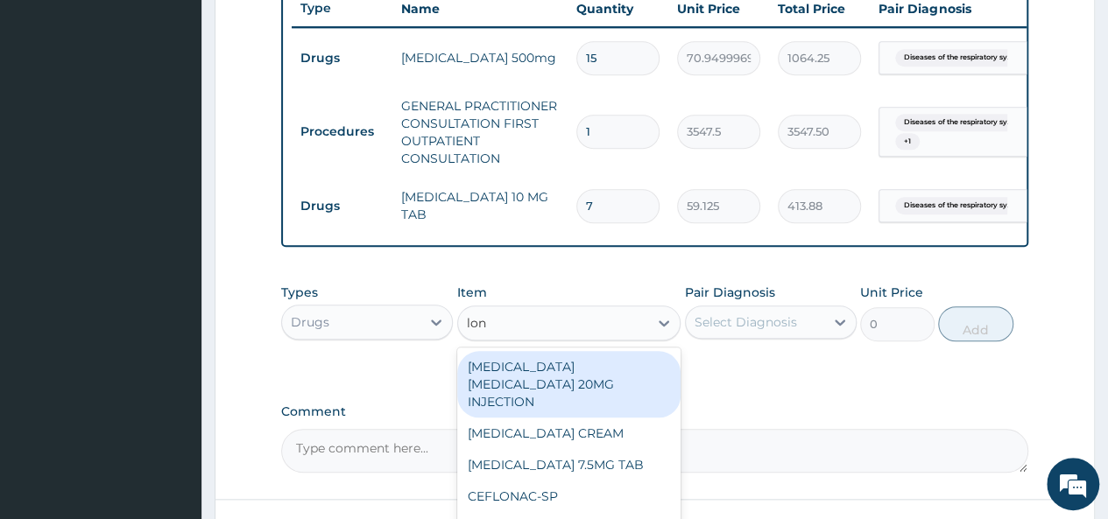
type input "lona"
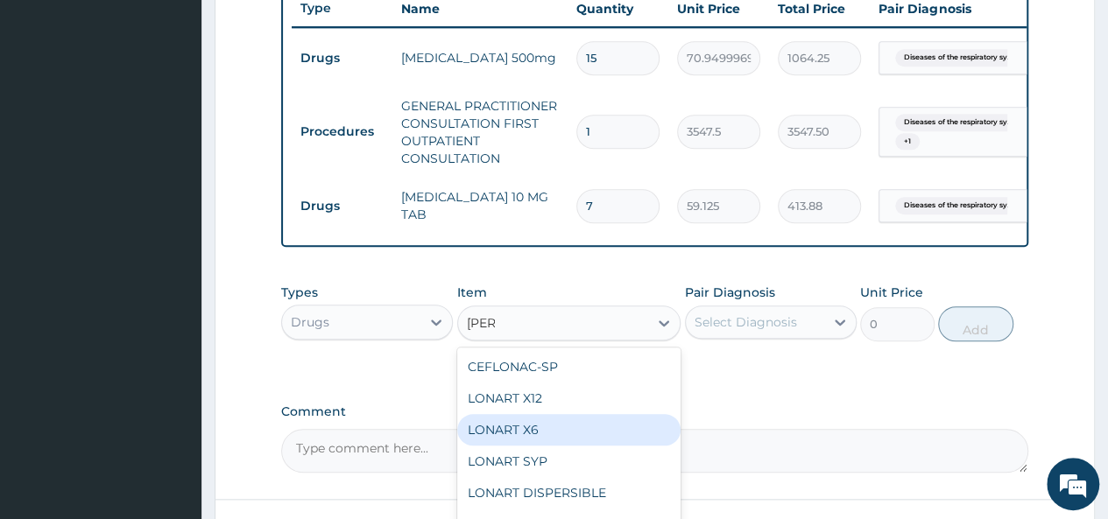
click at [580, 439] on div "LONART X6" at bounding box center [569, 430] width 224 height 32
type input "473"
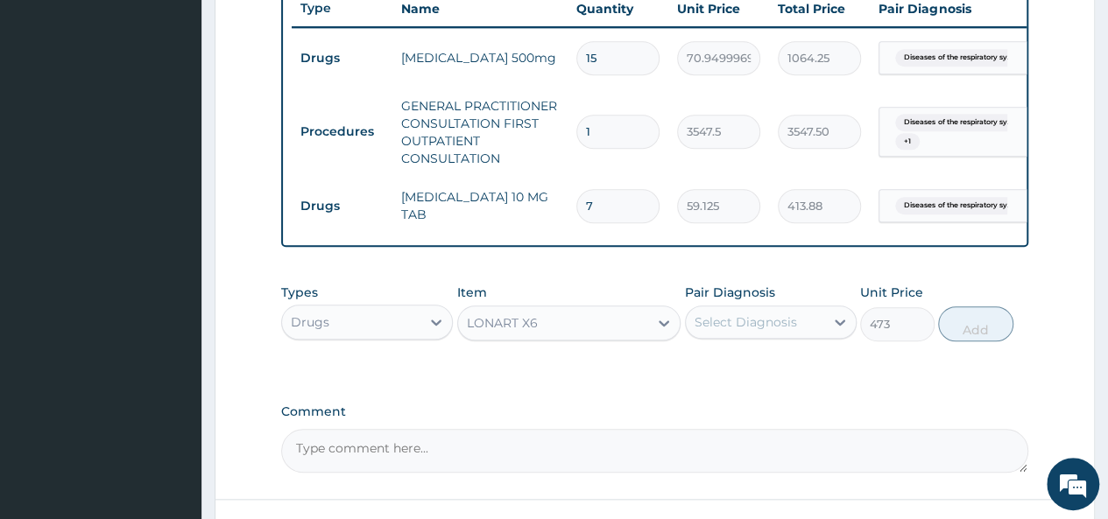
click at [816, 332] on div "Select Diagnosis" at bounding box center [755, 322] width 138 height 28
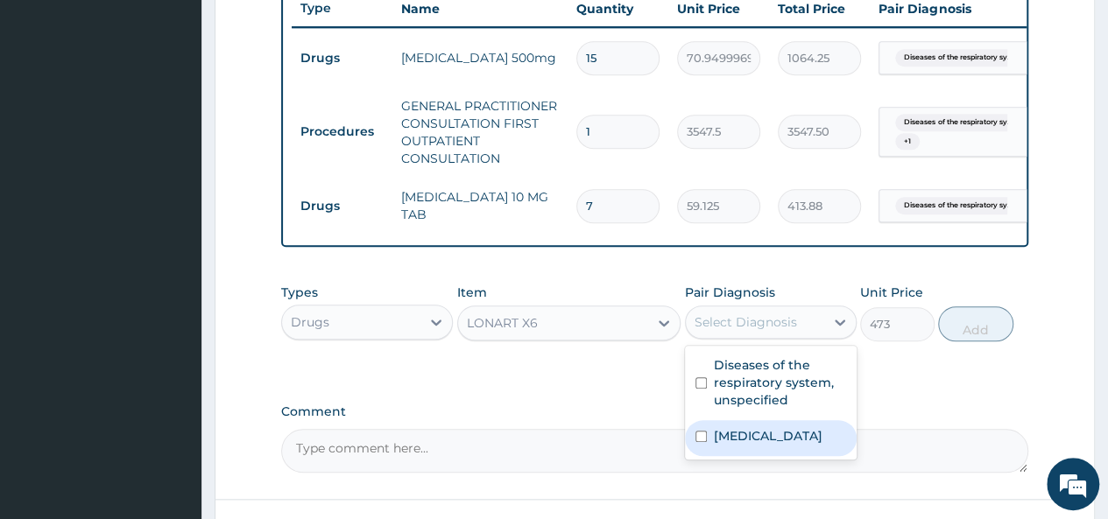
click at [780, 445] on label "Malaria, unspecified" at bounding box center [768, 436] width 109 height 18
checkbox input "true"
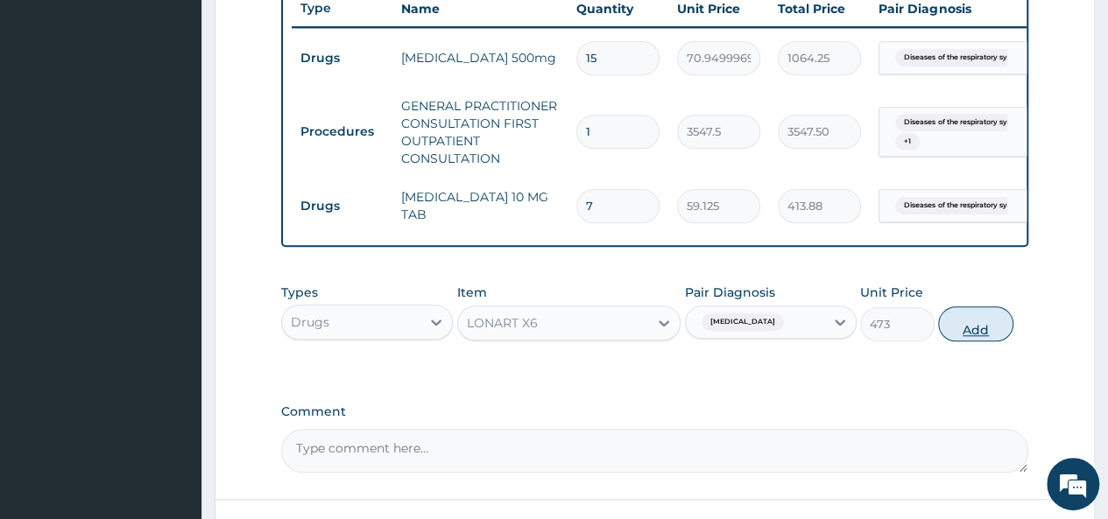
click at [991, 335] on button "Add" at bounding box center [975, 324] width 74 height 35
type input "0"
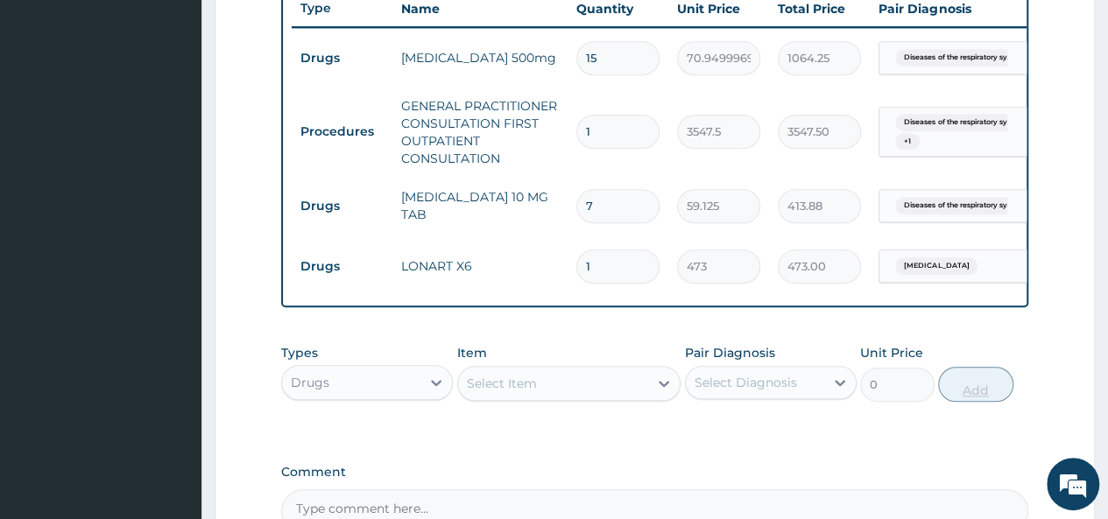
type input "0.00"
type input "6"
type input "2838.00"
type input "6"
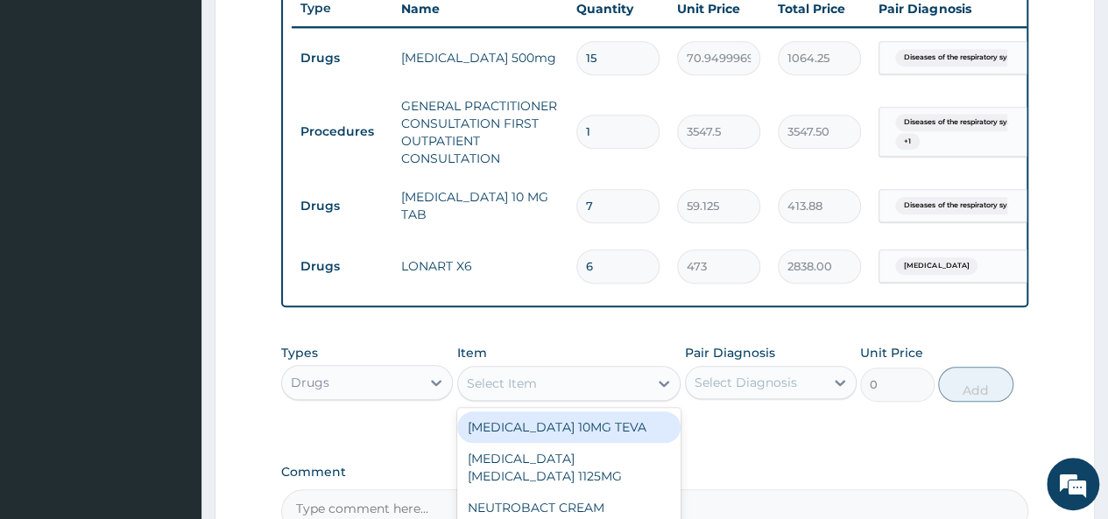
click at [621, 385] on div "Select Item" at bounding box center [553, 384] width 191 height 28
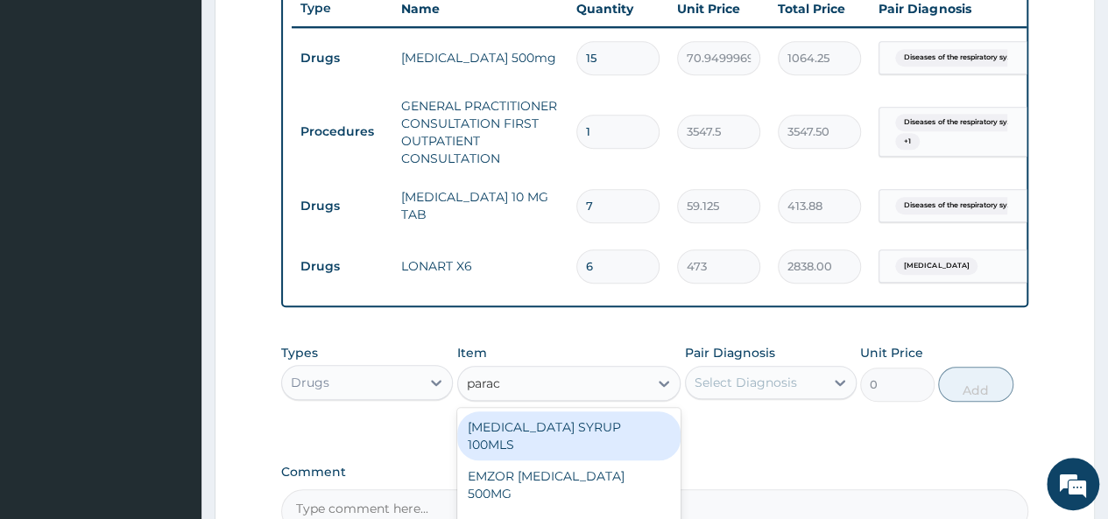
type input "parace"
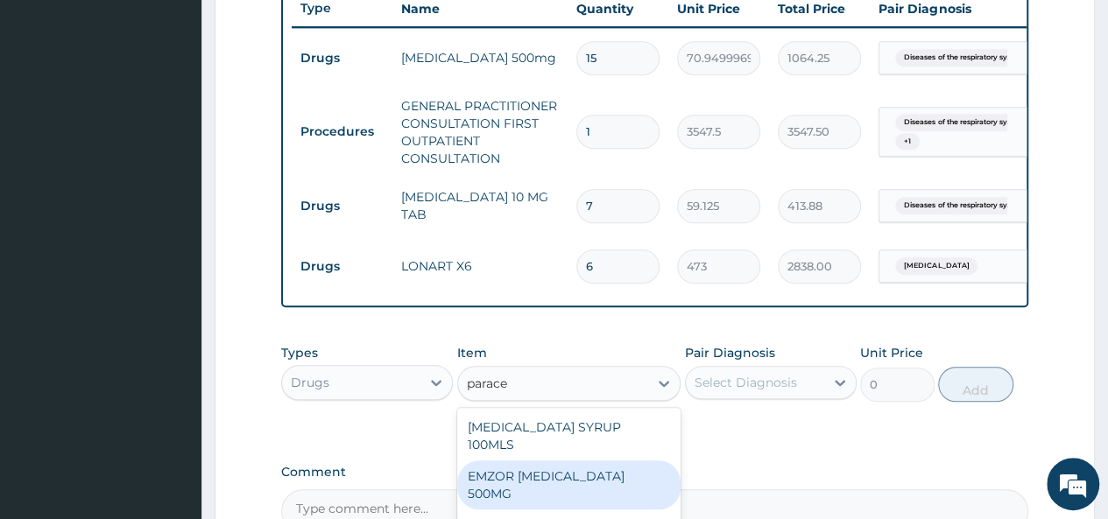
click at [653, 479] on div "EMZOR PARACETAMOL 500MG" at bounding box center [569, 485] width 224 height 49
type input "23.64999961853027"
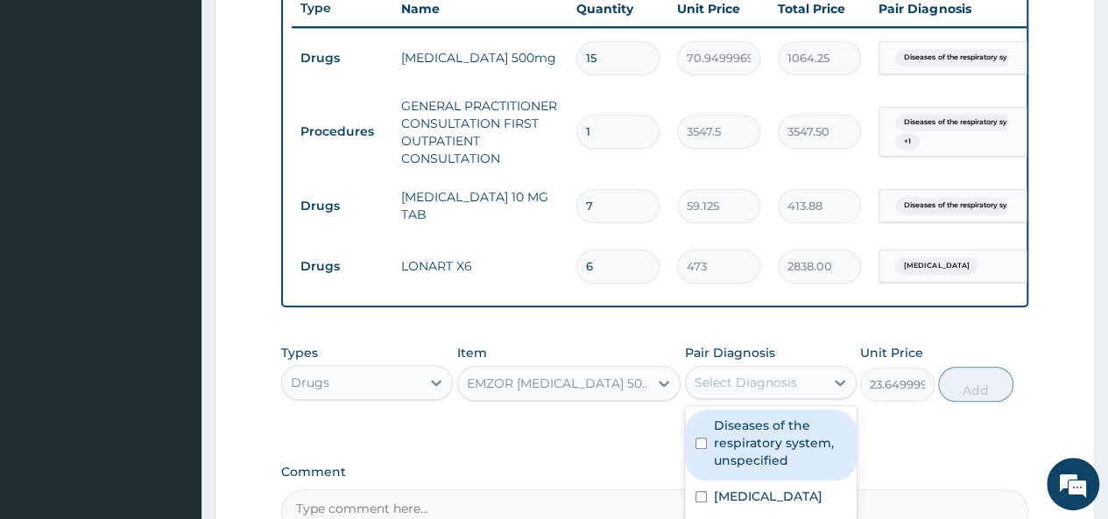
click at [820, 397] on div "Select Diagnosis" at bounding box center [755, 383] width 138 height 28
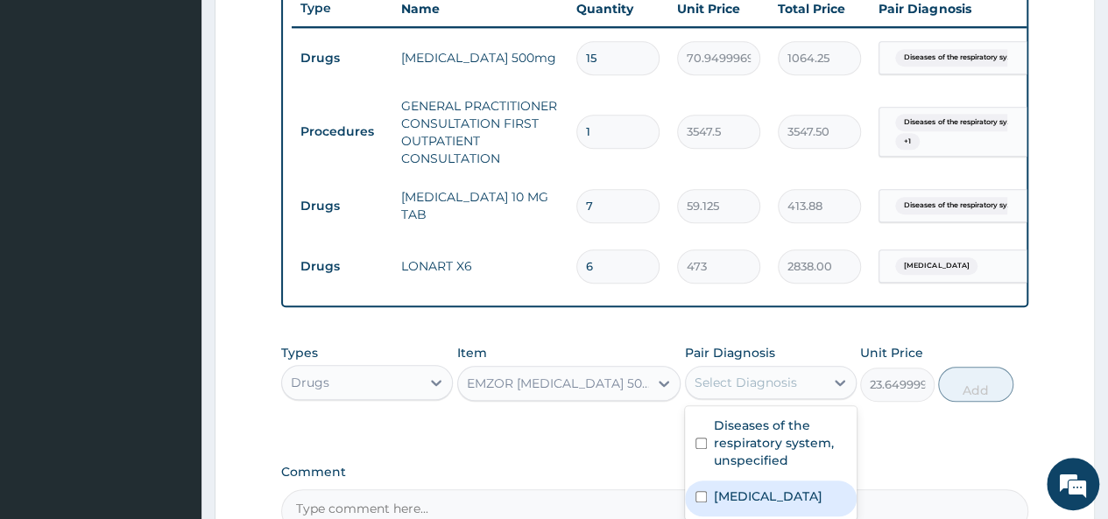
click at [793, 505] on label "Malaria, unspecified" at bounding box center [768, 497] width 109 height 18
checkbox input "true"
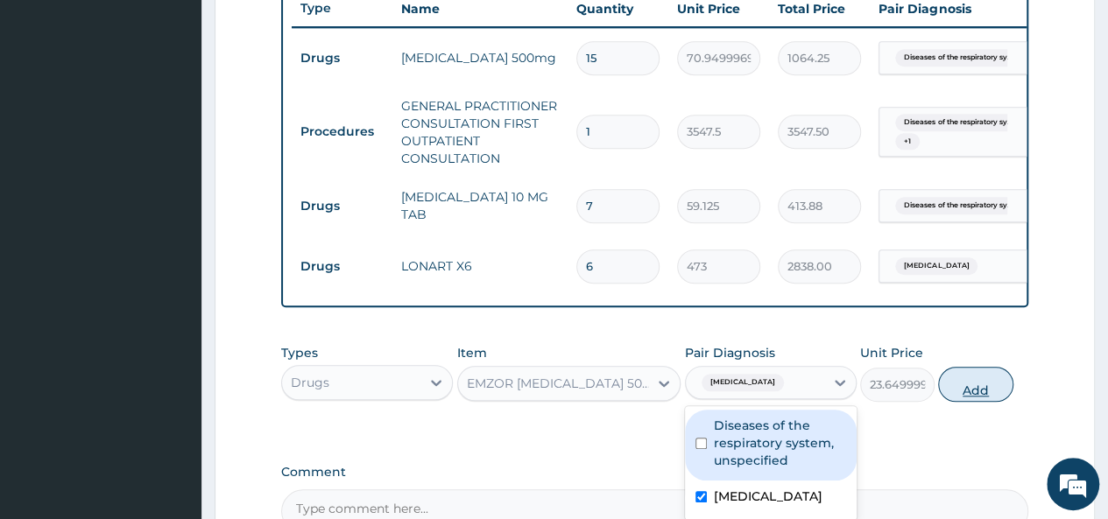
click at [978, 402] on button "Add" at bounding box center [975, 384] width 74 height 35
type input "0"
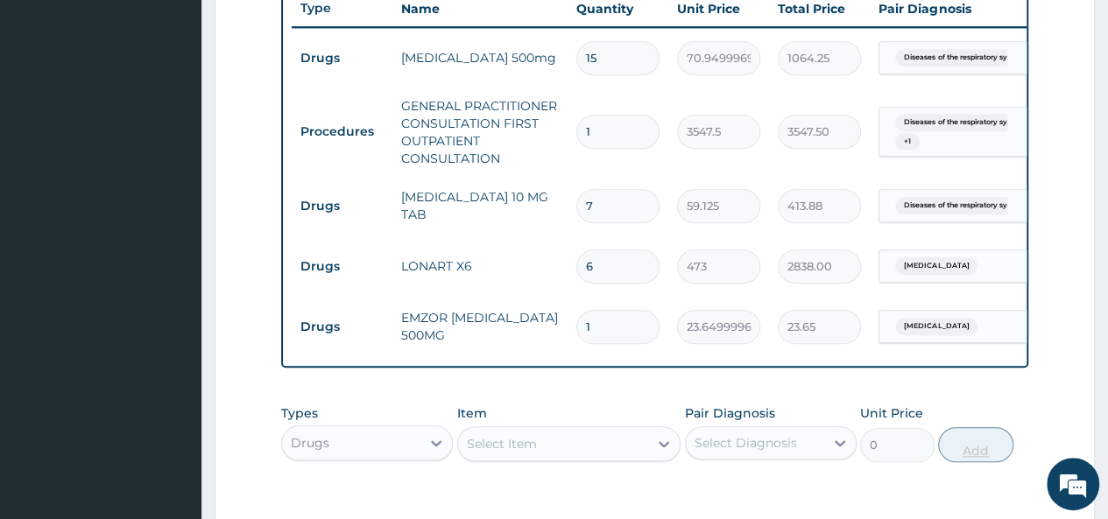
type input "18"
type input "425.70"
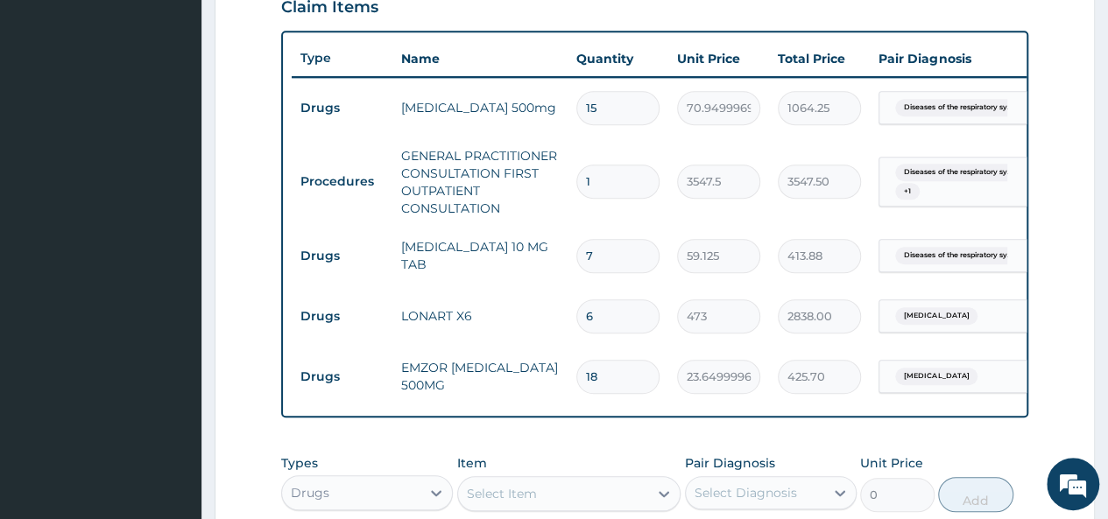
scroll to position [941, 0]
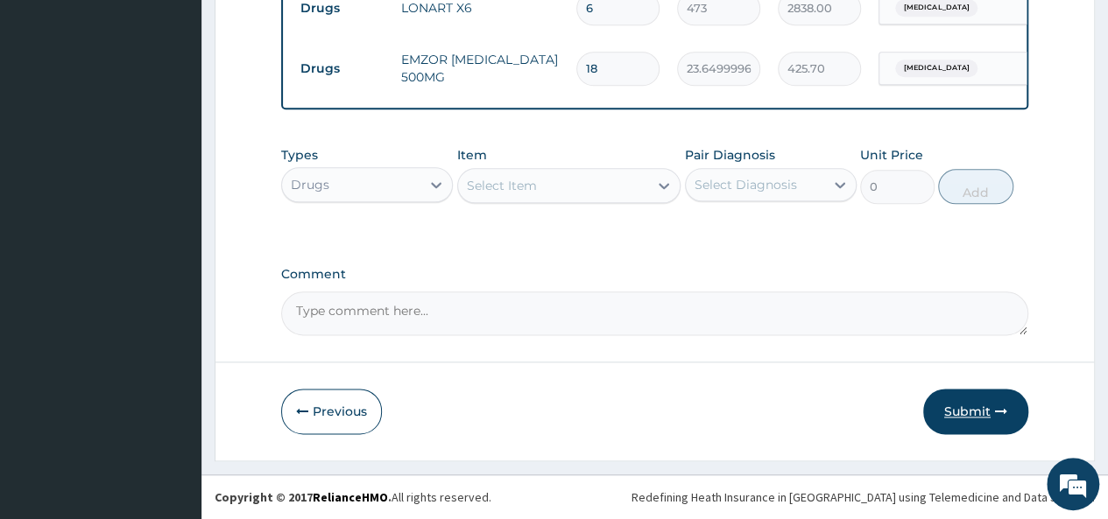
type input "18"
click at [950, 423] on button "Submit" at bounding box center [975, 412] width 105 height 46
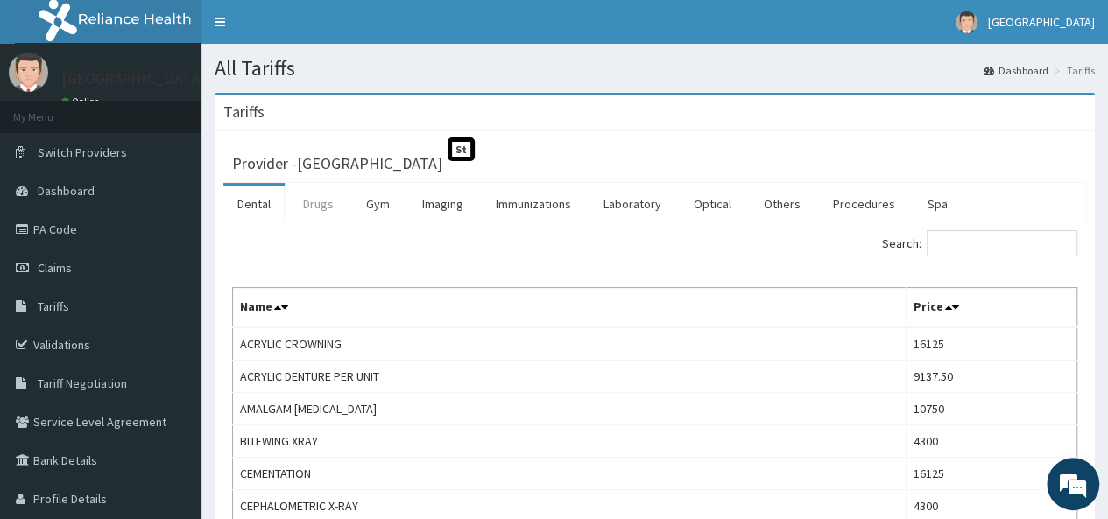
click at [321, 202] on link "Drugs" at bounding box center [318, 204] width 59 height 37
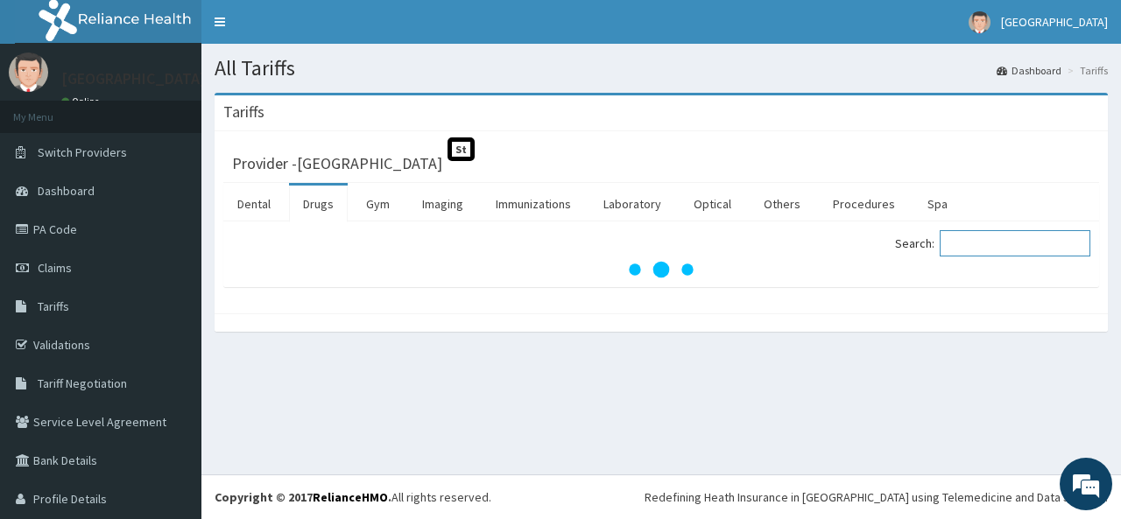
click at [950, 253] on input "Search:" at bounding box center [1015, 243] width 151 height 26
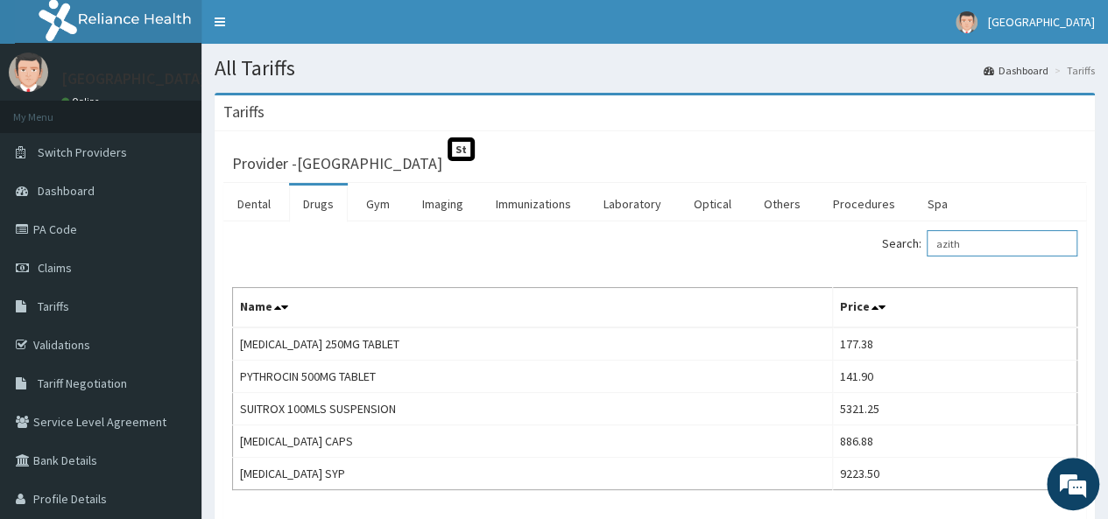
type input "azith"
